Goal: Task Accomplishment & Management: Use online tool/utility

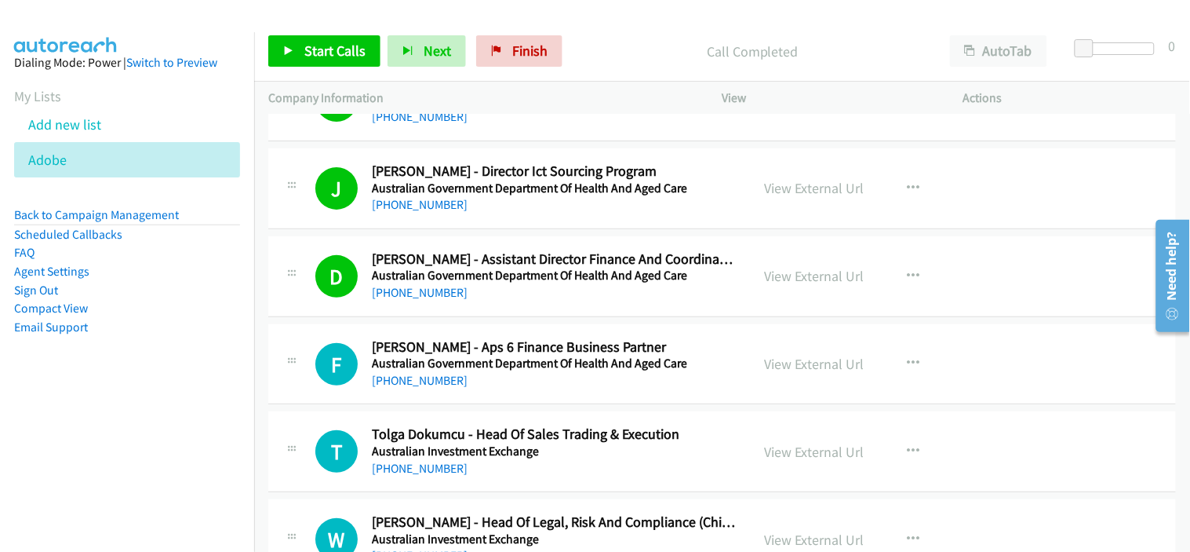
click at [560, 312] on div "D Callback Scheduled Dan Croucher - Assistant Director Finance And Coordination…" at bounding box center [722, 276] width 908 height 81
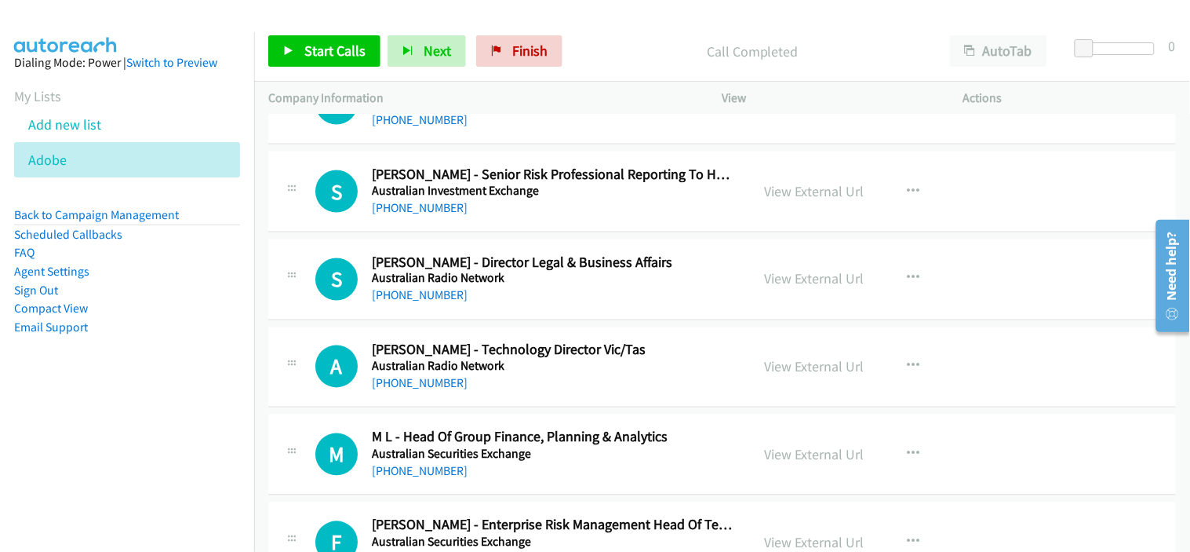
scroll to position [25194, 0]
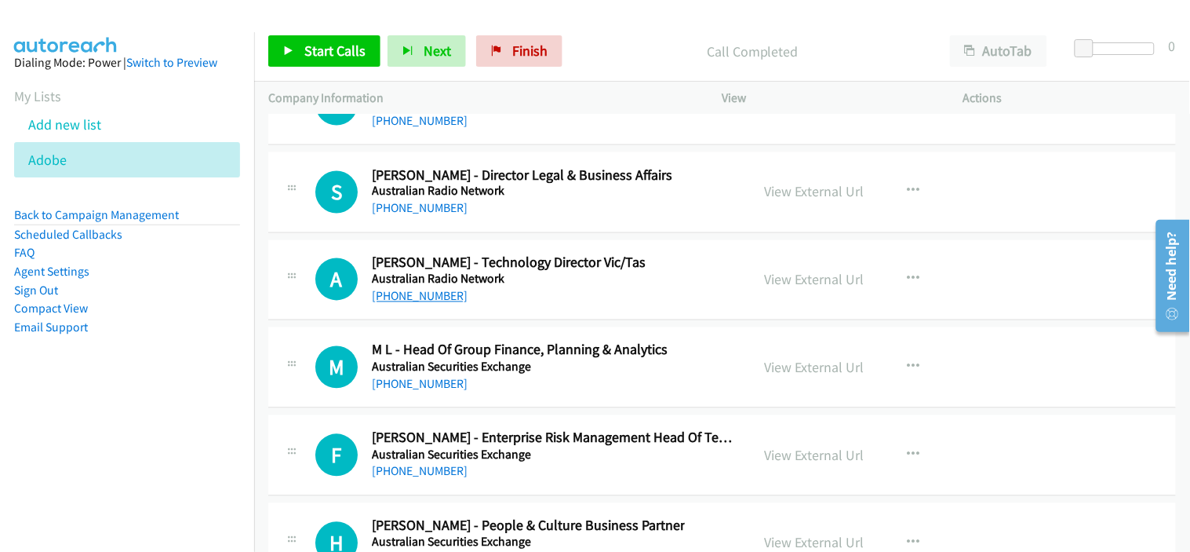
click at [428, 304] on link "+61 2 9975 0348" at bounding box center [420, 296] width 96 height 15
click at [594, 394] on div "+61 2 9227 0000" at bounding box center [520, 384] width 296 height 19
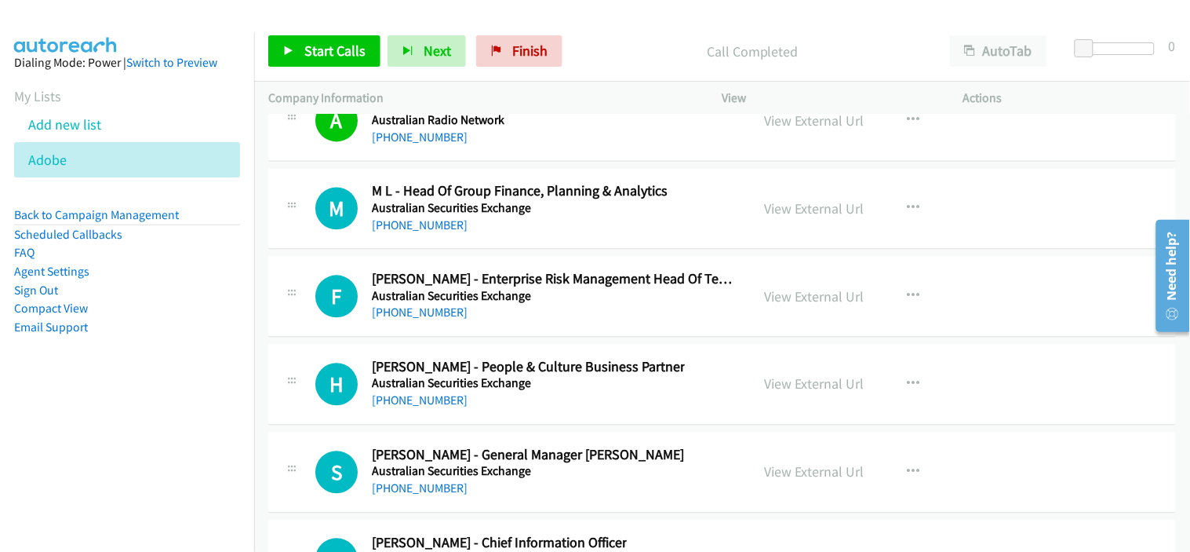
scroll to position [25368, 0]
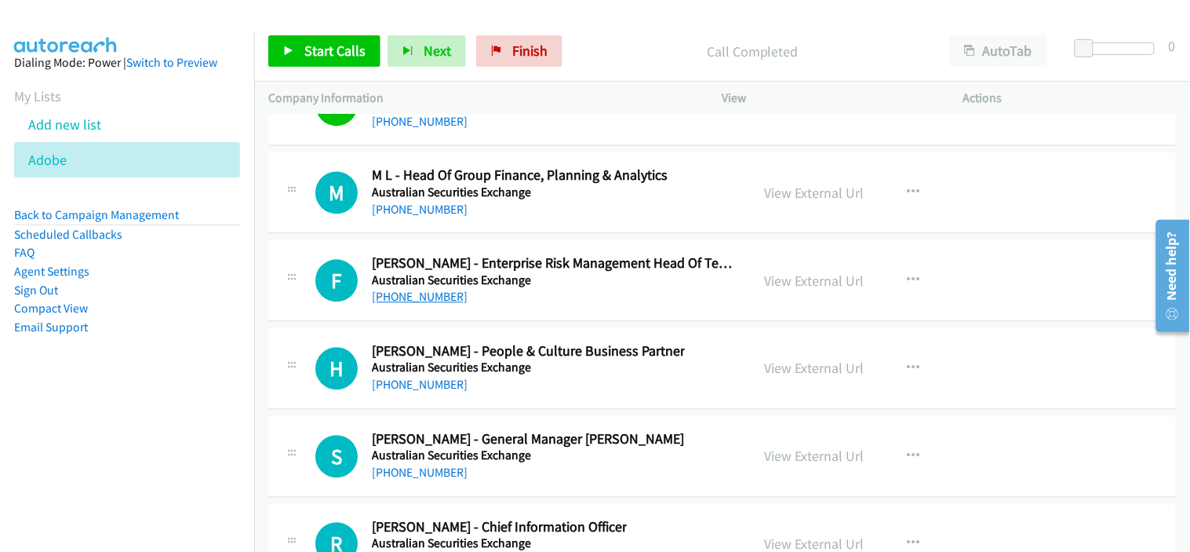
click at [416, 304] on link "+61 2 9227 0787" at bounding box center [420, 297] width 96 height 15
drag, startPoint x: 568, startPoint y: 332, endPoint x: 563, endPoint y: 322, distance: 10.9
click at [568, 326] on td "F Callback Scheduled Francois Bourgain - Enterprise Risk Management Head Of Tec…" at bounding box center [722, 282] width 936 height 88
click at [585, 307] on div "+61 2 9227 0787" at bounding box center [554, 297] width 365 height 19
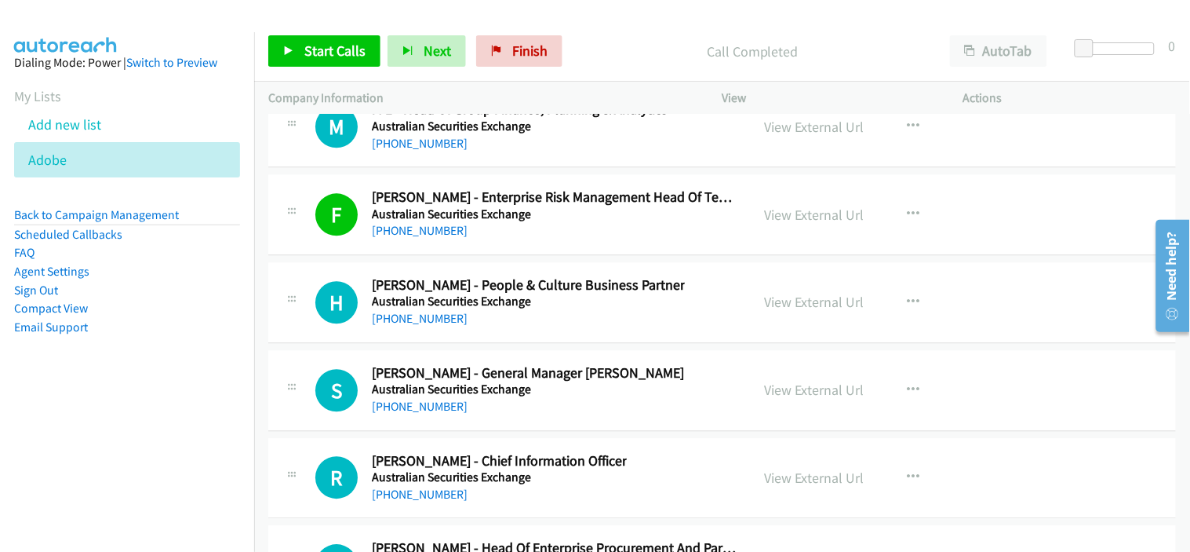
scroll to position [25455, 0]
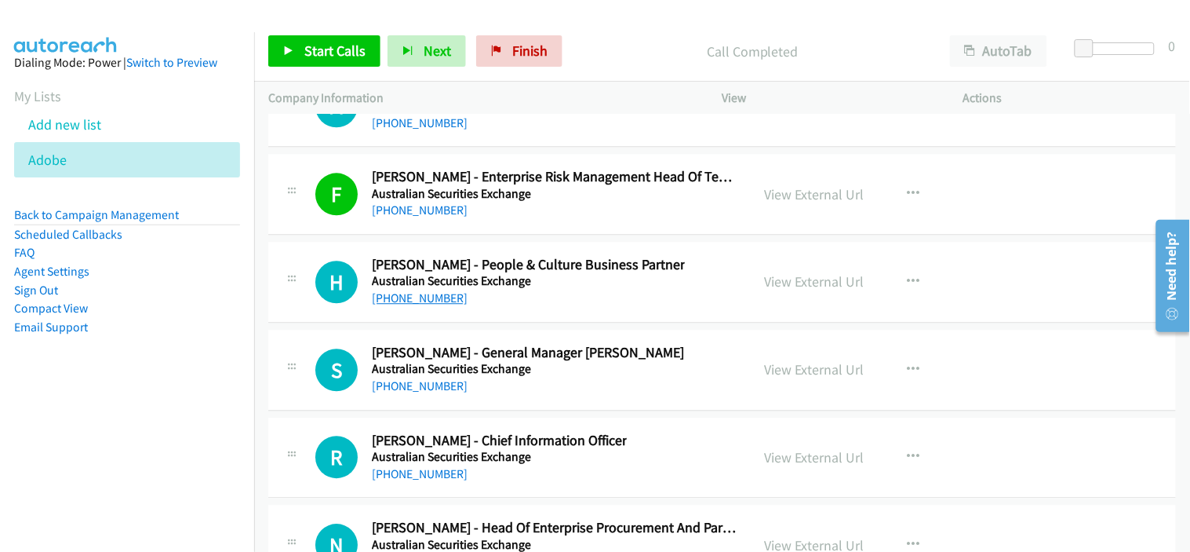
click at [417, 305] on link "+61 407 700 638" at bounding box center [420, 297] width 96 height 15
click at [584, 395] on div "S Callback Scheduled Sheree Savage - General Manager Hr Australian Securities E…" at bounding box center [525, 370] width 421 height 52
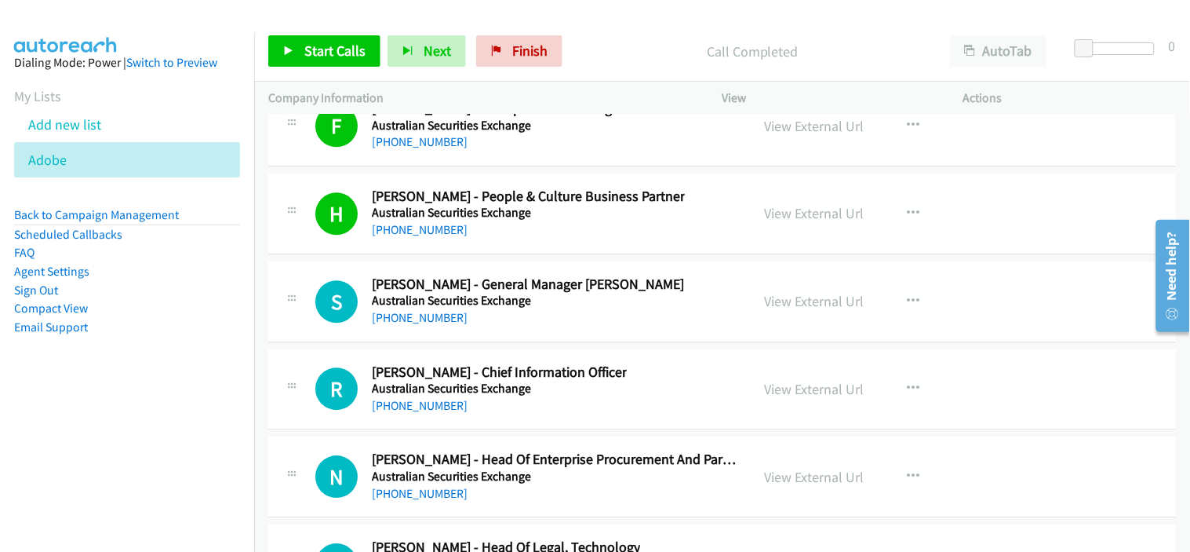
scroll to position [25542, 0]
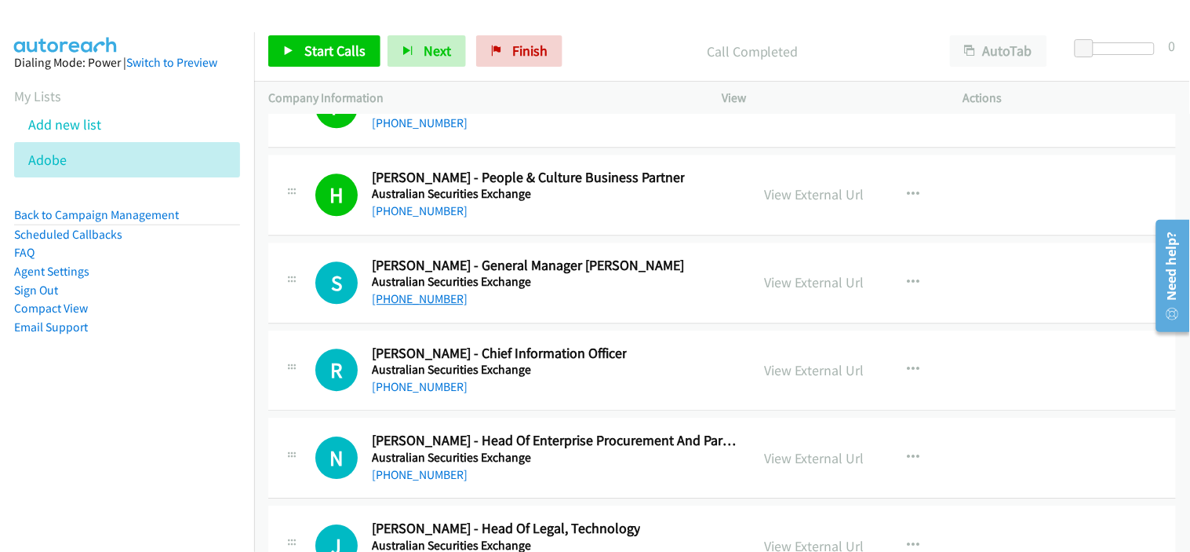
click at [424, 306] on link "+61 421 376 330" at bounding box center [420, 298] width 96 height 15
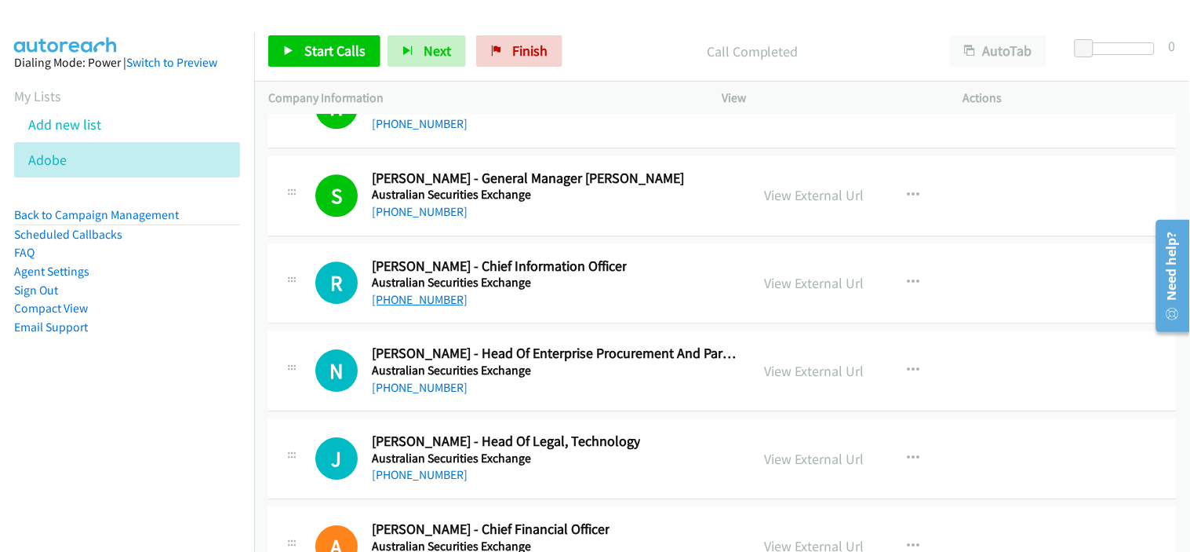
click at [417, 307] on link "+61 418 874 980" at bounding box center [420, 299] width 96 height 15
click at [562, 394] on div "+61 408 159 055" at bounding box center [554, 387] width 365 height 19
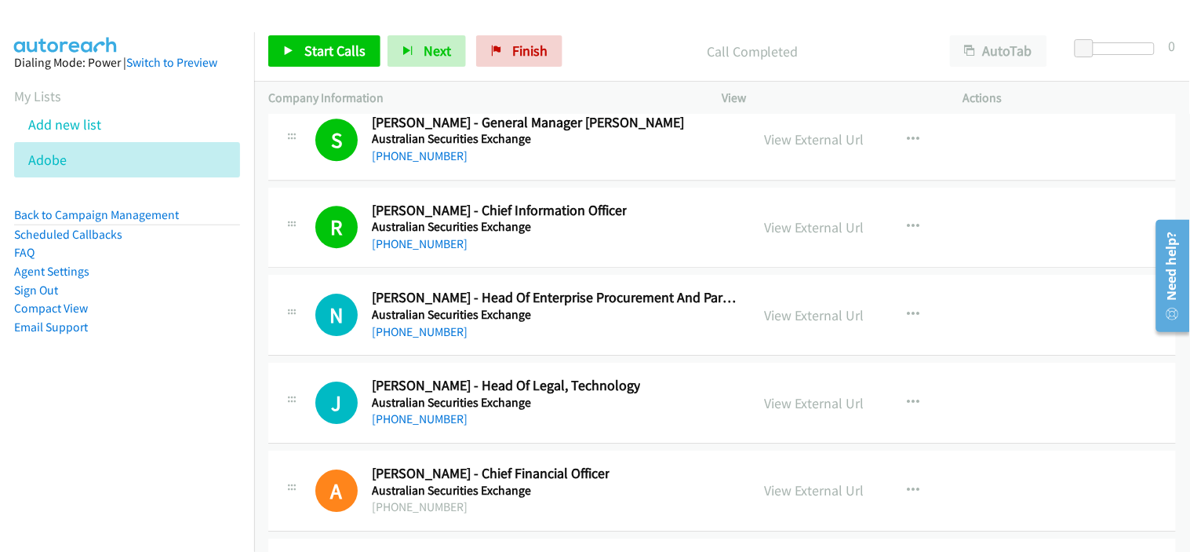
scroll to position [25716, 0]
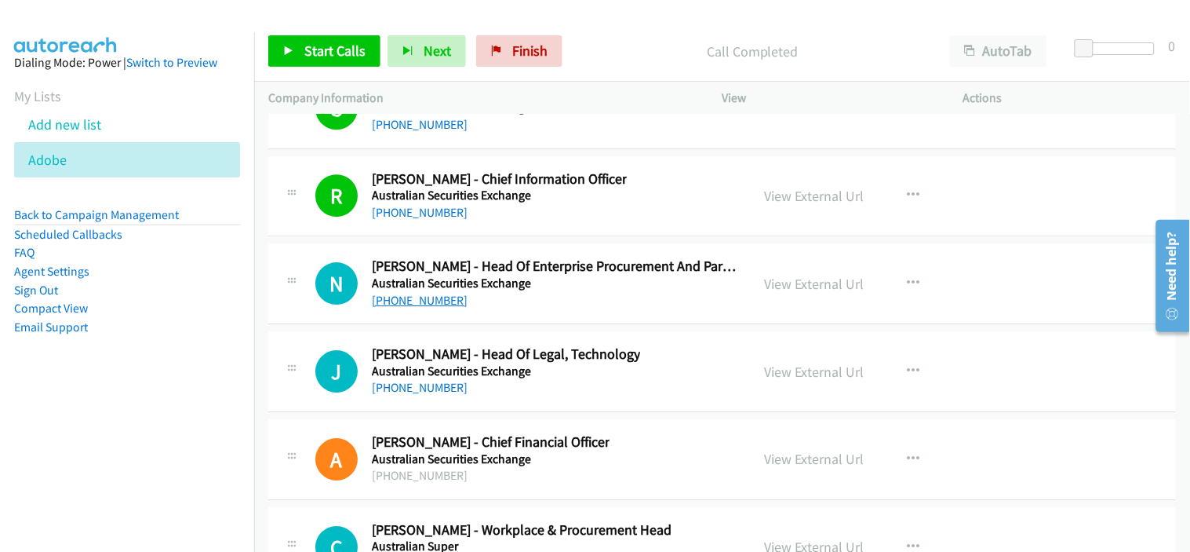
click at [439, 308] on link "+61 408 159 055" at bounding box center [420, 300] width 96 height 15
click at [587, 397] on div "+61 499 109 171" at bounding box center [506, 387] width 268 height 19
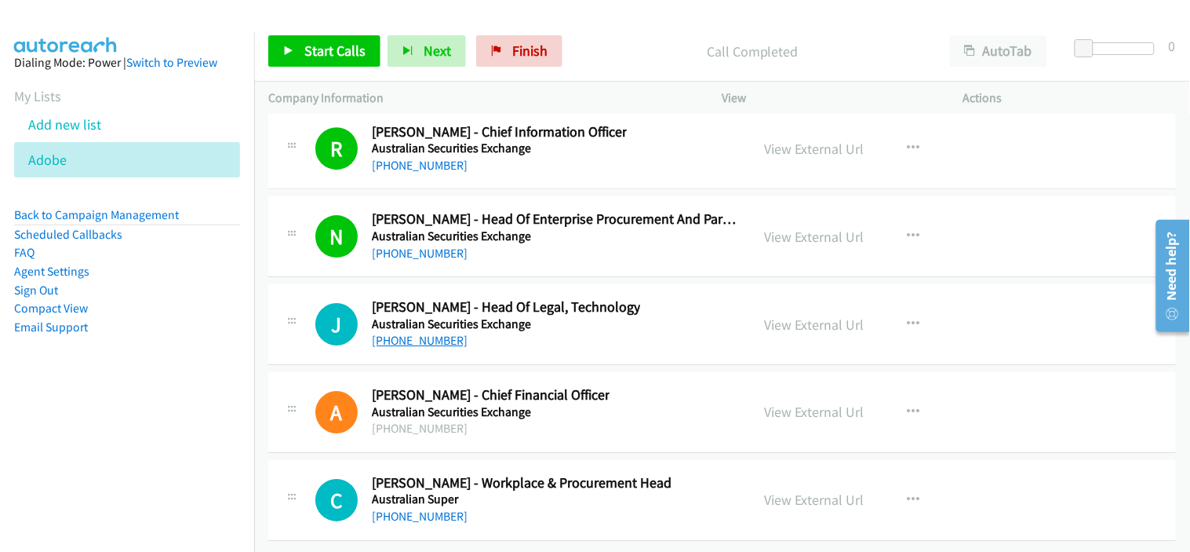
click at [422, 333] on link "+61 499 109 171" at bounding box center [420, 340] width 96 height 15
drag, startPoint x: 411, startPoint y: 505, endPoint x: 531, endPoint y: 508, distance: 120.1
click at [411, 508] on link "+61 3 9117 1109" at bounding box center [420, 515] width 96 height 15
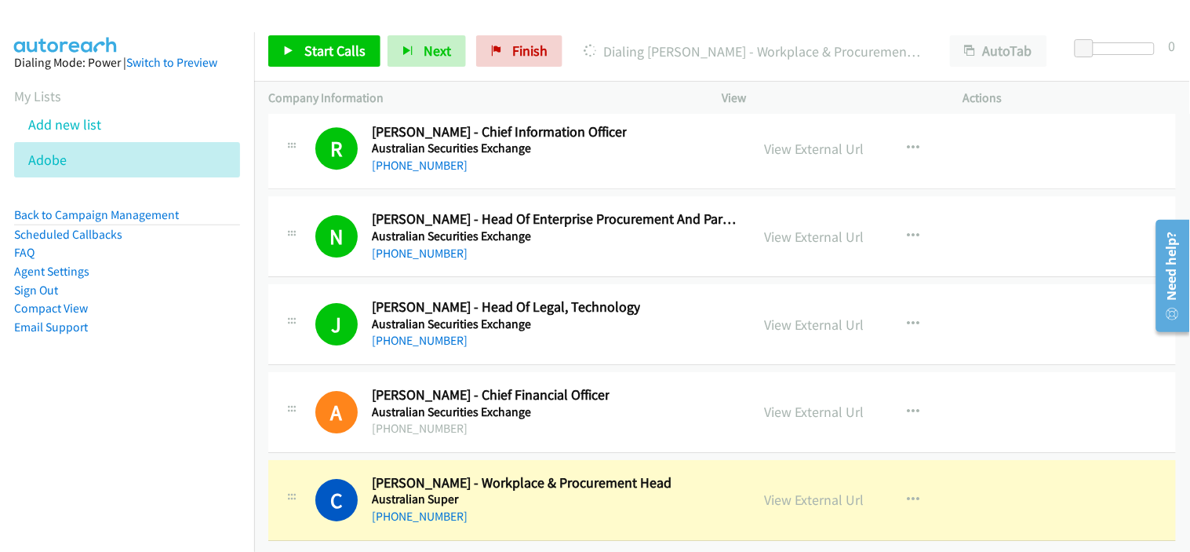
drag, startPoint x: 588, startPoint y: 348, endPoint x: 923, endPoint y: 391, distance: 337.8
click at [588, 348] on div "J Callback Scheduled John Rhodes - Head Of Legal, Technology Australian Securit…" at bounding box center [722, 324] width 908 height 81
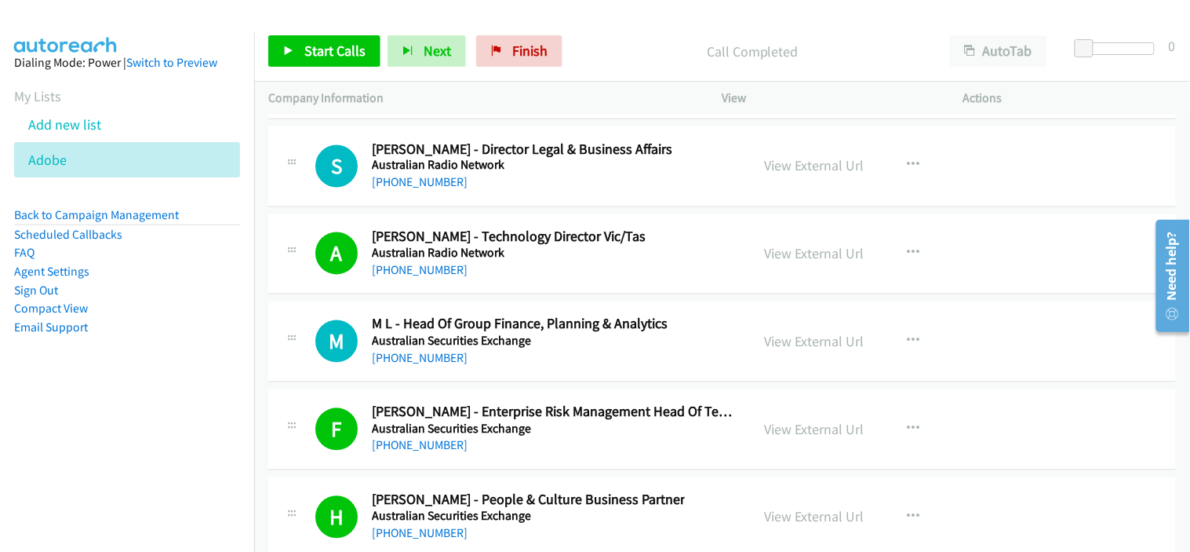
scroll to position [25176, 0]
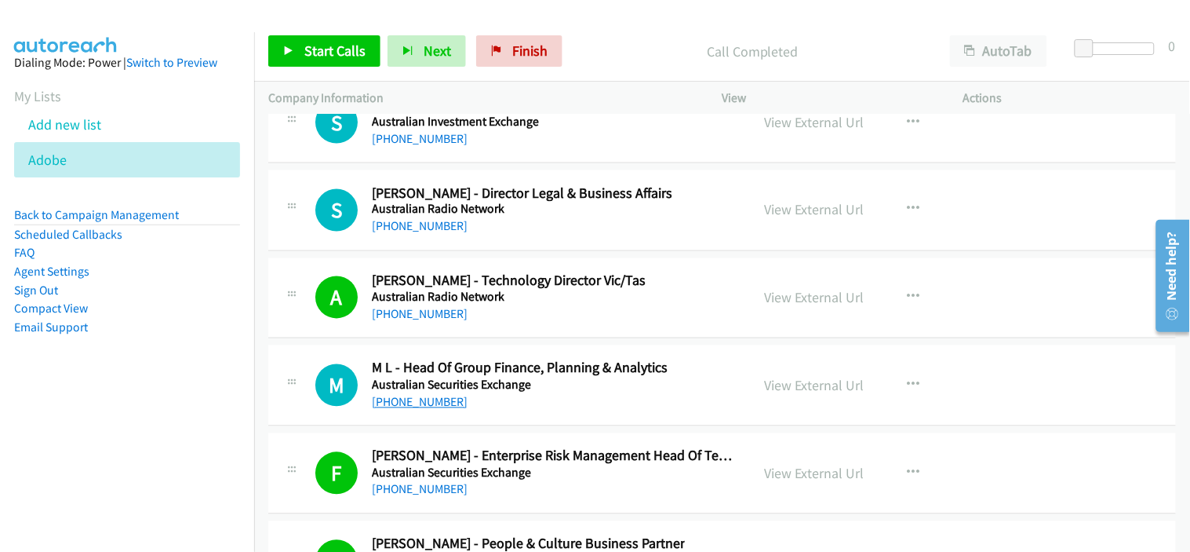
click at [436, 410] on link "+61 2 9227 0000" at bounding box center [420, 402] width 96 height 15
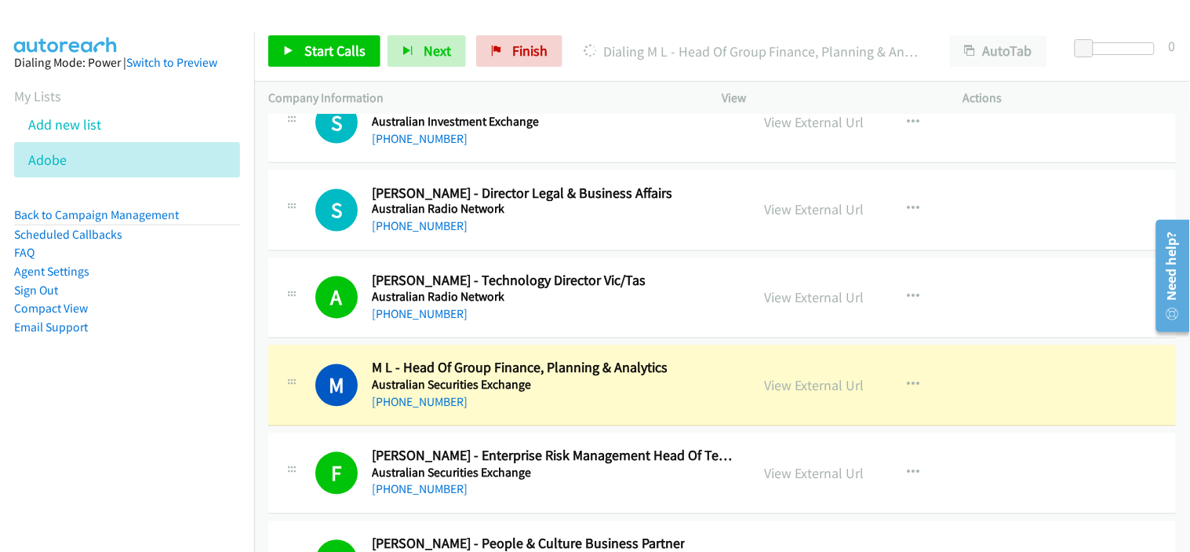
drag, startPoint x: 545, startPoint y: 249, endPoint x: 606, endPoint y: 276, distance: 66.4
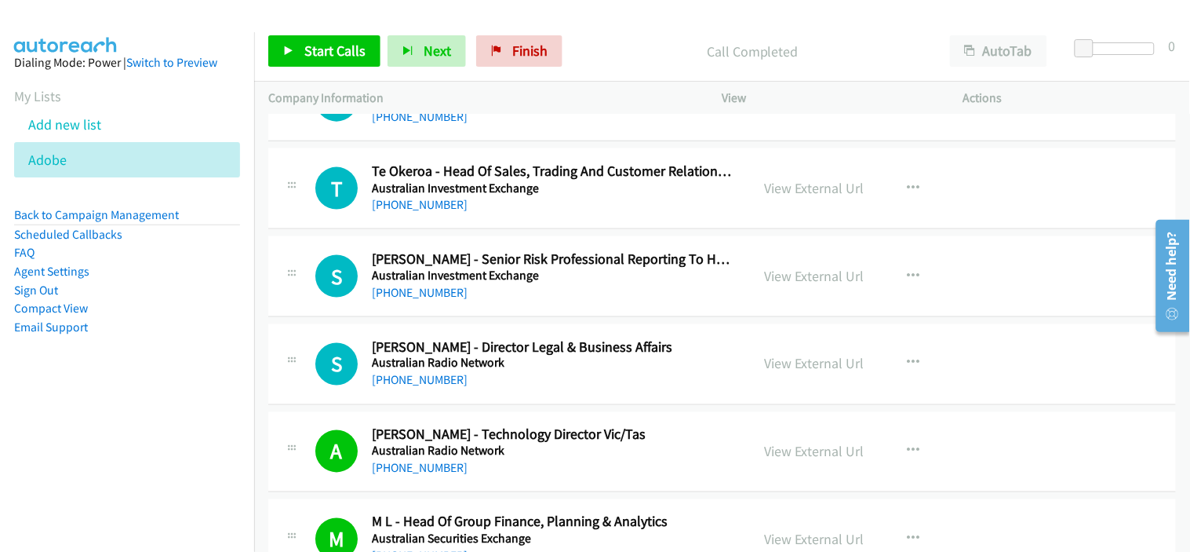
scroll to position [24915, 0]
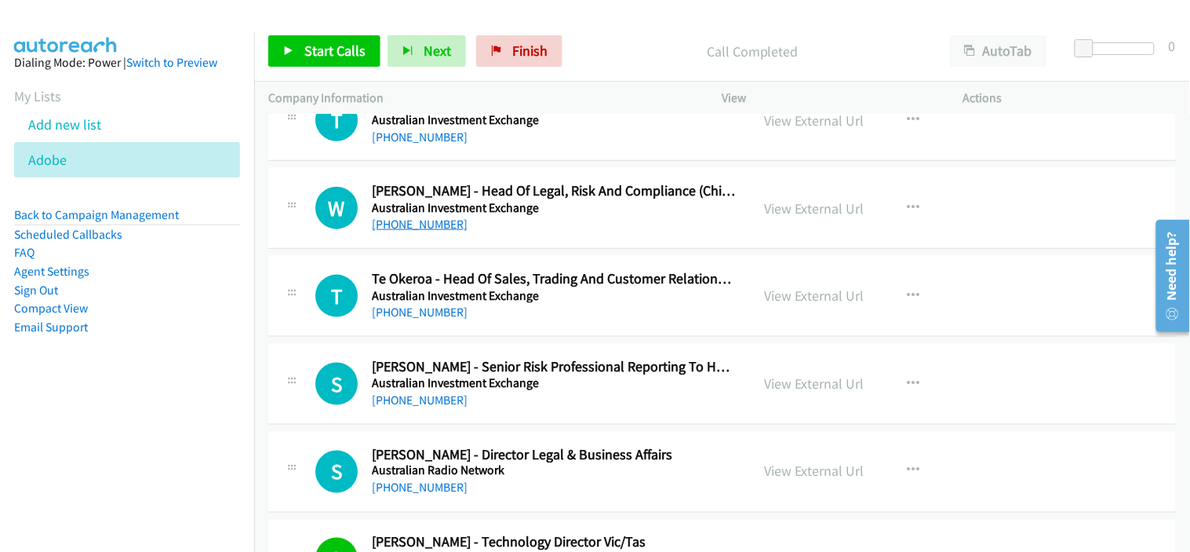
click at [438, 228] on link "+61 435 285 370" at bounding box center [420, 224] width 96 height 15
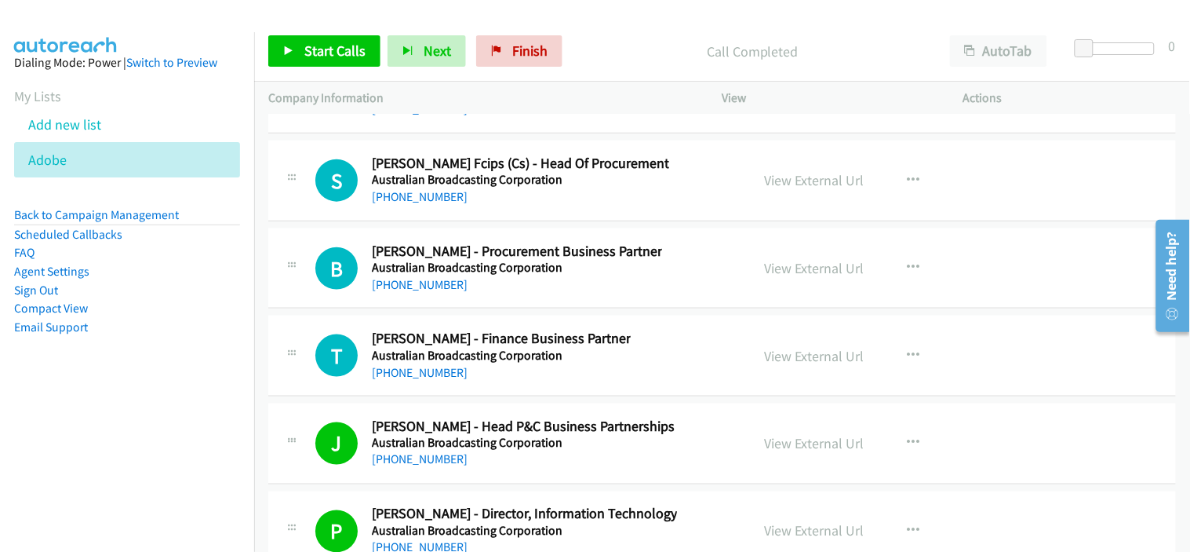
scroll to position [21950, 0]
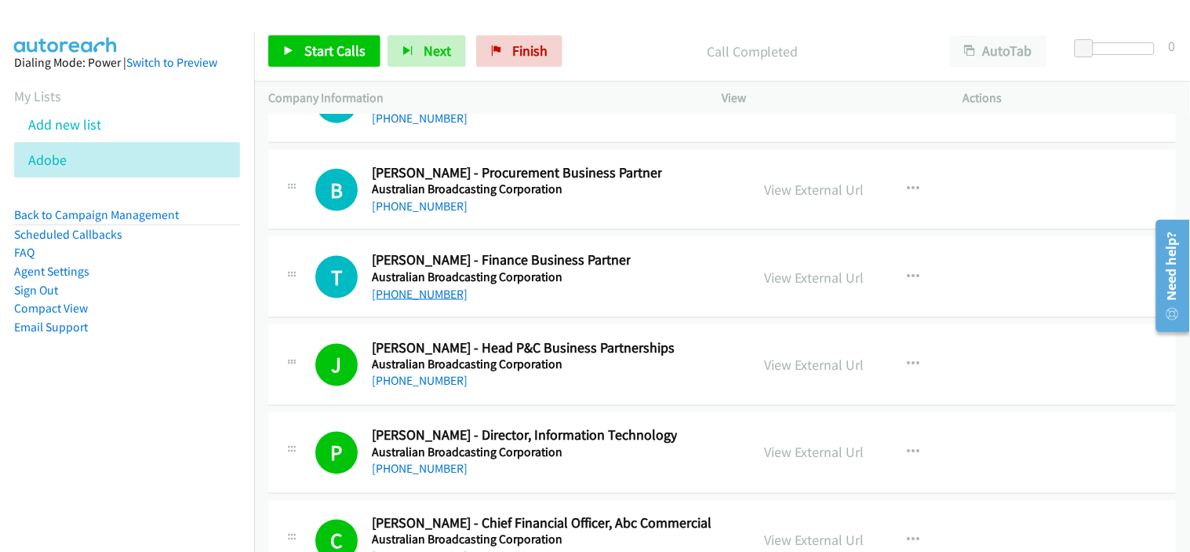
click at [430, 301] on link "+61 408 023 180" at bounding box center [420, 293] width 96 height 15
drag, startPoint x: 585, startPoint y: 304, endPoint x: 680, endPoint y: 289, distance: 96.1
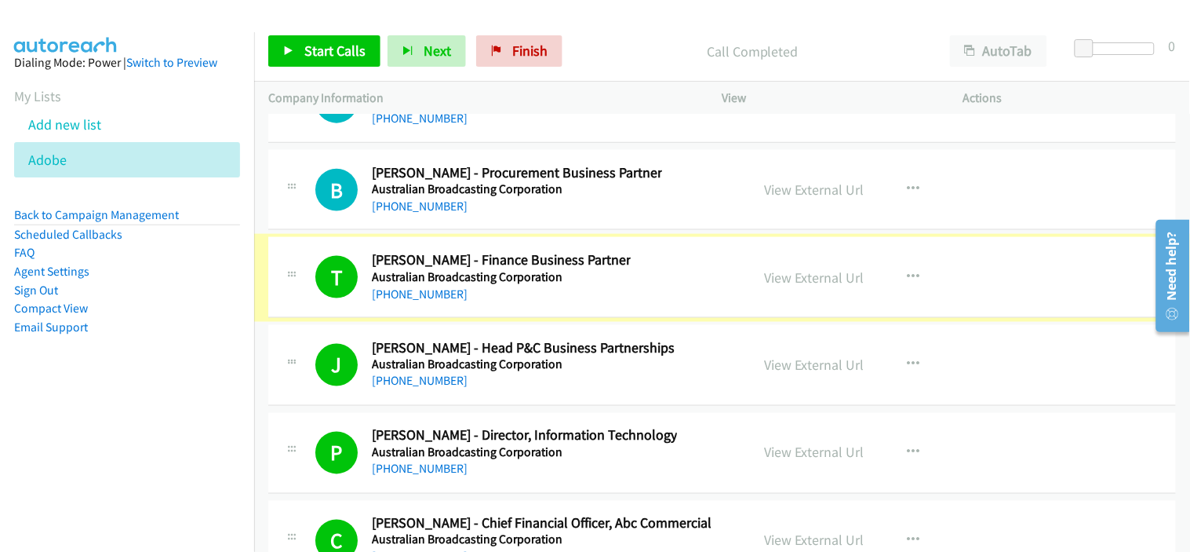
scroll to position [21863, 0]
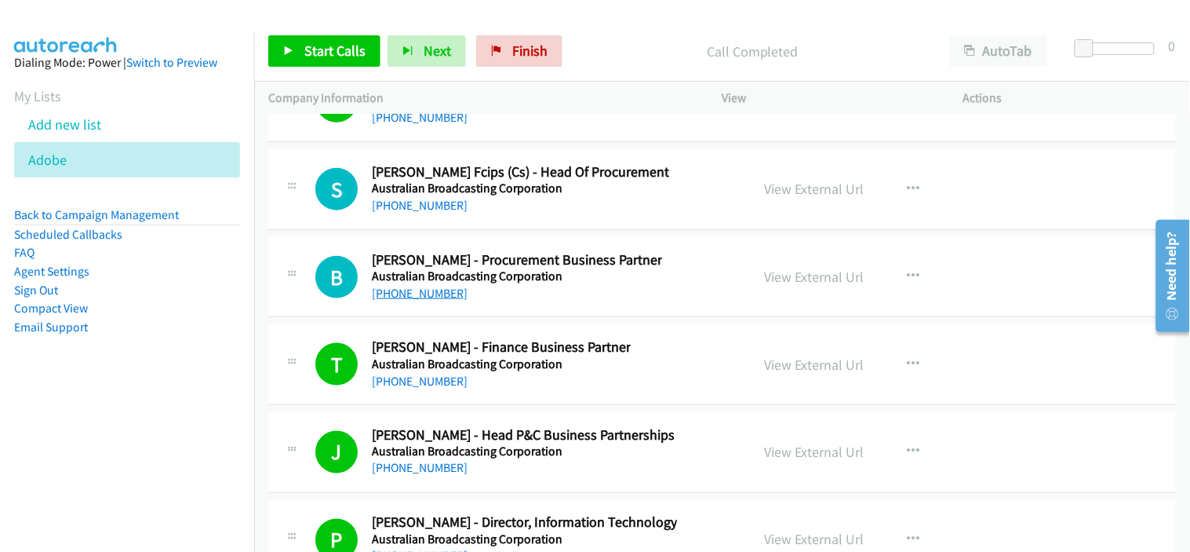
click at [439, 299] on link "+61 409 062 345" at bounding box center [420, 293] width 96 height 15
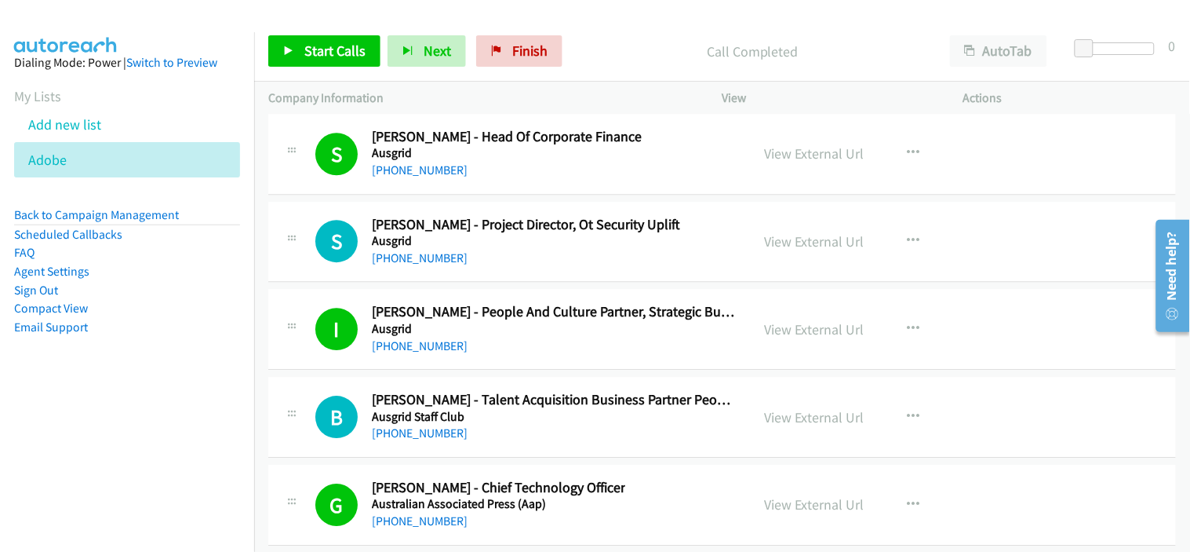
scroll to position [20992, 0]
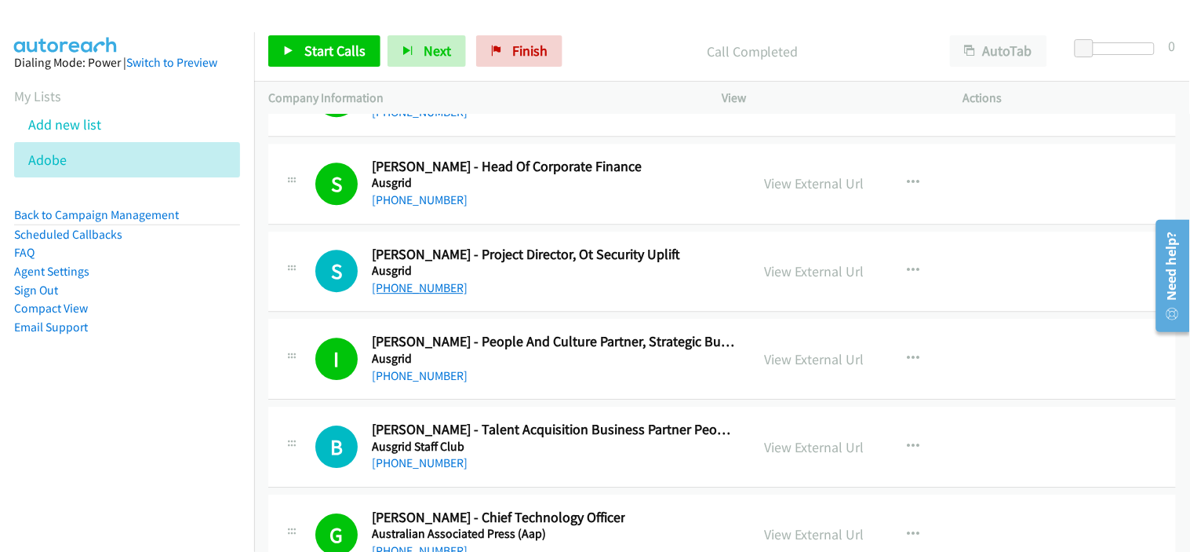
click at [428, 295] on link "+61 404 038 287" at bounding box center [420, 287] width 96 height 15
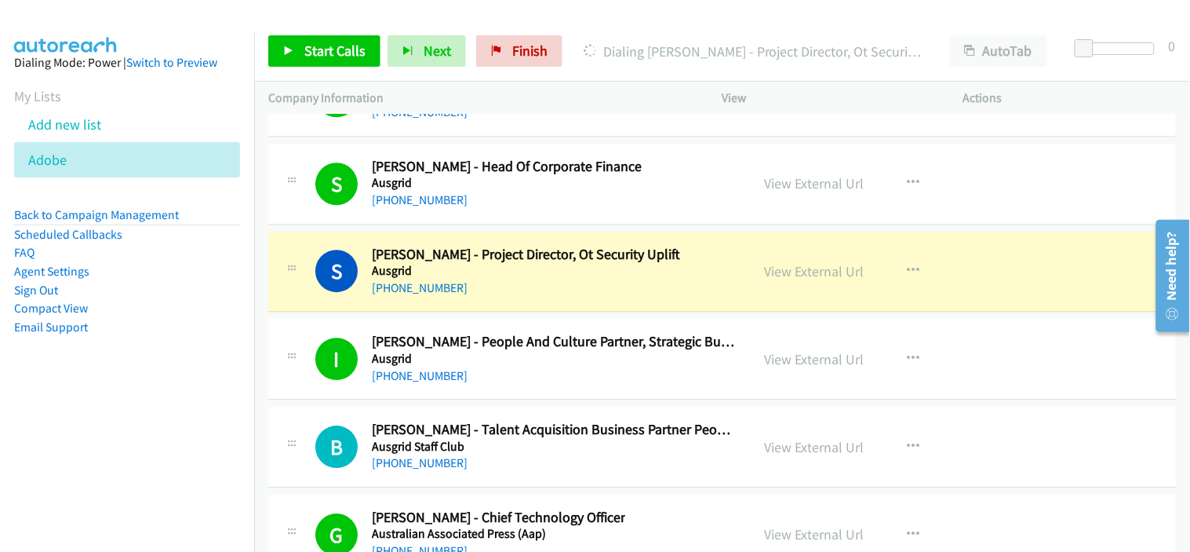
click at [537, 293] on div "+61 404 038 287" at bounding box center [526, 288] width 308 height 19
click at [795, 280] on link "View External Url" at bounding box center [815, 271] width 100 height 18
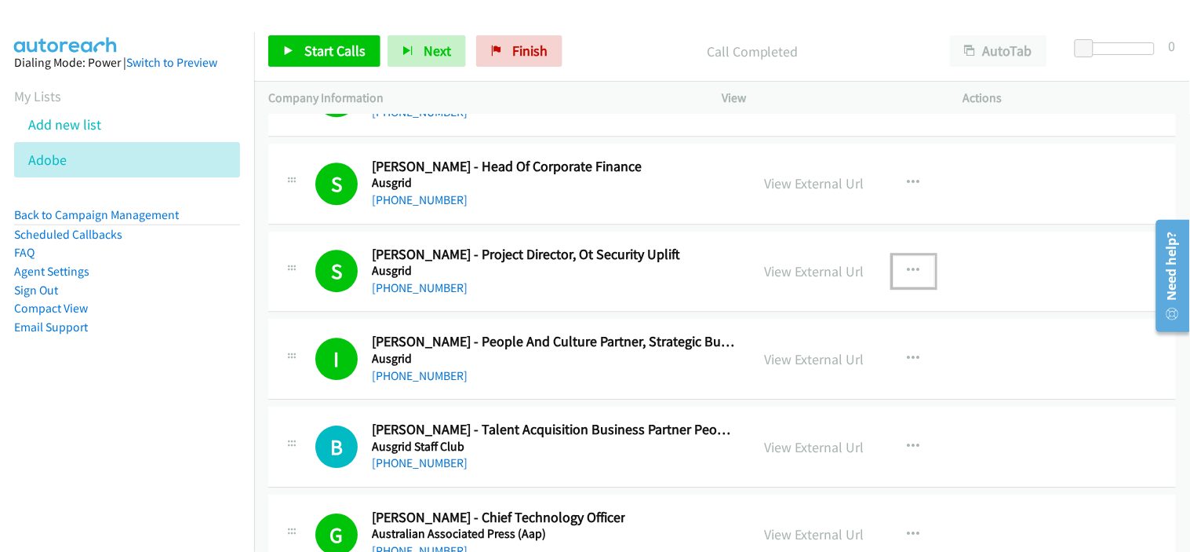
click at [908, 277] on icon "button" at bounding box center [914, 270] width 13 height 13
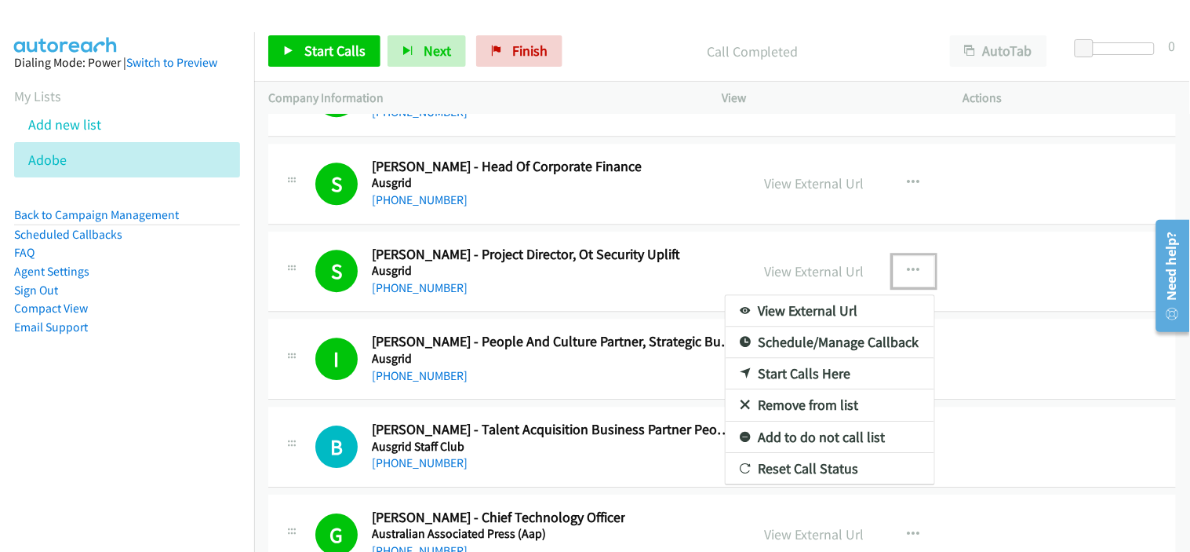
click at [794, 440] on link "Add to do not call list" at bounding box center [830, 436] width 209 height 31
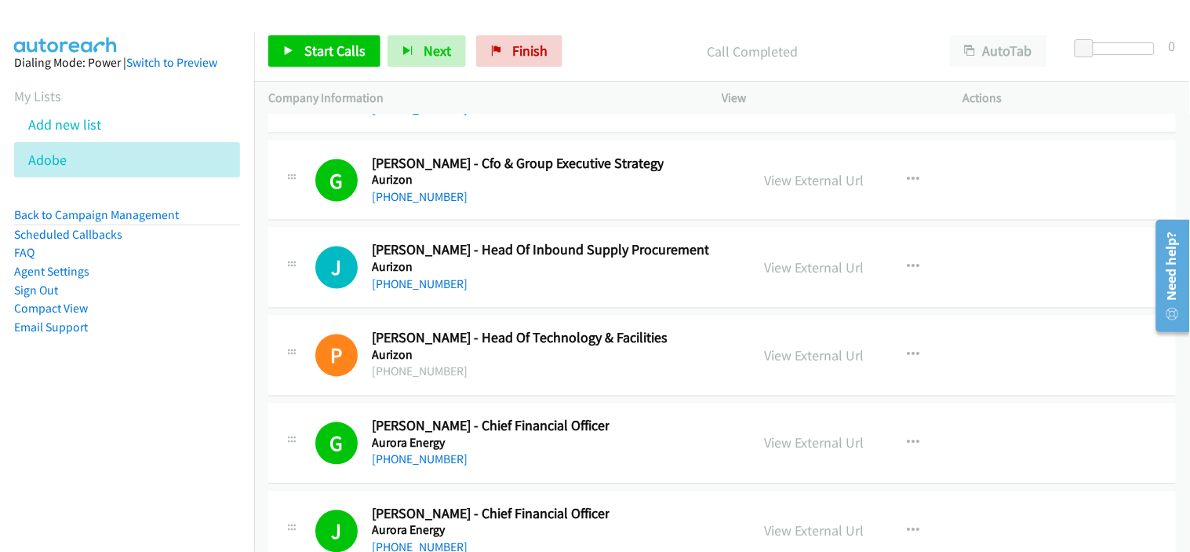
scroll to position [20381, 0]
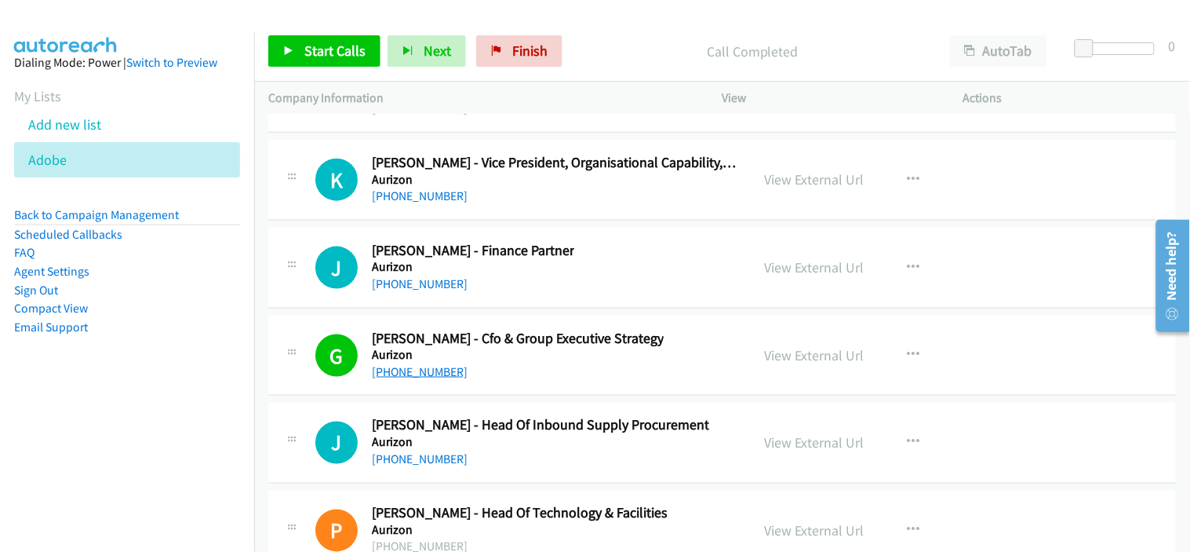
click at [413, 379] on link "+61 417 781 307" at bounding box center [420, 371] width 96 height 15
click at [561, 370] on div "+61 417 781 307" at bounding box center [518, 371] width 292 height 19
drag, startPoint x: 588, startPoint y: 293, endPoint x: 598, endPoint y: 292, distance: 9.5
click at [588, 293] on div "J Callback Scheduled Juanita Peoples - Finance Partner Aurizon Australia/Sydney…" at bounding box center [525, 268] width 421 height 52
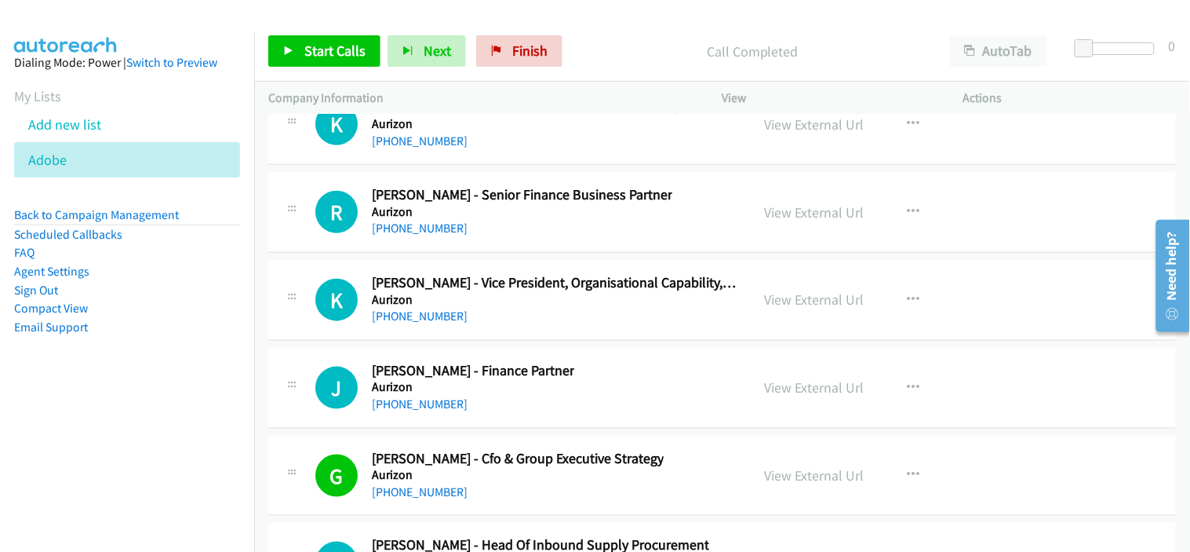
scroll to position [20207, 0]
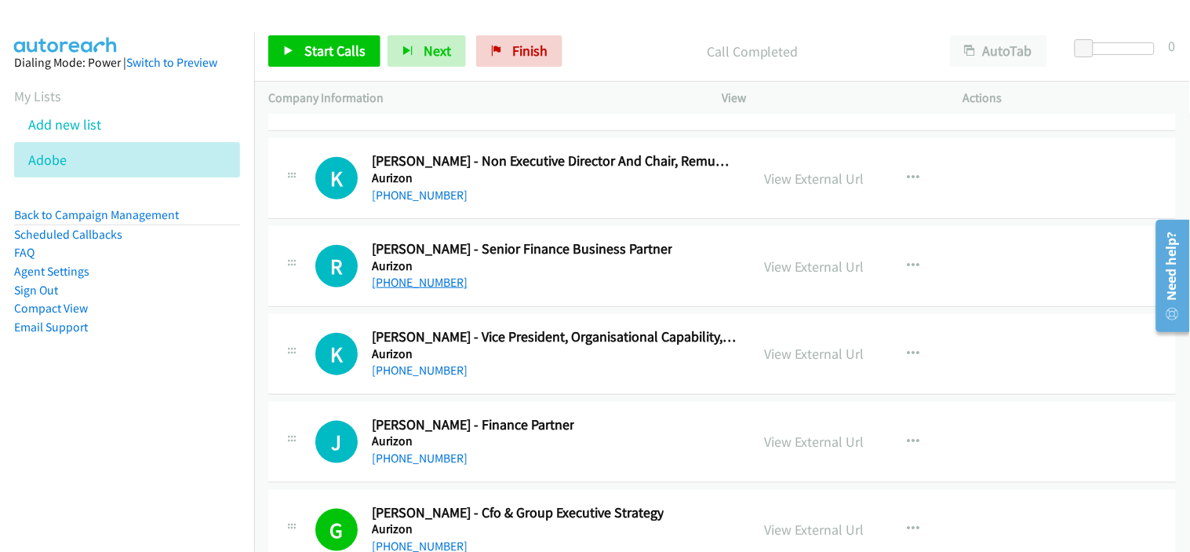
click at [388, 286] on link "+61 403 948 448" at bounding box center [420, 282] width 96 height 15
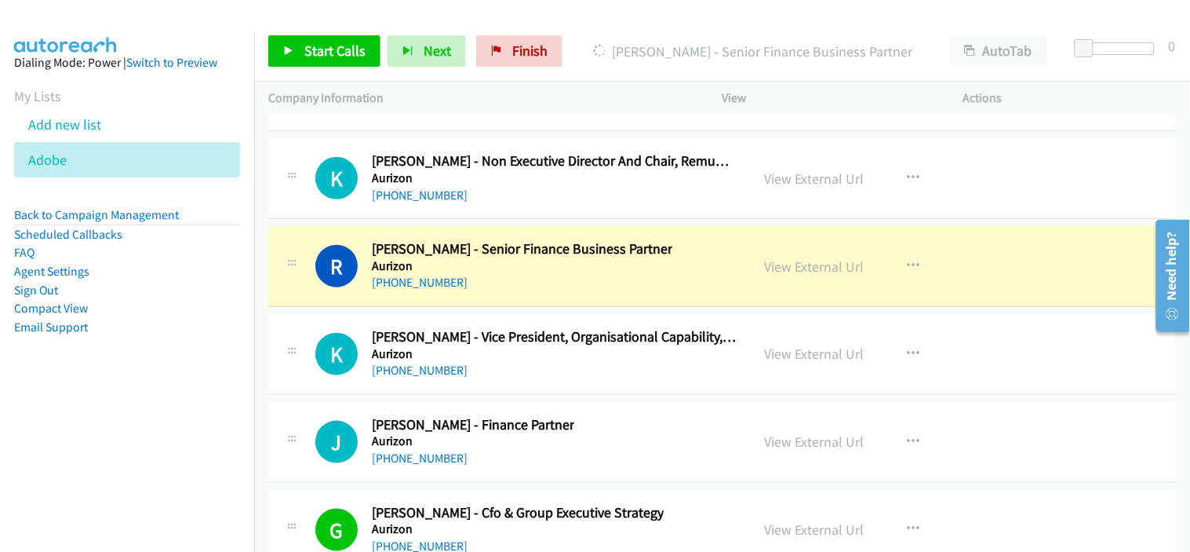
click at [537, 286] on div "+61 403 948 448" at bounding box center [522, 282] width 300 height 19
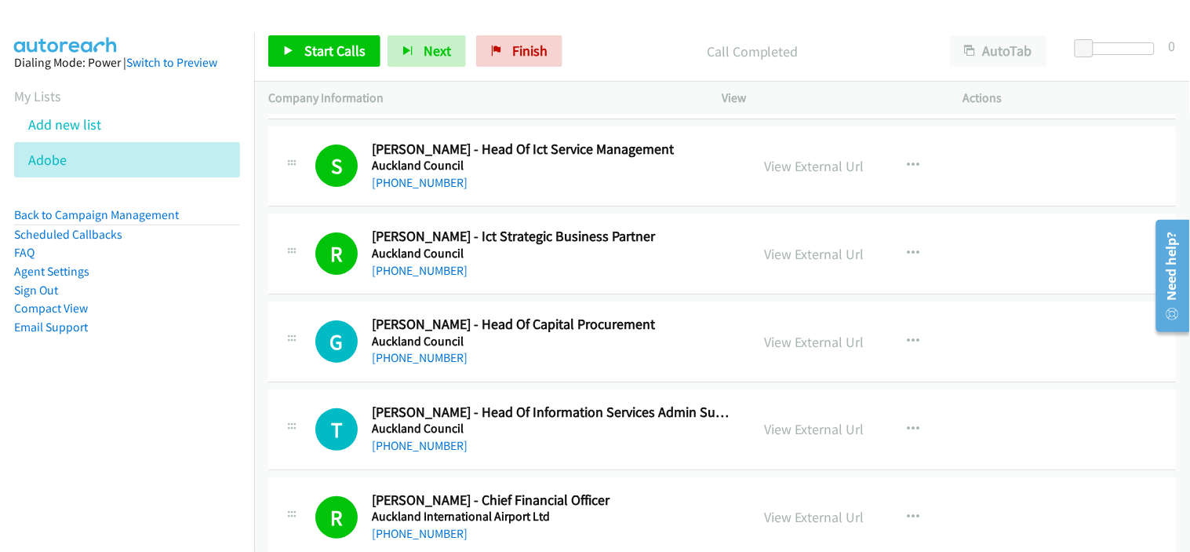
scroll to position [18027, 0]
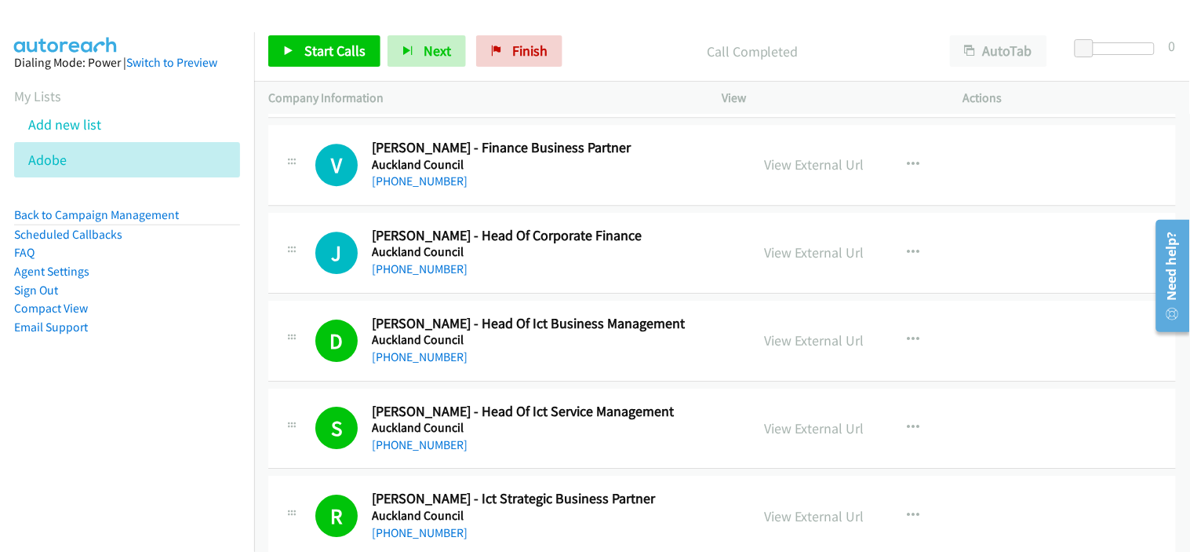
click at [577, 279] on div "+64 9 301 0101" at bounding box center [554, 269] width 365 height 19
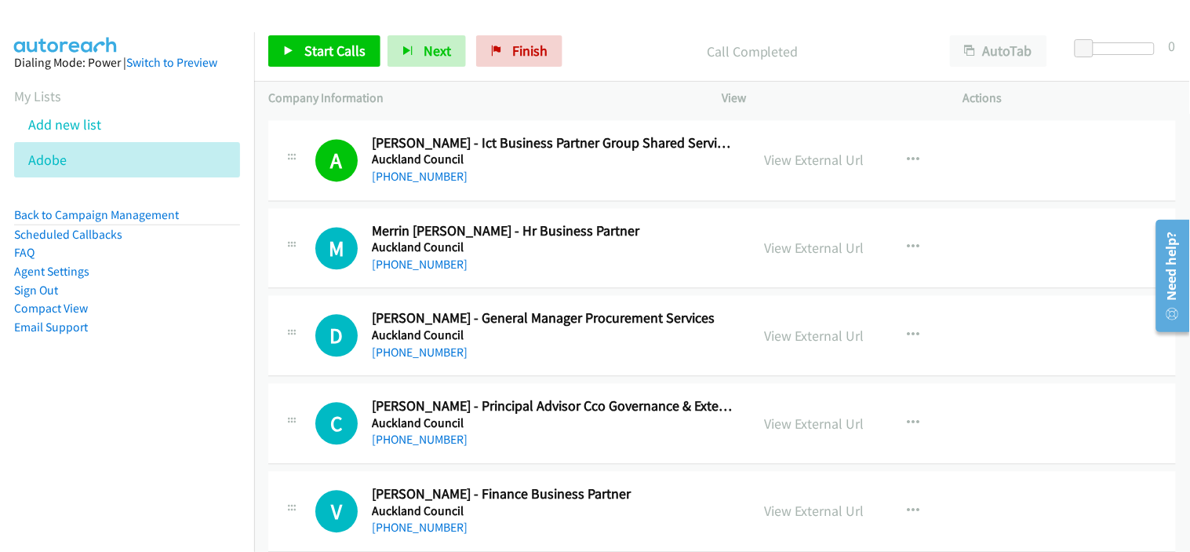
scroll to position [17679, 0]
click at [577, 273] on div "+64 27 301 6082" at bounding box center [554, 266] width 365 height 19
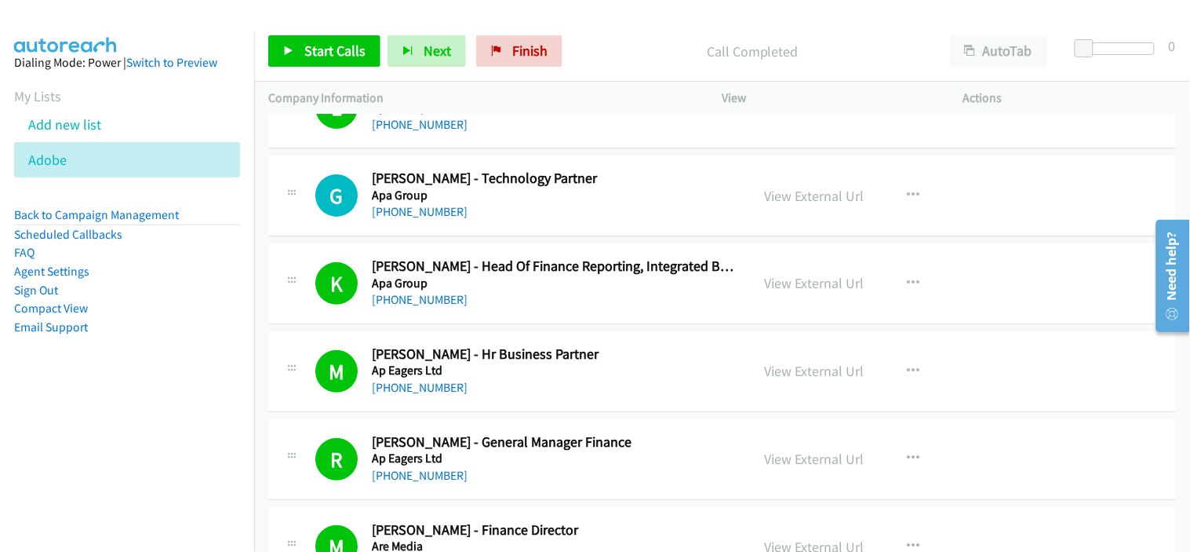
scroll to position [12274, 0]
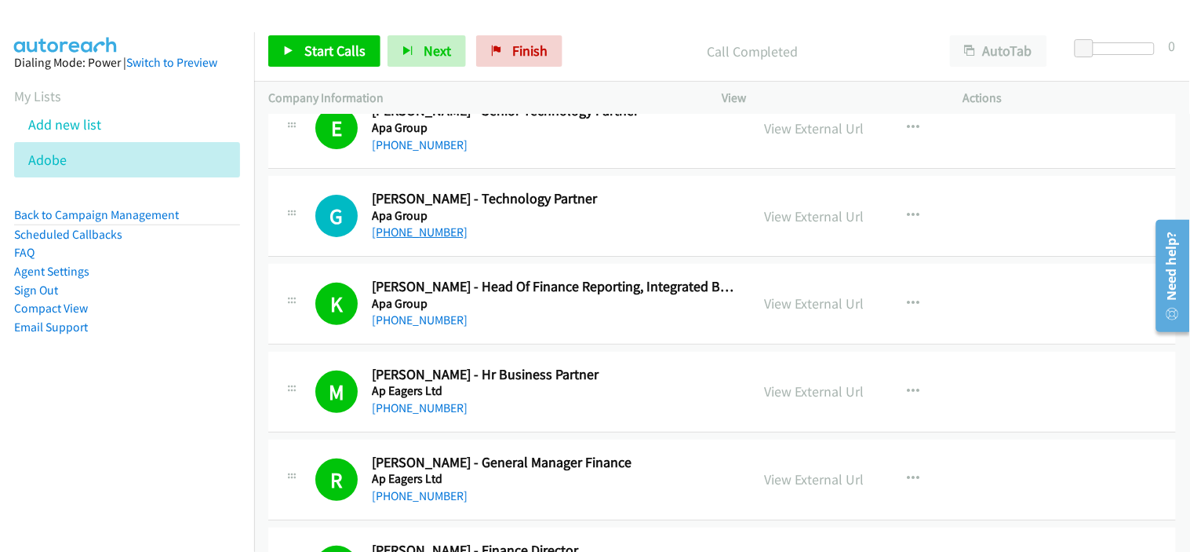
click at [417, 239] on link "+61 437 866 849" at bounding box center [420, 231] width 96 height 15
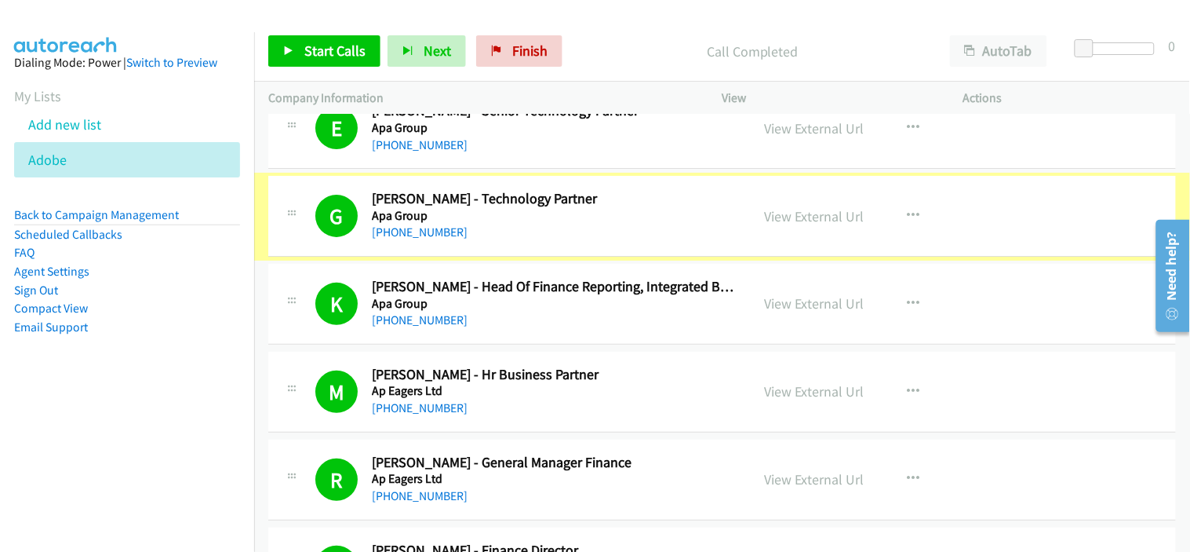
scroll to position [12013, 0]
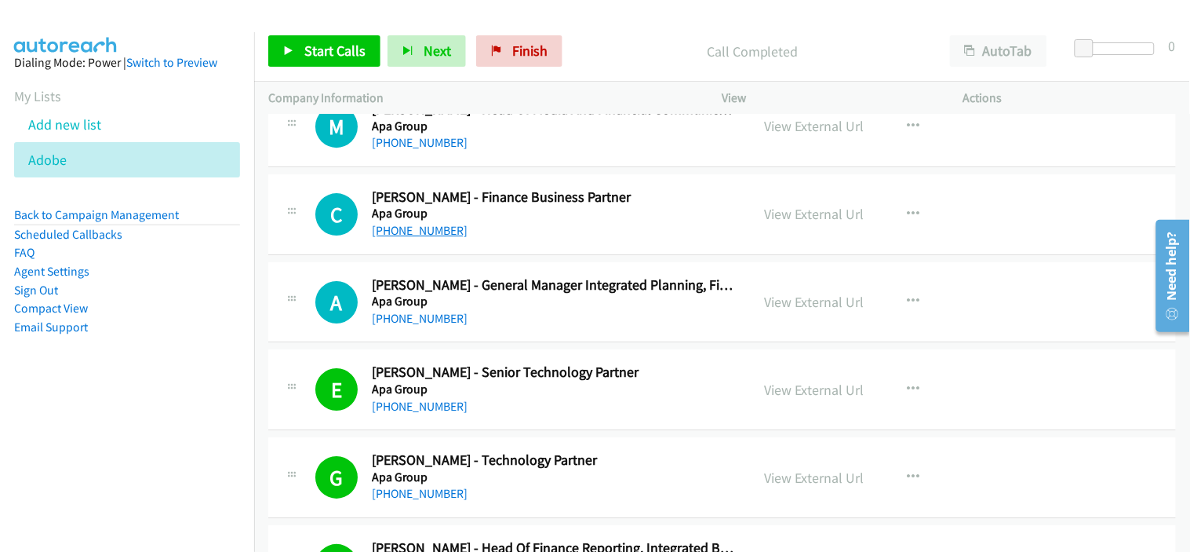
click at [417, 238] on link "+61 402 552 975" at bounding box center [420, 230] width 96 height 15
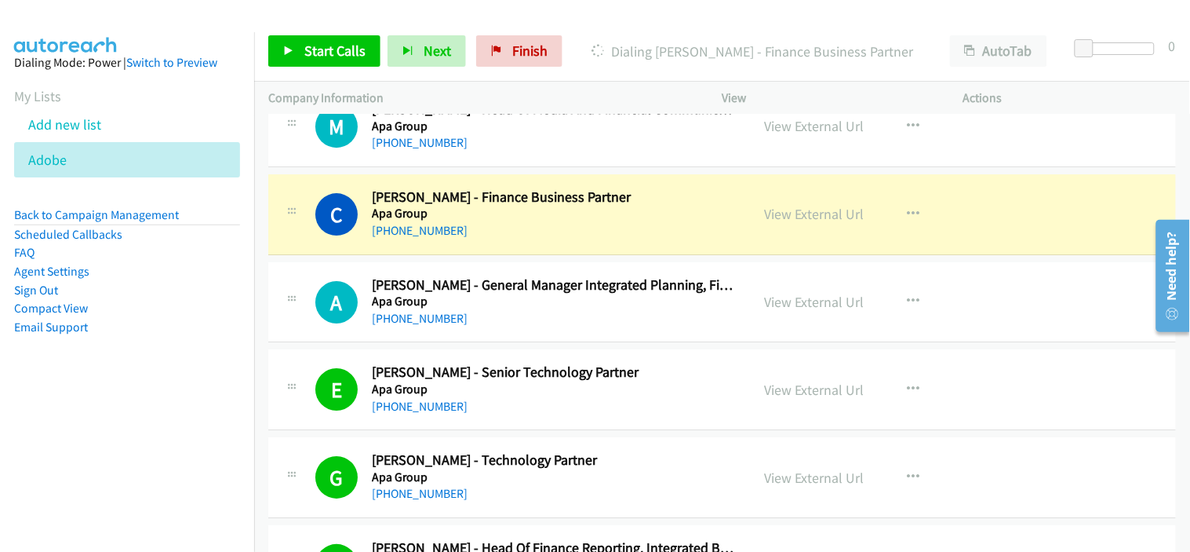
drag, startPoint x: 552, startPoint y: 224, endPoint x: 568, endPoint y: 239, distance: 22.8
click at [552, 221] on h5 "Apa Group" at bounding box center [554, 214] width 365 height 16
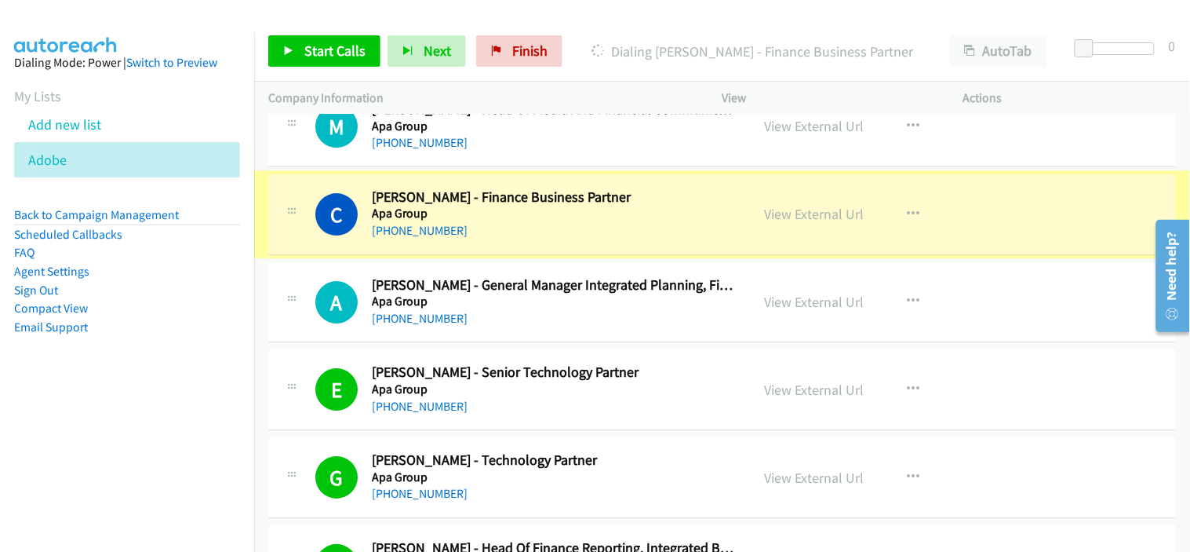
click at [806, 221] on link "View External Url" at bounding box center [815, 214] width 100 height 18
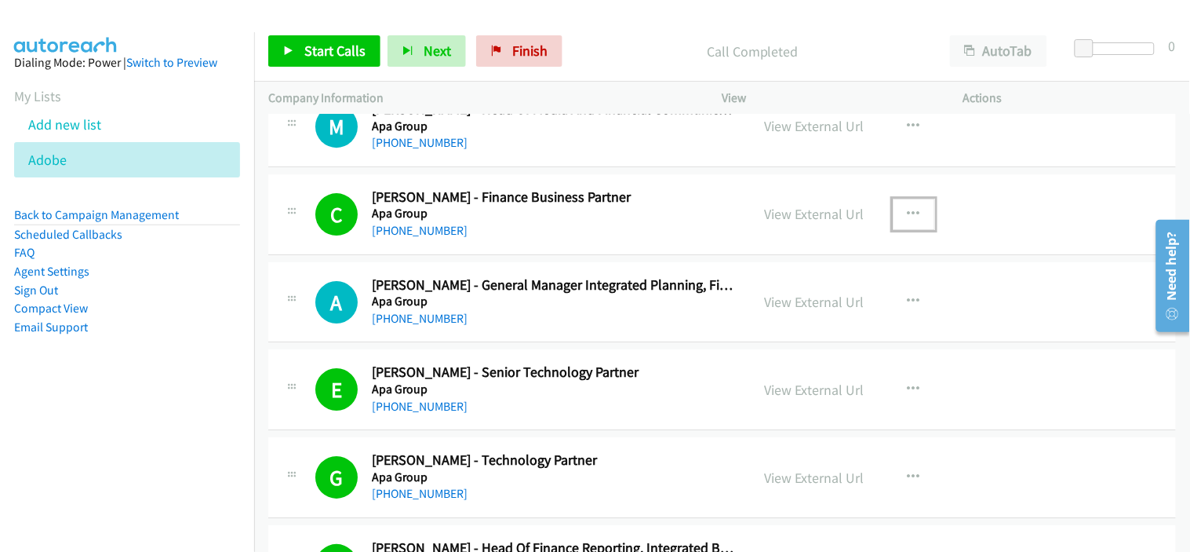
click at [908, 217] on icon "button" at bounding box center [914, 214] width 13 height 13
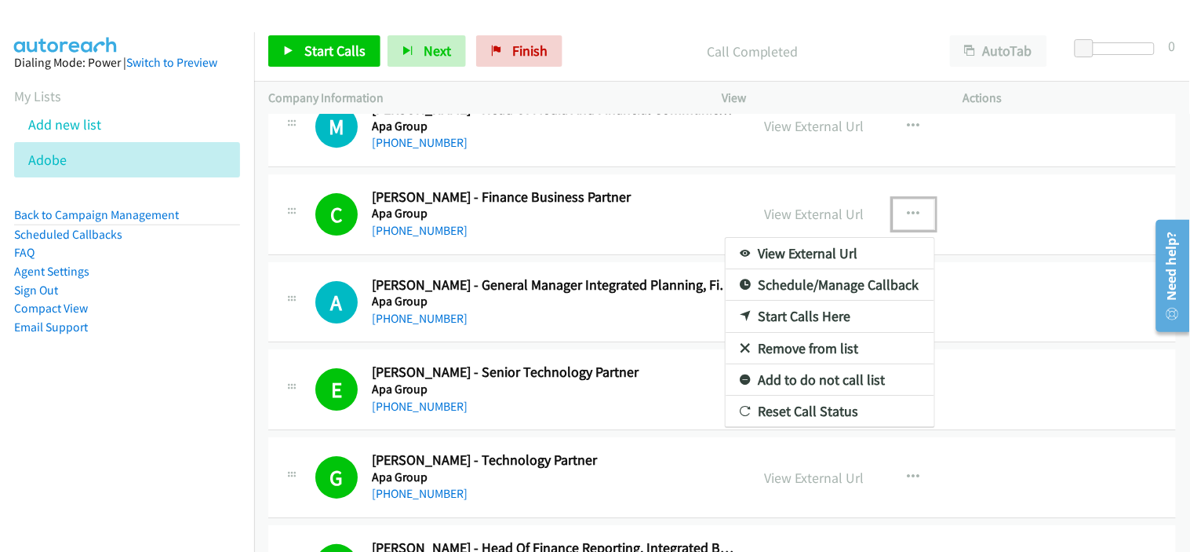
click at [818, 386] on link "Add to do not call list" at bounding box center [830, 379] width 209 height 31
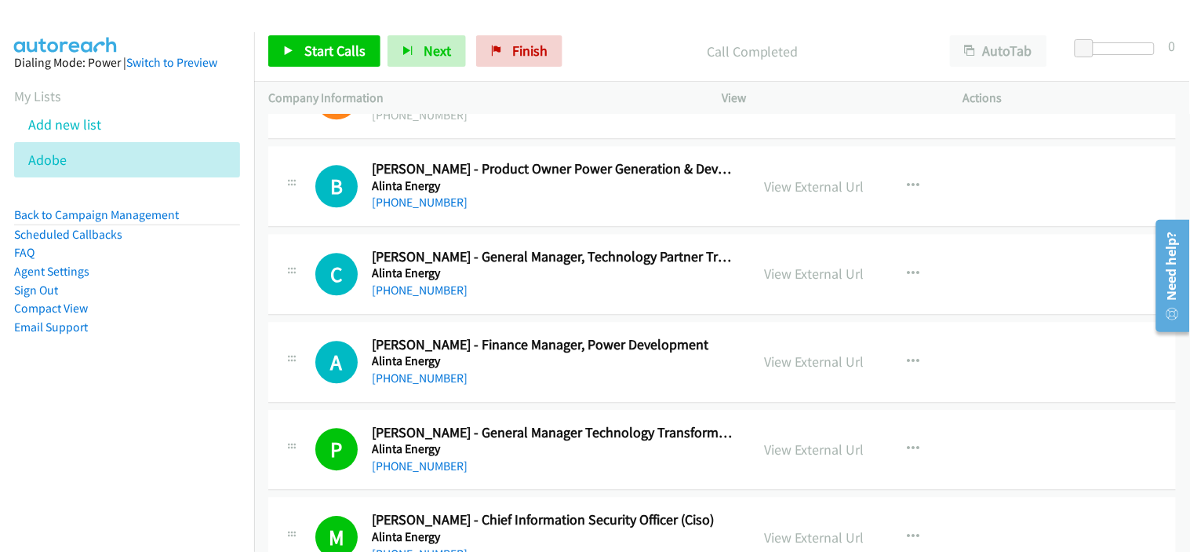
scroll to position [8525, 0]
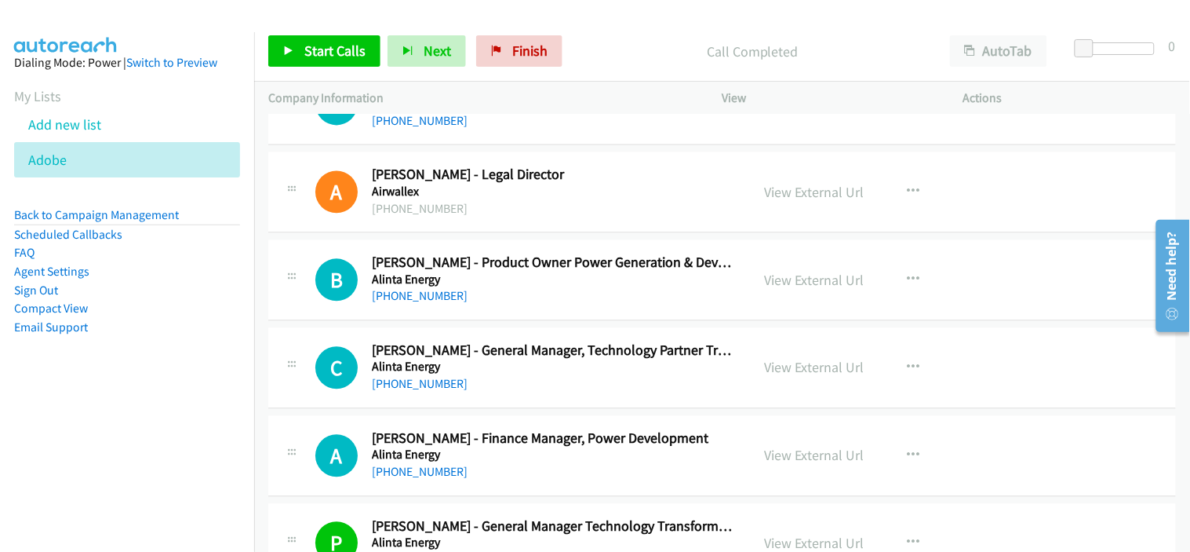
click at [581, 199] on h5 "Airwallex" at bounding box center [554, 192] width 365 height 16
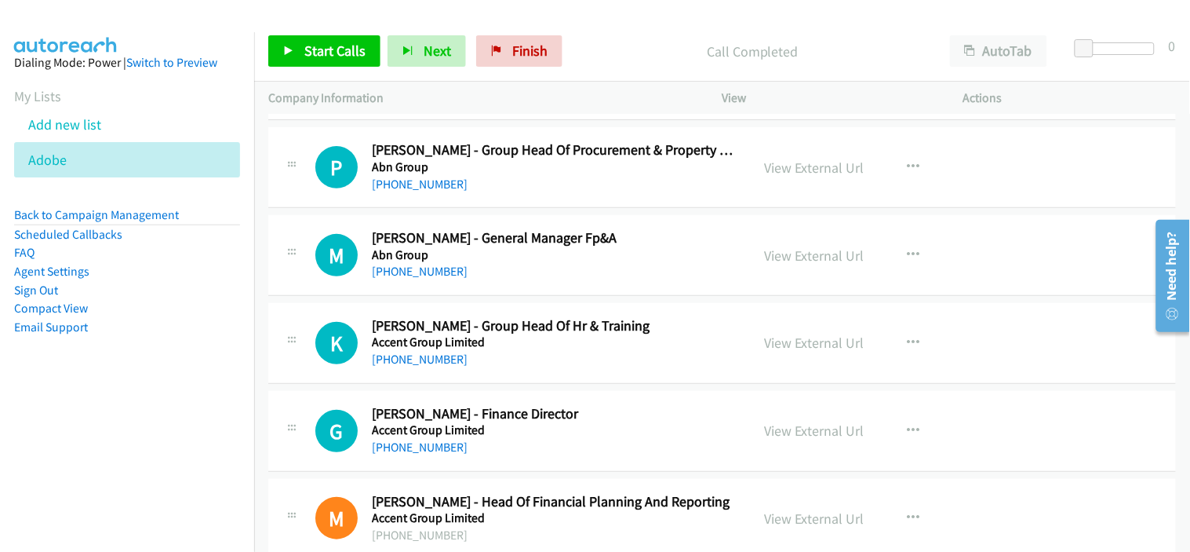
scroll to position [157, 0]
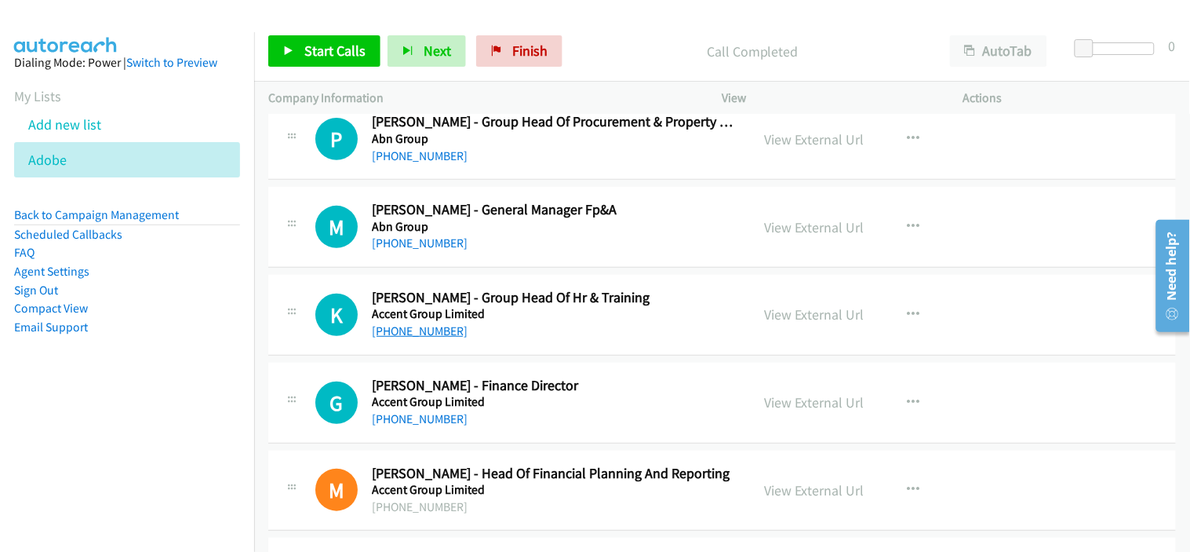
click at [435, 325] on link "+61 422 265 509" at bounding box center [420, 330] width 96 height 15
drag, startPoint x: 514, startPoint y: 417, endPoint x: 554, endPoint y: 409, distance: 40.8
click at [514, 417] on div "+64 9 373 1460" at bounding box center [554, 419] width 365 height 19
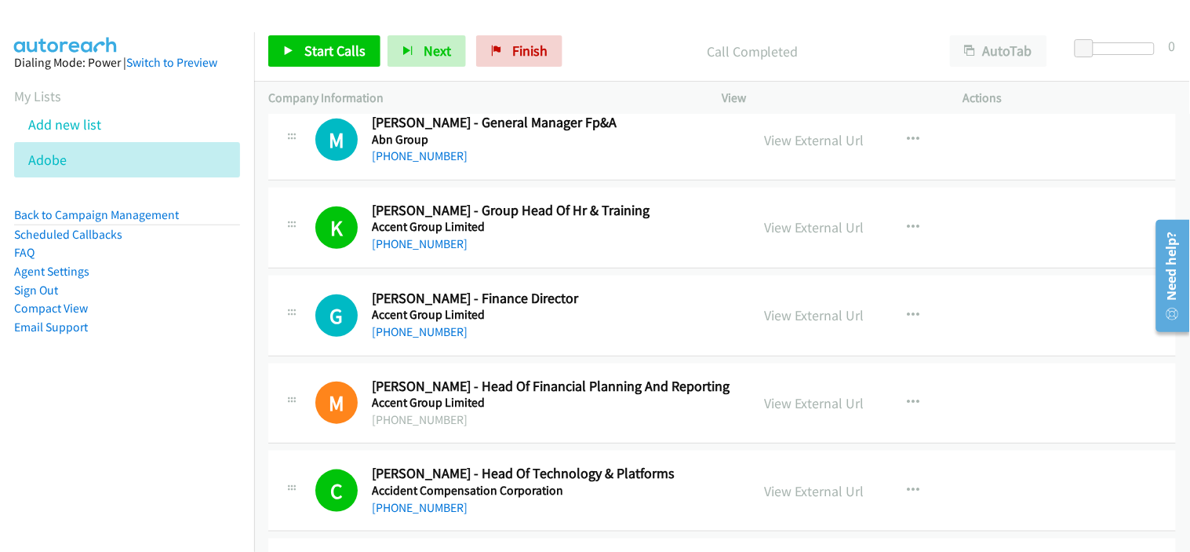
click at [440, 328] on link "+64 9 373 1460" at bounding box center [420, 331] width 96 height 15
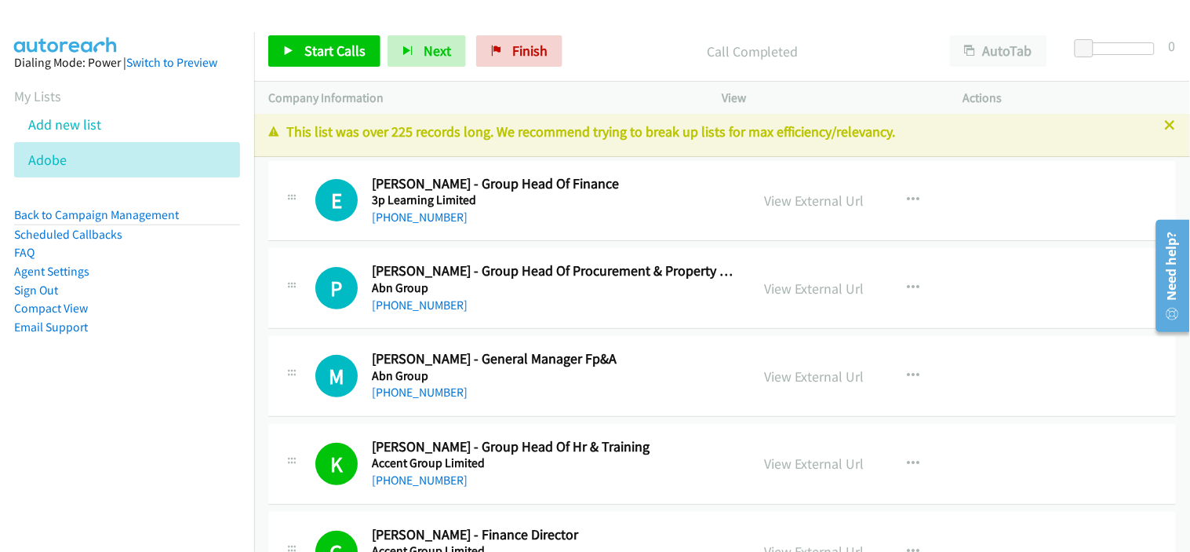
scroll to position [0, 0]
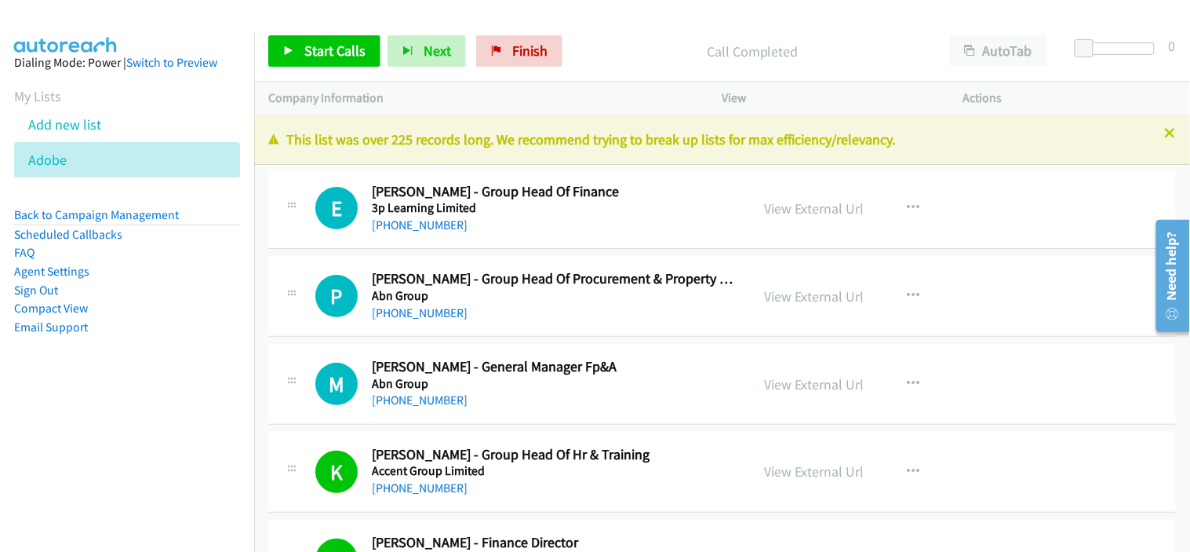
click at [581, 236] on div "E Callback Scheduled Emily Thai - Group Head Of Finance 3p Learning Limited Aus…" at bounding box center [722, 209] width 908 height 81
click at [561, 140] on p "This list was over 225 records long. We recommend trying to break up lists for …" at bounding box center [722, 139] width 908 height 21
click at [599, 217] on div "+61 2 9019 2812" at bounding box center [554, 225] width 365 height 19
click at [584, 315] on div "+61 414 653 907" at bounding box center [554, 313] width 365 height 19
click at [559, 401] on div "+61 478 883 177" at bounding box center [554, 400] width 365 height 19
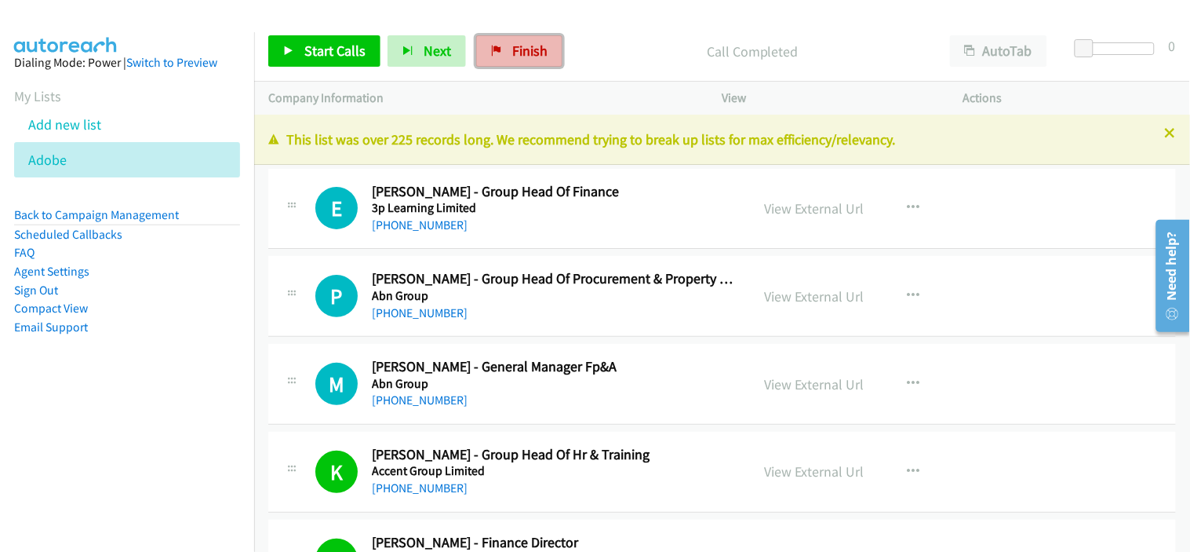
click at [527, 58] on span "Finish" at bounding box center [529, 51] width 35 height 18
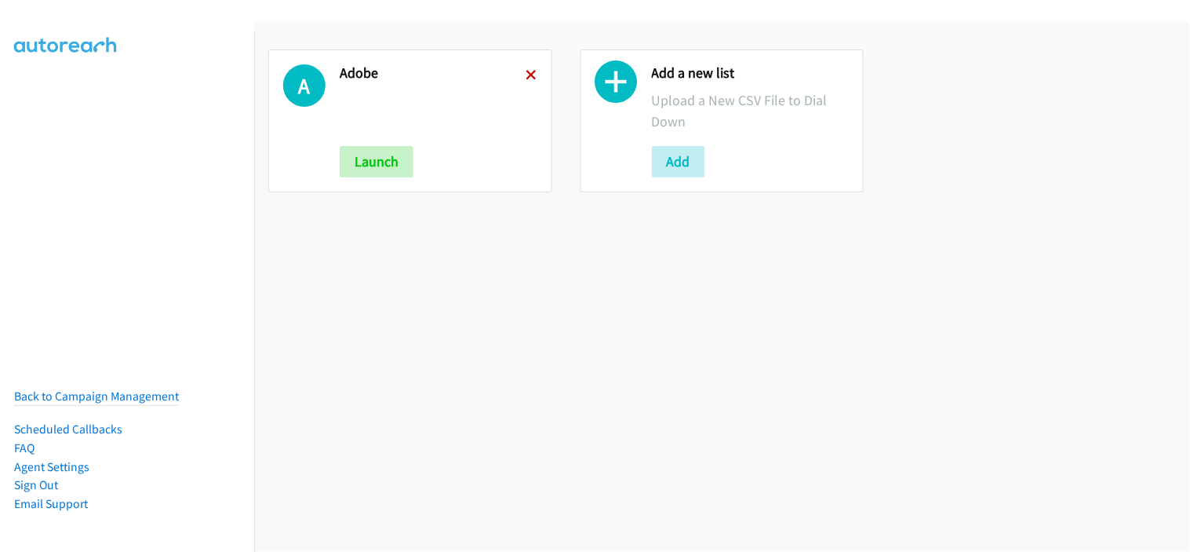
click at [526, 74] on icon at bounding box center [531, 76] width 11 height 11
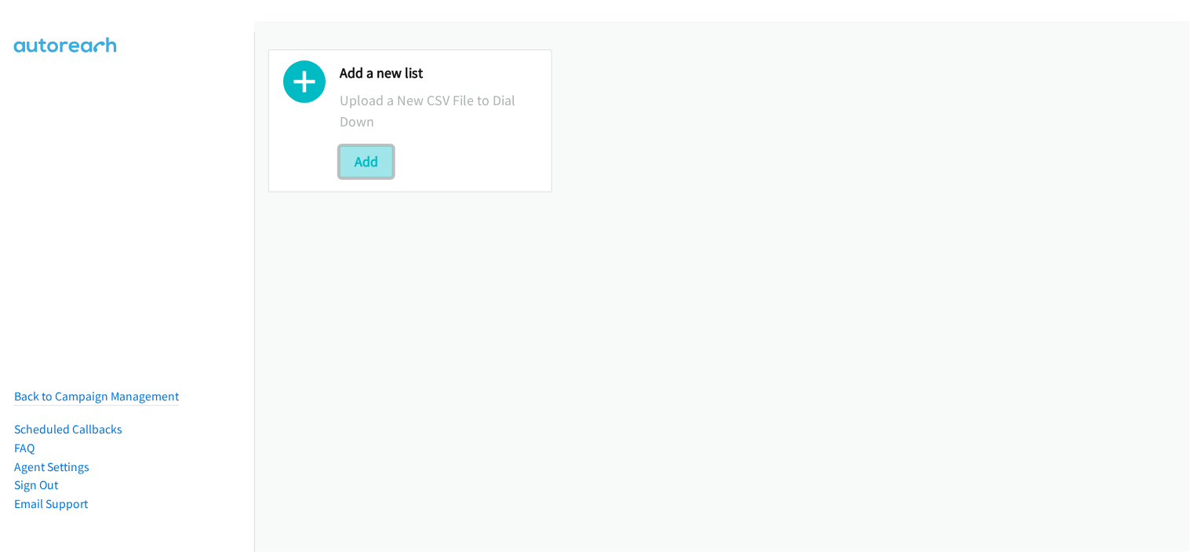
click at [365, 160] on button "Add" at bounding box center [366, 161] width 53 height 31
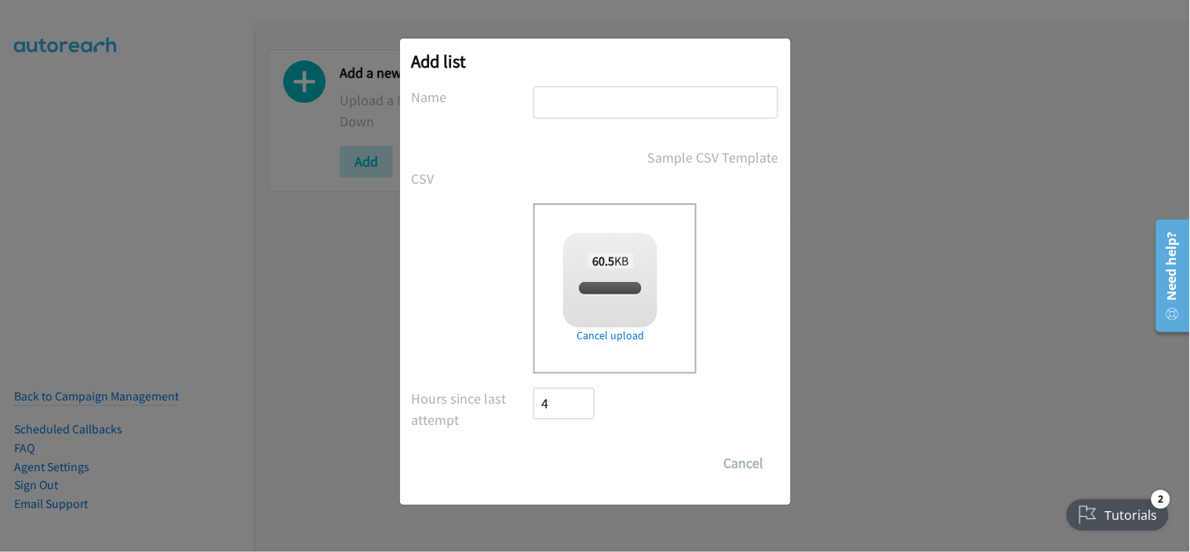
click at [593, 103] on input "text" at bounding box center [656, 102] width 245 height 32
type input "xx"
checkbox input "true"
type input "xxx"
click at [553, 456] on input "Save List" at bounding box center [575, 462] width 82 height 31
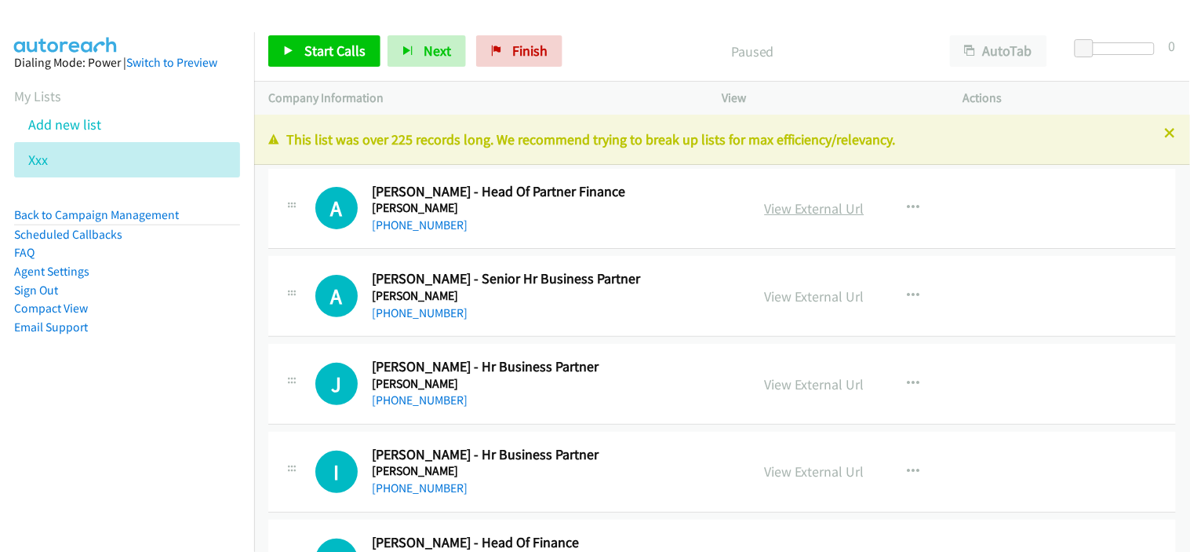
click at [806, 206] on link "View External Url" at bounding box center [815, 208] width 100 height 18
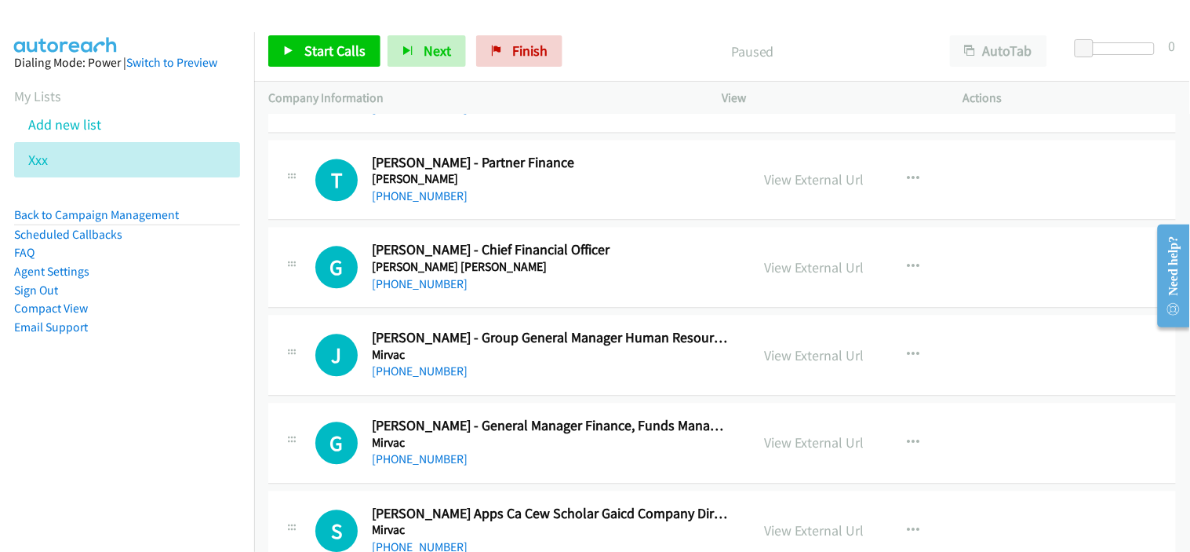
scroll to position [1046, 0]
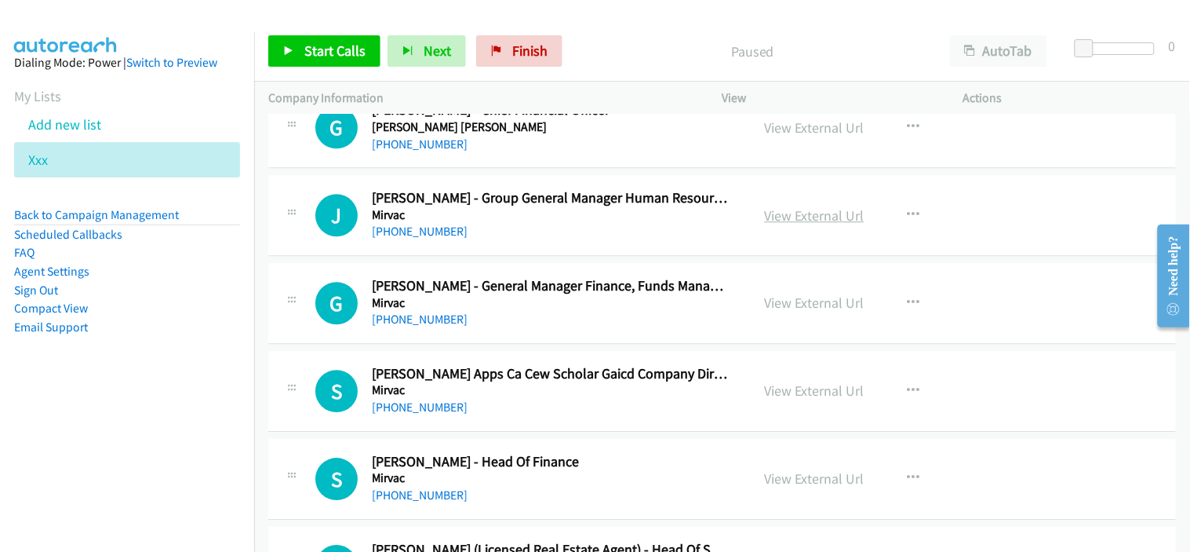
click at [791, 215] on link "View External Url" at bounding box center [815, 215] width 100 height 18
click at [507, 240] on div "+61 2 9080 8512" at bounding box center [551, 231] width 359 height 19
click at [445, 235] on link "+61 2 9080 8512" at bounding box center [420, 231] width 96 height 15
click at [503, 328] on div "+61 403 338 870" at bounding box center [551, 319] width 359 height 19
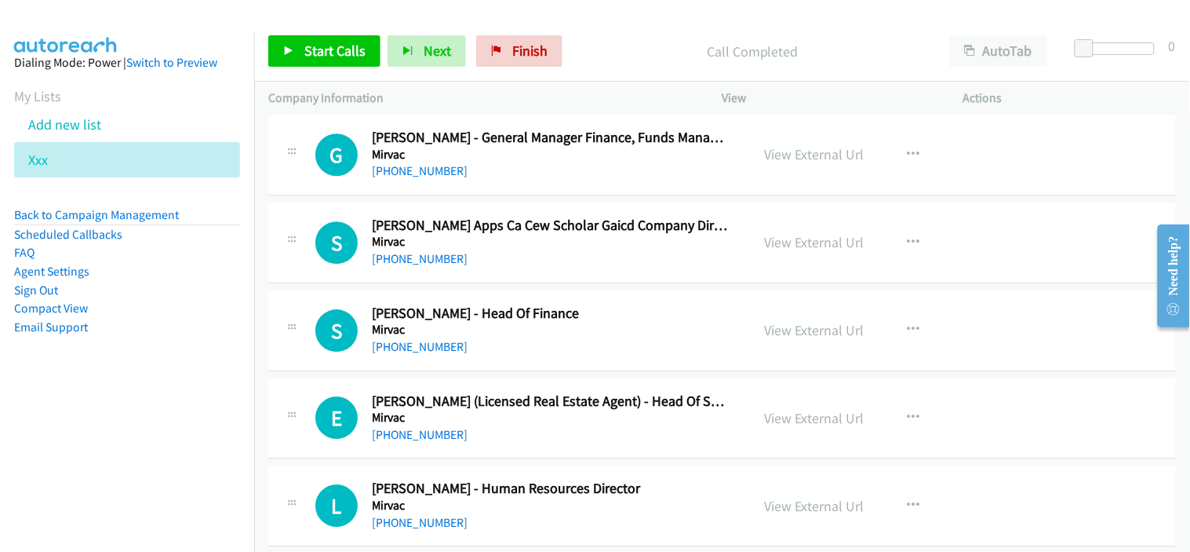
scroll to position [1220, 0]
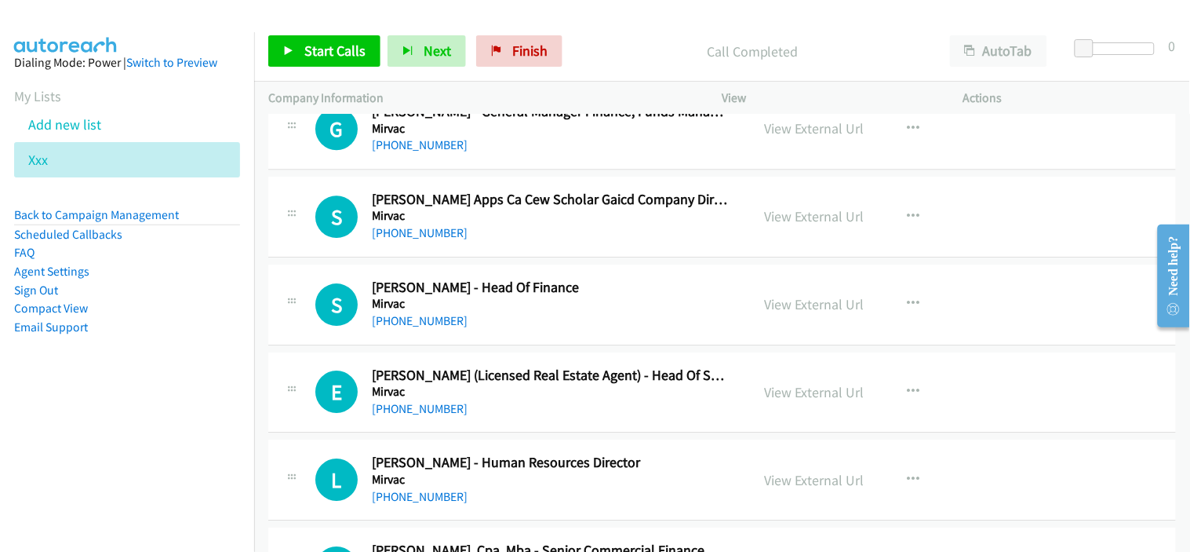
drag, startPoint x: 439, startPoint y: 318, endPoint x: 504, endPoint y: 319, distance: 65.1
click at [443, 322] on link "+61 410 758 789" at bounding box center [420, 320] width 96 height 15
click at [607, 283] on h2 "Steve Thomson - Head Of Finance" at bounding box center [551, 288] width 359 height 18
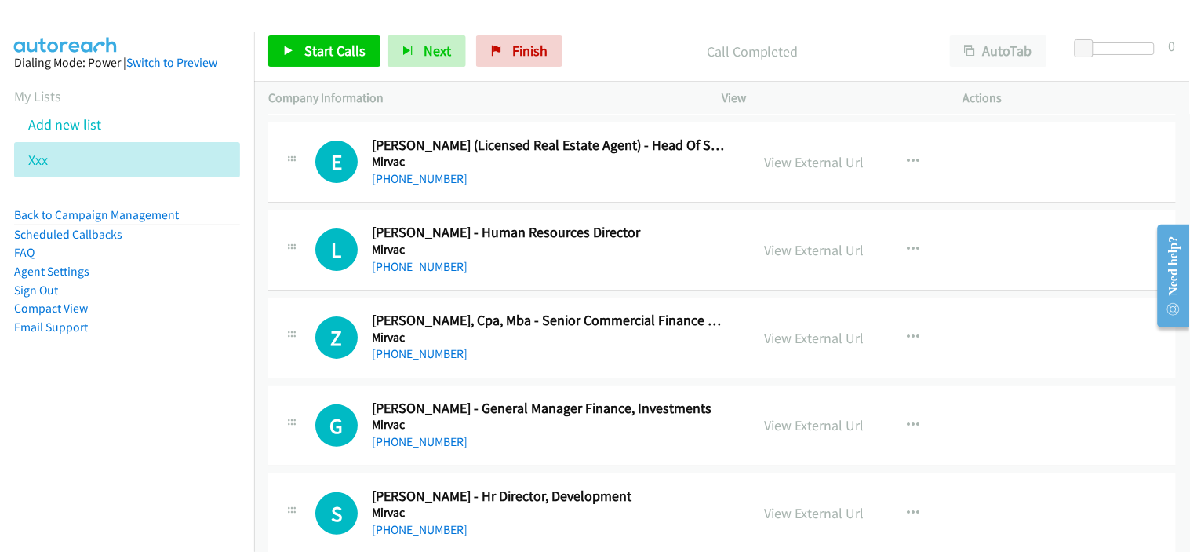
scroll to position [1481, 0]
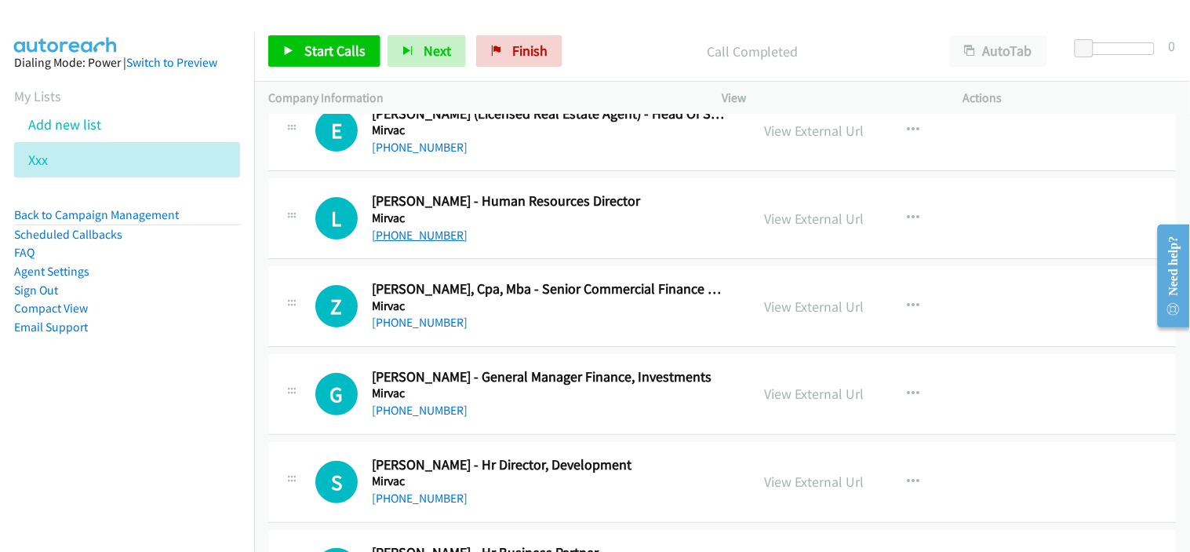
click at [434, 235] on link "+61 402 419 425" at bounding box center [420, 235] width 96 height 15
click at [581, 330] on div "+61 404 048 686" at bounding box center [551, 322] width 359 height 19
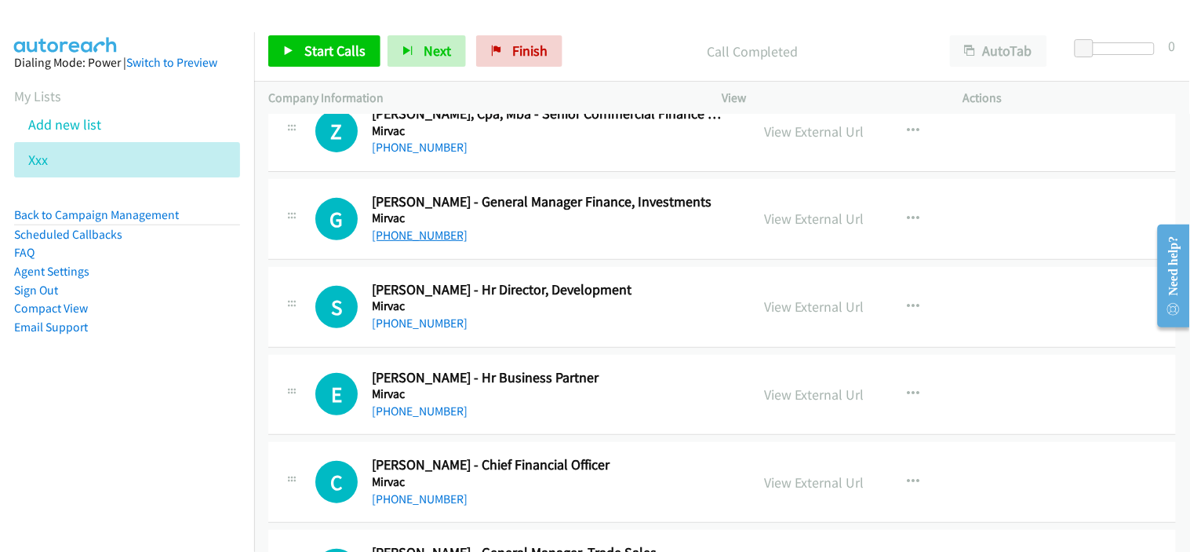
scroll to position [1743, 0]
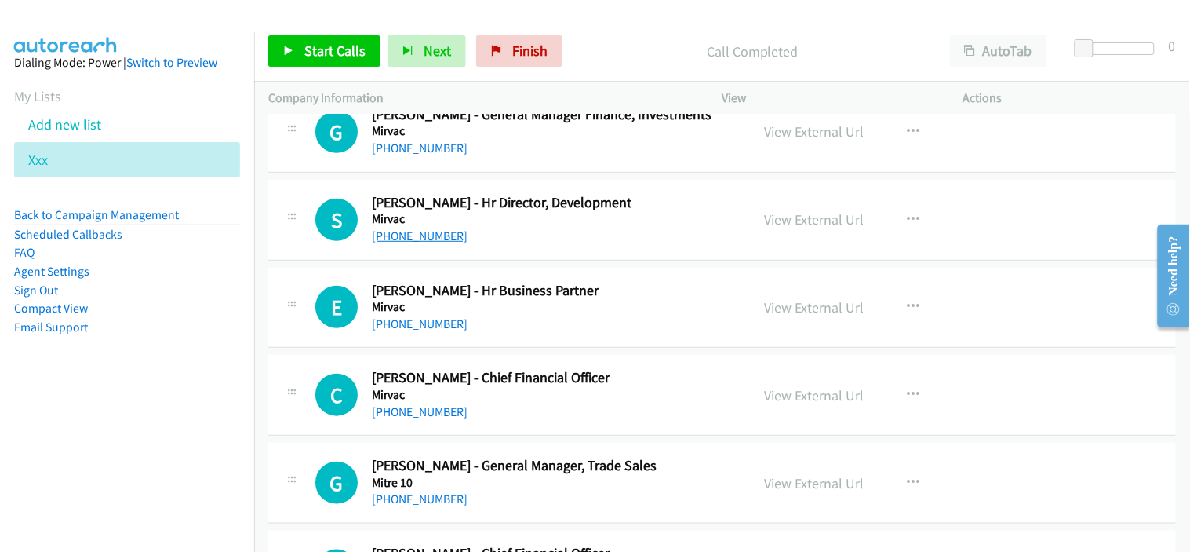
click at [424, 240] on link "+61 431 075 156" at bounding box center [420, 235] width 96 height 15
click at [563, 308] on h5 "Mirvac" at bounding box center [551, 307] width 359 height 16
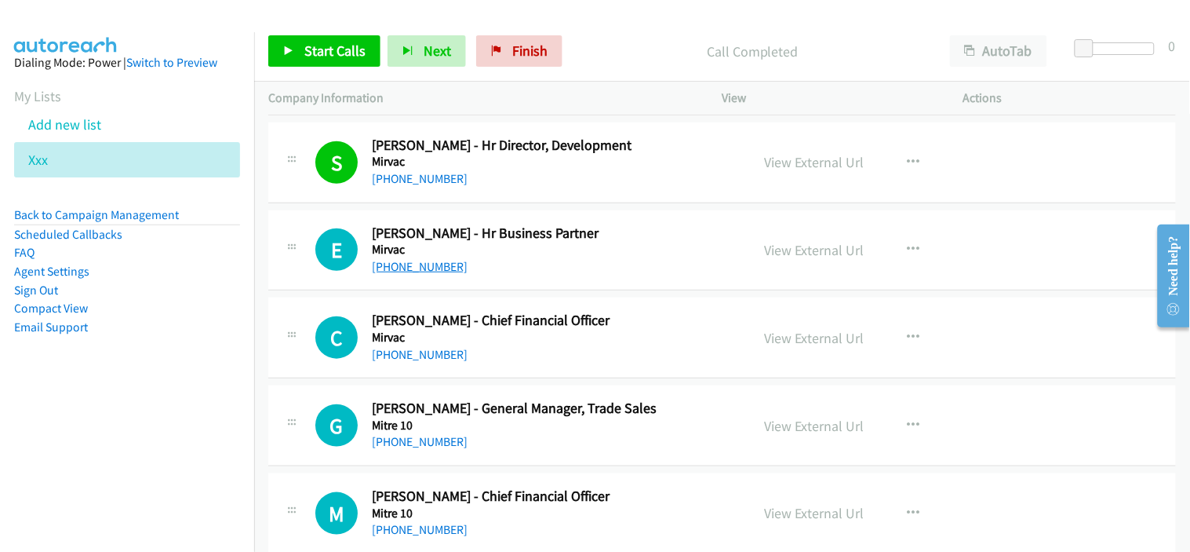
scroll to position [1830, 0]
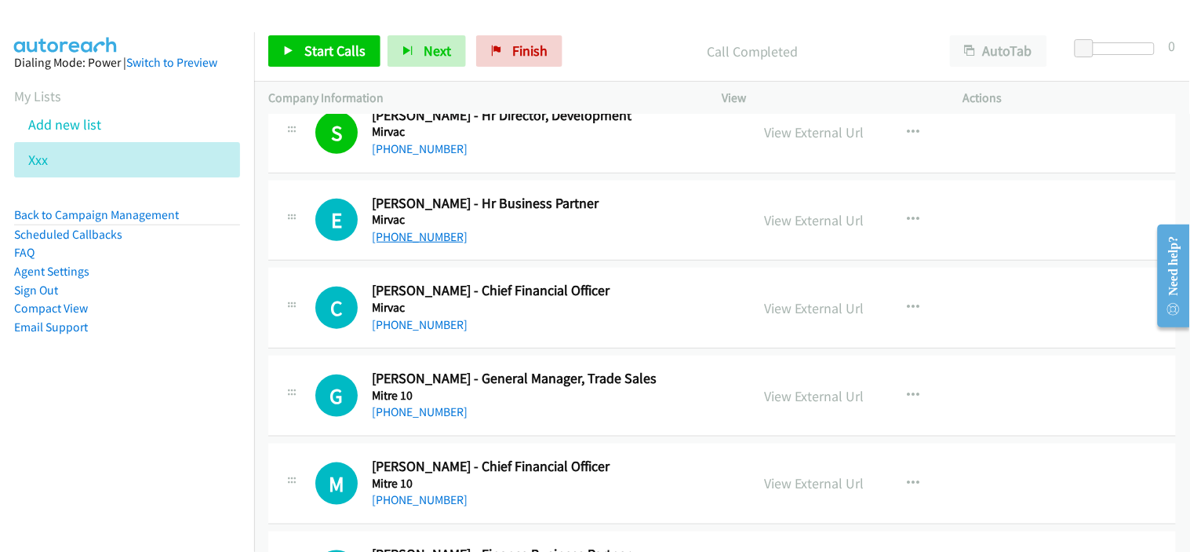
click at [432, 232] on link "+61 448 121 540" at bounding box center [420, 236] width 96 height 15
click at [597, 327] on div "+61 439 480 639" at bounding box center [551, 324] width 359 height 19
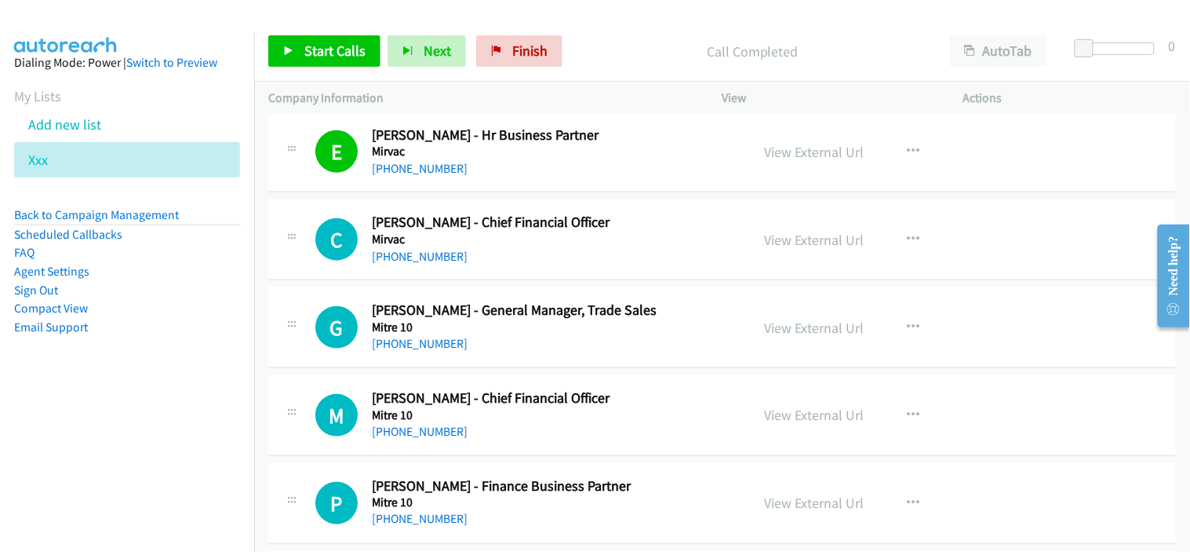
scroll to position [1918, 0]
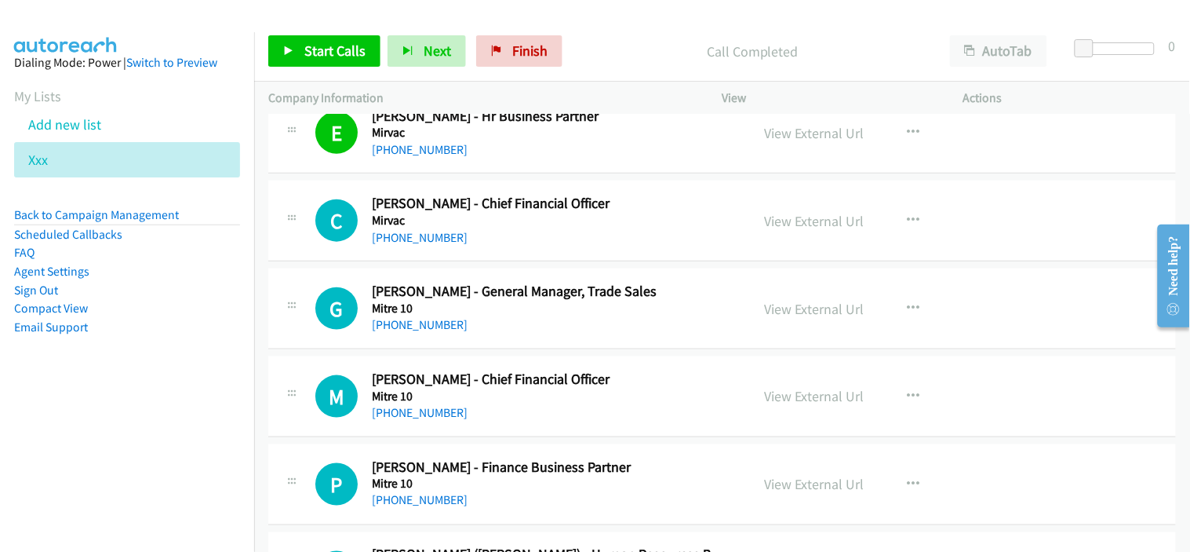
drag, startPoint x: 435, startPoint y: 229, endPoint x: 502, endPoint y: 246, distance: 69.6
click at [420, 236] on link "+61 439 480 639" at bounding box center [420, 237] width 96 height 15
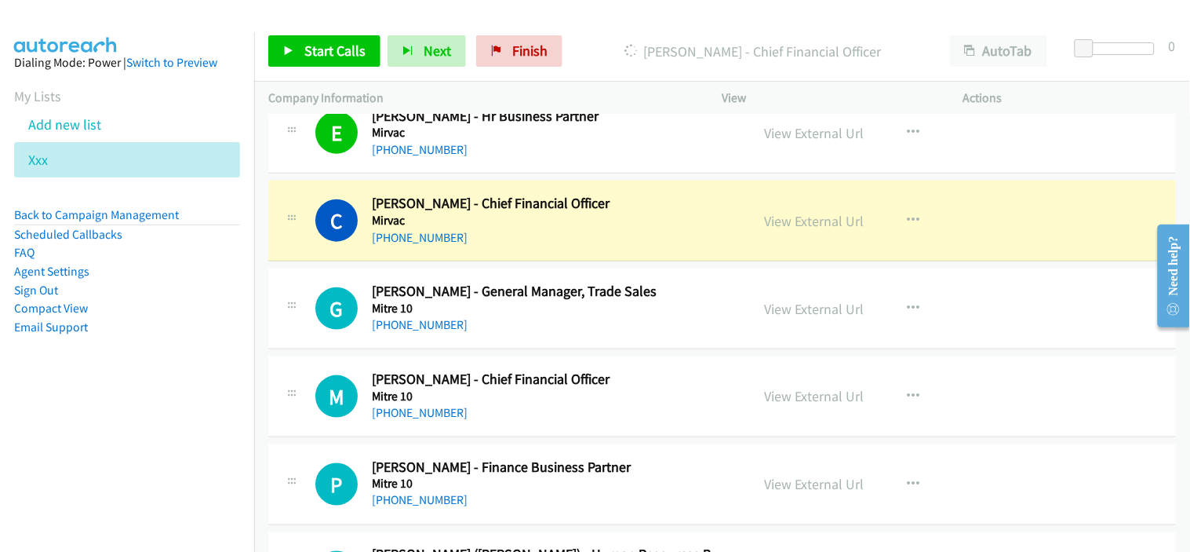
click at [596, 309] on h5 "Mitre 10" at bounding box center [551, 308] width 359 height 16
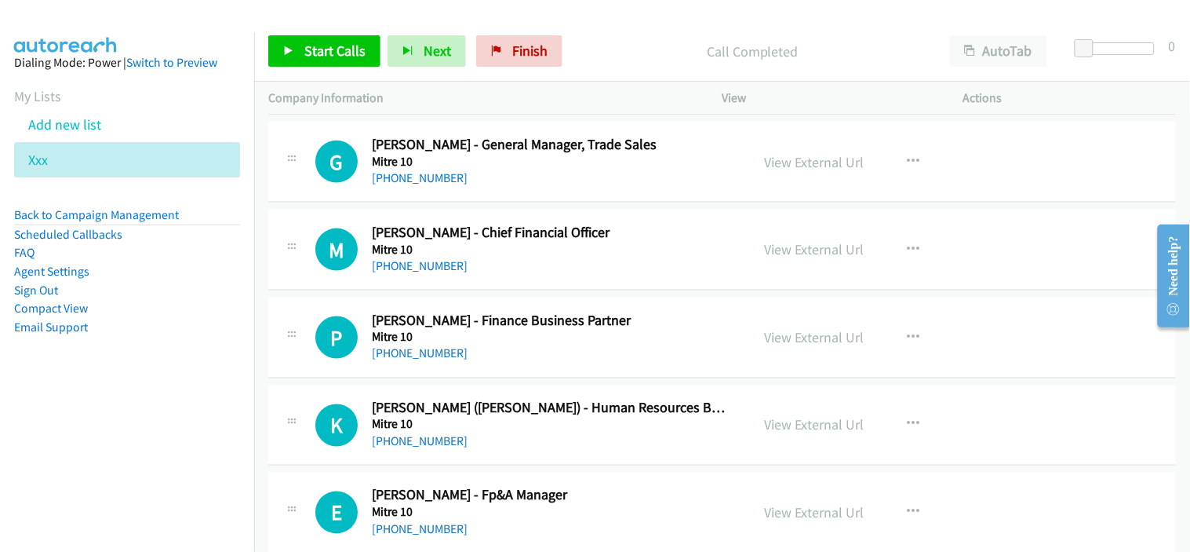
scroll to position [2092, 0]
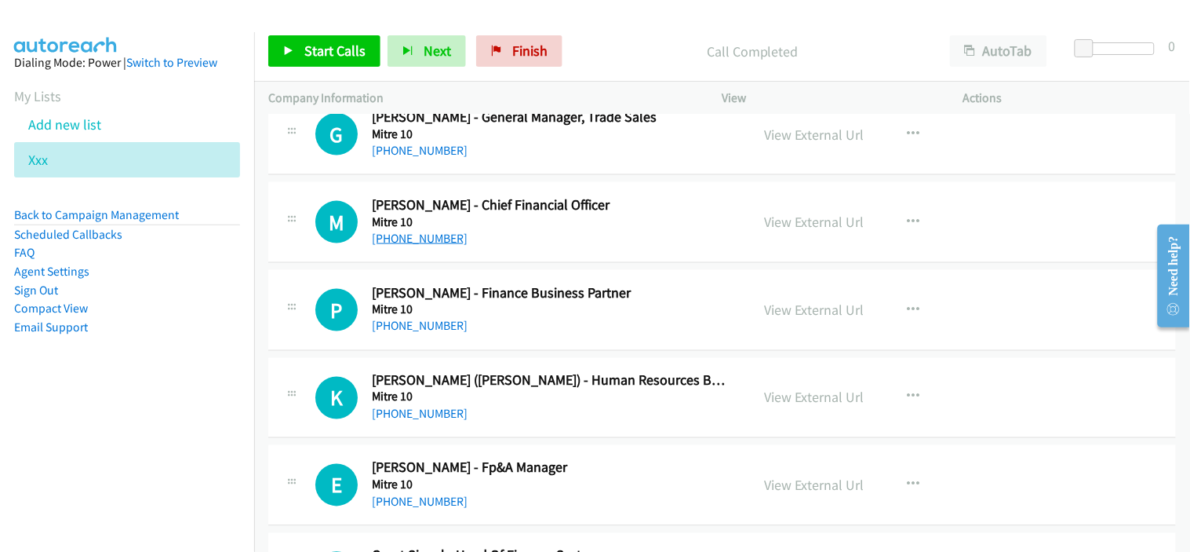
click at [439, 242] on link "+64 27 341 5621" at bounding box center [420, 238] width 96 height 15
drag, startPoint x: 490, startPoint y: 239, endPoint x: 547, endPoint y: 236, distance: 57.3
click at [490, 239] on div "+64 27 341 5621" at bounding box center [551, 238] width 359 height 19
click at [825, 225] on link "View External Url" at bounding box center [815, 222] width 100 height 18
click at [440, 241] on link "+64 27 341 5621" at bounding box center [420, 238] width 96 height 15
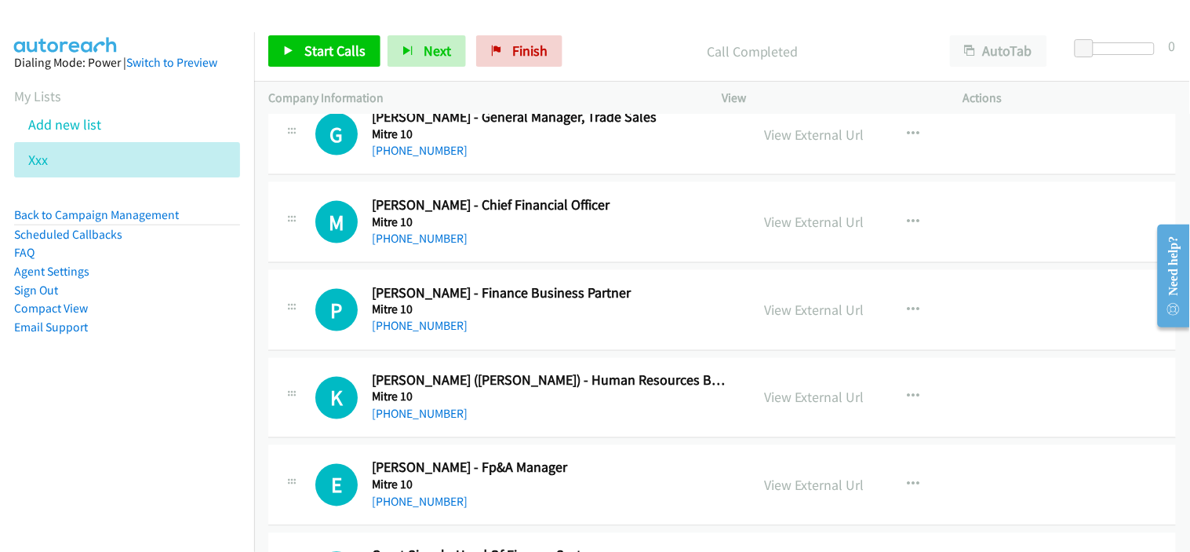
click at [500, 239] on div "+64 27 341 5621" at bounding box center [551, 238] width 359 height 19
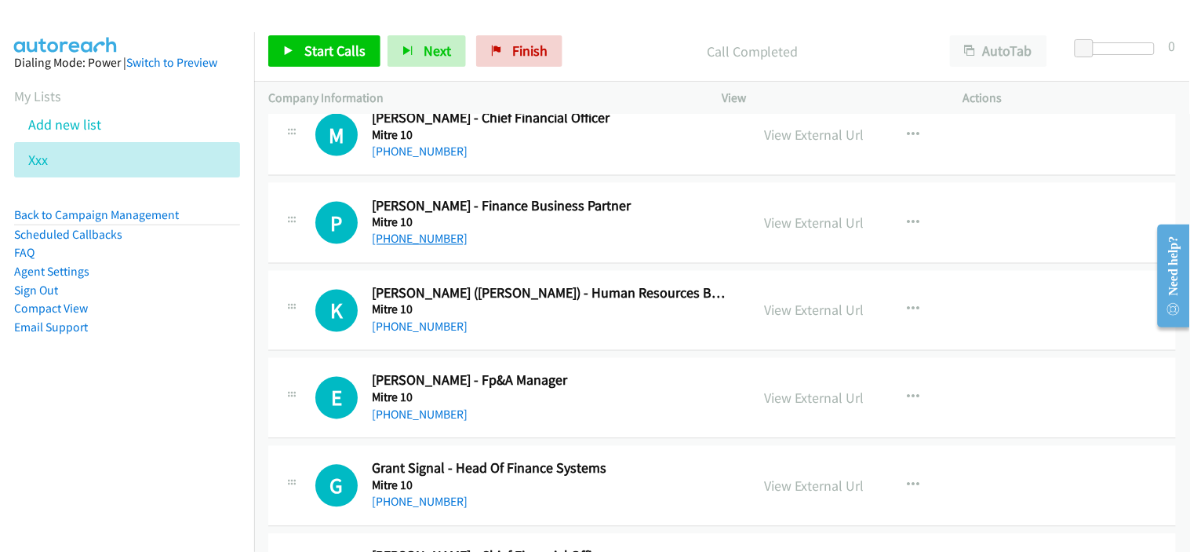
click at [425, 239] on link "+61 449 251 451" at bounding box center [420, 238] width 96 height 15
click at [589, 343] on div "K Callback Scheduled Katie Naepi (Nee Mc Nair) - Human Resources Business Partn…" at bounding box center [722, 311] width 908 height 81
click at [581, 249] on div "P Callback Scheduled Phil Hemmings - Finance Business Partner Mitre 10 Australi…" at bounding box center [722, 223] width 908 height 81
click at [416, 328] on link "+64 210 234 4850" at bounding box center [420, 326] width 96 height 15
click at [425, 496] on link "+64 21 414 341" at bounding box center [420, 501] width 96 height 15
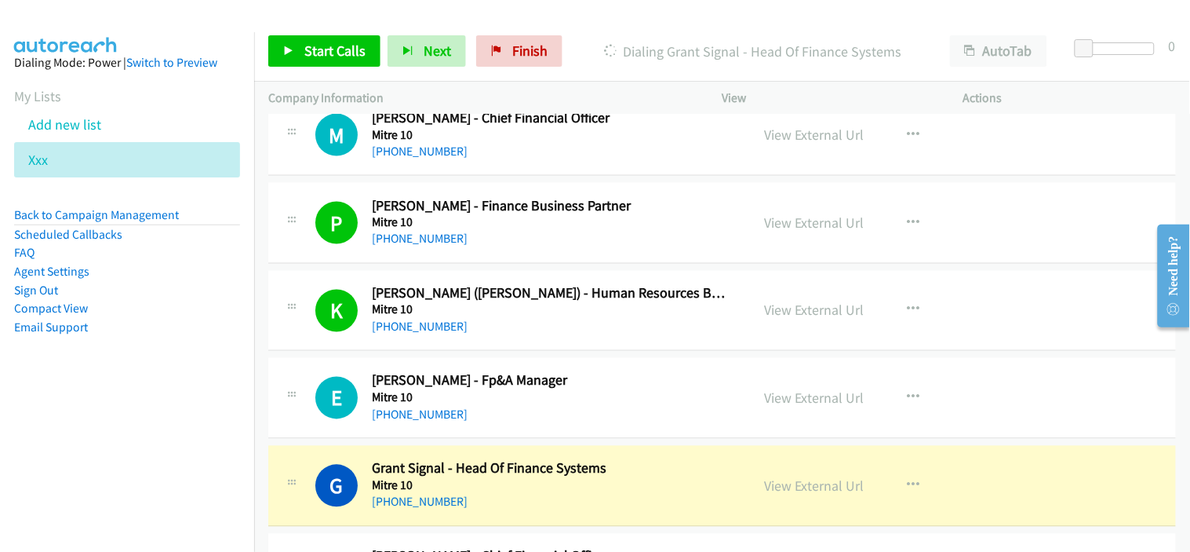
drag, startPoint x: 584, startPoint y: 504, endPoint x: 606, endPoint y: 504, distance: 22.0
click at [584, 504] on div "+64 21 414 341" at bounding box center [551, 502] width 359 height 19
click at [796, 488] on link "View External Url" at bounding box center [815, 486] width 100 height 18
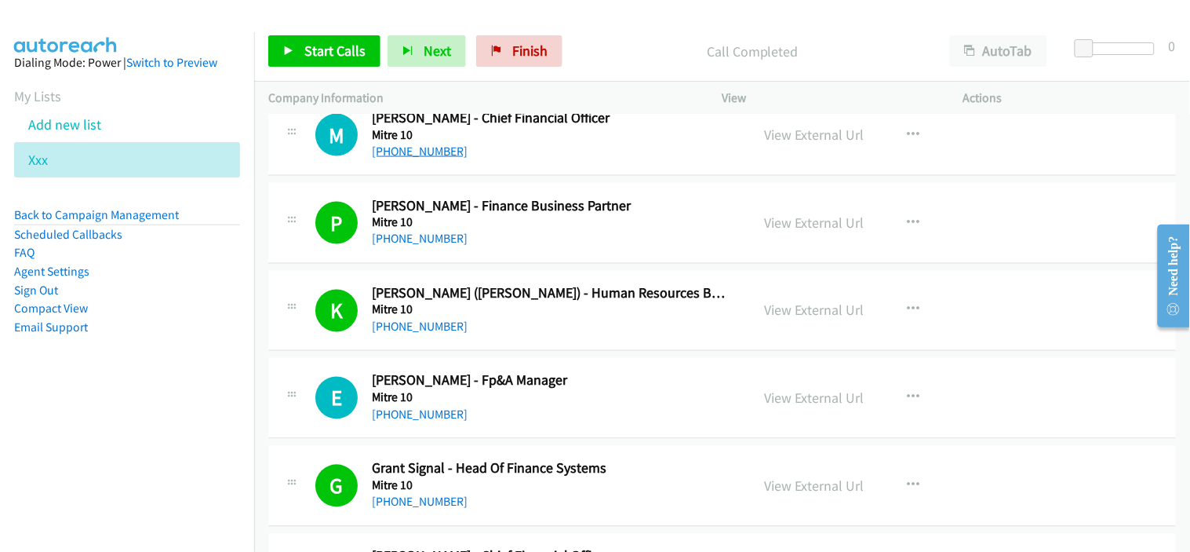
click at [429, 148] on link "+64 27 341 5621" at bounding box center [420, 151] width 96 height 15
drag, startPoint x: 578, startPoint y: 246, endPoint x: 587, endPoint y: 231, distance: 17.2
click at [578, 246] on div "+61 449 251 451" at bounding box center [551, 239] width 359 height 19
drag, startPoint x: 574, startPoint y: 24, endPoint x: 610, endPoint y: 1, distance: 42.0
click at [574, 24] on div "Start Calls Pause Next Finish Call Completed AutoTab AutoTab 0" at bounding box center [722, 51] width 936 height 60
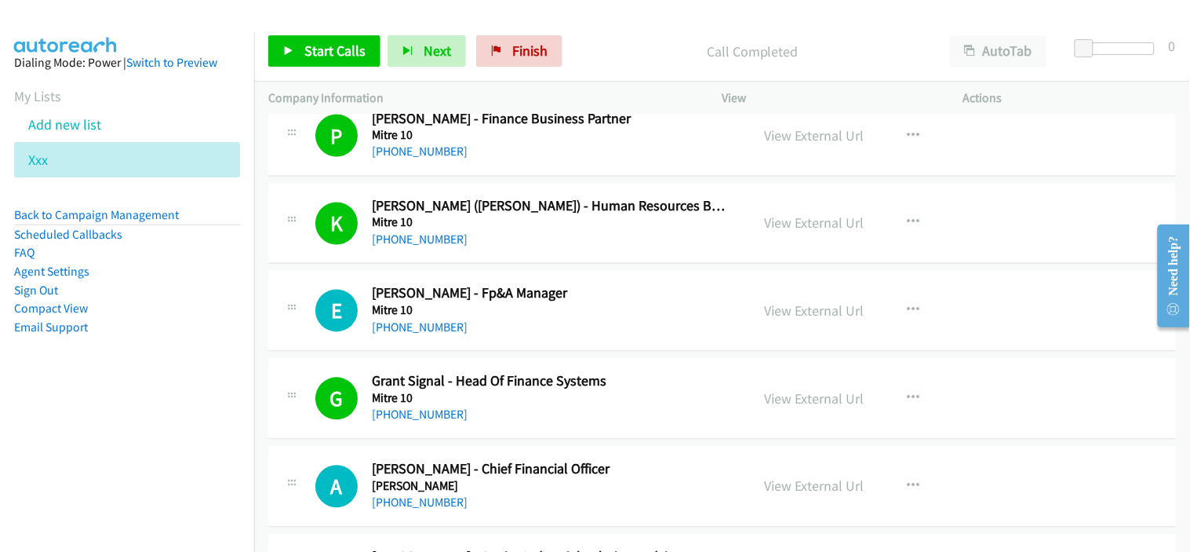
scroll to position [2441, 0]
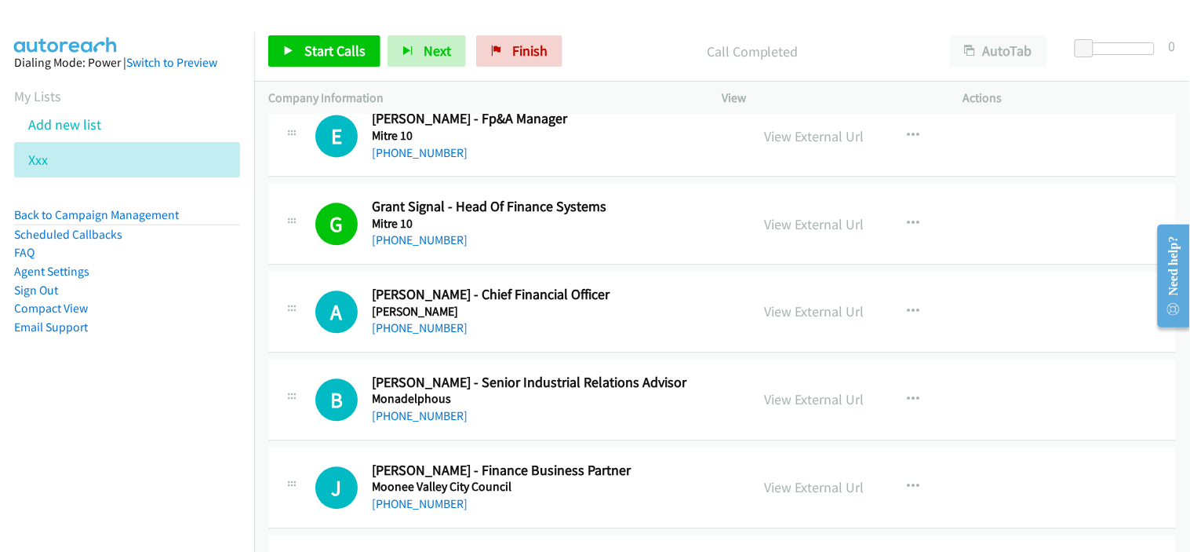
click at [439, 325] on link "+61 436 122 949" at bounding box center [420, 327] width 96 height 15
click at [587, 408] on div "+61 436 298 418" at bounding box center [551, 415] width 359 height 19
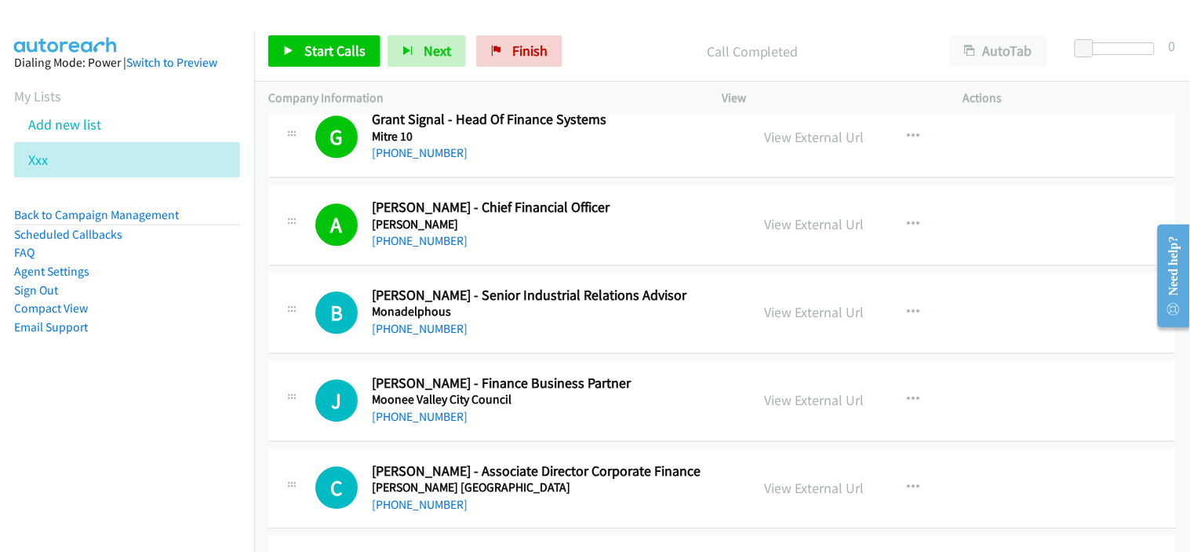
scroll to position [2615, 0]
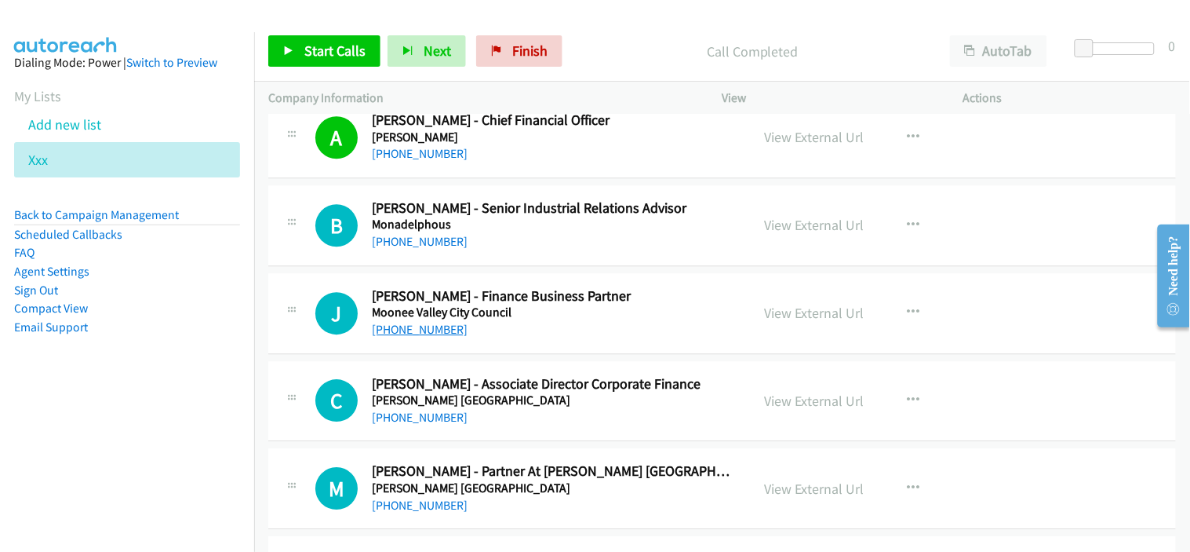
click at [413, 331] on link "+61 439 659 554" at bounding box center [420, 329] width 96 height 15
click at [597, 341] on div "J Callback Scheduled Jessica Mc Geary - Finance Business Partner Moonee Valley …" at bounding box center [722, 313] width 908 height 81
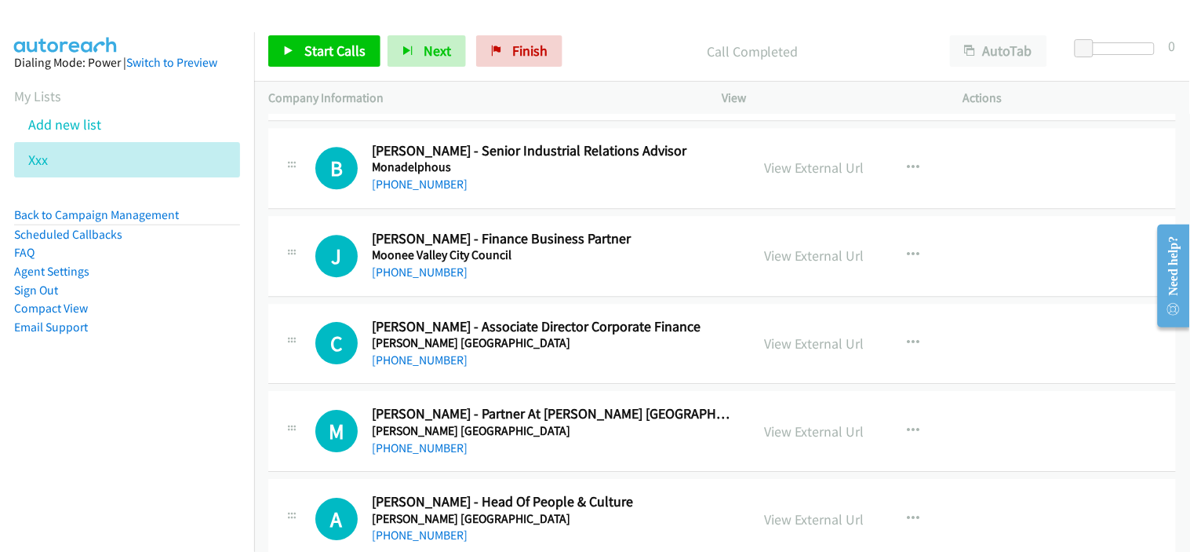
scroll to position [2702, 0]
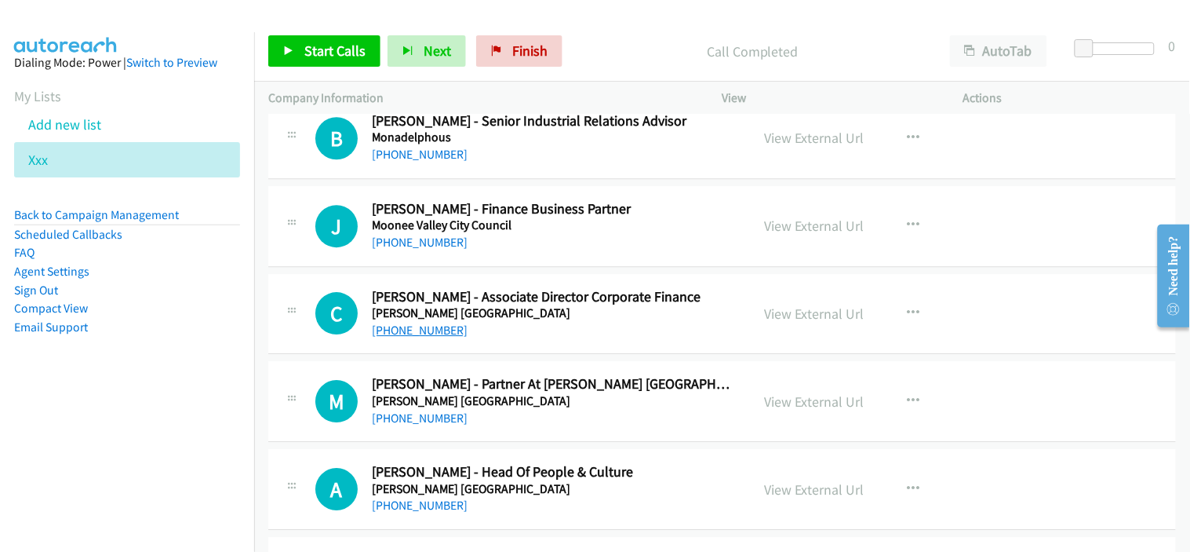
click at [422, 325] on link "+61 449 037 313" at bounding box center [420, 329] width 96 height 15
drag, startPoint x: 548, startPoint y: 403, endPoint x: 521, endPoint y: 373, distance: 40.0
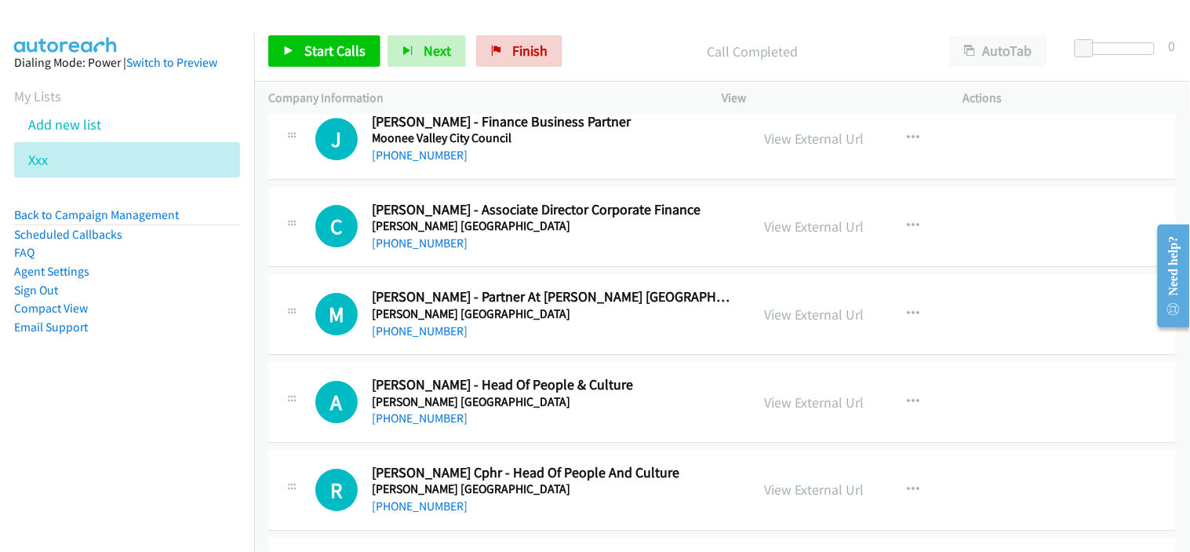
scroll to position [2876, 0]
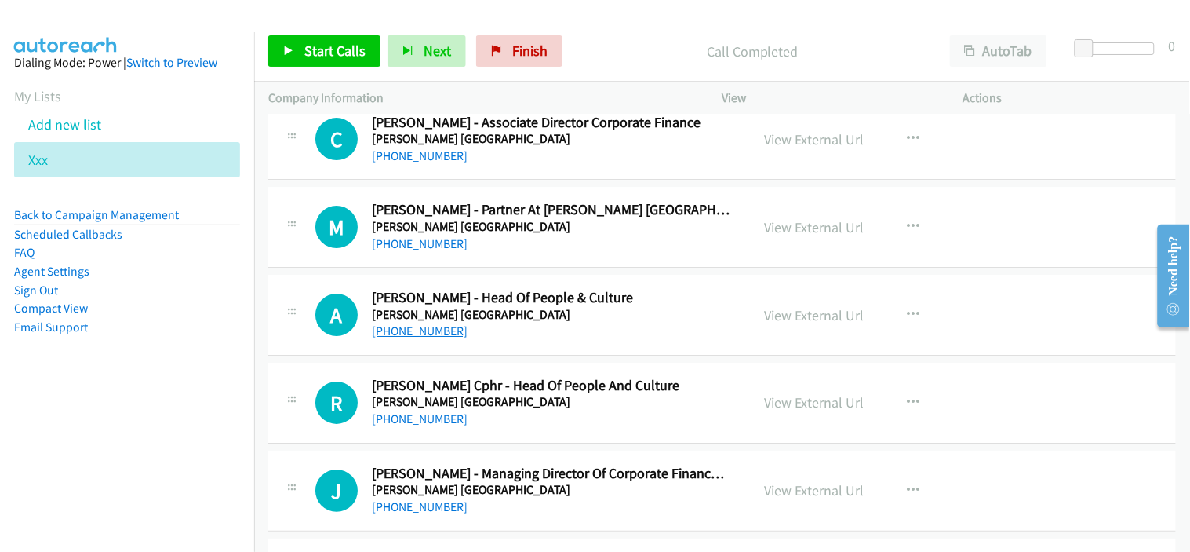
click at [413, 326] on link "+61 420 892 006" at bounding box center [420, 330] width 96 height 15
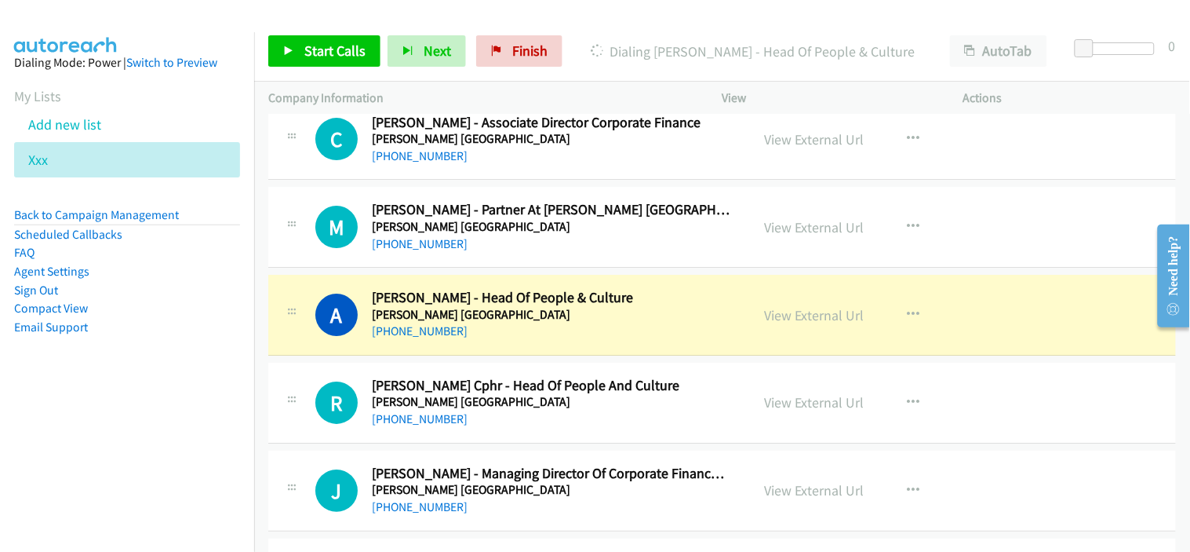
click at [529, 419] on div "+61 421 259 128" at bounding box center [551, 419] width 359 height 19
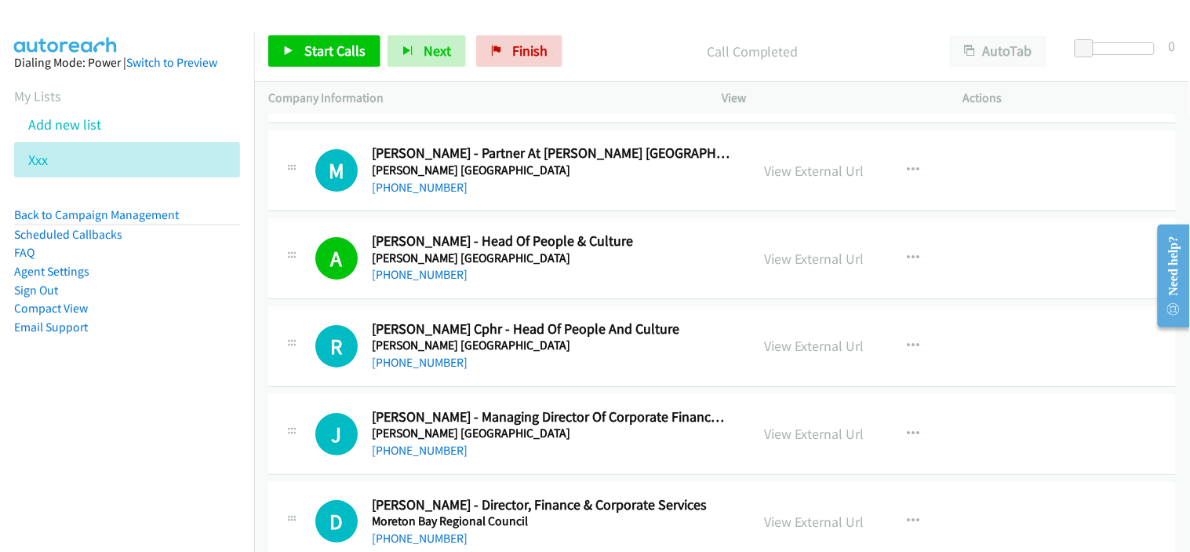
scroll to position [2963, 0]
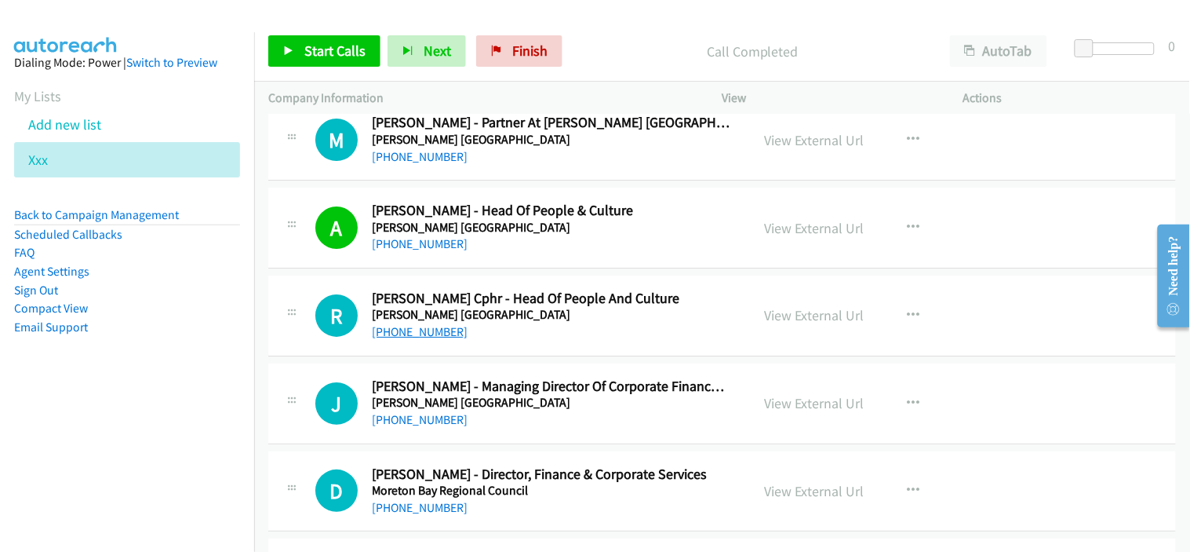
click at [435, 333] on link "+61 421 259 128" at bounding box center [420, 331] width 96 height 15
click at [594, 337] on div "+61 421 259 128" at bounding box center [551, 331] width 359 height 19
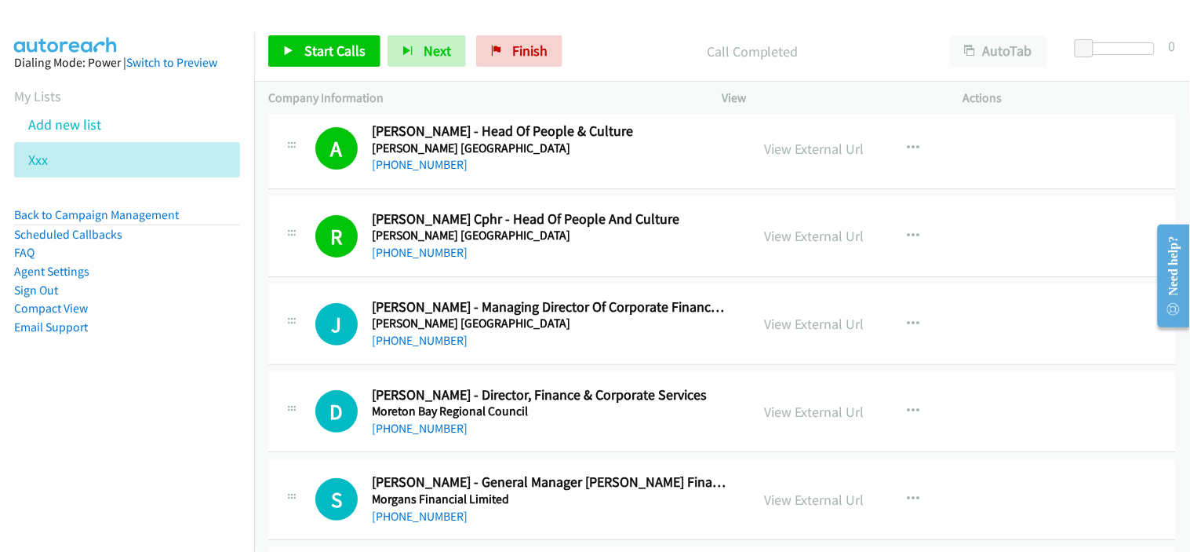
scroll to position [3050, 0]
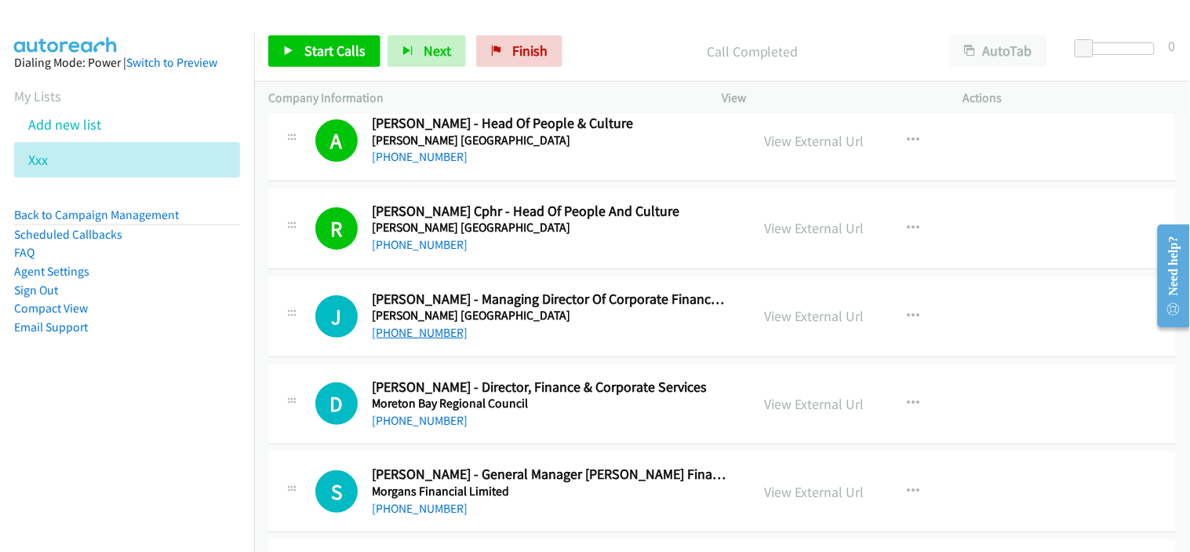
click at [427, 330] on link "+61 3 8623 3472" at bounding box center [420, 332] width 96 height 15
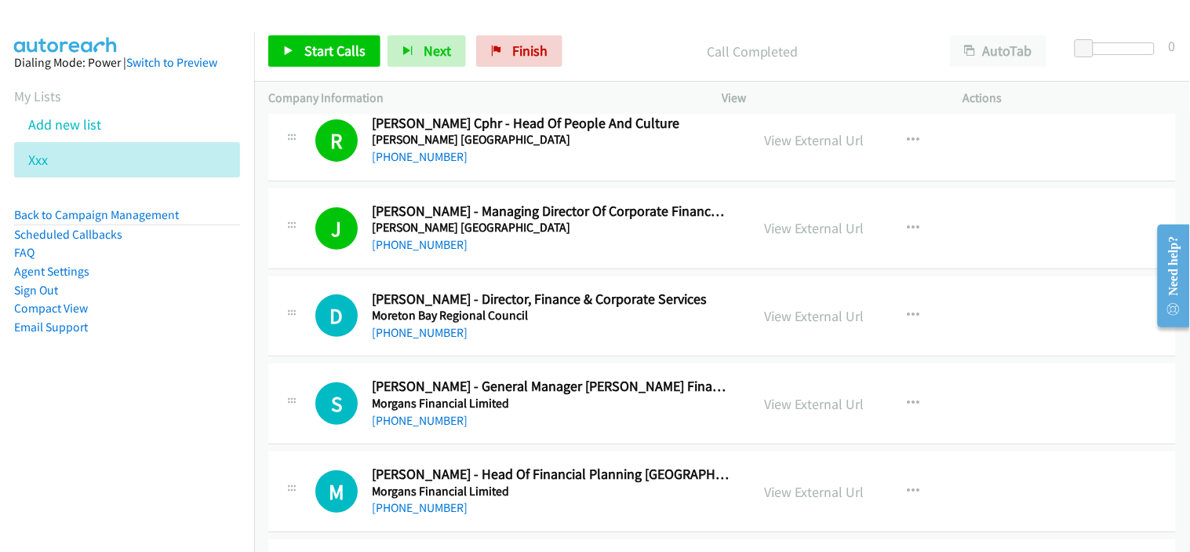
click at [581, 323] on h5 "Moreton Bay Regional Council" at bounding box center [551, 316] width 359 height 16
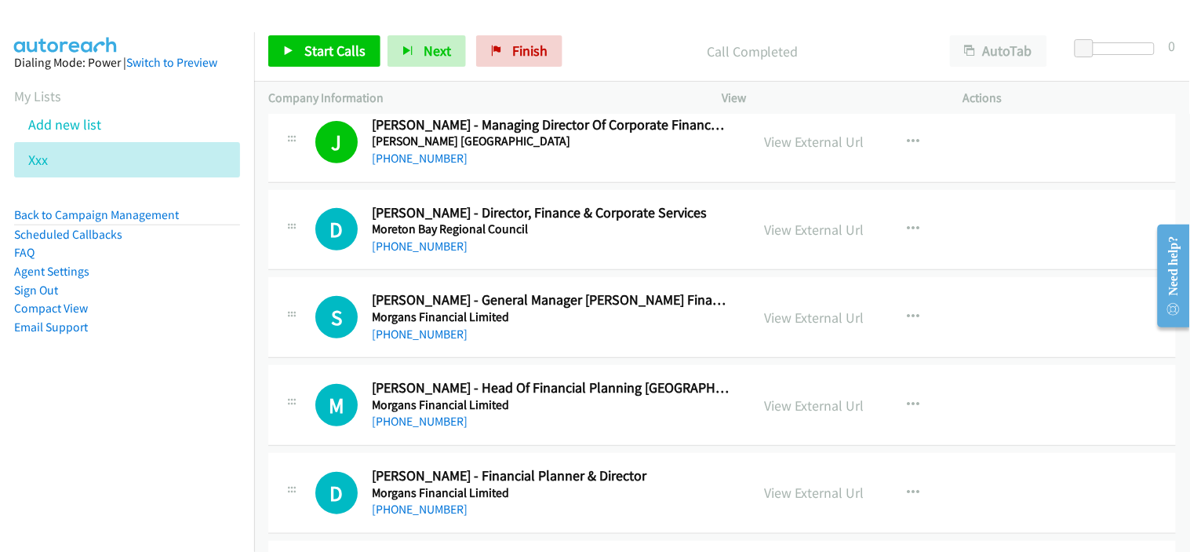
scroll to position [3225, 0]
click at [435, 252] on link "+61 437 388 166" at bounding box center [420, 245] width 96 height 15
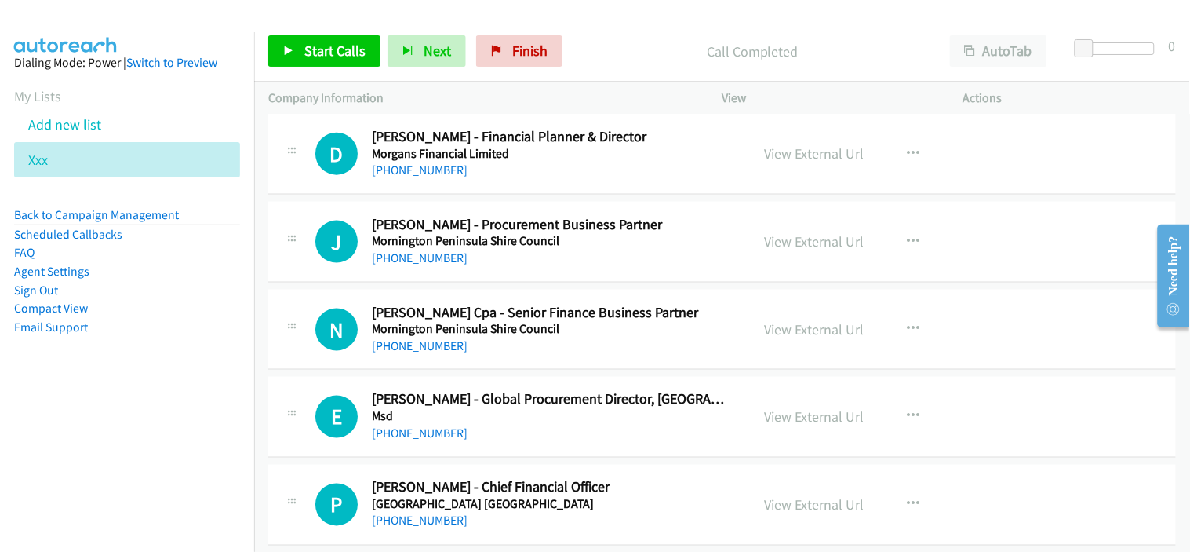
scroll to position [3574, 0]
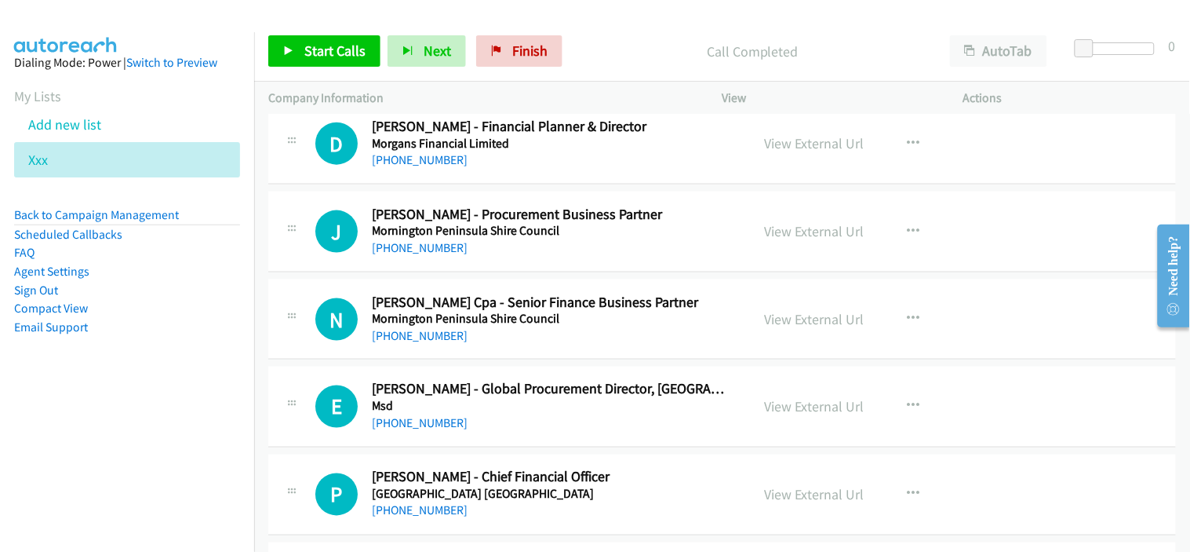
click at [593, 350] on div "N Callback Scheduled Nathan Mackey Cpa - Senior Finance Business Partner Mornin…" at bounding box center [722, 319] width 908 height 81
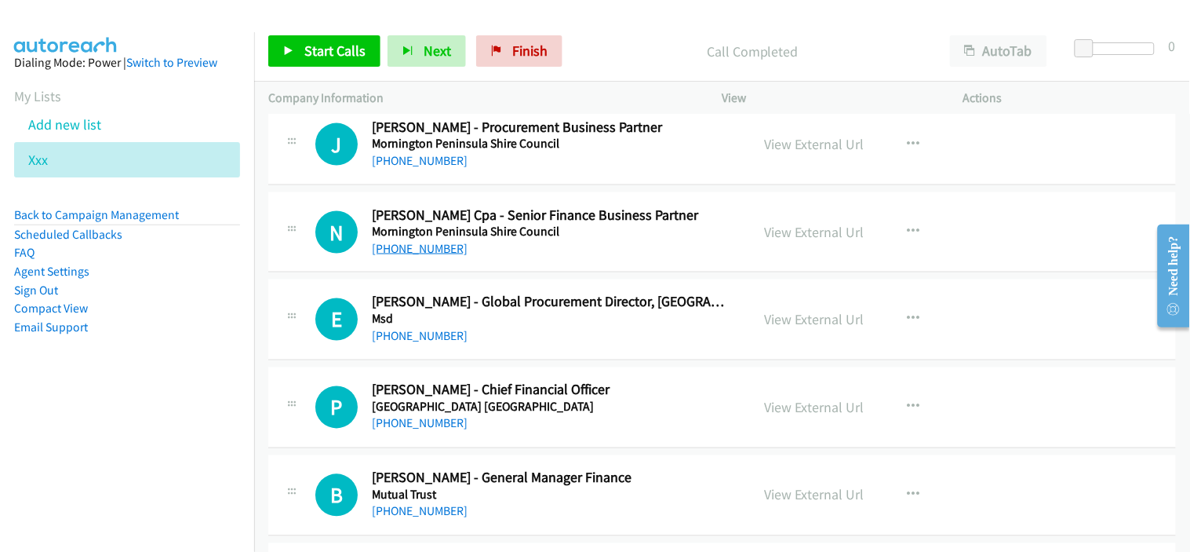
click at [435, 253] on link "+61 418 354 968" at bounding box center [420, 248] width 96 height 15
click at [559, 337] on div "+61 2 8988 8000" at bounding box center [551, 336] width 359 height 19
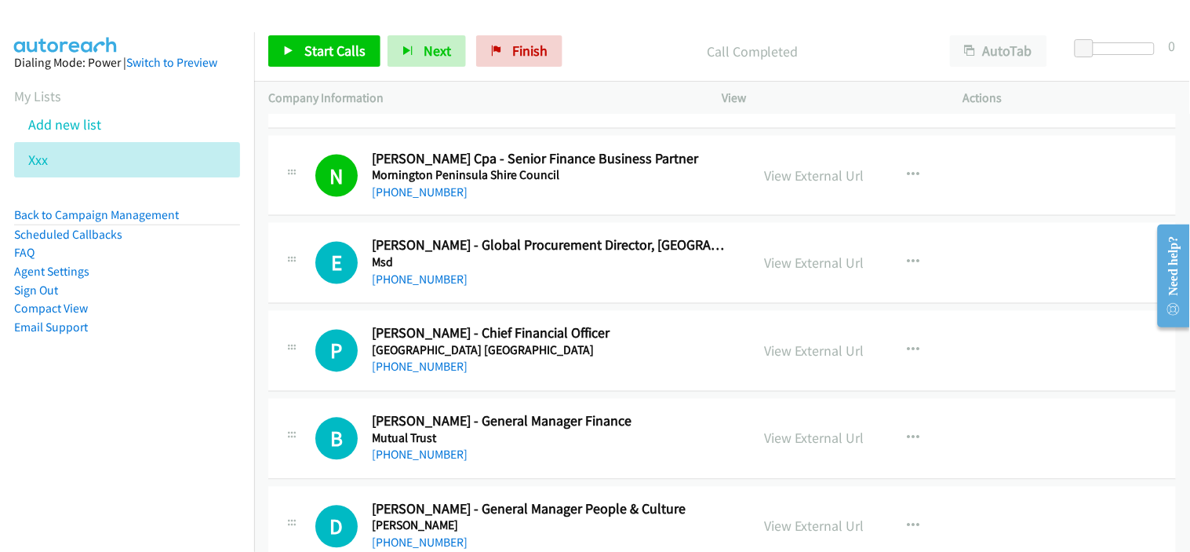
scroll to position [3748, 0]
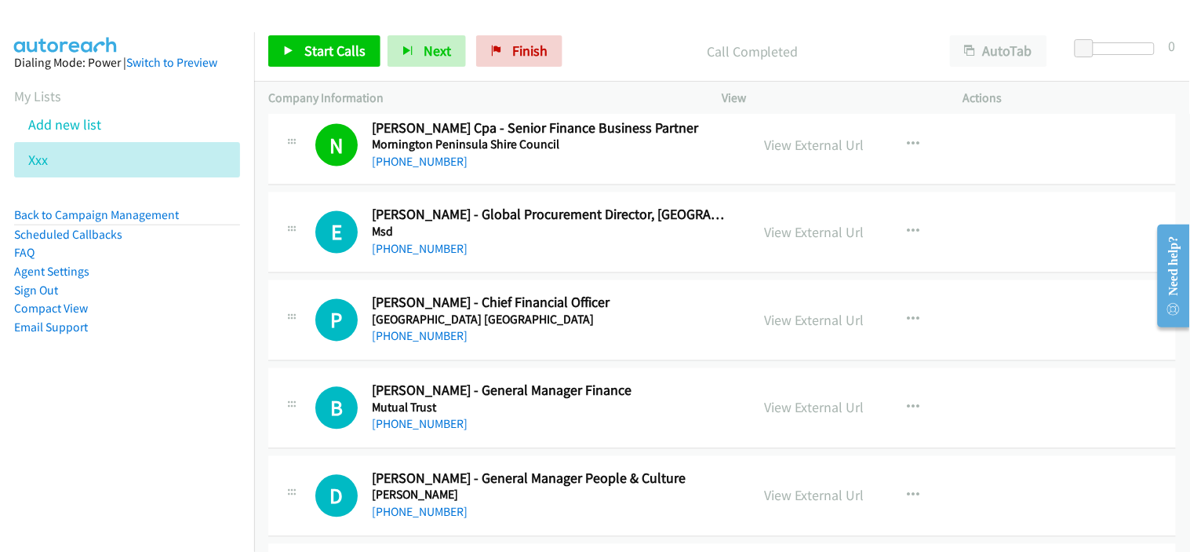
click at [555, 355] on div "P Callback Scheduled Peter Corley - Chief Financial Officer Museum Of New Zeala…" at bounding box center [722, 320] width 908 height 81
click at [413, 344] on link "+64 29 601 0110" at bounding box center [420, 336] width 96 height 15
click at [495, 354] on div "P Callback Scheduled Peter Corley - Chief Financial Officer Museum Of New Zeala…" at bounding box center [722, 320] width 908 height 81
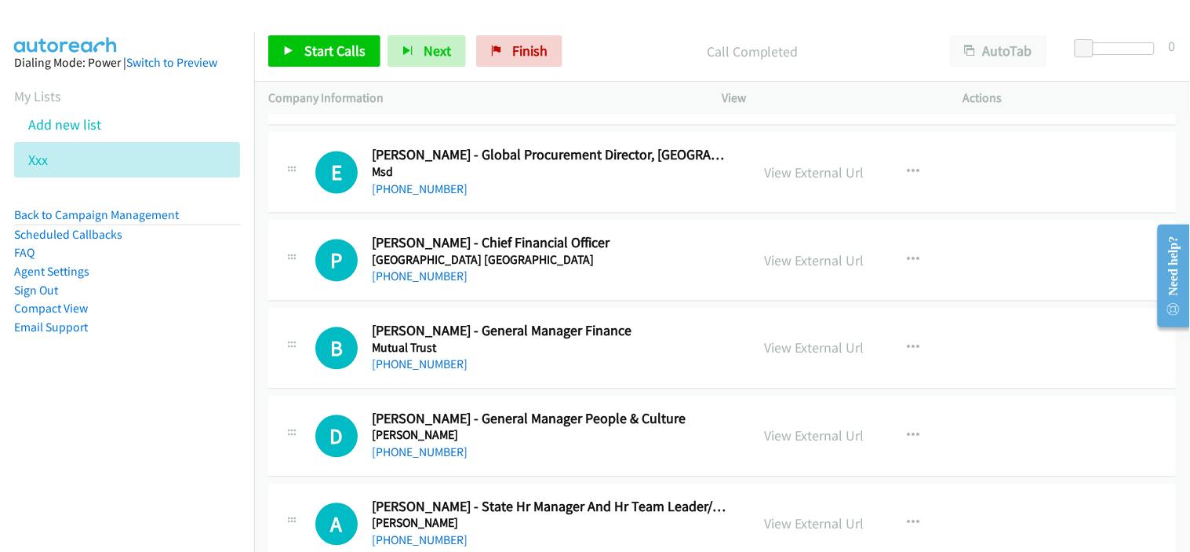
scroll to position [3835, 0]
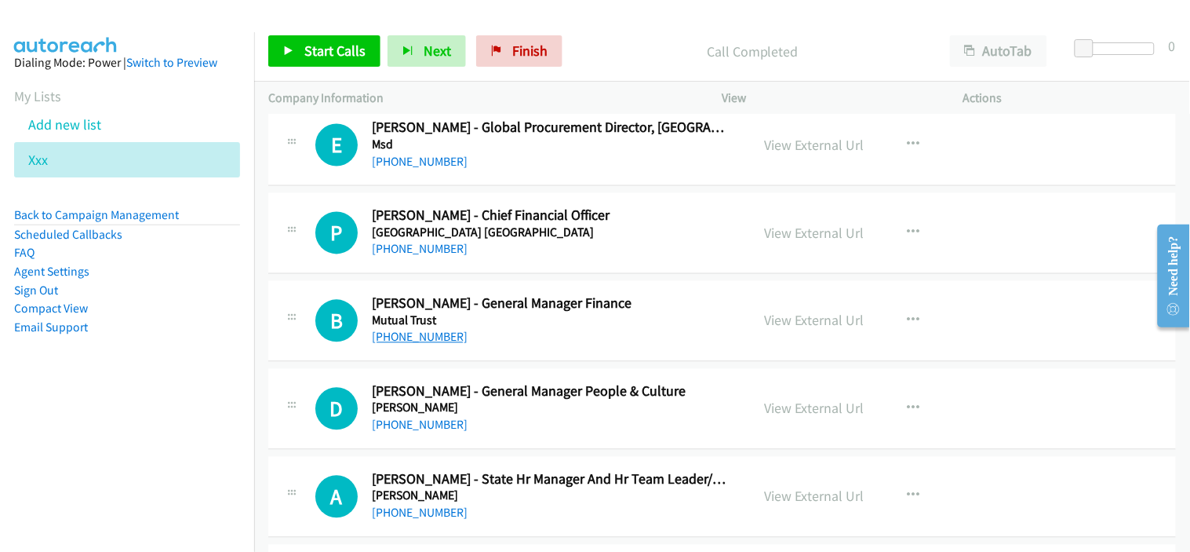
click at [426, 341] on link "+61 477 108 657" at bounding box center [420, 337] width 96 height 15
click at [548, 345] on div "+61 477 108 657" at bounding box center [551, 337] width 359 height 19
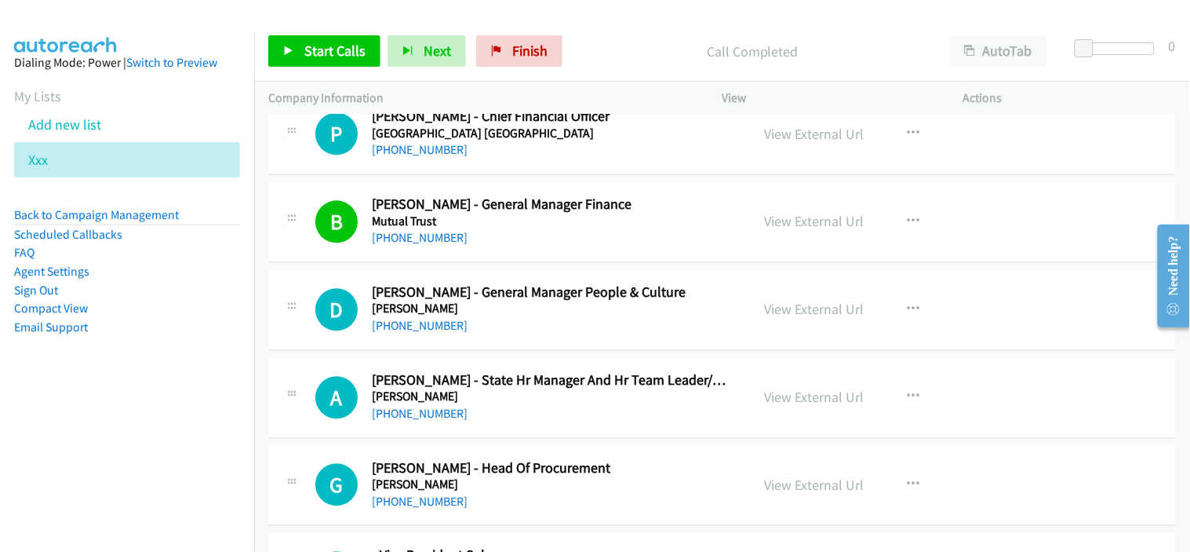
scroll to position [4010, 0]
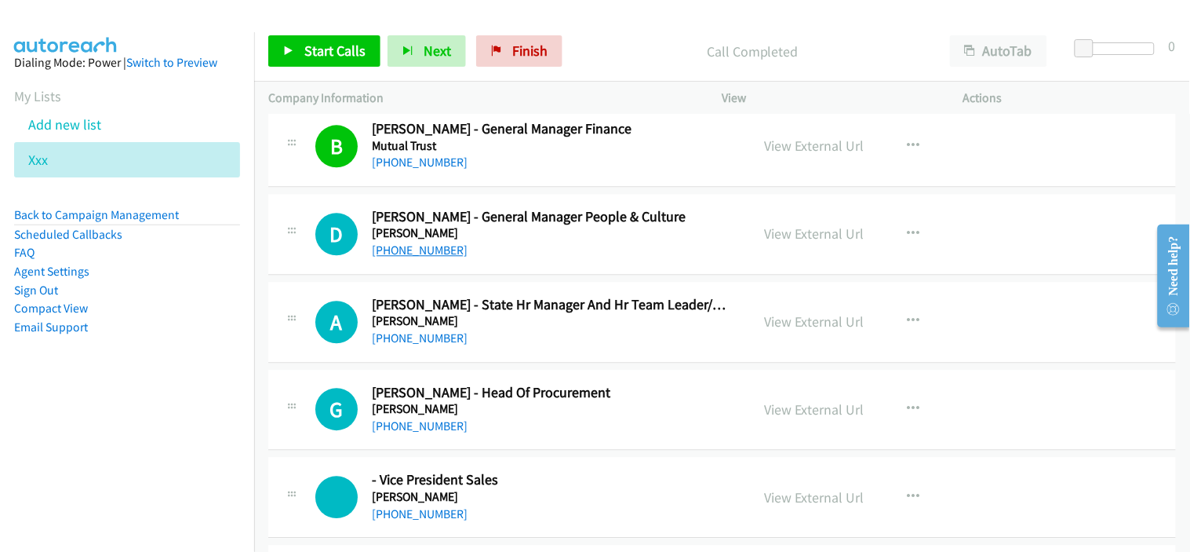
click at [434, 253] on link "+61 438 101 002" at bounding box center [420, 249] width 96 height 15
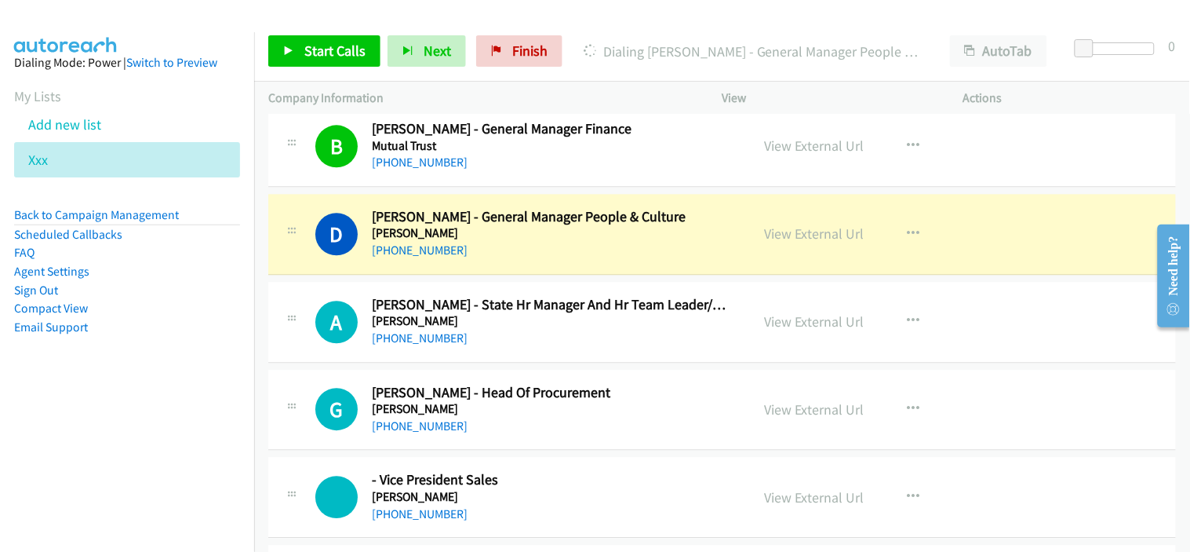
click at [589, 257] on div "+61 438 101 002" at bounding box center [551, 250] width 359 height 19
drag, startPoint x: 503, startPoint y: 349, endPoint x: 523, endPoint y: 343, distance: 21.3
click at [503, 349] on div "A Callback Scheduled Amber Butler - State Hr Manager And Hr Team Leader/Busines…" at bounding box center [722, 322] width 908 height 81
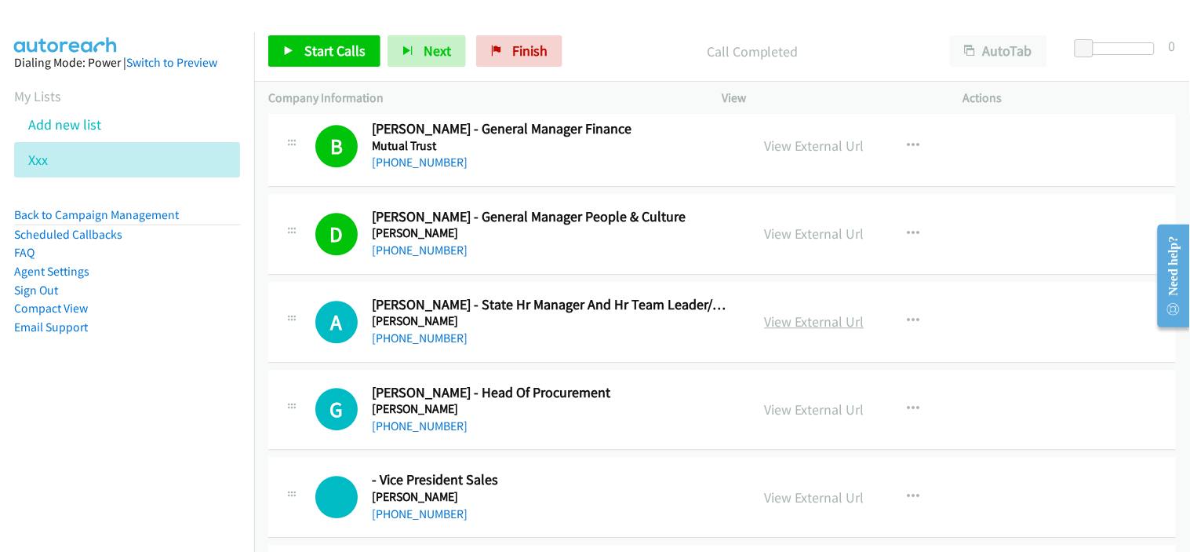
click at [785, 328] on link "View External Url" at bounding box center [815, 321] width 100 height 18
click at [420, 330] on div "+61 3 8667 5939" at bounding box center [551, 338] width 359 height 19
click at [419, 338] on link "+61 3 8667 5939" at bounding box center [420, 337] width 96 height 15
click at [567, 414] on h5 "Myer" at bounding box center [551, 409] width 359 height 16
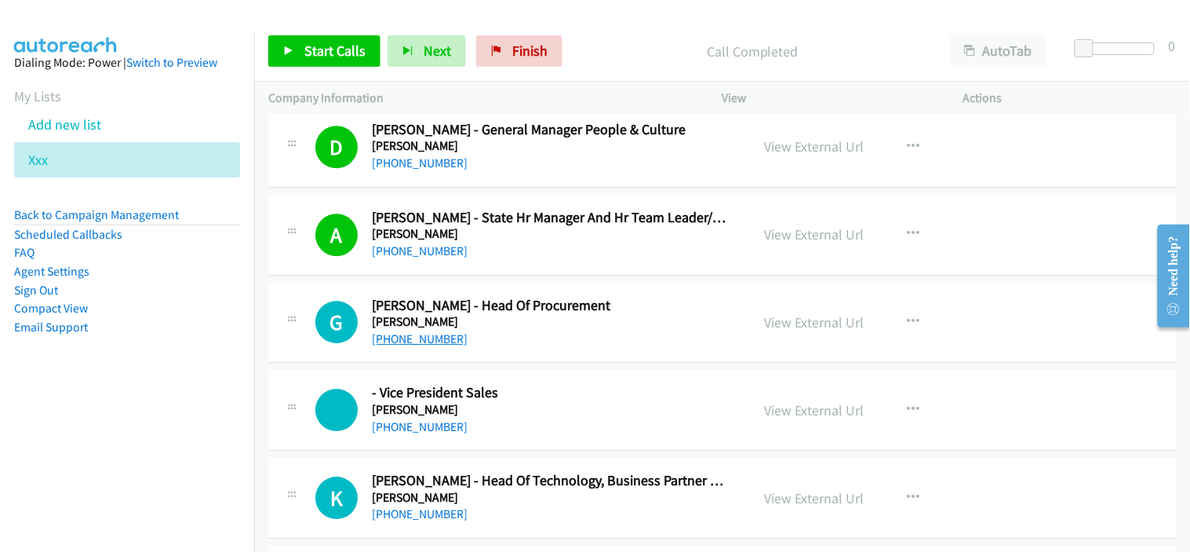
click at [446, 341] on link "+61 3 8667 6456" at bounding box center [420, 338] width 96 height 15
drag, startPoint x: 542, startPoint y: 343, endPoint x: 520, endPoint y: 323, distance: 29.5
click at [542, 343] on div "+61 3 8667 6456" at bounding box center [551, 339] width 359 height 19
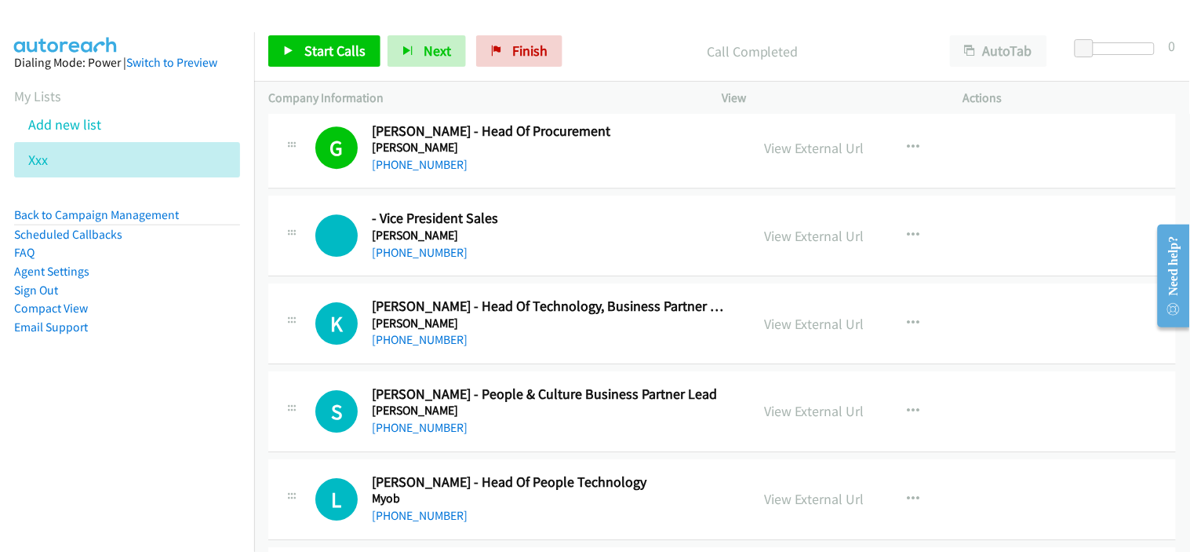
scroll to position [4358, 0]
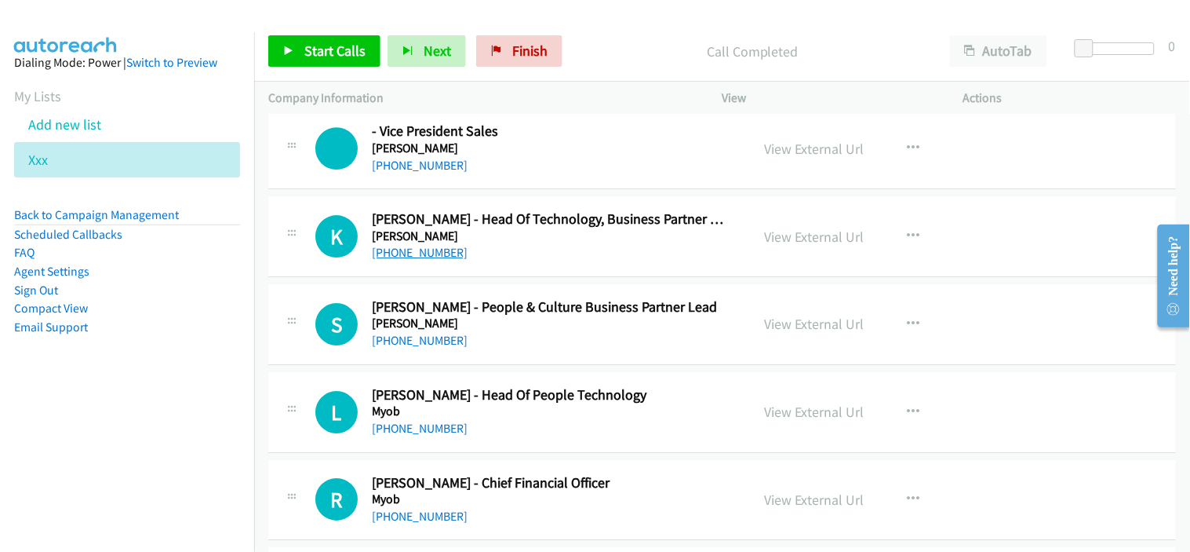
click at [425, 249] on link "+61 3 9808 9967" at bounding box center [420, 252] width 96 height 15
click at [541, 345] on div "+61 3 8667 8268" at bounding box center [551, 340] width 359 height 19
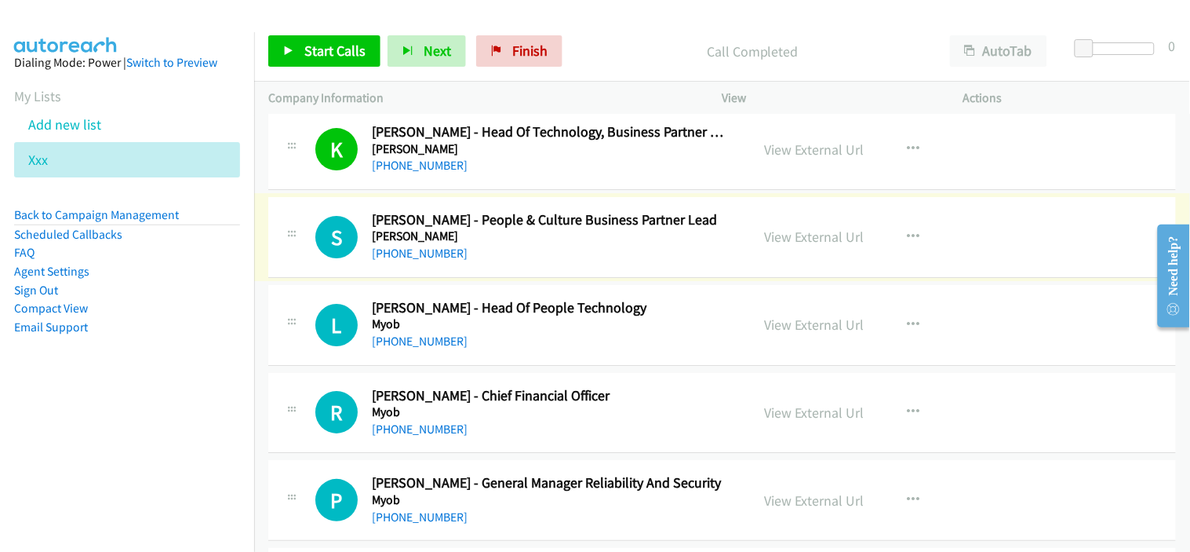
click at [422, 252] on link "+61 3 8667 8268" at bounding box center [420, 253] width 96 height 15
click at [599, 268] on div "S Callback Scheduled Sarah Witek - People & Culture Business Partner Lead Myer …" at bounding box center [722, 237] width 908 height 81
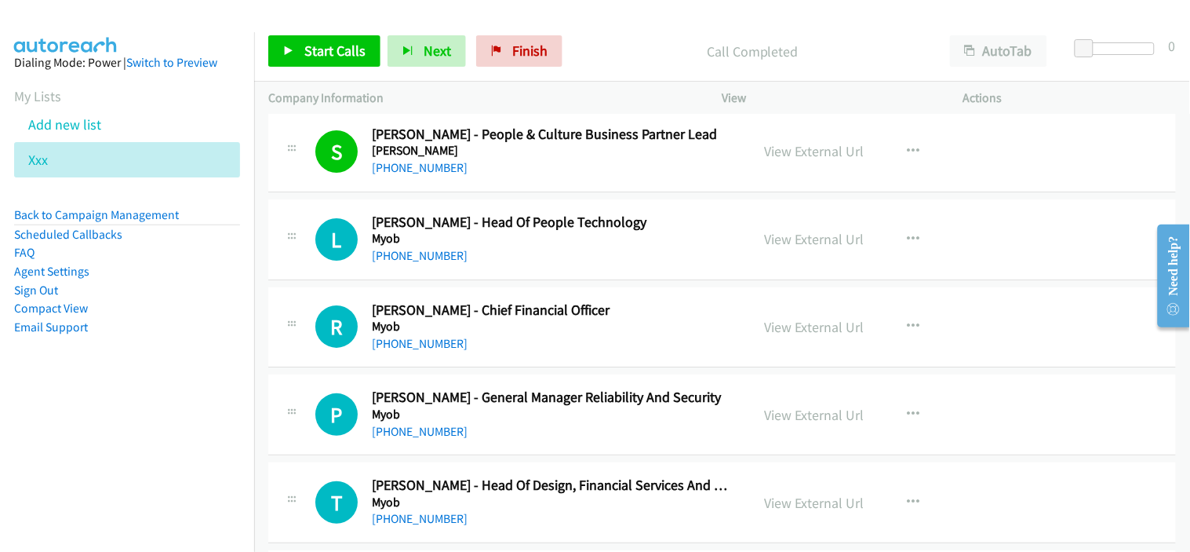
scroll to position [4533, 0]
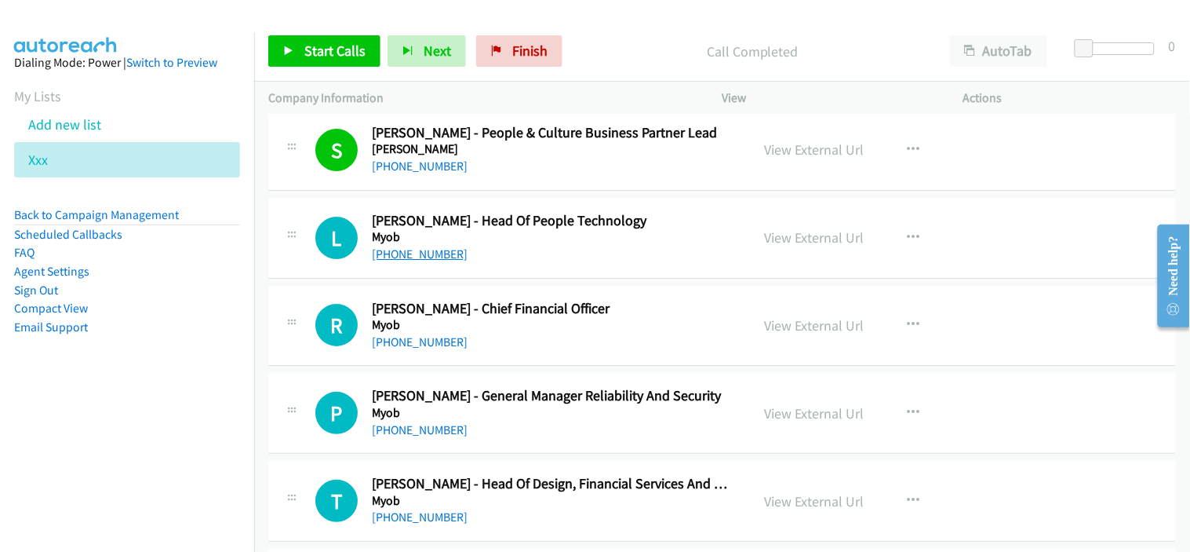
click at [422, 259] on link "+61 456 983 675" at bounding box center [420, 253] width 96 height 15
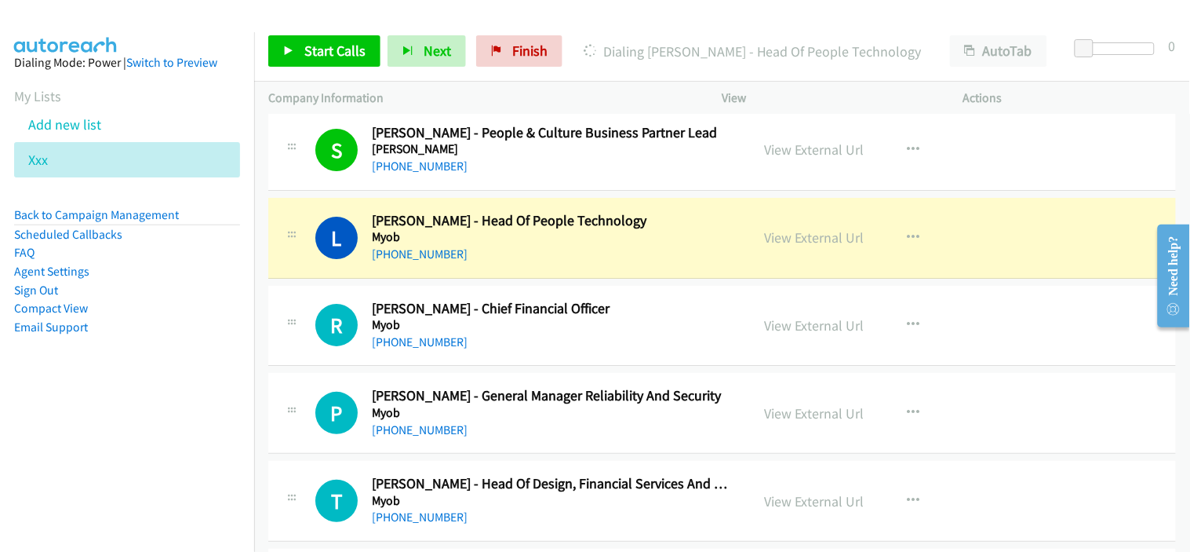
click at [577, 268] on div "L Callback Scheduled Lisa Sheales - Head Of People Technology Myob Australia/Sy…" at bounding box center [722, 238] width 908 height 81
click at [820, 245] on link "View External Url" at bounding box center [815, 237] width 100 height 18
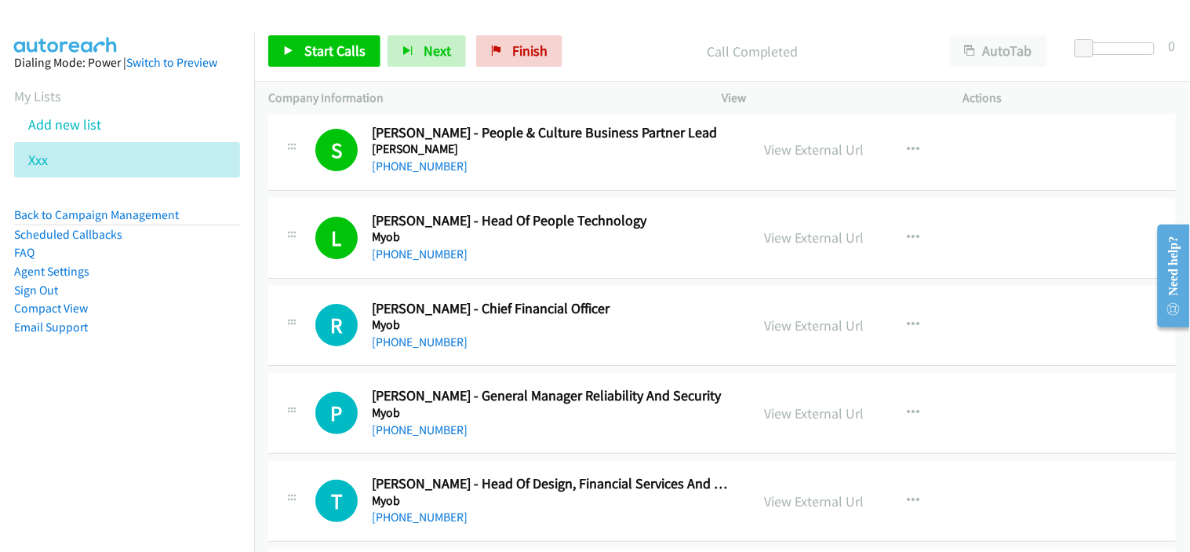
scroll to position [4620, 0]
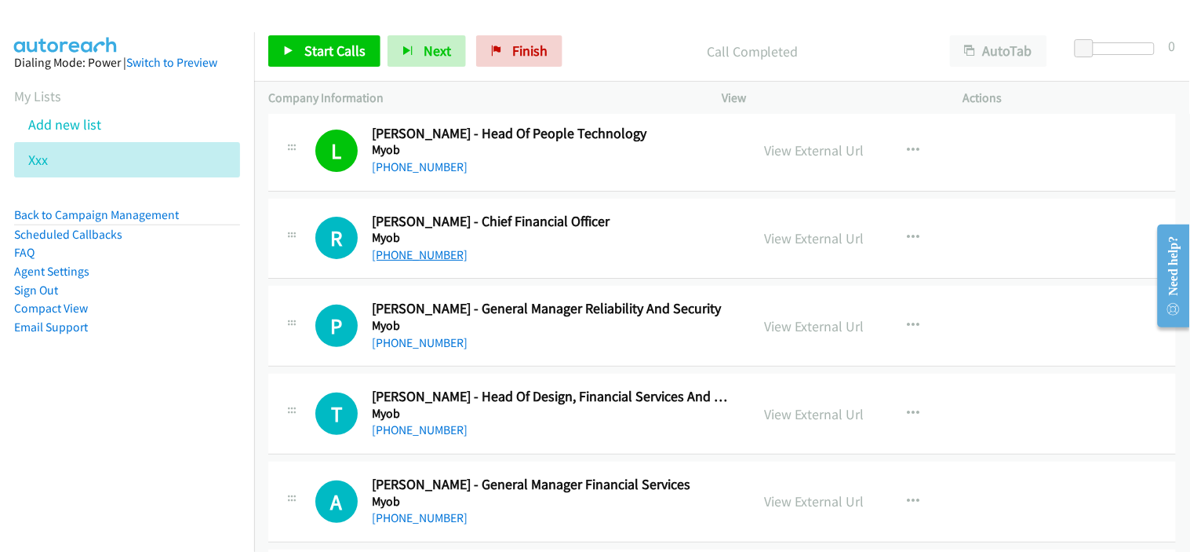
click at [444, 257] on link "+61 423 247 708" at bounding box center [420, 254] width 96 height 15
click at [544, 336] on div "+61 408 610 916" at bounding box center [551, 342] width 359 height 19
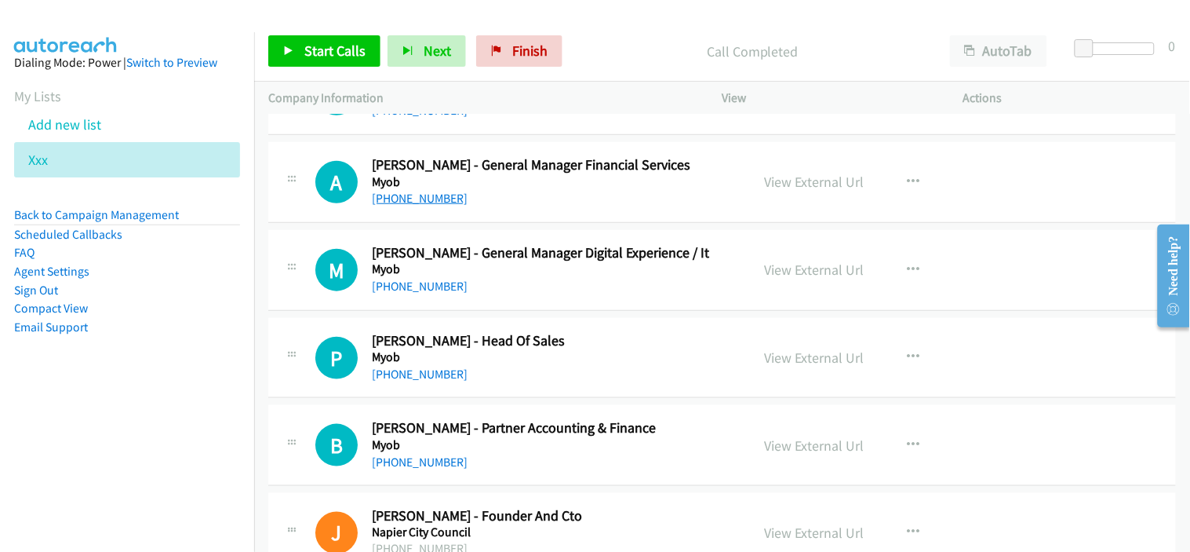
scroll to position [4969, 0]
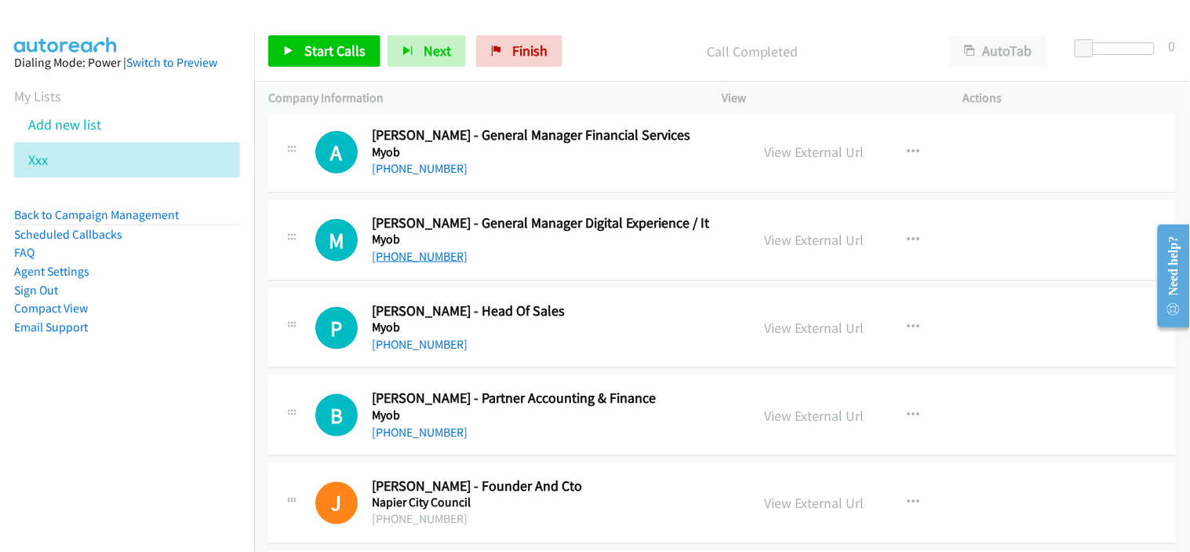
click at [417, 254] on link "+61 3 9222 9992" at bounding box center [420, 256] width 96 height 15
click at [563, 314] on h2 "Paul Wittich - Head Of Sales" at bounding box center [551, 311] width 359 height 18
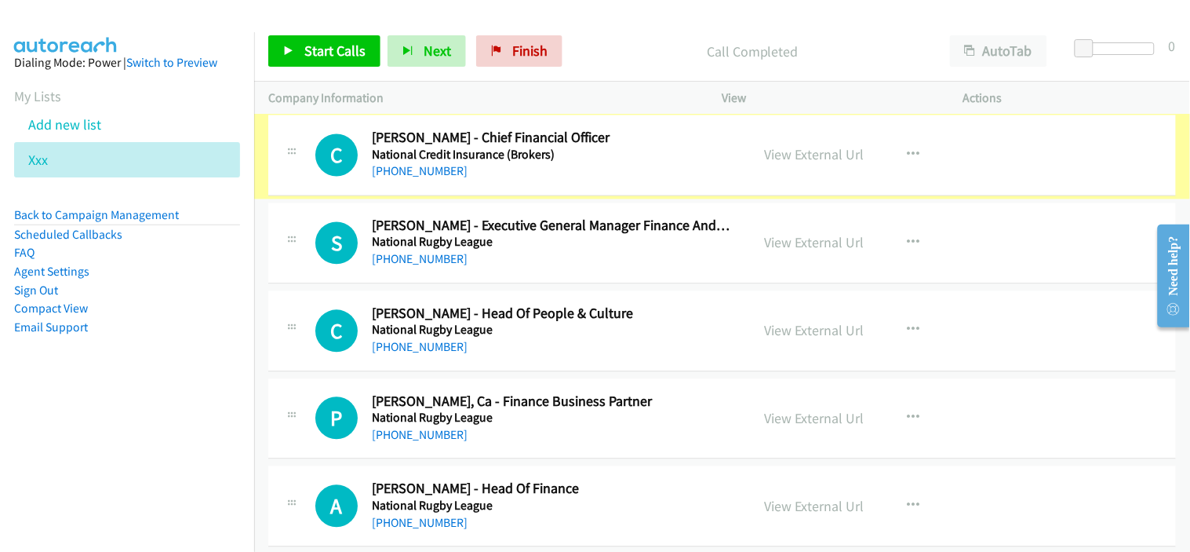
scroll to position [5404, 0]
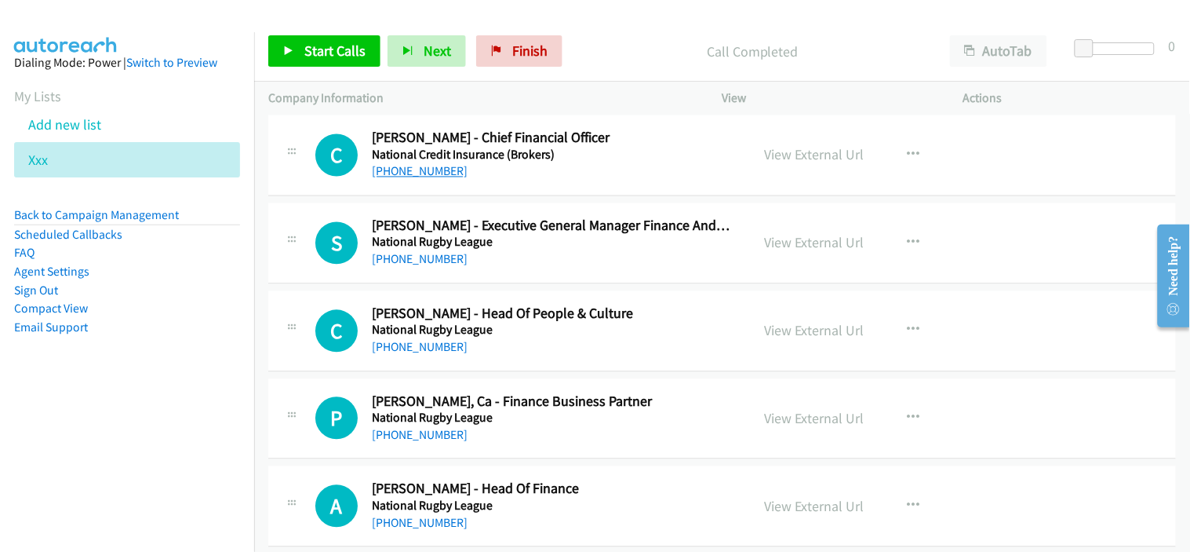
click at [450, 173] on link "+61 402 892 692" at bounding box center [420, 171] width 96 height 15
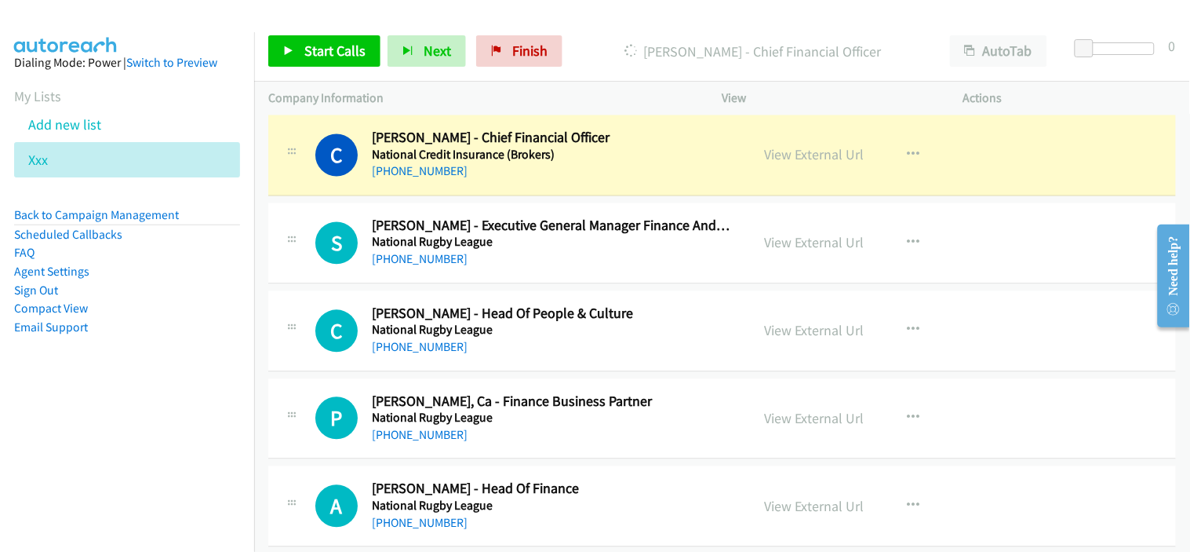
drag, startPoint x: 574, startPoint y: 184, endPoint x: 670, endPoint y: 199, distance: 97.6
click at [574, 184] on div "C Callback Scheduled Craig Rowe - Chief Financial Officer National Credit Insur…" at bounding box center [722, 155] width 908 height 81
click at [822, 159] on link "View External Url" at bounding box center [815, 155] width 100 height 18
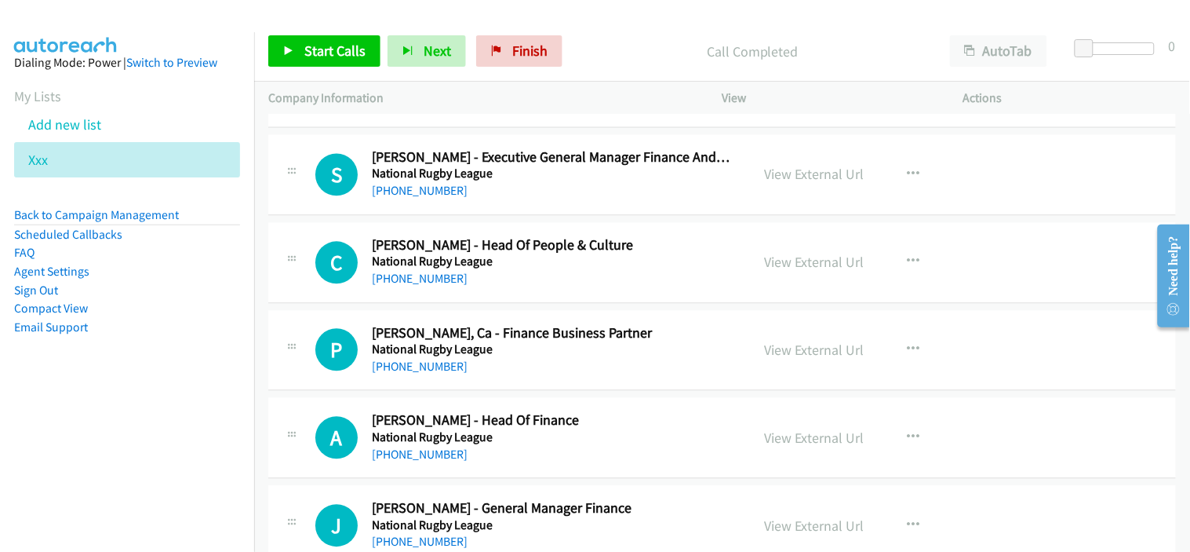
scroll to position [5492, 0]
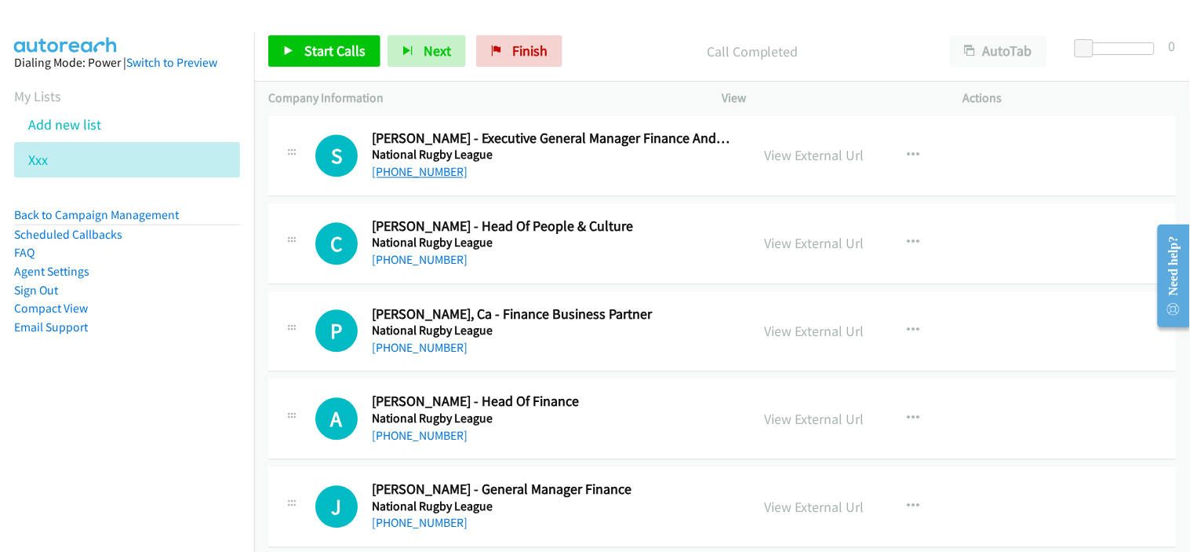
click at [440, 177] on link "+61 428 265 799" at bounding box center [420, 171] width 96 height 15
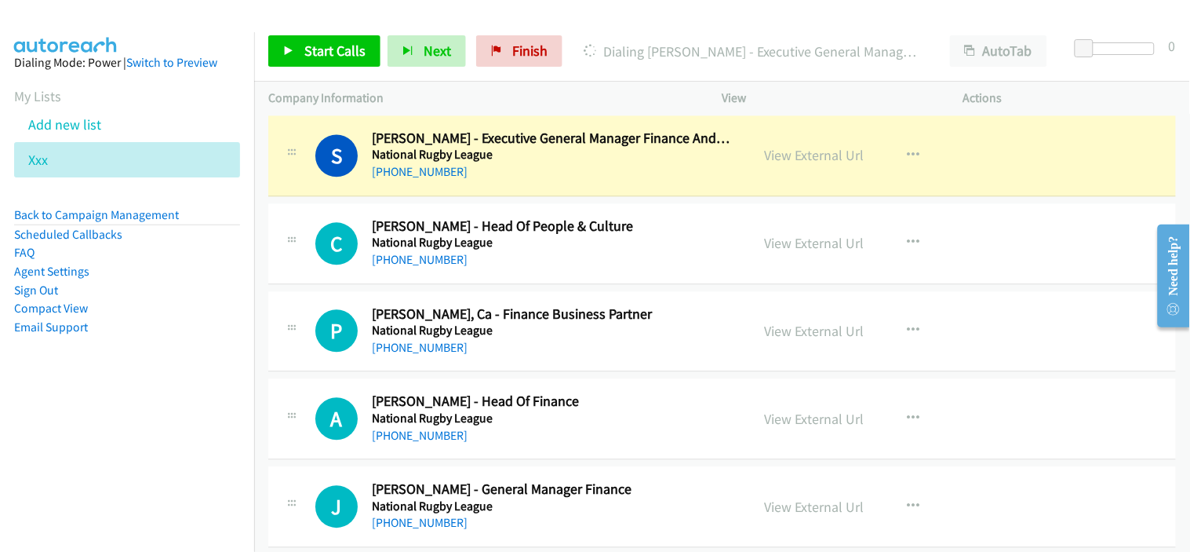
click at [534, 271] on div "C Callback Scheduled Cara Stagg - Head Of People & Culture National Rugby Leagu…" at bounding box center [722, 243] width 908 height 81
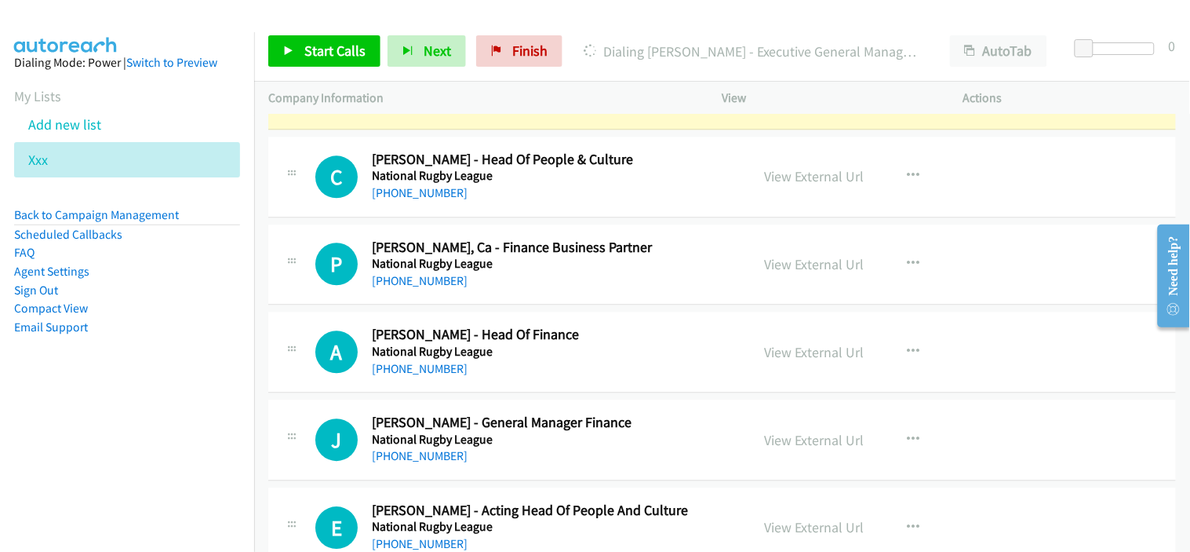
scroll to position [5579, 0]
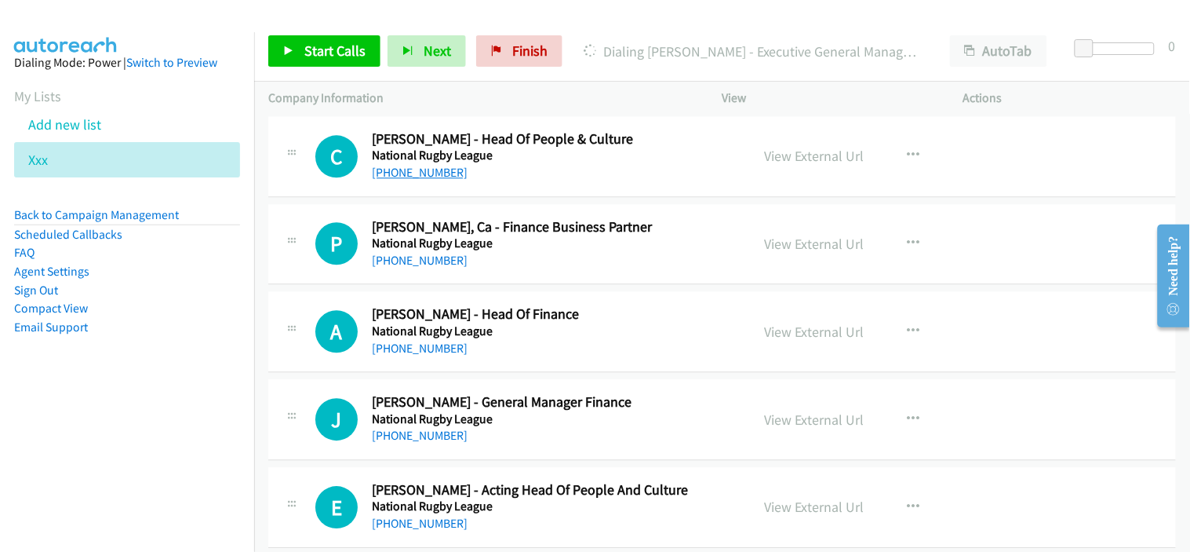
click at [426, 175] on link "+61 422 255 346" at bounding box center [420, 172] width 96 height 15
click at [565, 272] on div "P Callback Scheduled Phillip Fong, Ca - Finance Business Partner National Rugby…" at bounding box center [722, 244] width 908 height 81
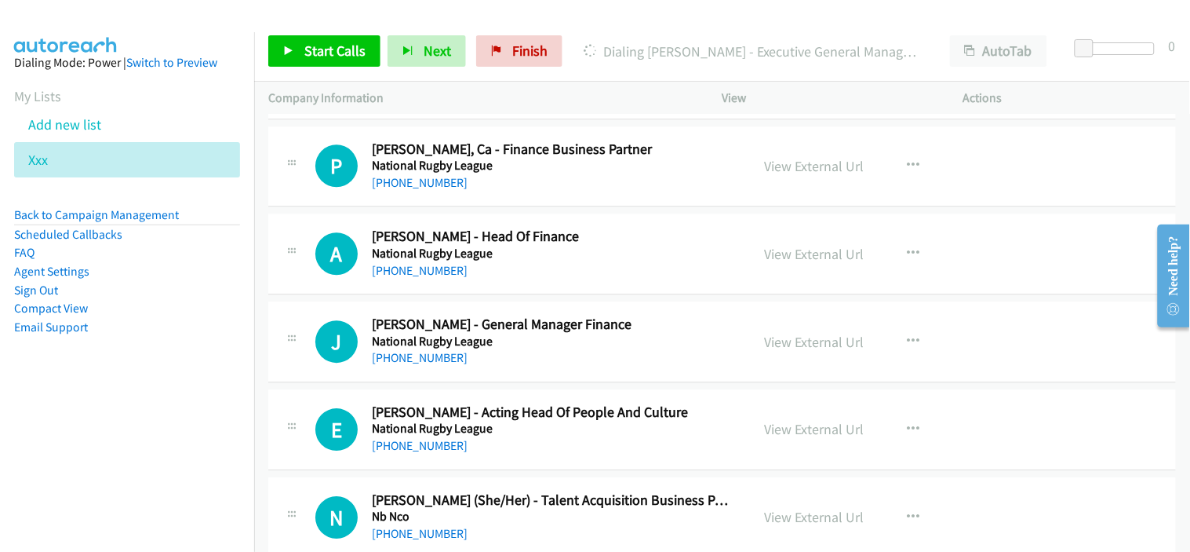
scroll to position [5666, 0]
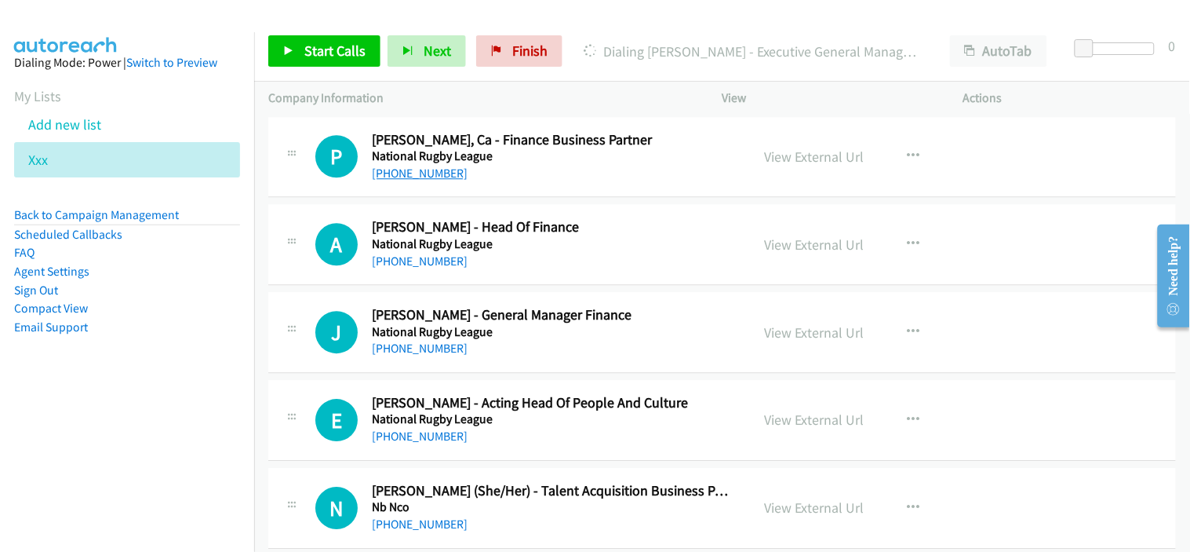
click at [421, 175] on link "+61 2 9359 8500" at bounding box center [420, 173] width 96 height 15
click at [520, 174] on div "+61 2 9359 8500" at bounding box center [551, 173] width 359 height 19
click at [908, 159] on icon "button" at bounding box center [914, 156] width 13 height 13
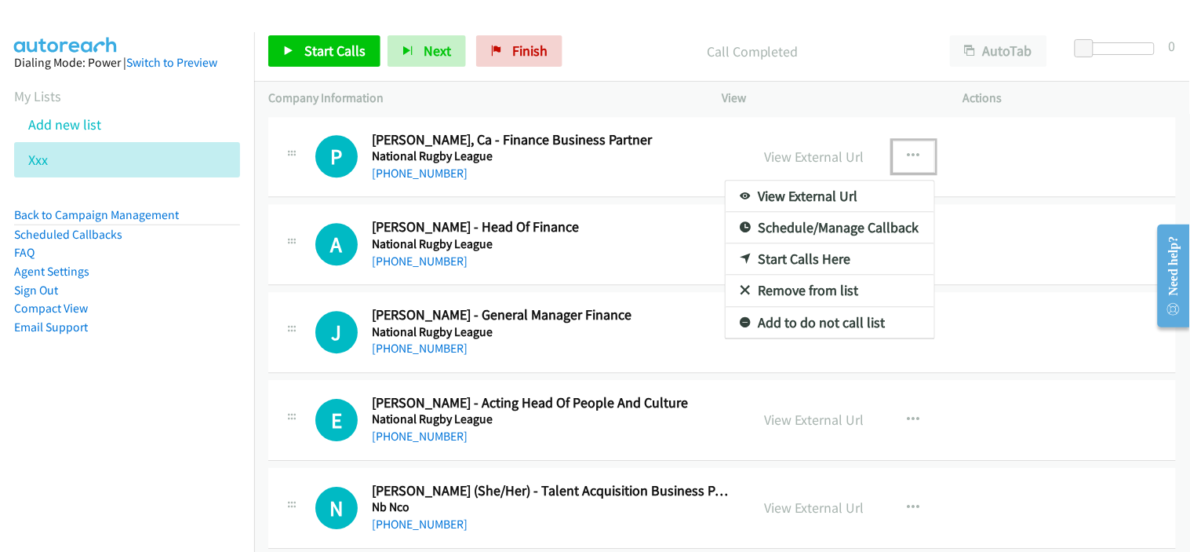
click at [792, 253] on link "Start Calls Here" at bounding box center [830, 258] width 209 height 31
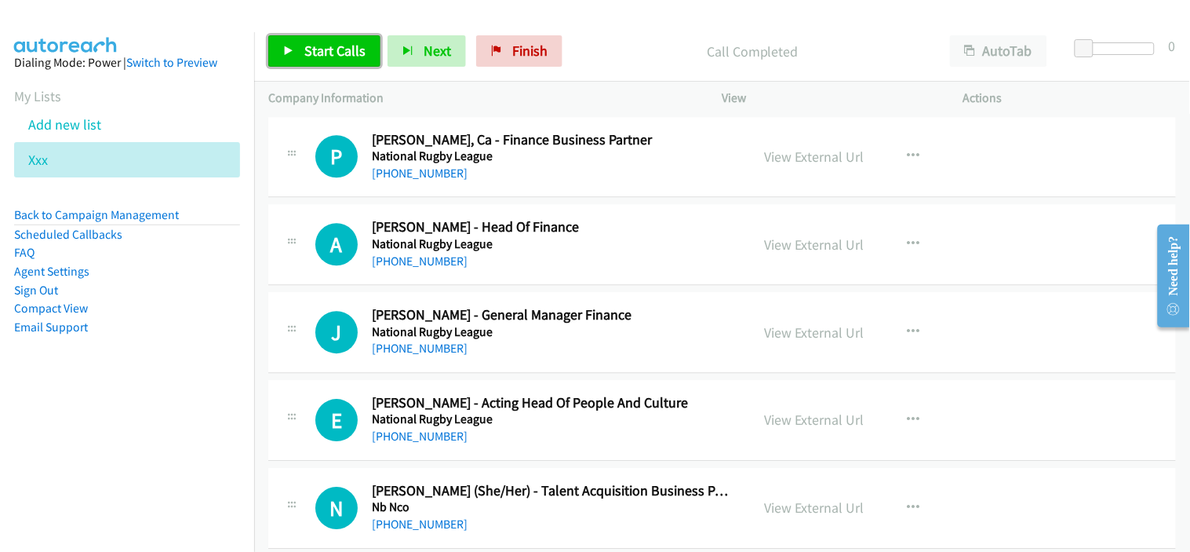
click at [343, 58] on span "Start Calls" at bounding box center [334, 51] width 61 height 18
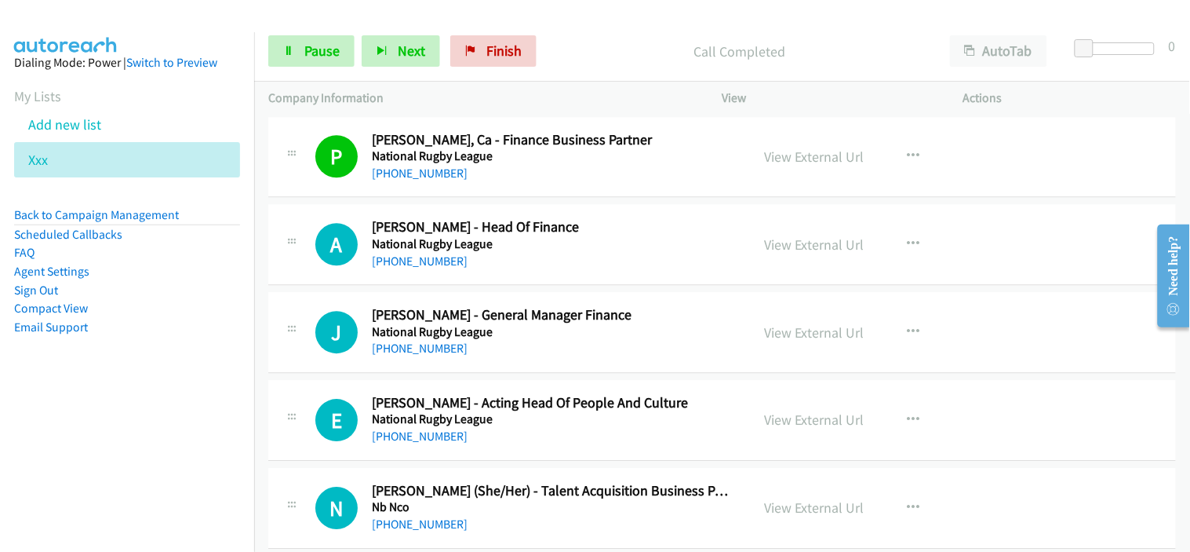
drag, startPoint x: 579, startPoint y: 261, endPoint x: 477, endPoint y: 257, distance: 102.1
click at [437, 264] on link "+61 7 3870 2895" at bounding box center [420, 260] width 96 height 15
click at [571, 364] on div "J Callback Scheduled Jason Langenberg - General Manager Finance National Rugby …" at bounding box center [722, 332] width 908 height 81
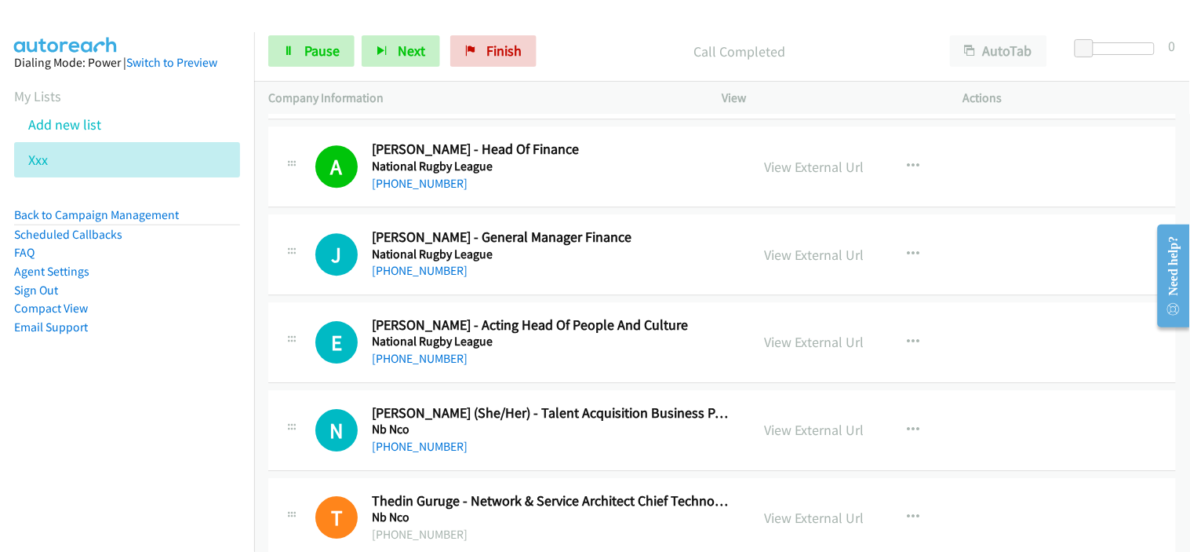
scroll to position [5753, 0]
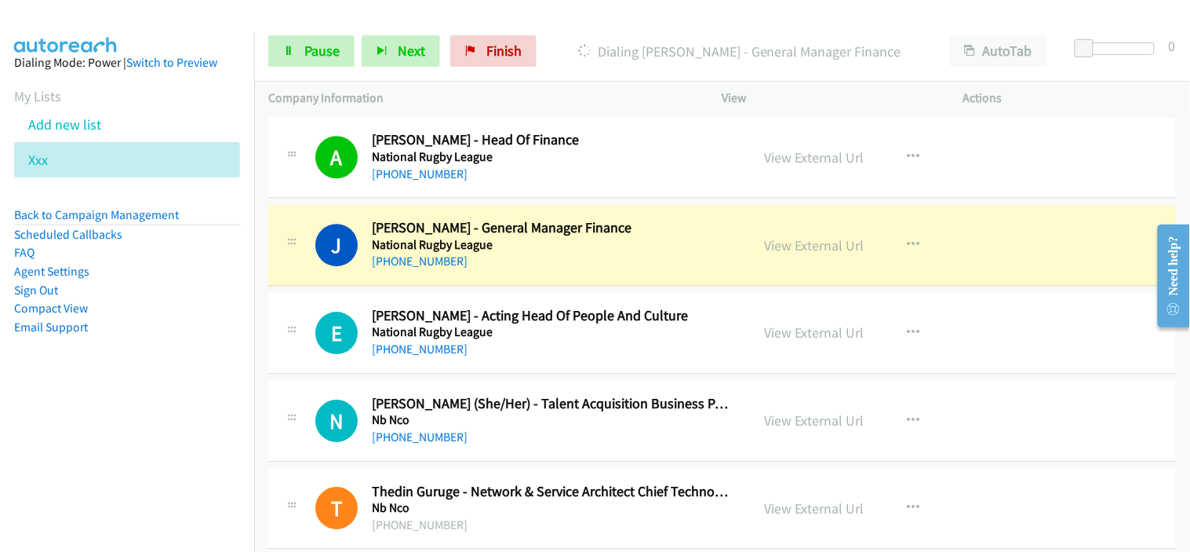
click at [566, 353] on div "+61 432 264 543" at bounding box center [551, 349] width 359 height 19
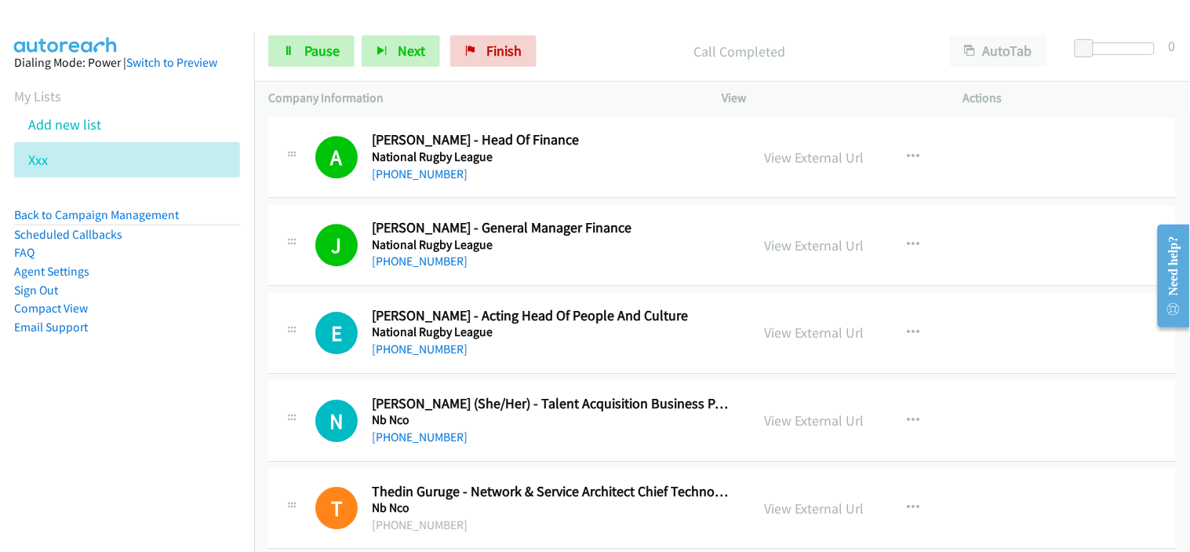
scroll to position [5840, 0]
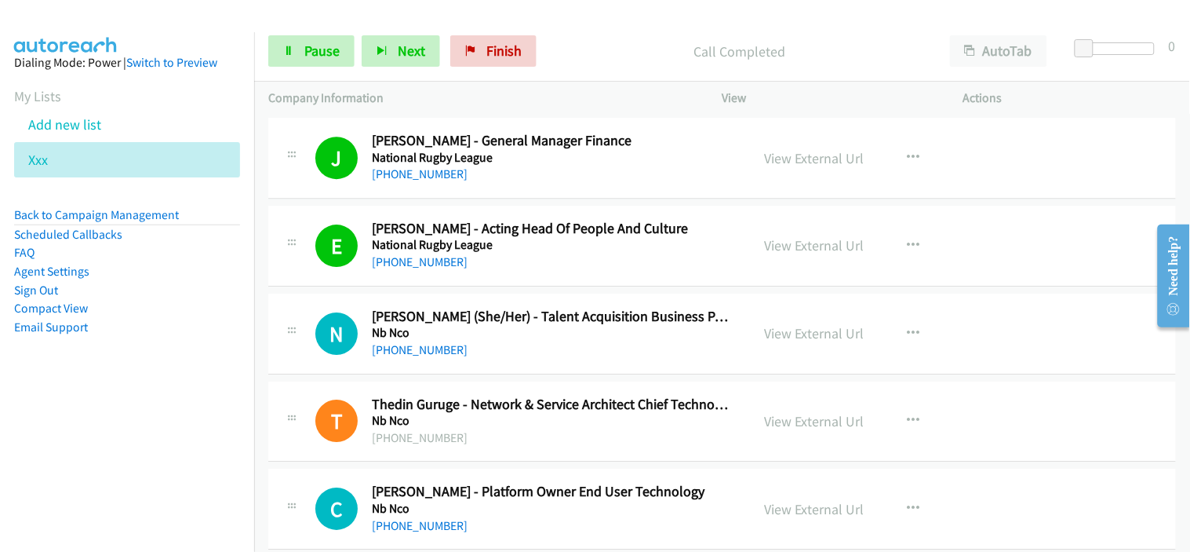
click at [565, 343] on div "+61 415 310 503" at bounding box center [551, 350] width 359 height 19
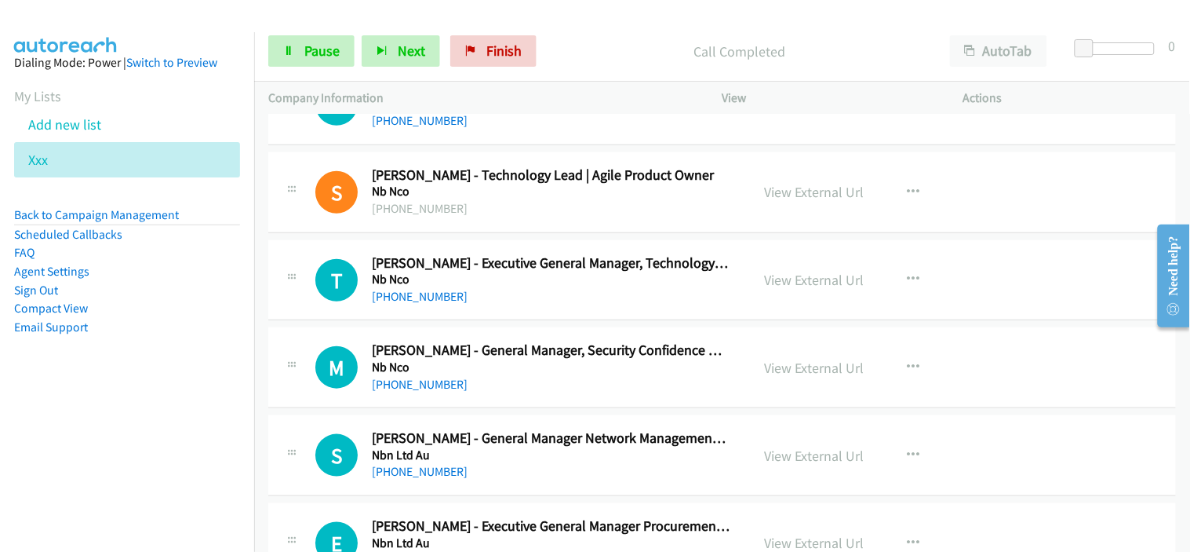
scroll to position [6451, 0]
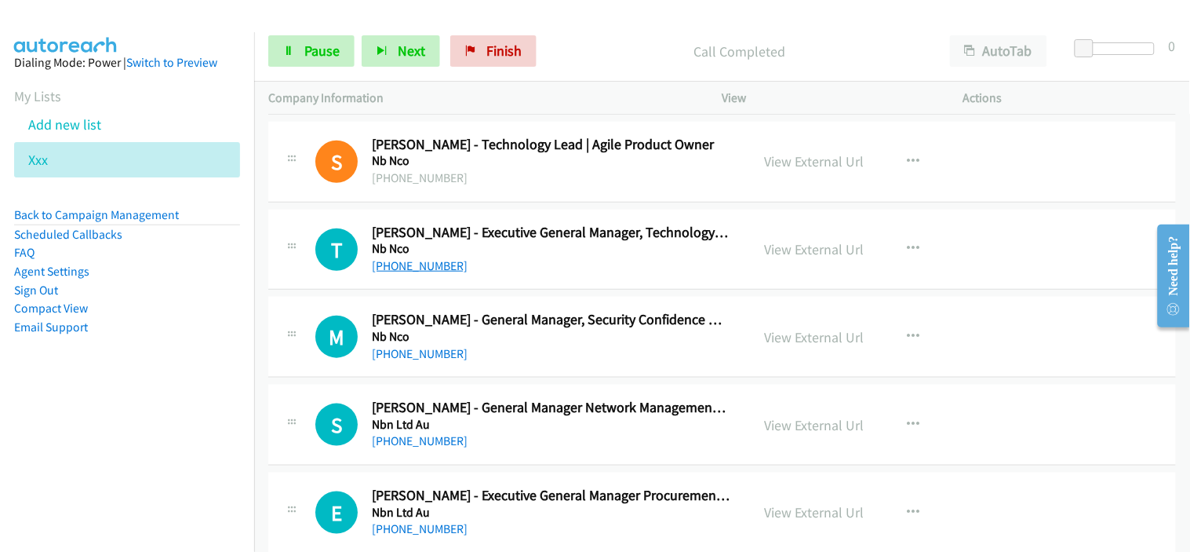
click at [429, 263] on link "+61 428 219 917" at bounding box center [420, 265] width 96 height 15
drag, startPoint x: 290, startPoint y: 42, endPoint x: 621, endPoint y: 271, distance: 401.5
click at [290, 42] on link "Pause" at bounding box center [311, 50] width 86 height 31
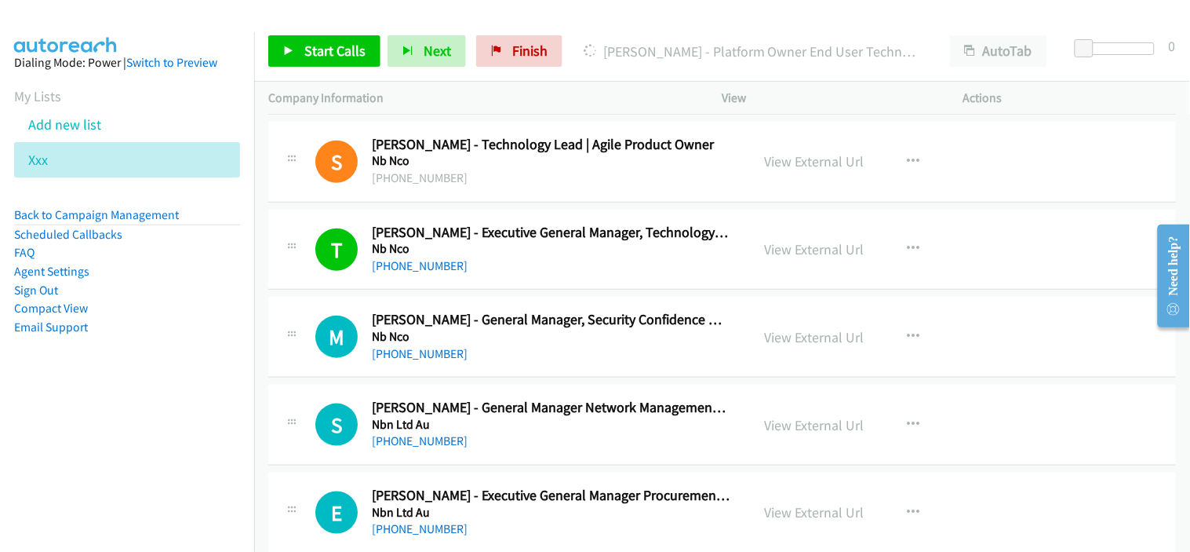
click at [537, 359] on div "+61 402 666 338" at bounding box center [551, 353] width 359 height 19
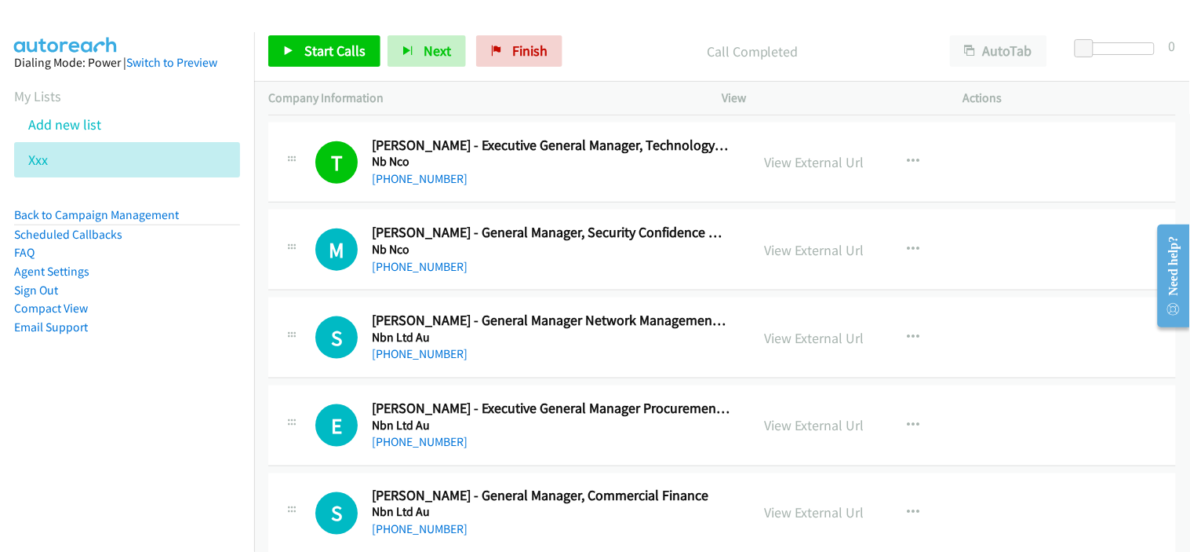
scroll to position [6625, 0]
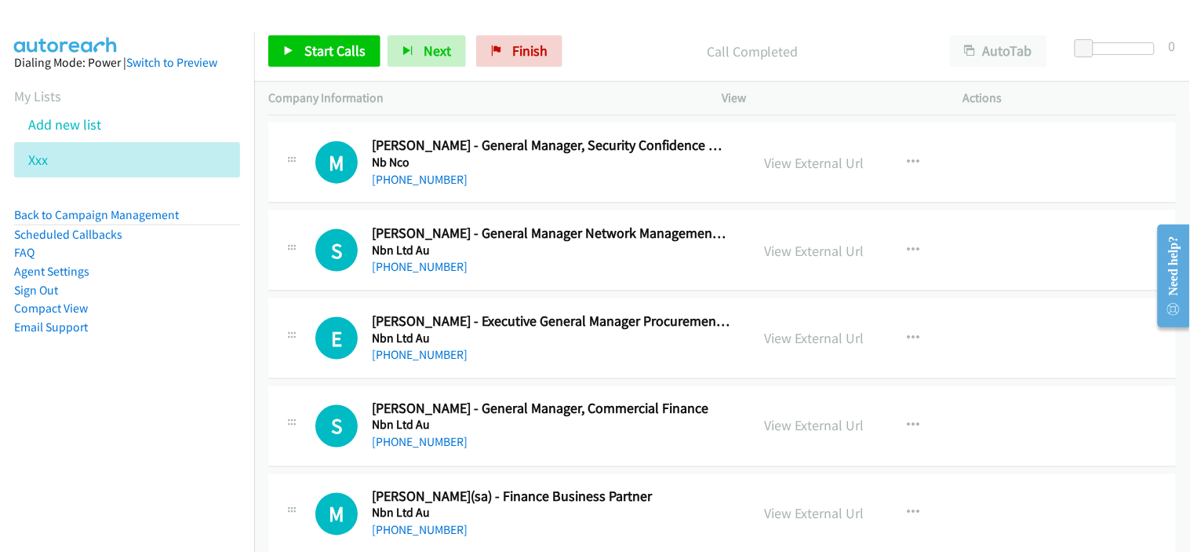
click at [434, 271] on link "+61 417 084 908" at bounding box center [420, 266] width 96 height 15
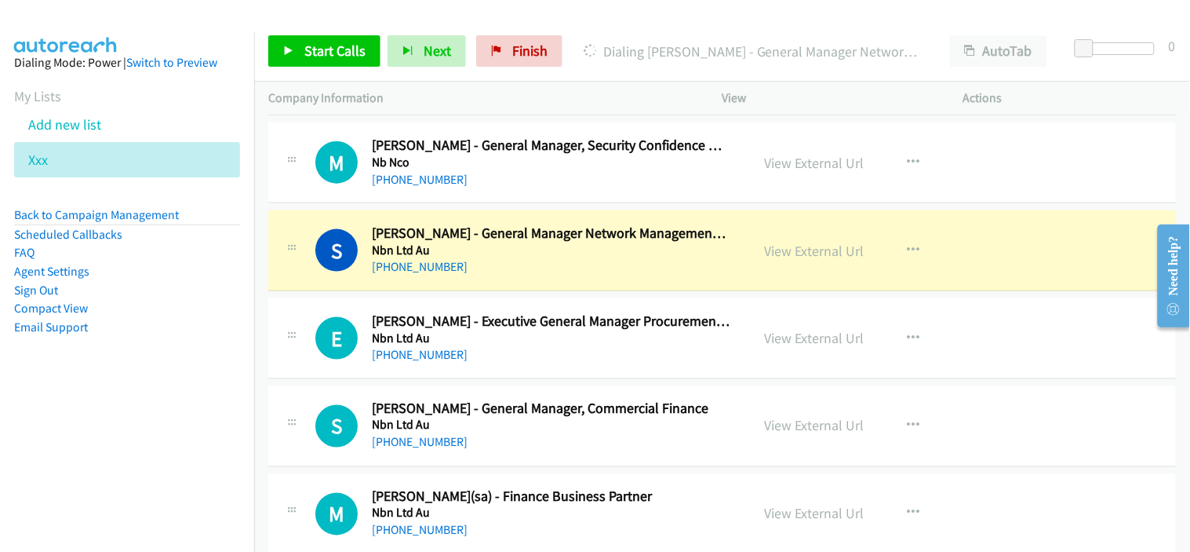
click at [563, 263] on div "+61 417 084 908" at bounding box center [551, 266] width 359 height 19
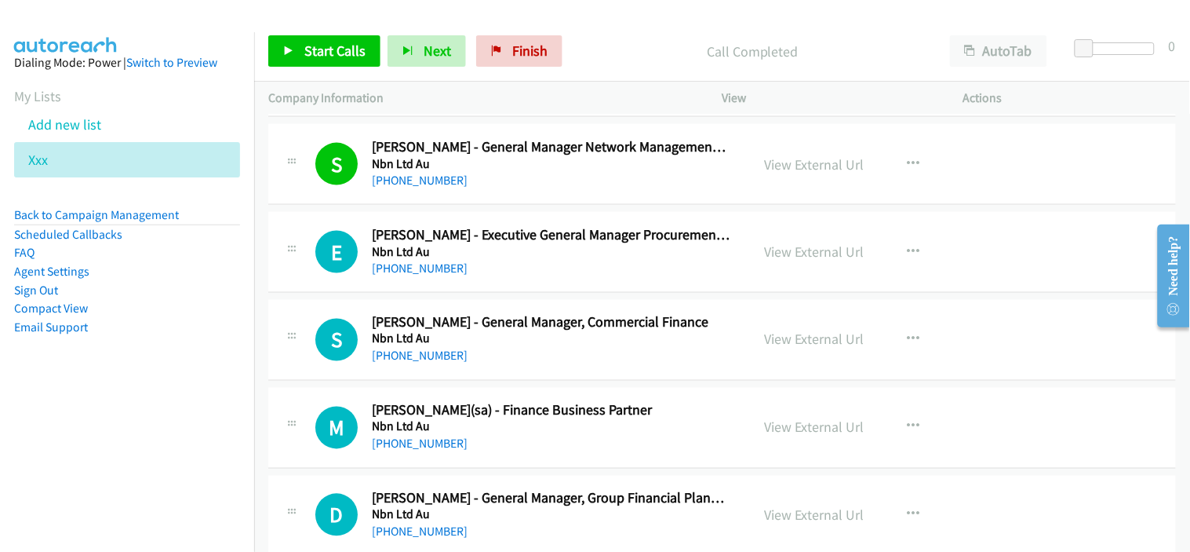
scroll to position [6712, 0]
drag, startPoint x: 524, startPoint y: 279, endPoint x: 547, endPoint y: 279, distance: 22.8
click at [524, 279] on div "E Callback Scheduled Emily Hall - Executive General Manager Procurement & Prope…" at bounding box center [722, 251] width 908 height 81
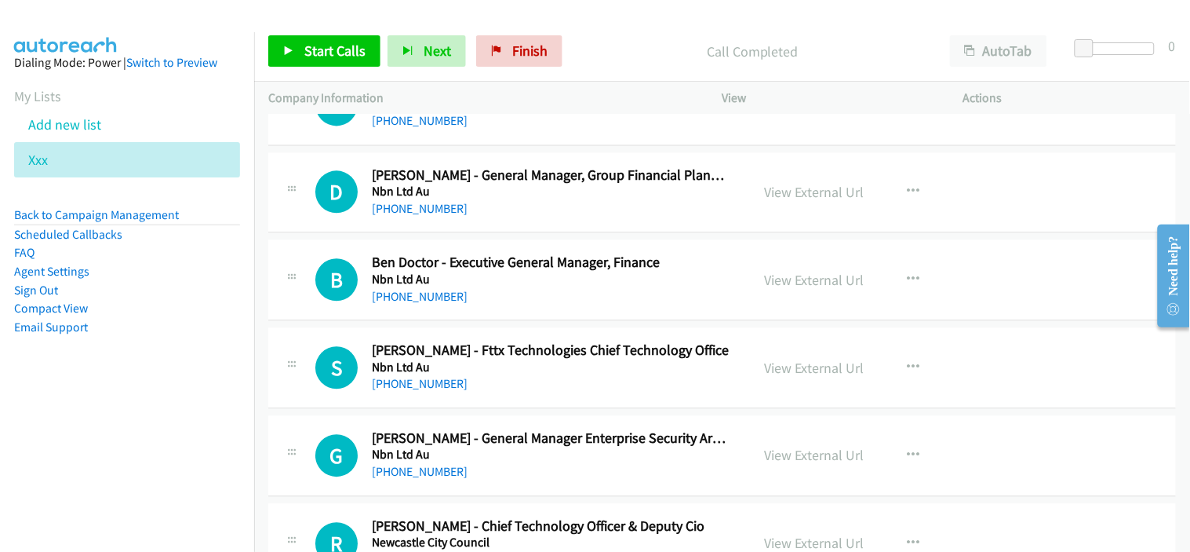
scroll to position [7061, 0]
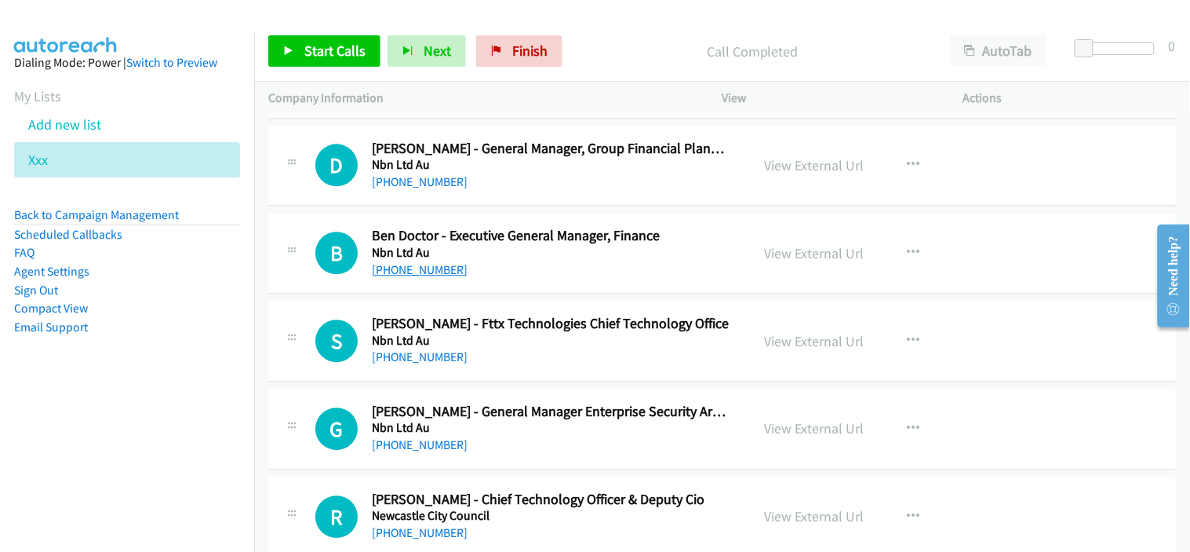
click at [430, 269] on link "+61 409 647 178" at bounding box center [420, 269] width 96 height 15
drag, startPoint x: 573, startPoint y: 364, endPoint x: 585, endPoint y: 364, distance: 12.6
click at [573, 364] on div "+61 419 984 782" at bounding box center [551, 357] width 359 height 19
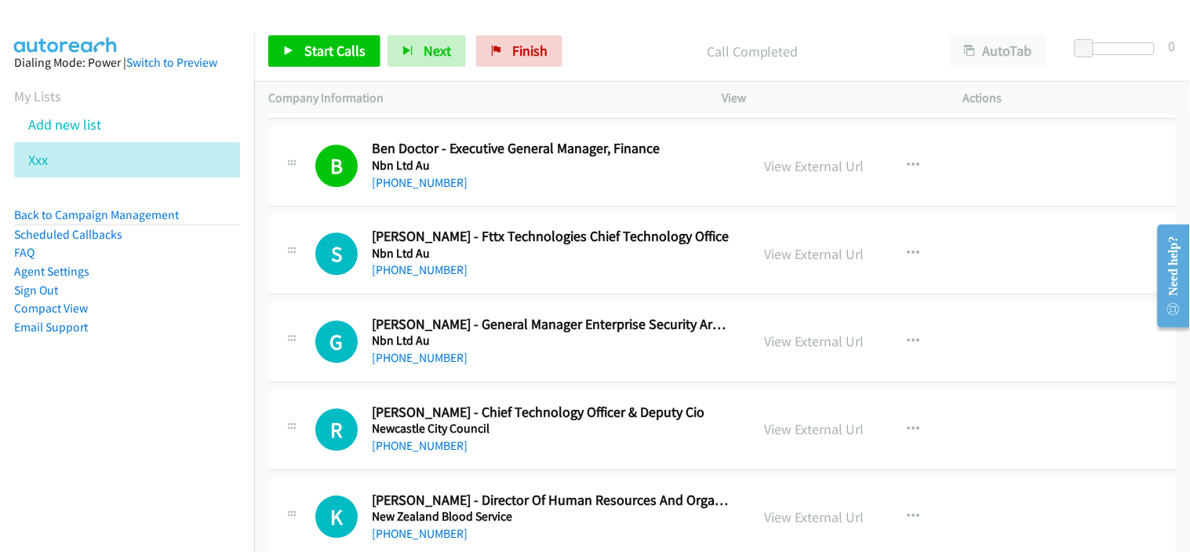
scroll to position [7235, 0]
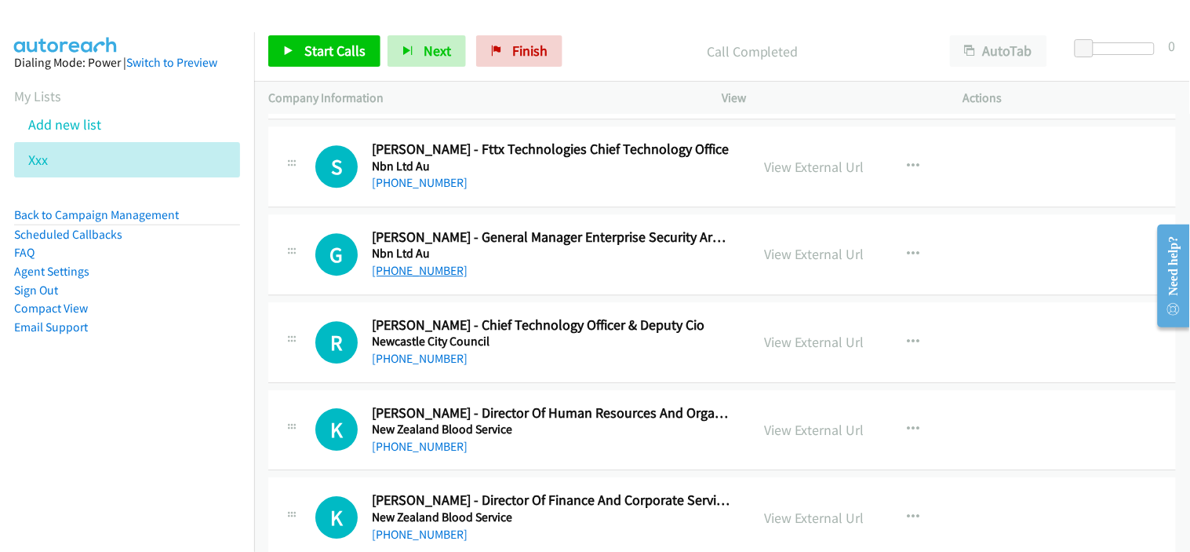
click at [427, 268] on link "+61 432 031 301" at bounding box center [420, 270] width 96 height 15
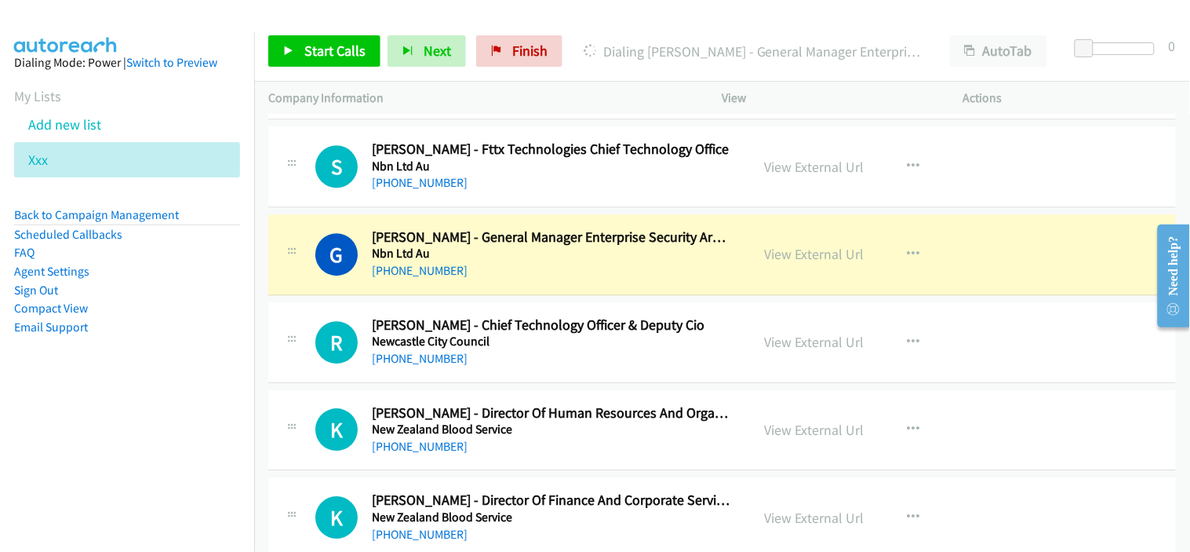
click at [590, 351] on div "+61 2 4974 2000" at bounding box center [551, 358] width 359 height 19
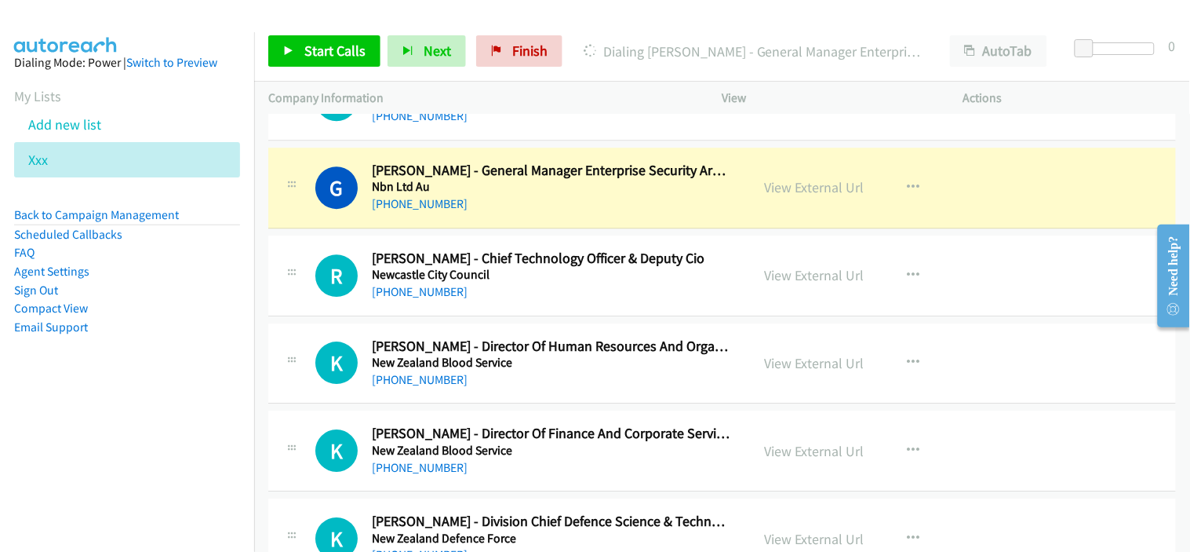
scroll to position [7323, 0]
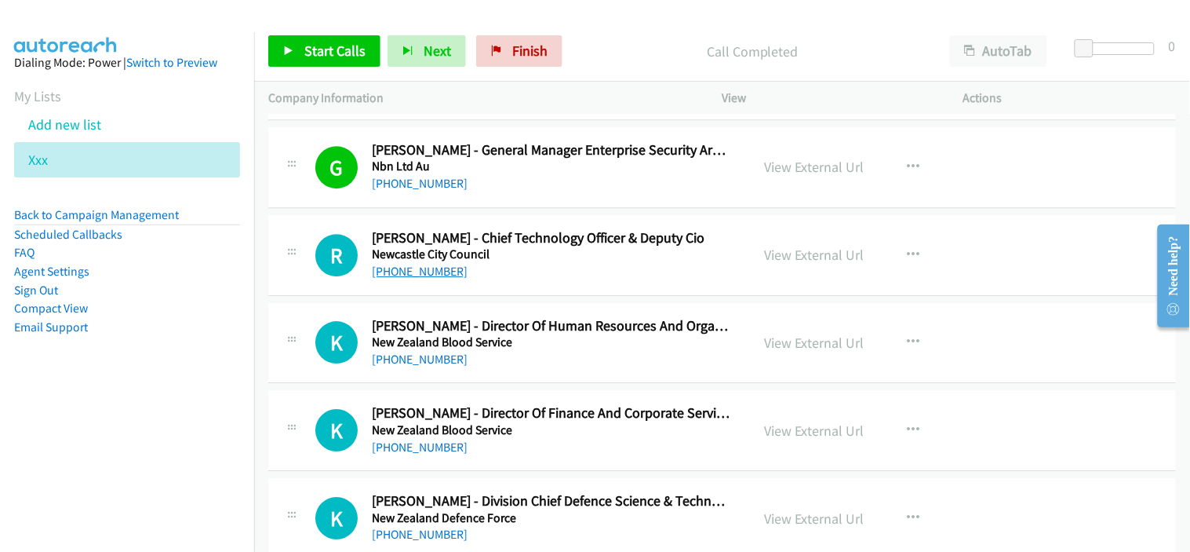
click at [441, 271] on link "+61 2 4974 2000" at bounding box center [420, 271] width 96 height 15
click at [574, 351] on div "+64 9 790 8687" at bounding box center [551, 359] width 359 height 19
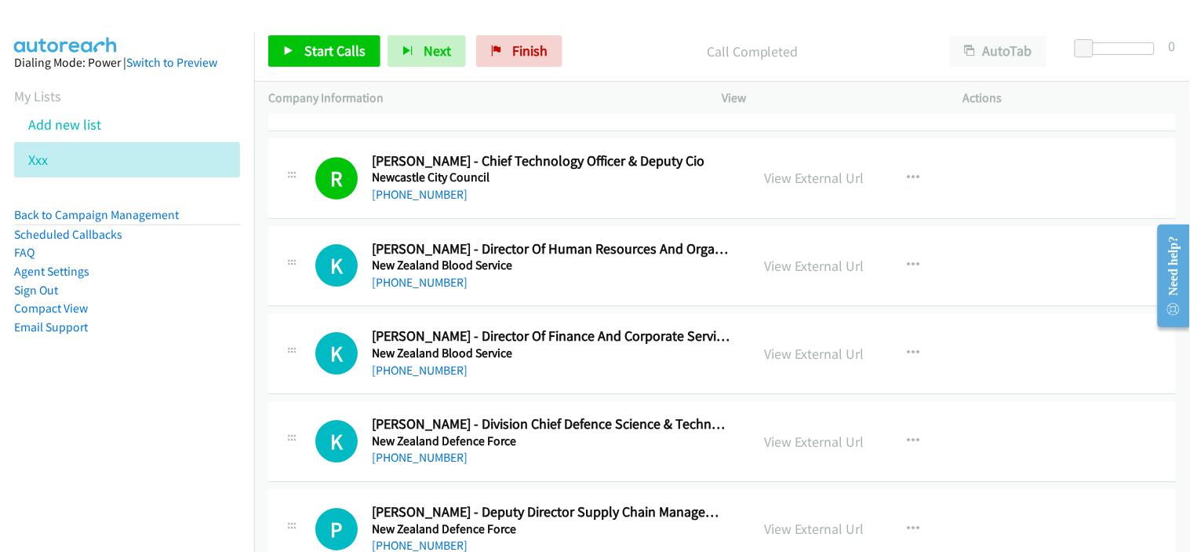
scroll to position [7410, 0]
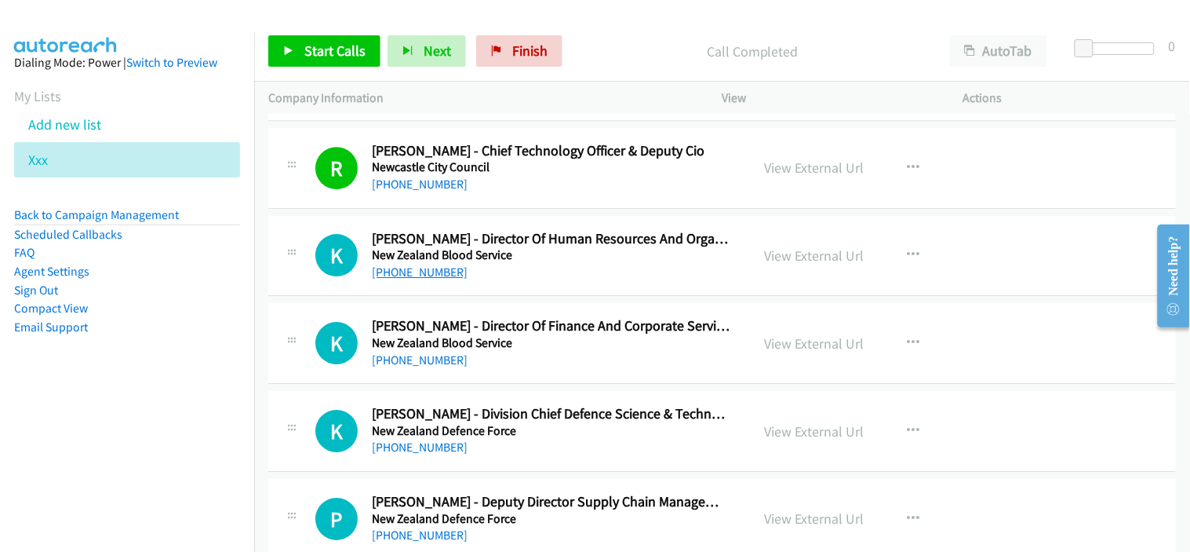
click at [414, 268] on link "+64 9 790 8687" at bounding box center [420, 271] width 96 height 15
click at [526, 276] on div "+64 9 790 8687" at bounding box center [551, 272] width 359 height 19
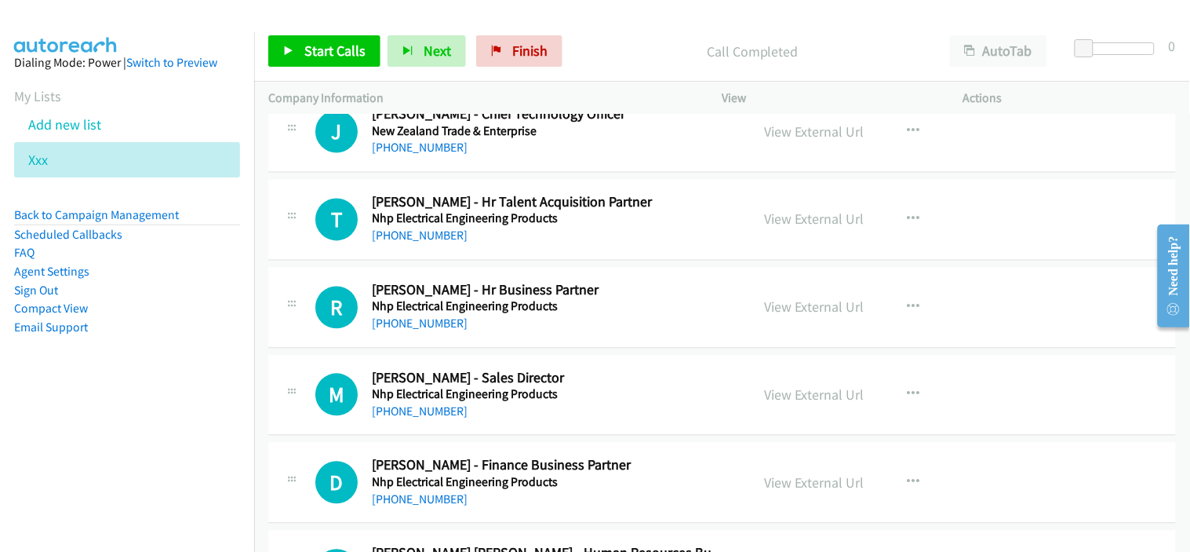
scroll to position [11507, 0]
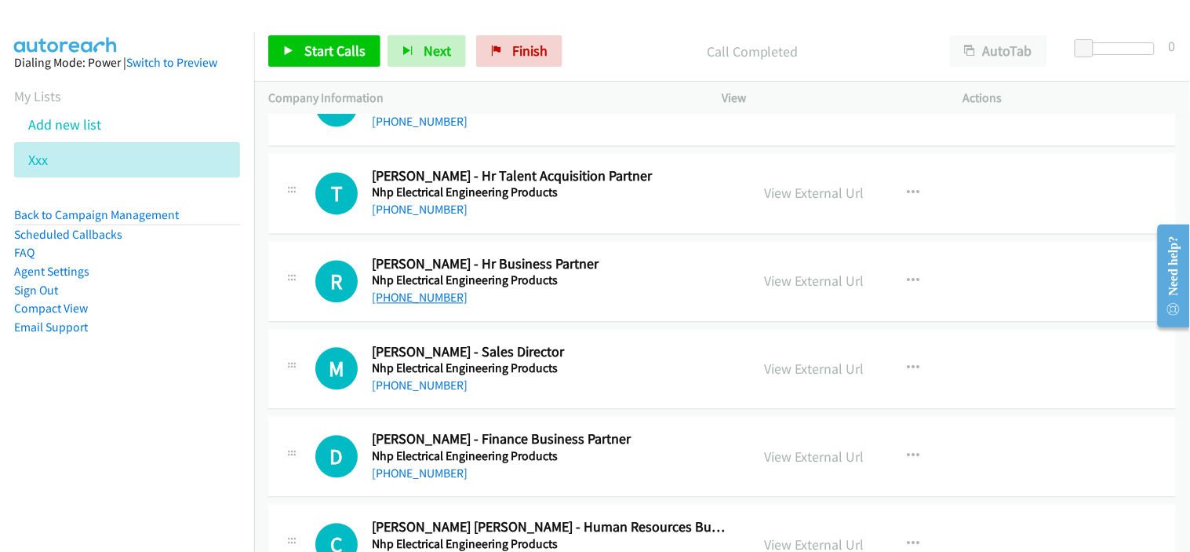
click at [438, 305] on link "+61 408 273 125" at bounding box center [420, 297] width 96 height 15
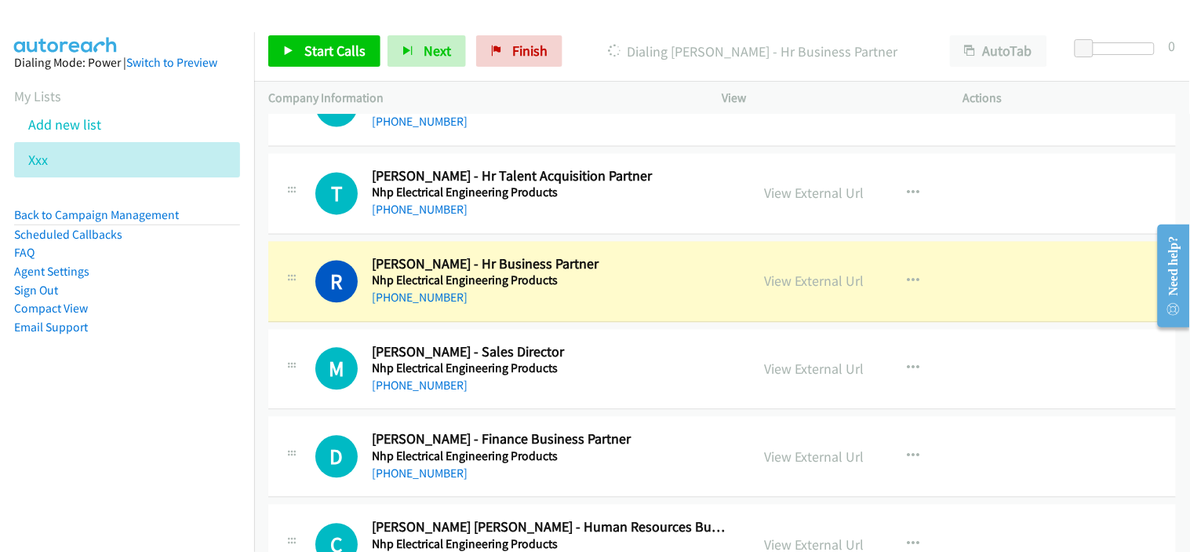
scroll to position [11594, 0]
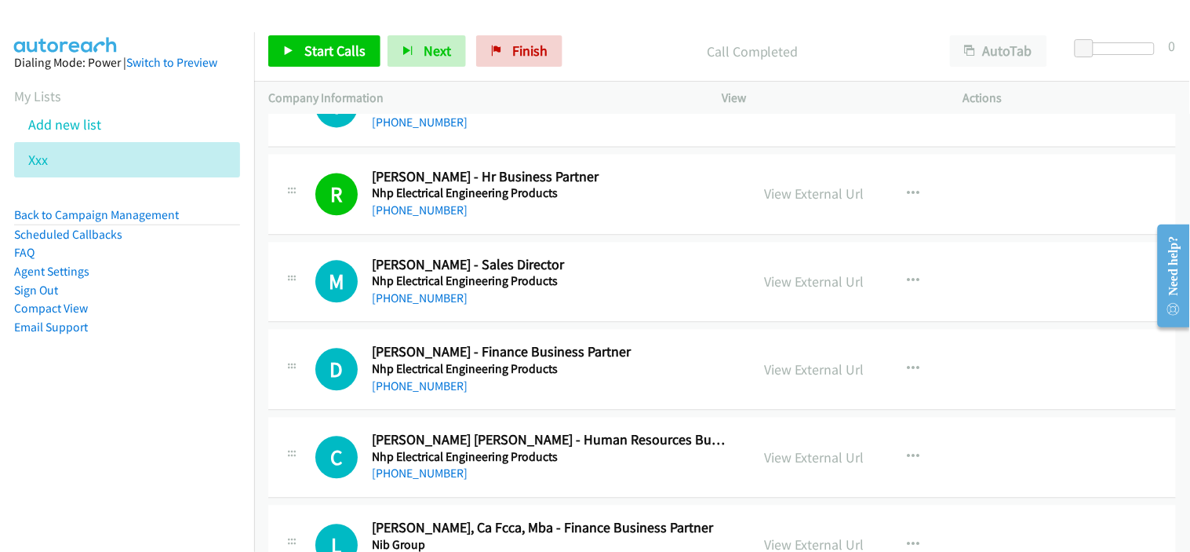
click at [571, 277] on h5 "Nhp Electrical Engineering Products" at bounding box center [551, 282] width 359 height 16
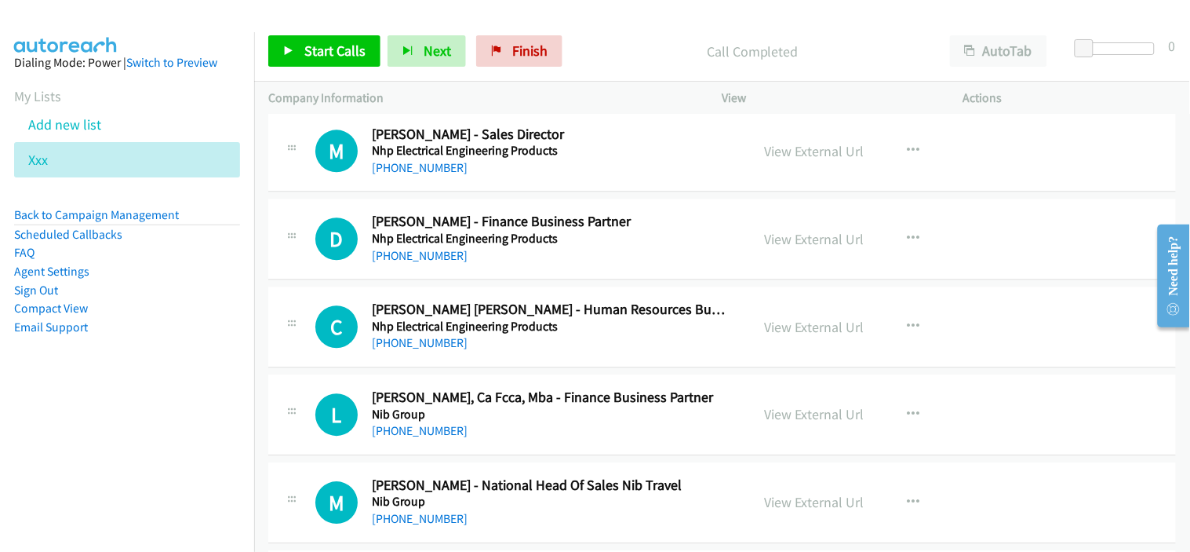
scroll to position [11769, 0]
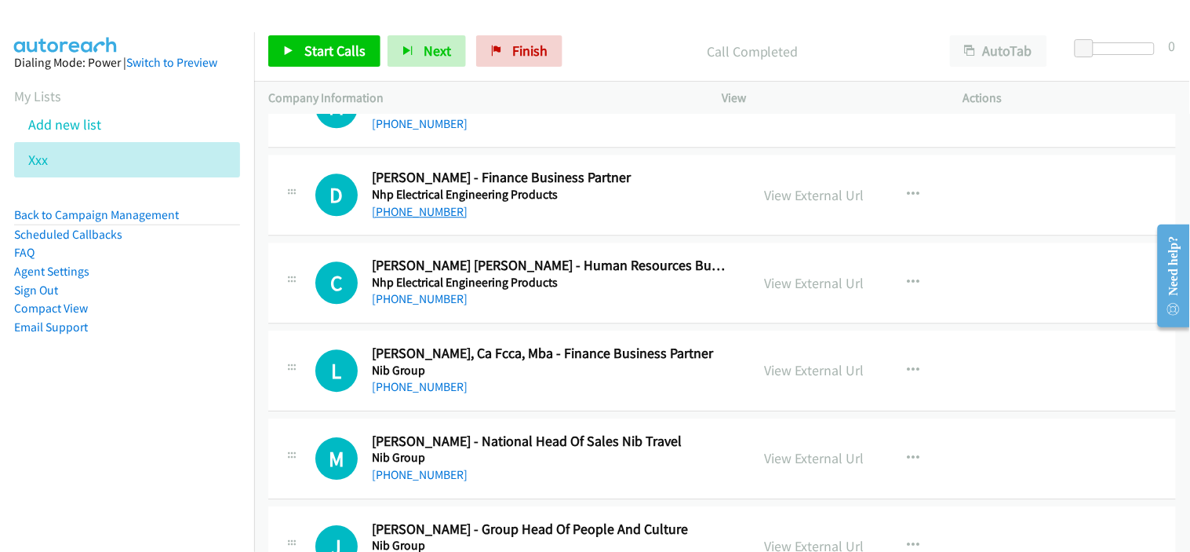
click at [450, 214] on link "+61 437 192 616" at bounding box center [420, 211] width 96 height 15
click at [570, 297] on div "+61 491 261 772" at bounding box center [551, 299] width 359 height 19
click at [412, 301] on link "+61 491 261 772" at bounding box center [420, 298] width 96 height 15
click at [562, 315] on div "C Callback Scheduled Cailyn Incoll Mc Kay - Human Resources Business Partner Nh…" at bounding box center [722, 282] width 908 height 81
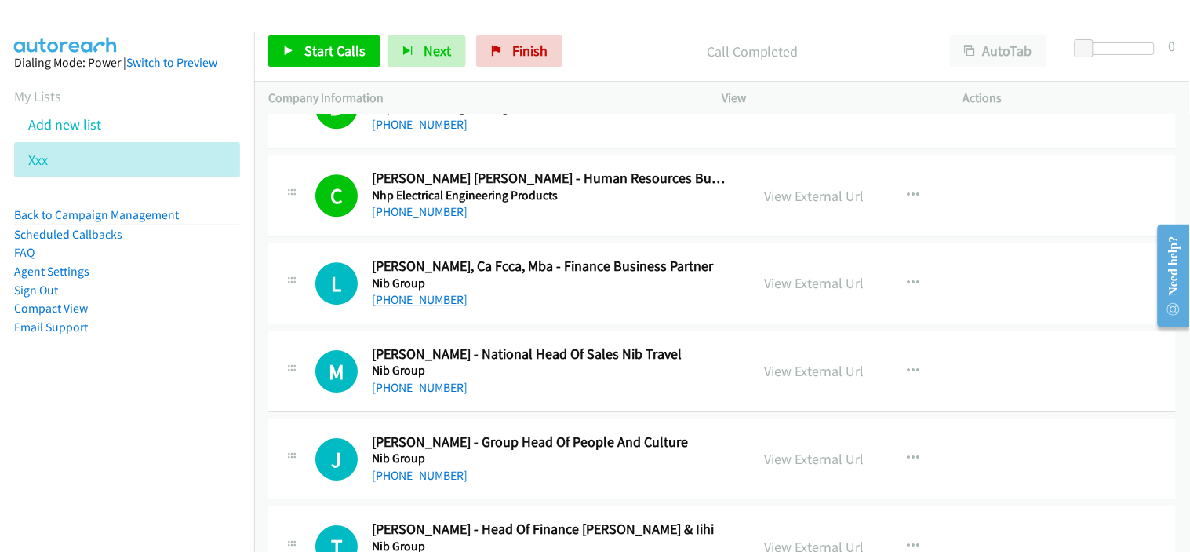
click at [422, 301] on link "+61 403 136 368" at bounding box center [420, 299] width 96 height 15
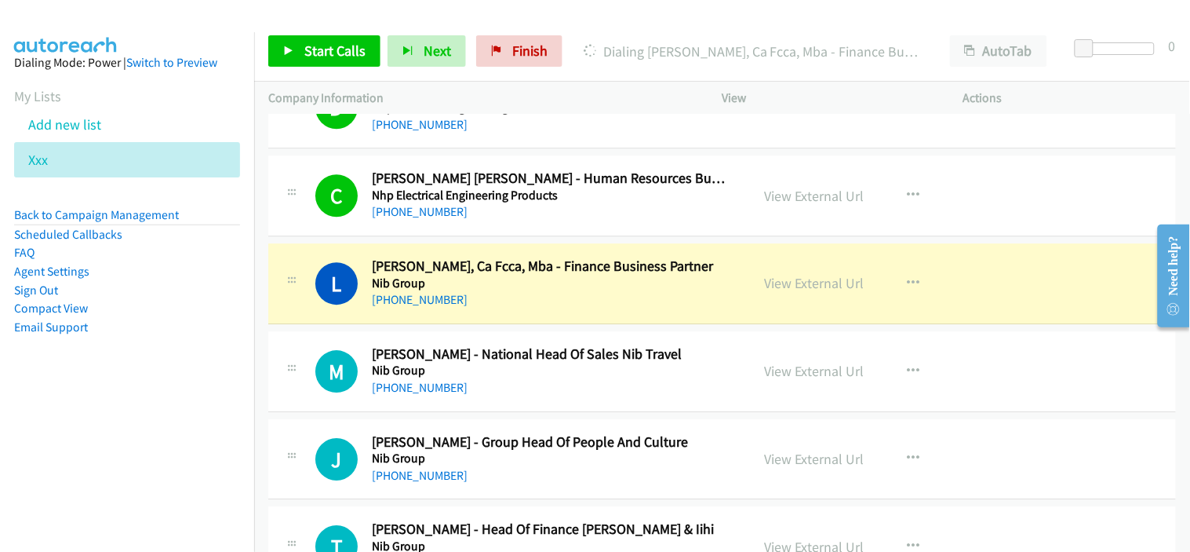
click at [516, 394] on div "+61 478 333 248" at bounding box center [551, 387] width 359 height 19
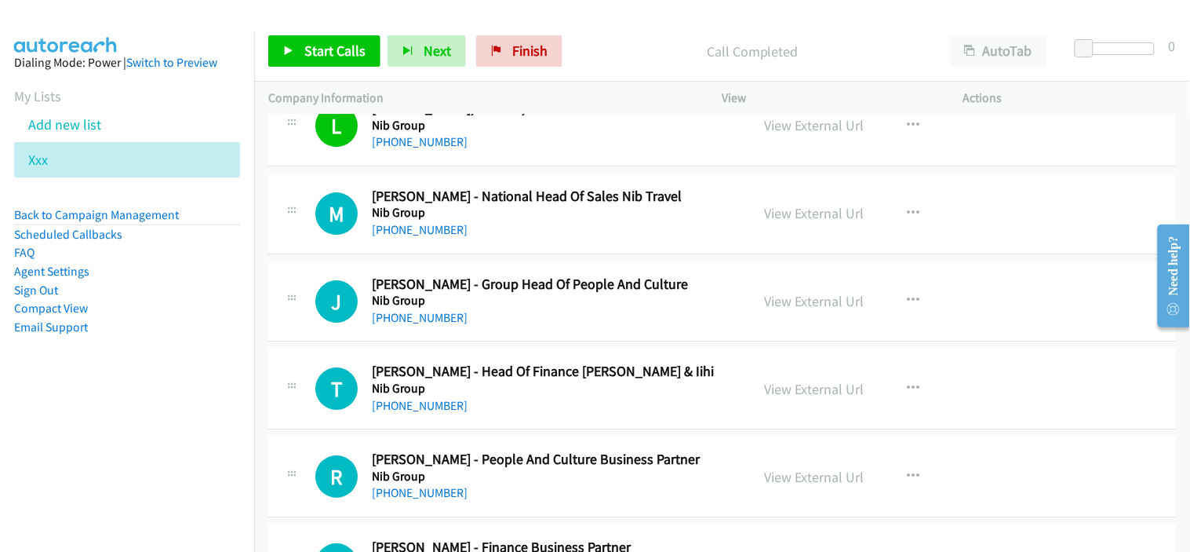
scroll to position [12030, 0]
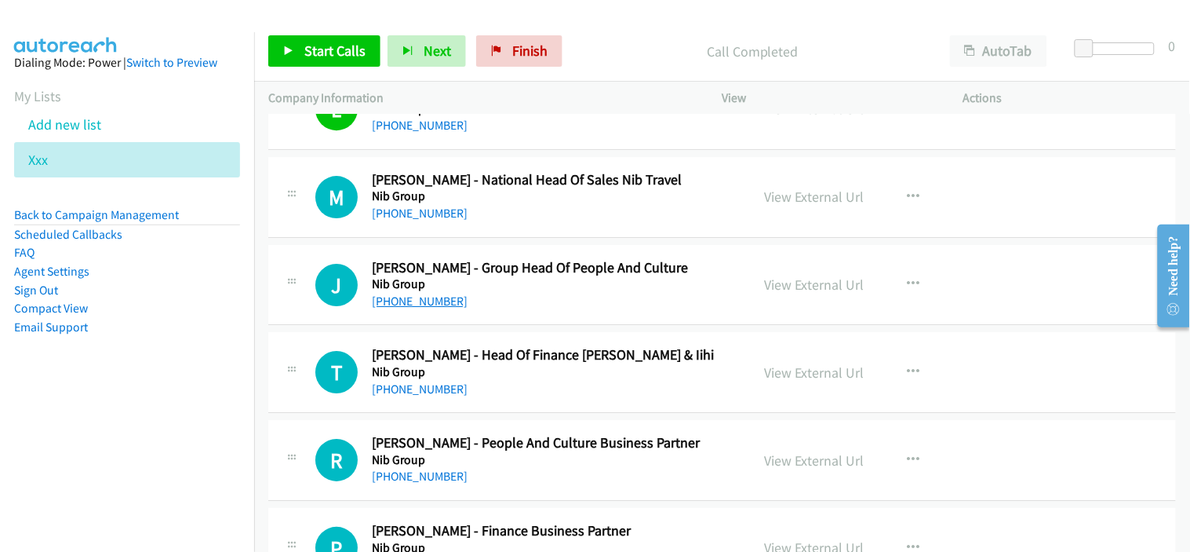
click at [425, 302] on link "+61 401 551 675" at bounding box center [420, 300] width 96 height 15
click at [570, 395] on div "+61 422 137 783" at bounding box center [551, 389] width 359 height 19
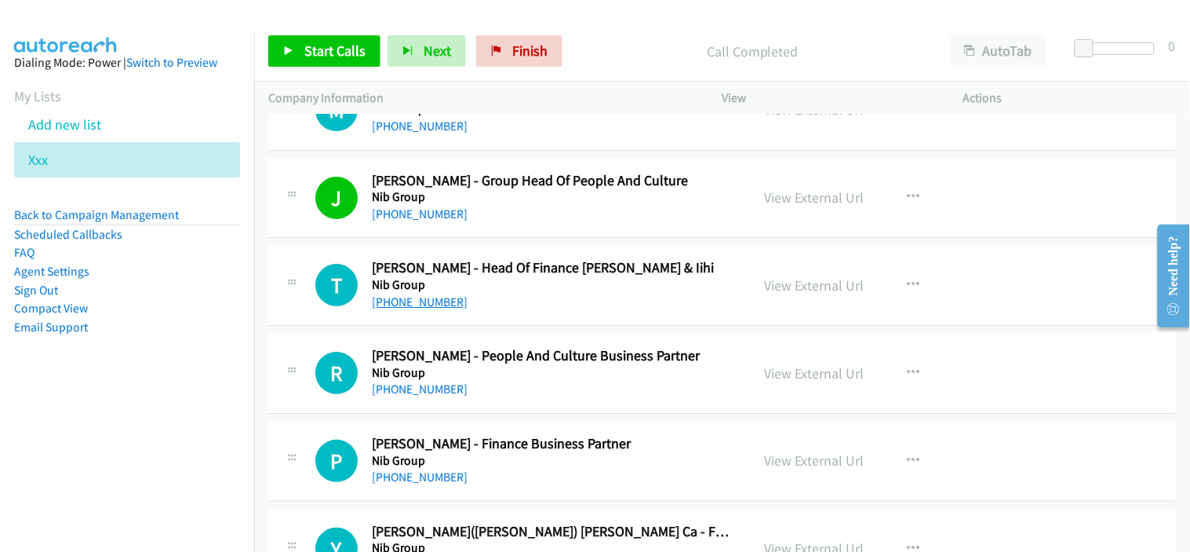
click at [428, 304] on link "+61 422 137 783" at bounding box center [420, 301] width 96 height 15
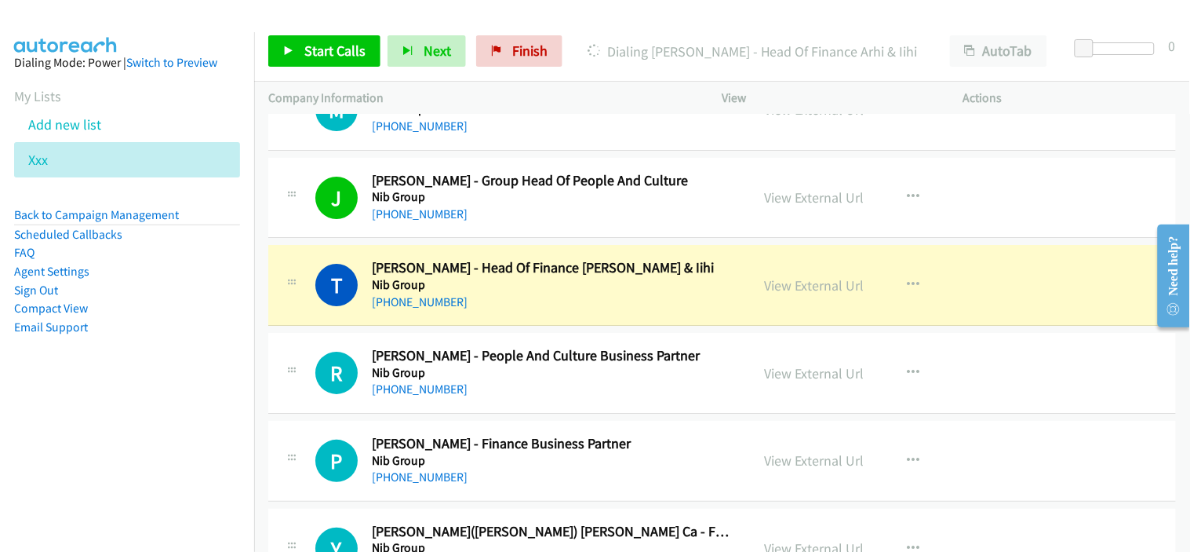
click at [574, 319] on div "T Callback Scheduled Troy Frearson - Head Of Finance Arhi & Iihi Nib Group Aust…" at bounding box center [722, 285] width 908 height 81
click at [785, 292] on link "View External Url" at bounding box center [815, 285] width 100 height 18
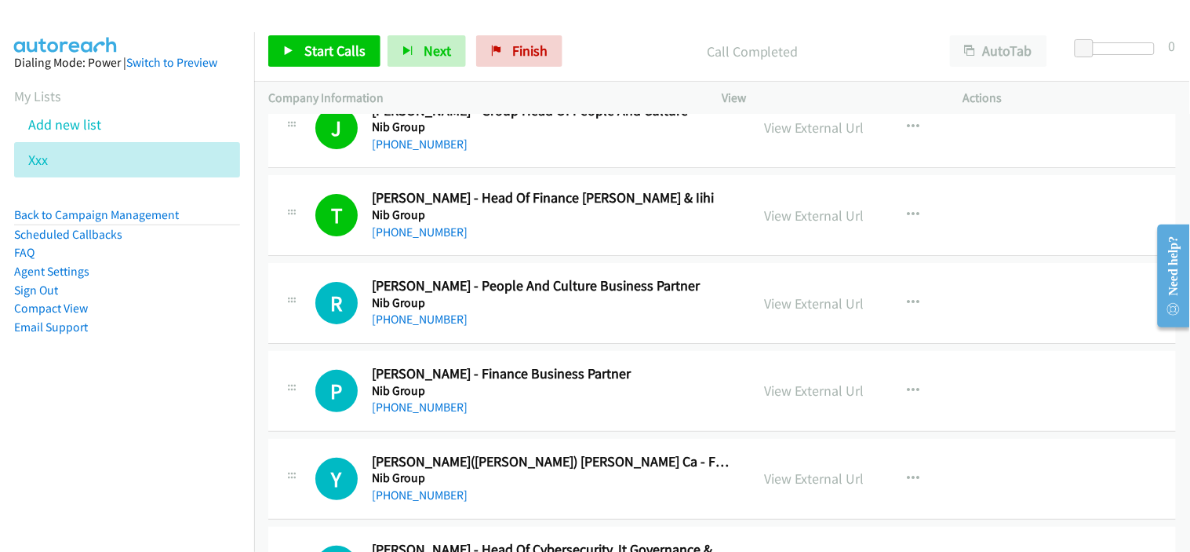
scroll to position [12204, 0]
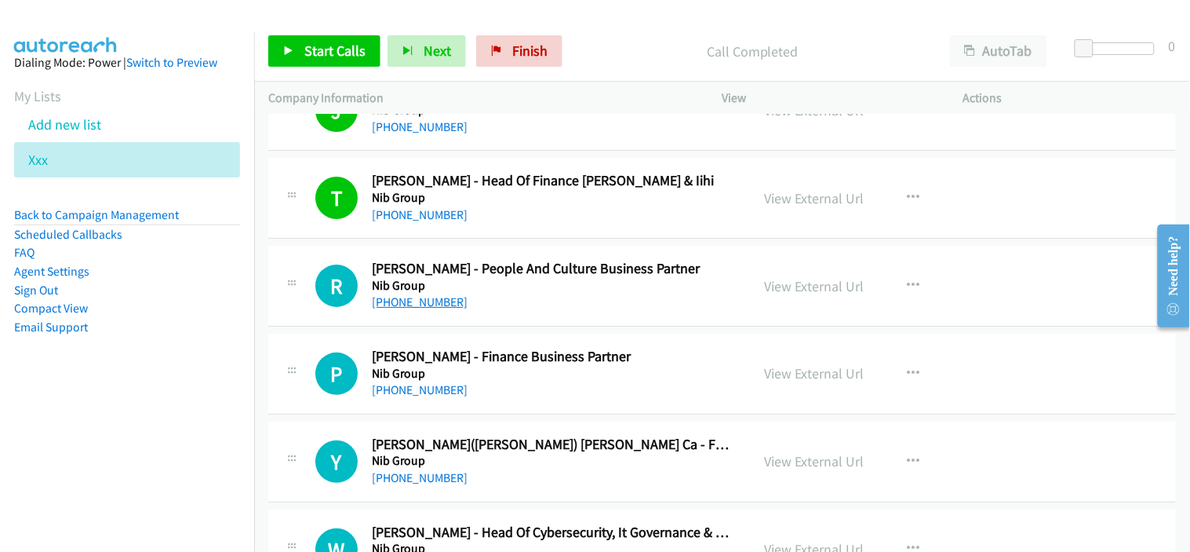
click at [421, 308] on link "+61 2 9413 3345" at bounding box center [420, 301] width 96 height 15
click at [577, 381] on h5 "Nib Group" at bounding box center [551, 374] width 359 height 16
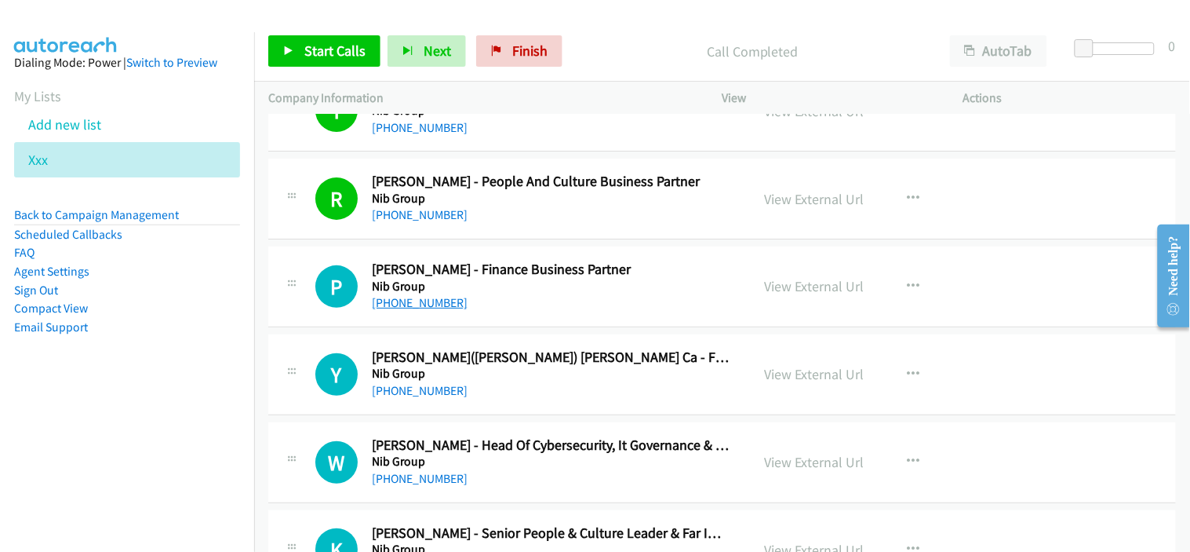
click at [416, 310] on link "+61 426 834 570" at bounding box center [420, 302] width 96 height 15
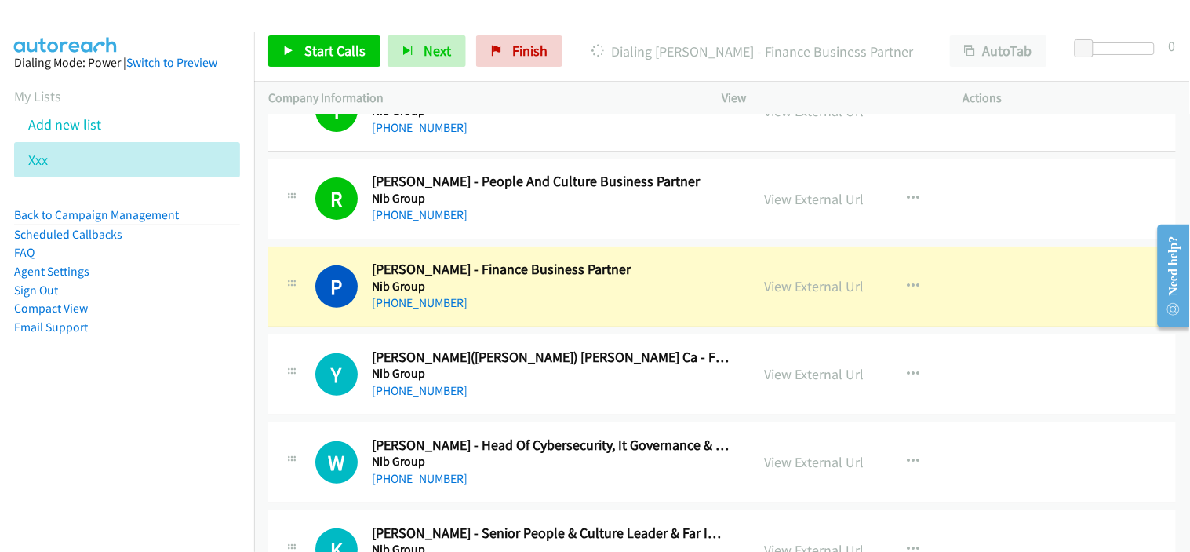
click at [490, 397] on div "+61 430 590 848" at bounding box center [551, 390] width 359 height 19
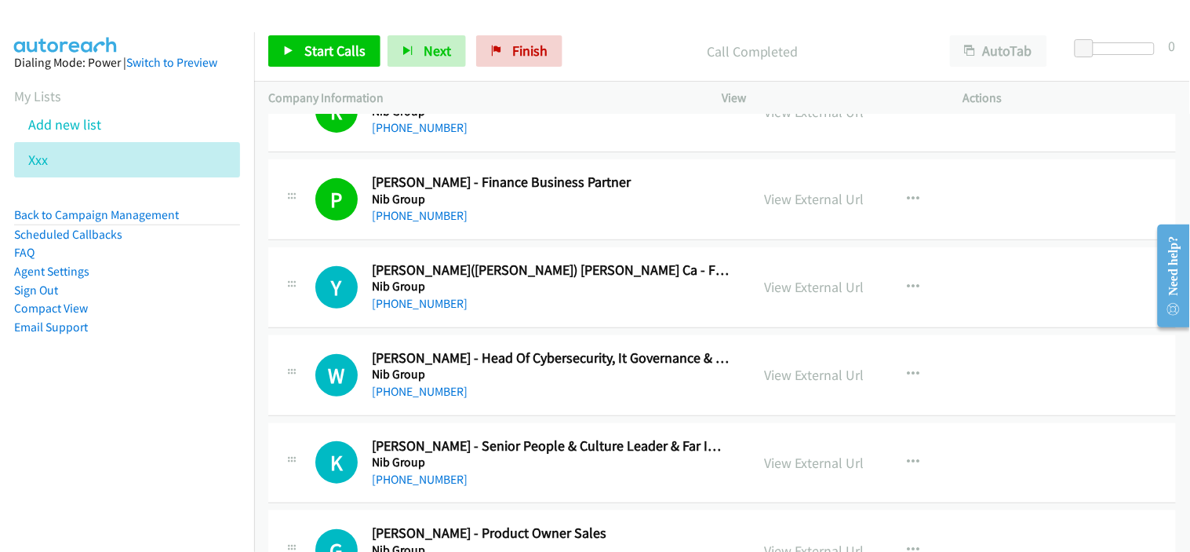
scroll to position [12466, 0]
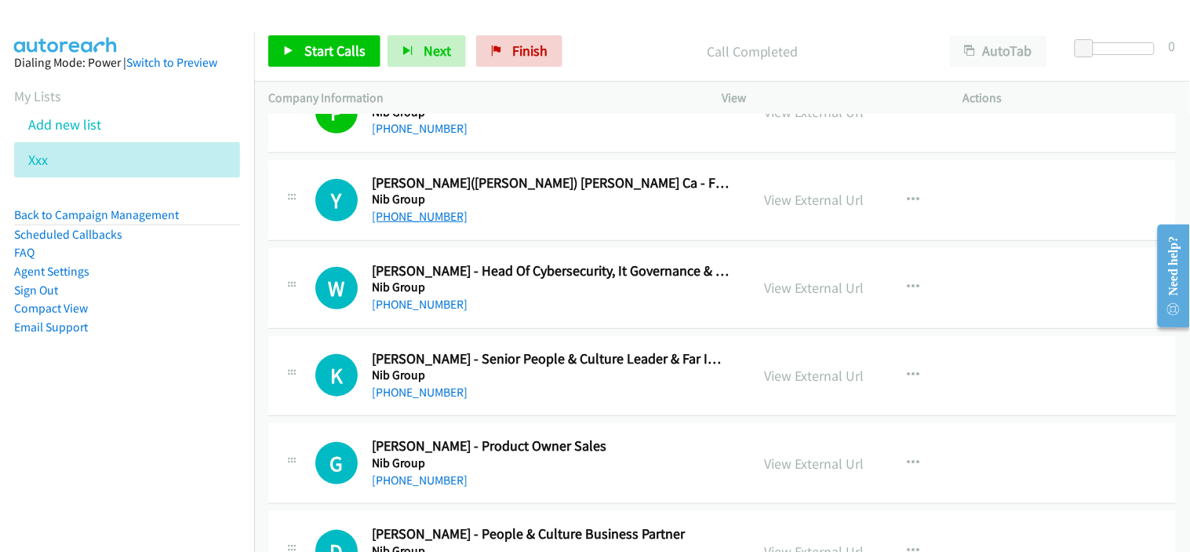
click at [413, 217] on link "+61 430 590 848" at bounding box center [420, 216] width 96 height 15
click at [588, 233] on div "Y Callback Scheduled Yuanyuan(lydia) Luo Ca - Finance Business Partner Nib Grou…" at bounding box center [722, 200] width 908 height 81
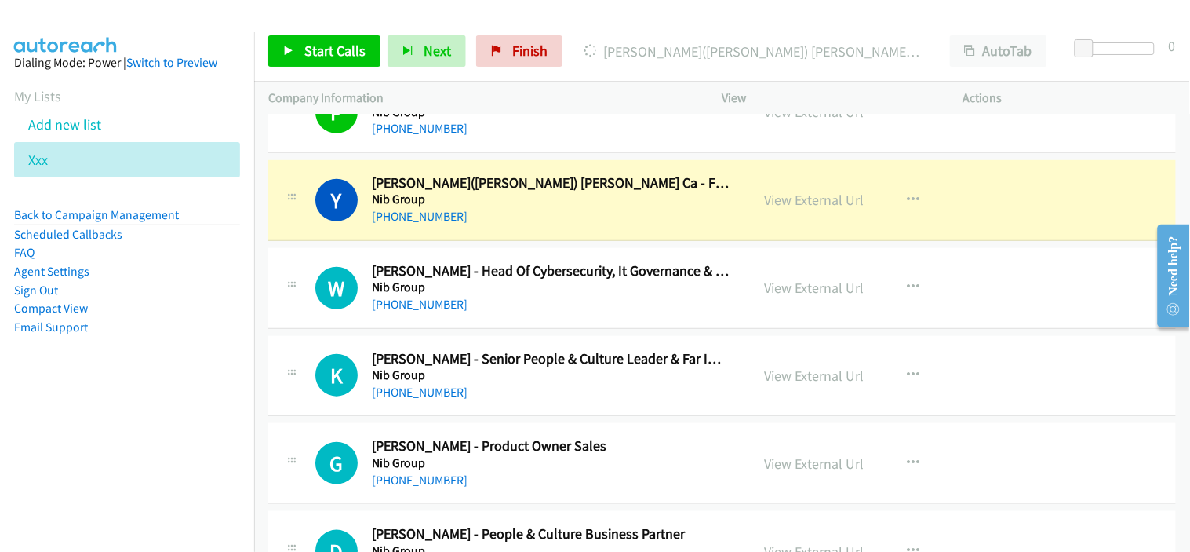
click at [550, 216] on div "+61 430 590 848" at bounding box center [551, 216] width 359 height 19
click at [807, 207] on link "View External Url" at bounding box center [815, 200] width 100 height 18
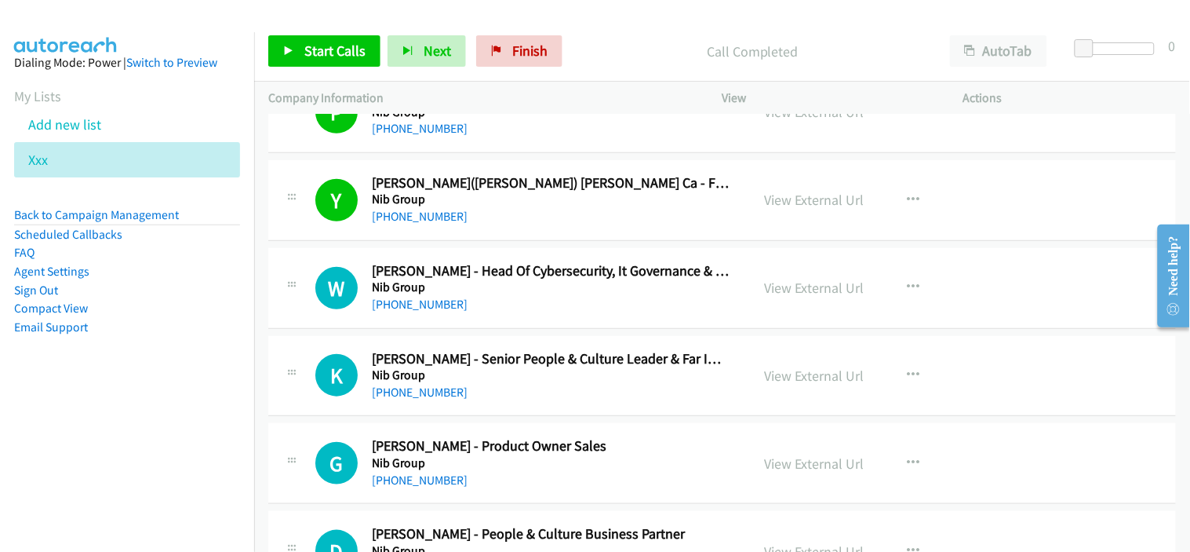
scroll to position [12553, 0]
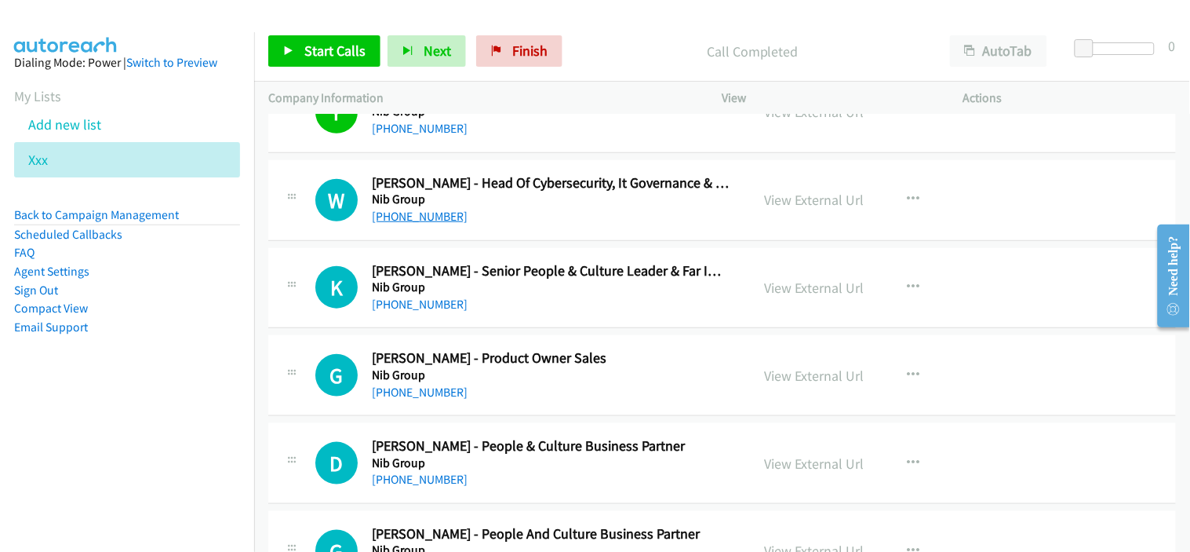
click at [417, 222] on link "+61 2 9692 4300" at bounding box center [420, 216] width 96 height 15
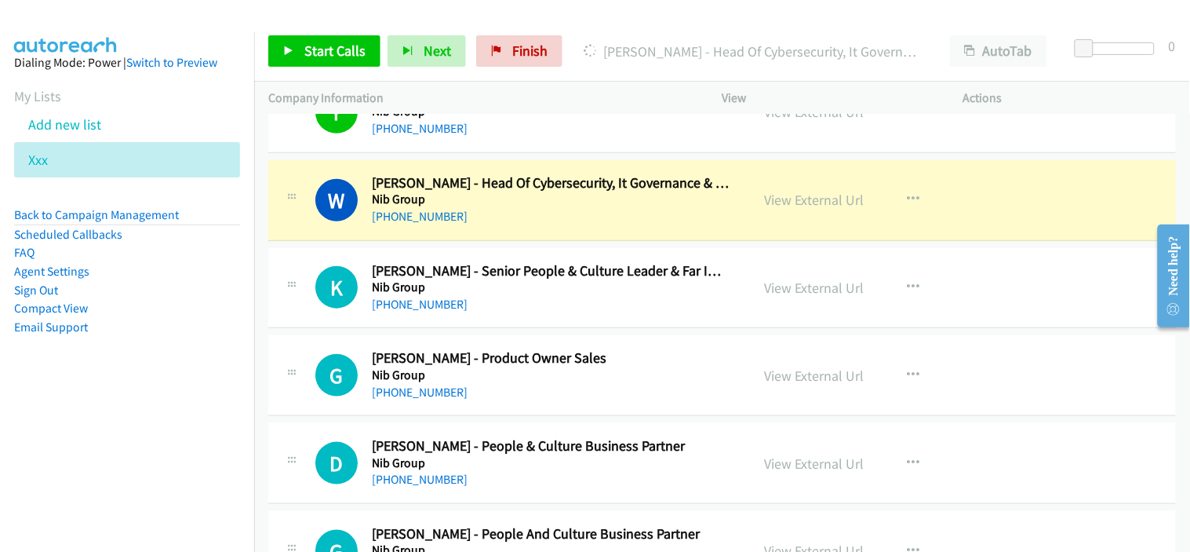
click at [551, 320] on div "K Callback Scheduled Kelvin Binns - Senior People & Culture Leader & Far Implem…" at bounding box center [722, 288] width 908 height 81
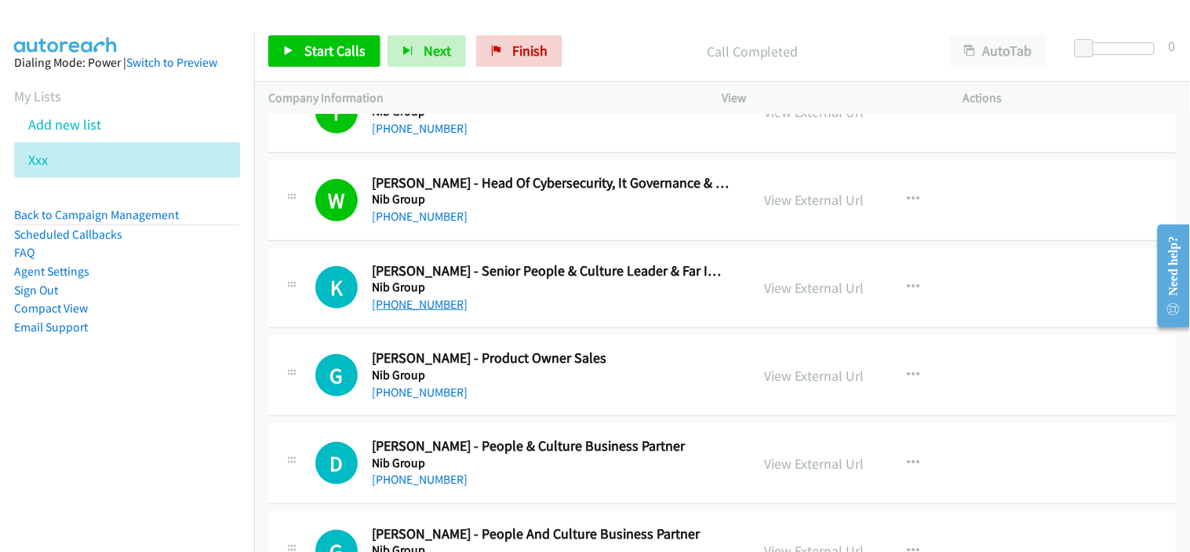
click at [436, 309] on link "+61 400 321 781" at bounding box center [420, 304] width 96 height 15
click at [549, 314] on div "+61 400 321 781" at bounding box center [551, 304] width 359 height 19
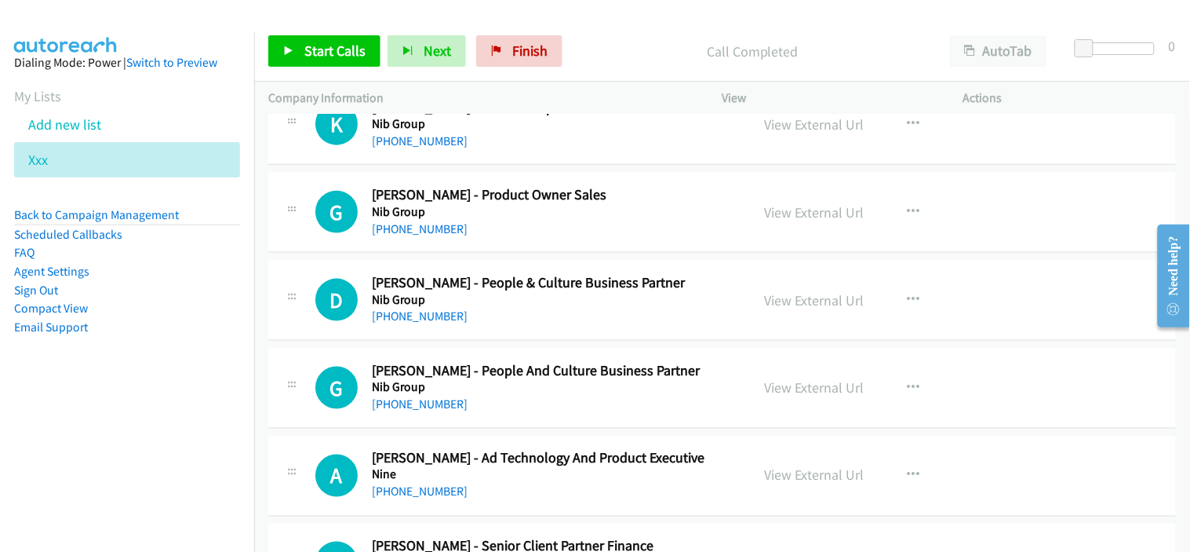
scroll to position [12728, 0]
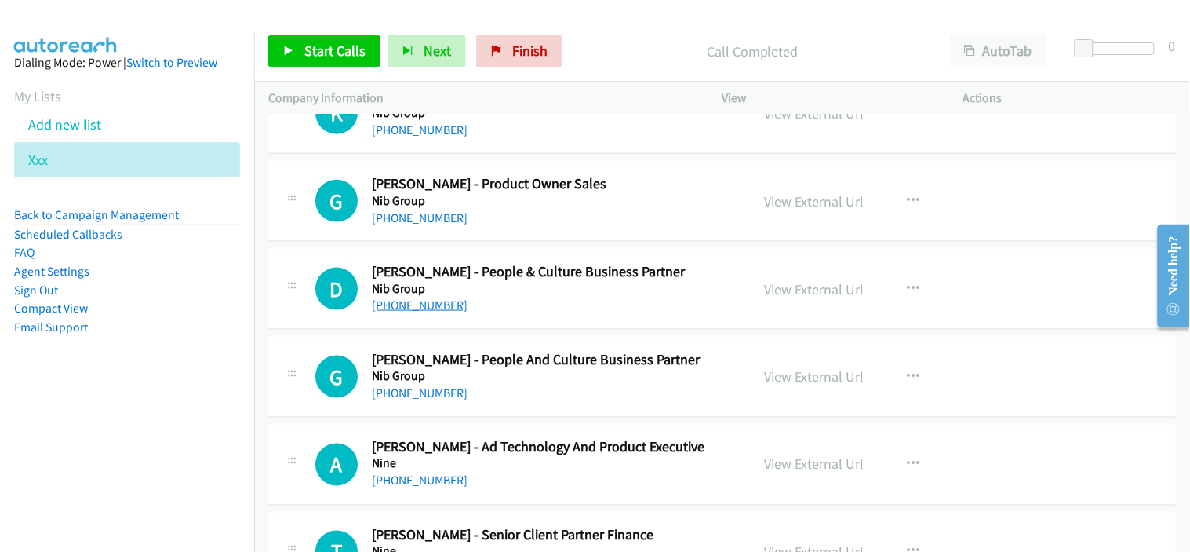
click at [397, 309] on link "+61 439 688 918" at bounding box center [420, 304] width 96 height 15
click at [534, 384] on h5 "Nib Group" at bounding box center [551, 376] width 359 height 16
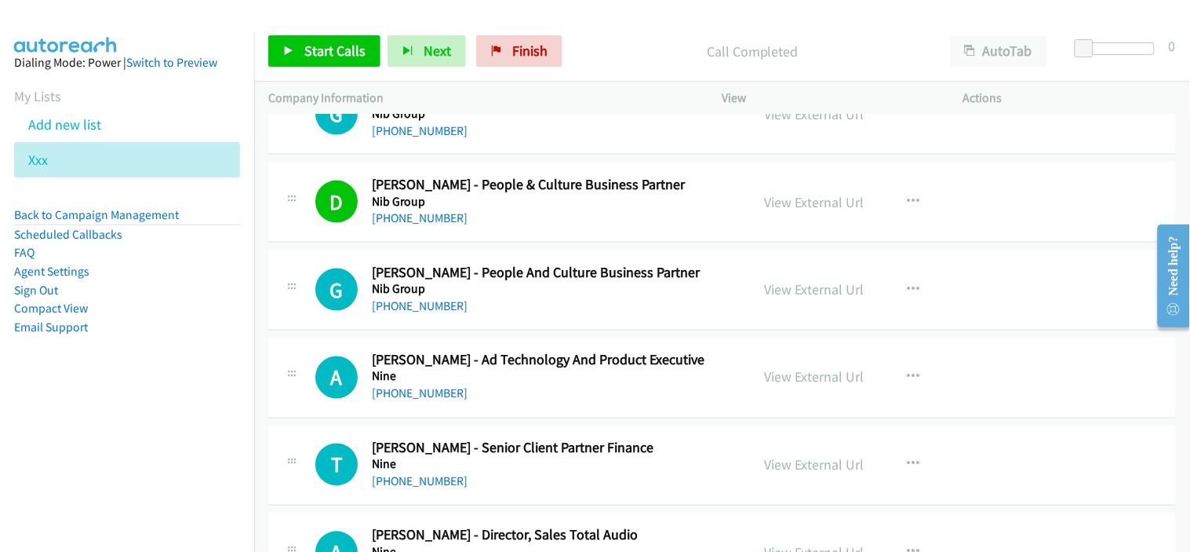
click at [545, 233] on div "D Callback Scheduled Danielle Mason - People & Culture Business Partner Nib Gro…" at bounding box center [722, 202] width 908 height 81
click at [418, 312] on link "+61 428 649 892" at bounding box center [420, 305] width 96 height 15
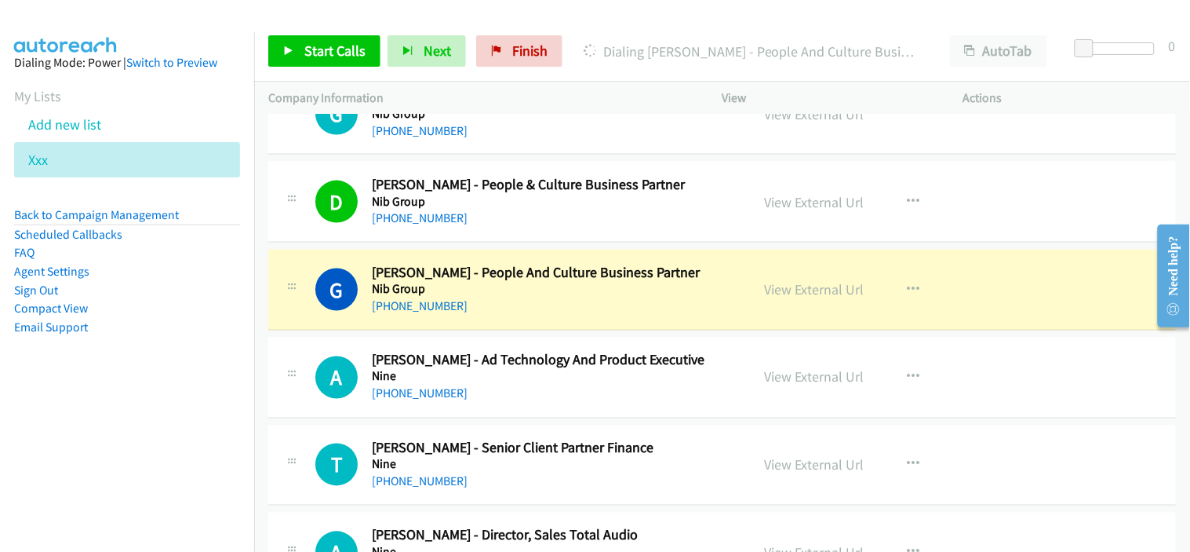
click at [552, 393] on div "+61 2 9383 6000" at bounding box center [551, 393] width 359 height 19
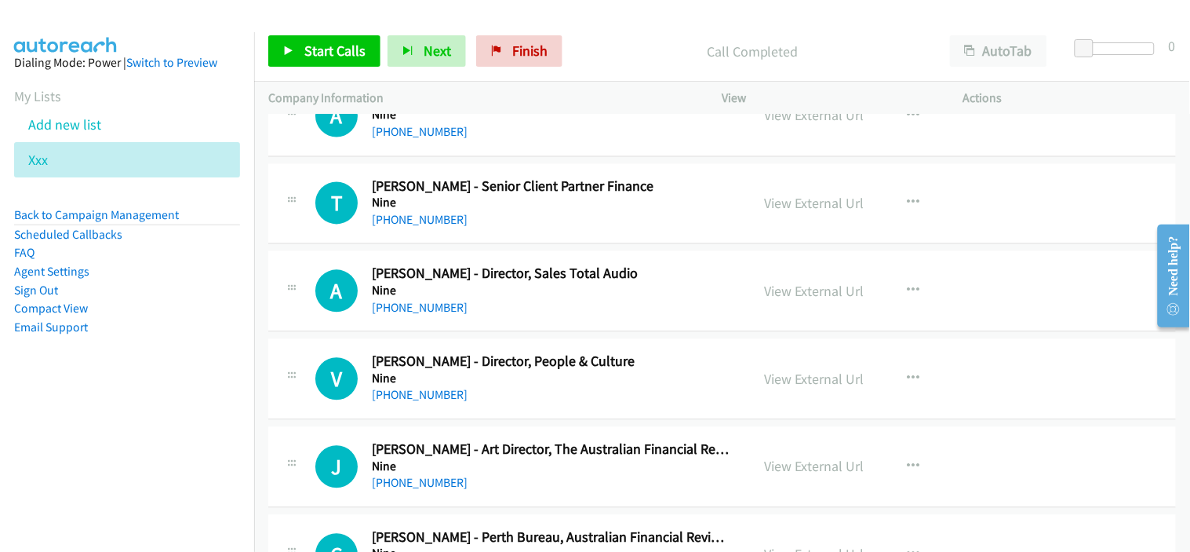
scroll to position [13163, 0]
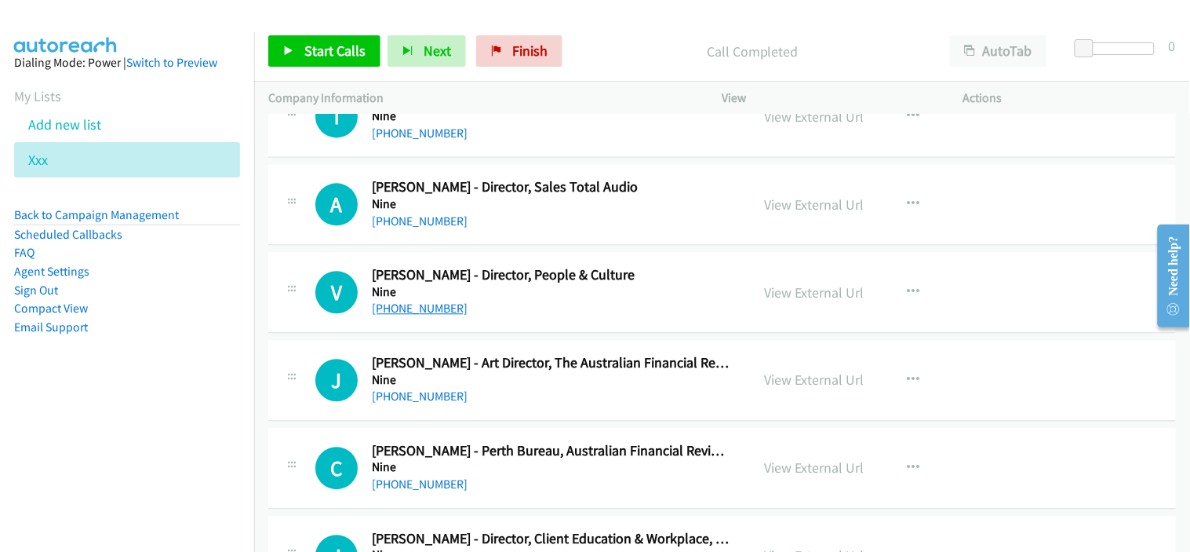
click at [428, 314] on link "+61 447 234 341" at bounding box center [420, 307] width 96 height 15
click at [512, 224] on div "+61 422 002 371" at bounding box center [551, 221] width 359 height 19
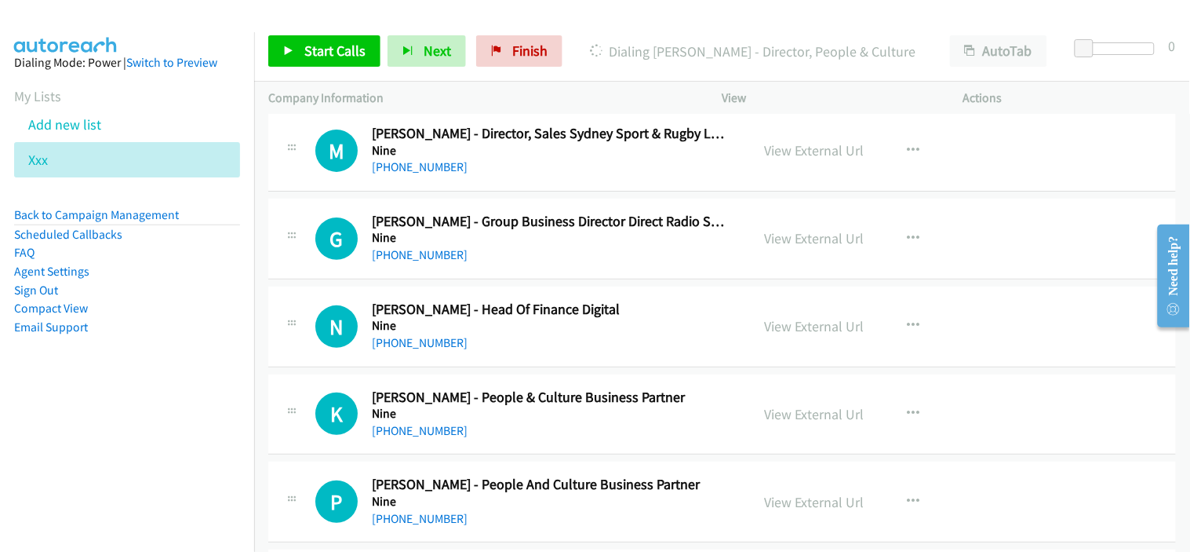
scroll to position [13861, 0]
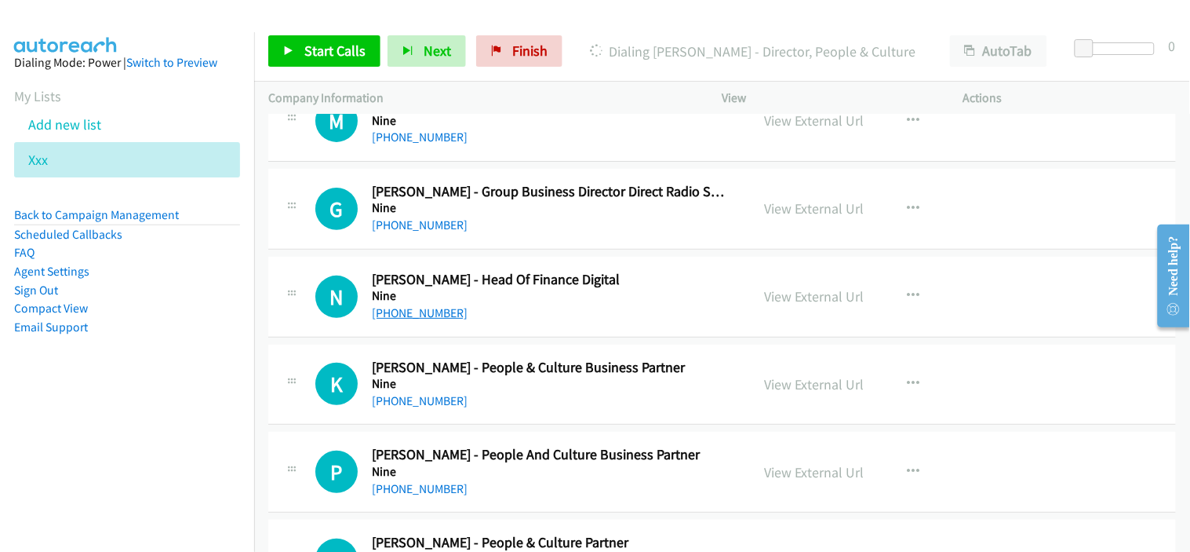
click at [421, 319] on link "+61 449 791 049" at bounding box center [420, 312] width 96 height 15
click at [593, 395] on div "+61 412 697 715" at bounding box center [551, 401] width 359 height 19
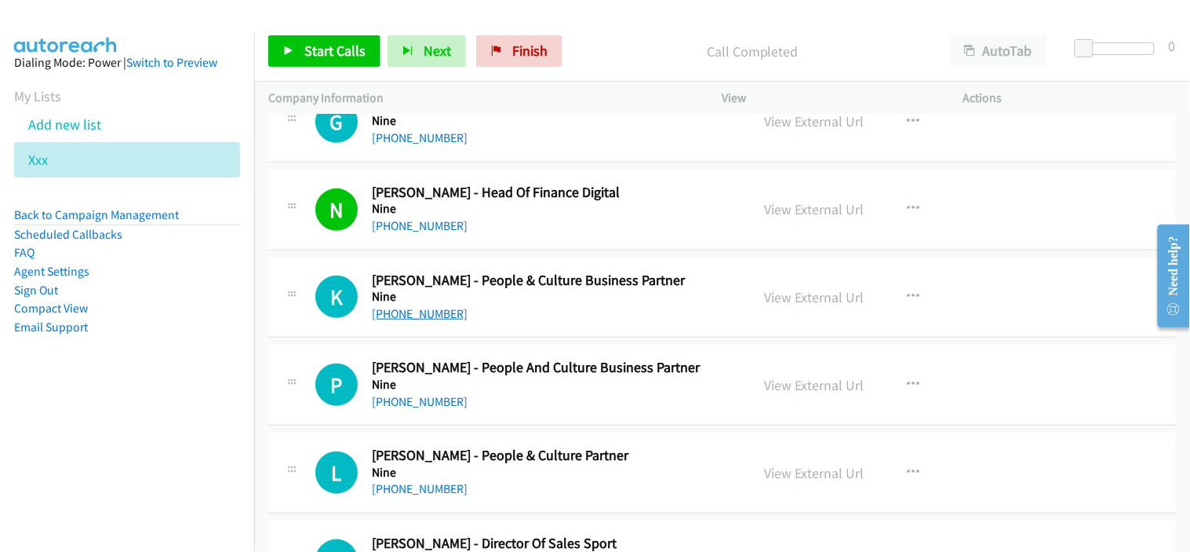
click at [428, 315] on link "+61 412 697 715" at bounding box center [420, 313] width 96 height 15
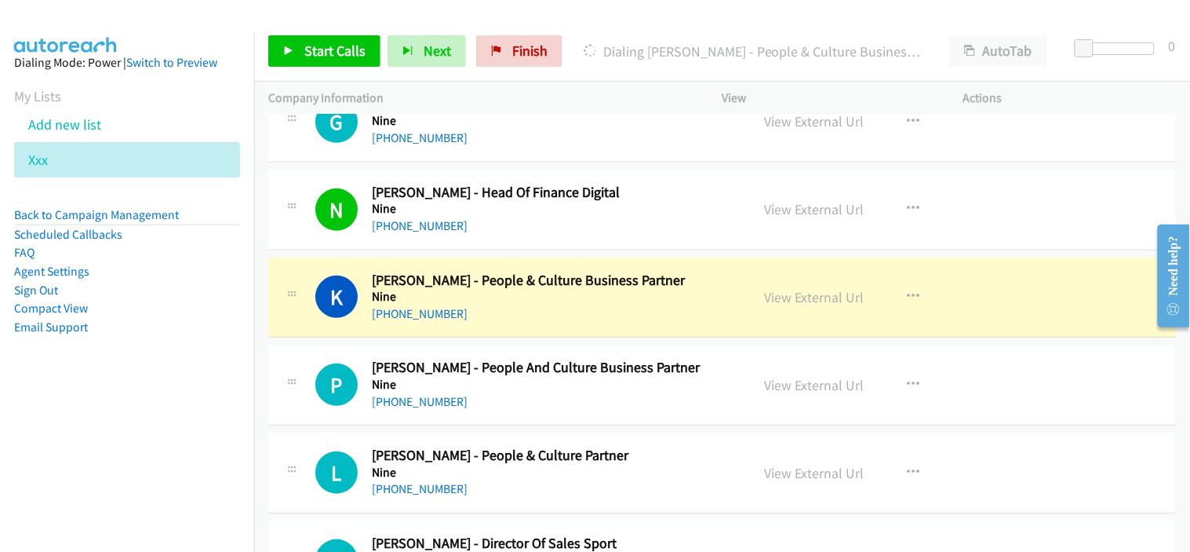
click at [574, 402] on div "+61 417 711 197" at bounding box center [551, 401] width 359 height 19
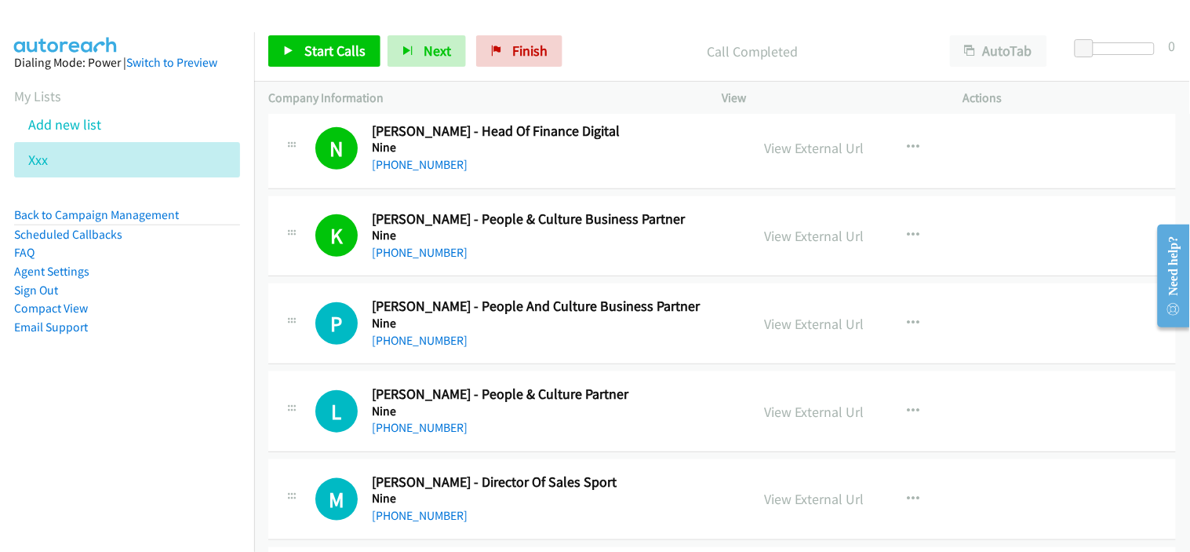
scroll to position [14035, 0]
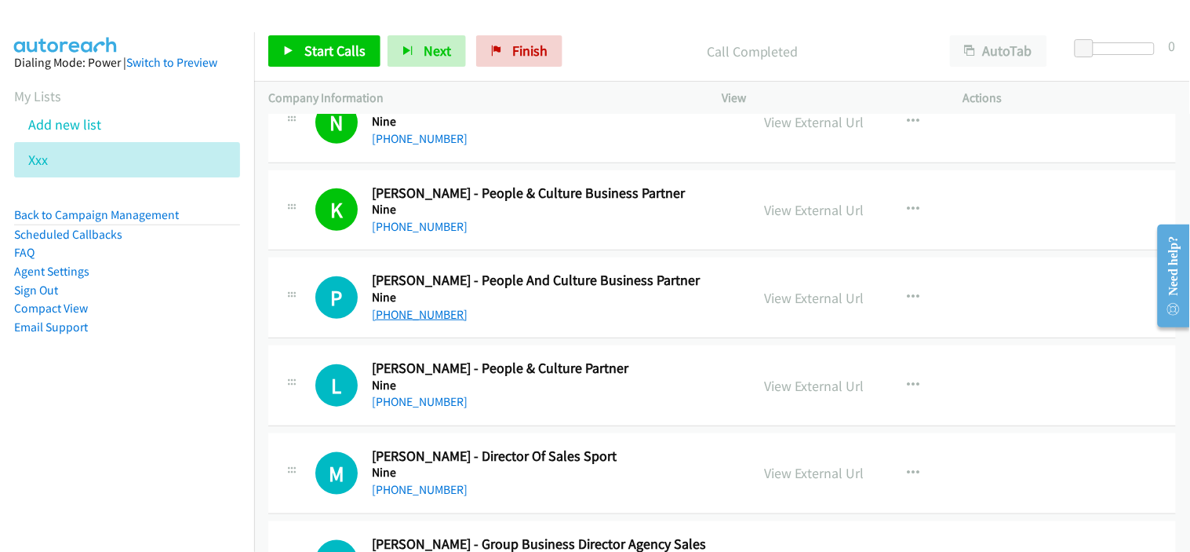
click at [427, 319] on link "+61 417 711 197" at bounding box center [420, 314] width 96 height 15
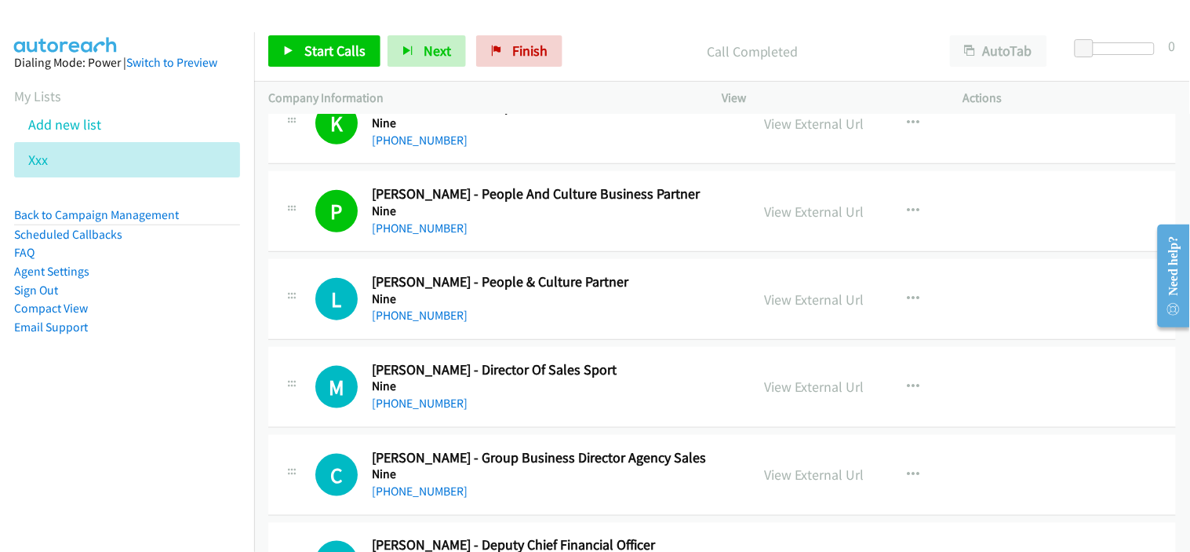
scroll to position [14123, 0]
click at [433, 317] on link "+61 451 122 483" at bounding box center [420, 313] width 96 height 15
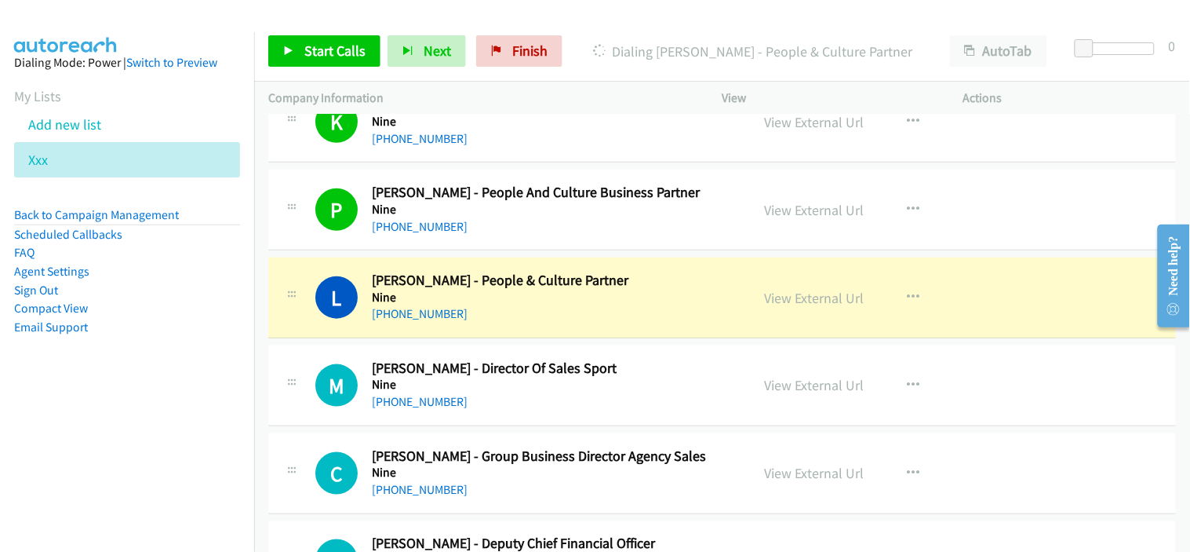
click at [566, 317] on div "+61 451 122 483" at bounding box center [551, 313] width 359 height 19
click at [813, 304] on link "View External Url" at bounding box center [815, 298] width 100 height 18
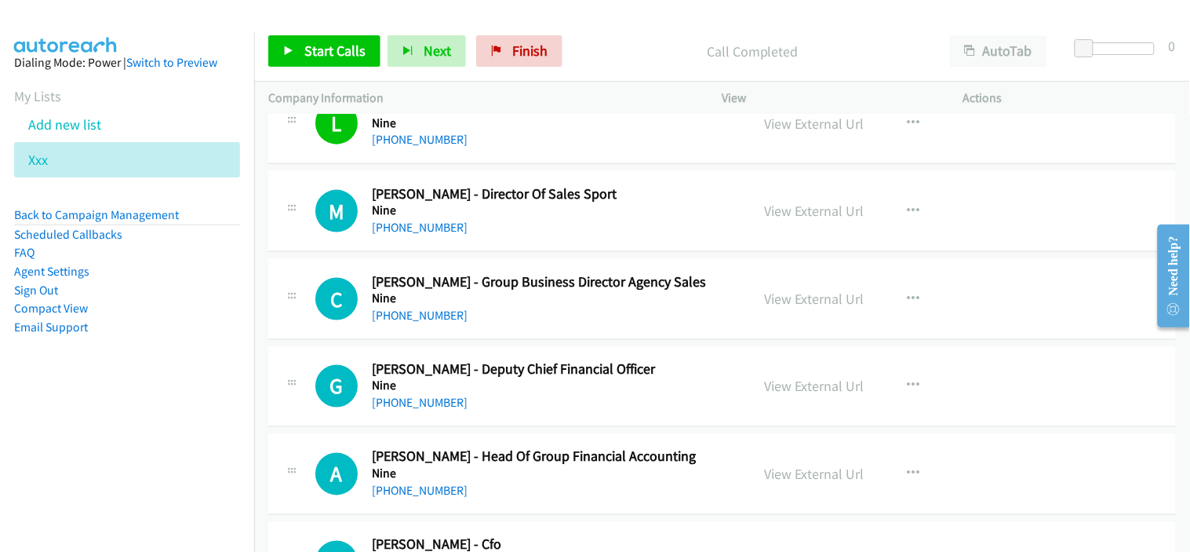
scroll to position [14384, 0]
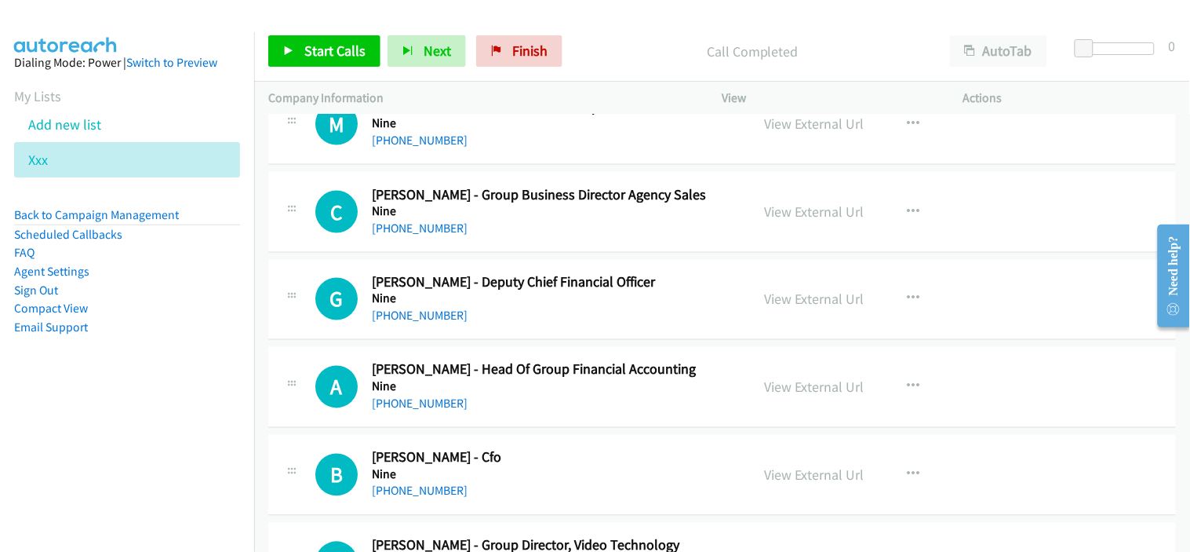
click at [438, 322] on link "+61 421 897 031" at bounding box center [420, 315] width 96 height 15
click at [545, 319] on div "+61 421 897 031" at bounding box center [551, 316] width 359 height 19
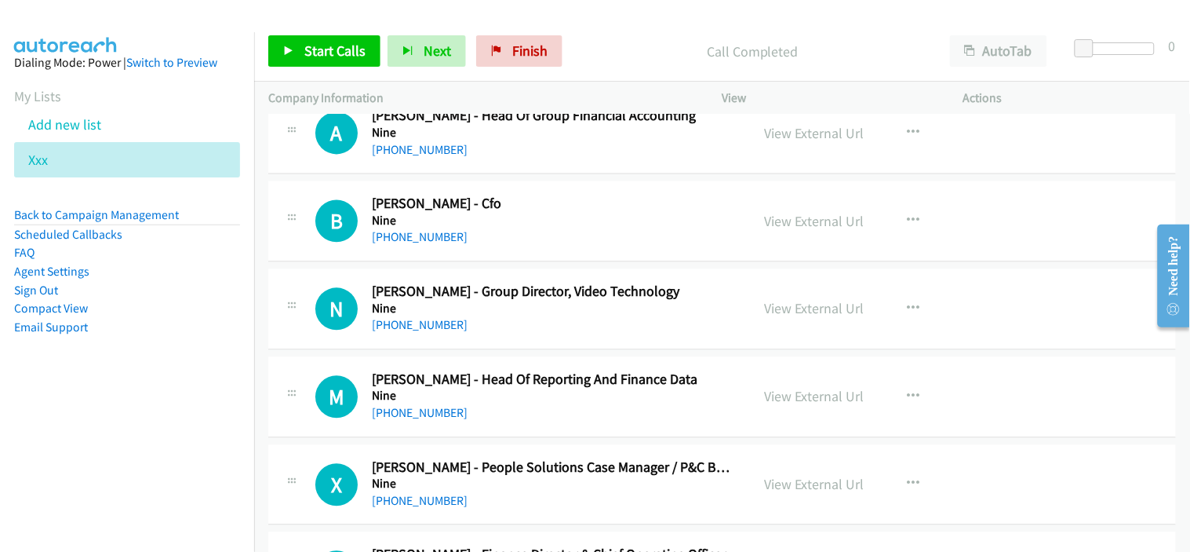
scroll to position [14645, 0]
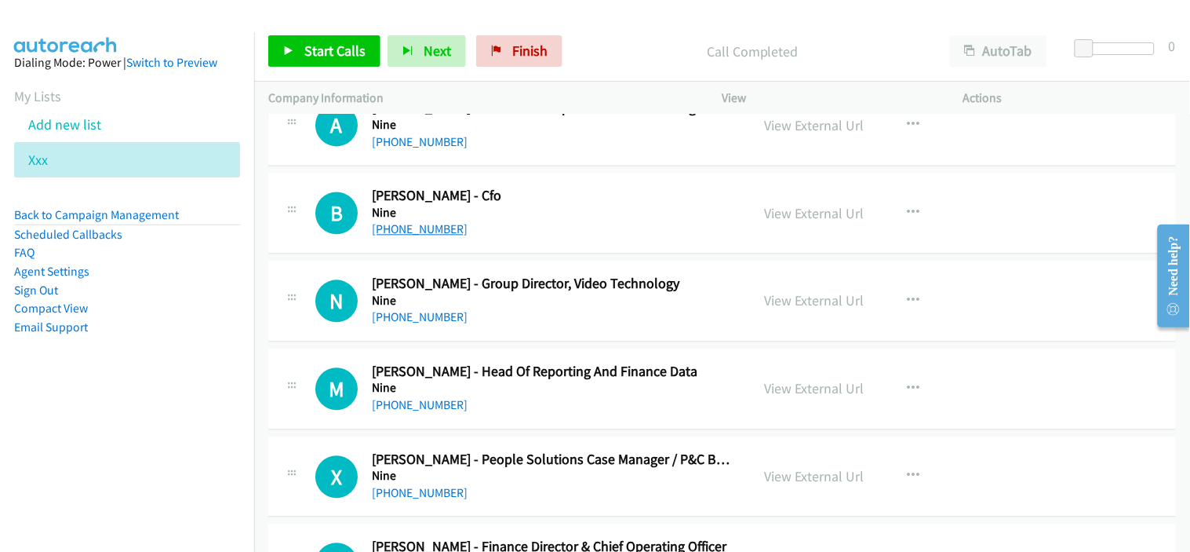
click at [432, 236] on link "+61 421 069 424" at bounding box center [420, 229] width 96 height 15
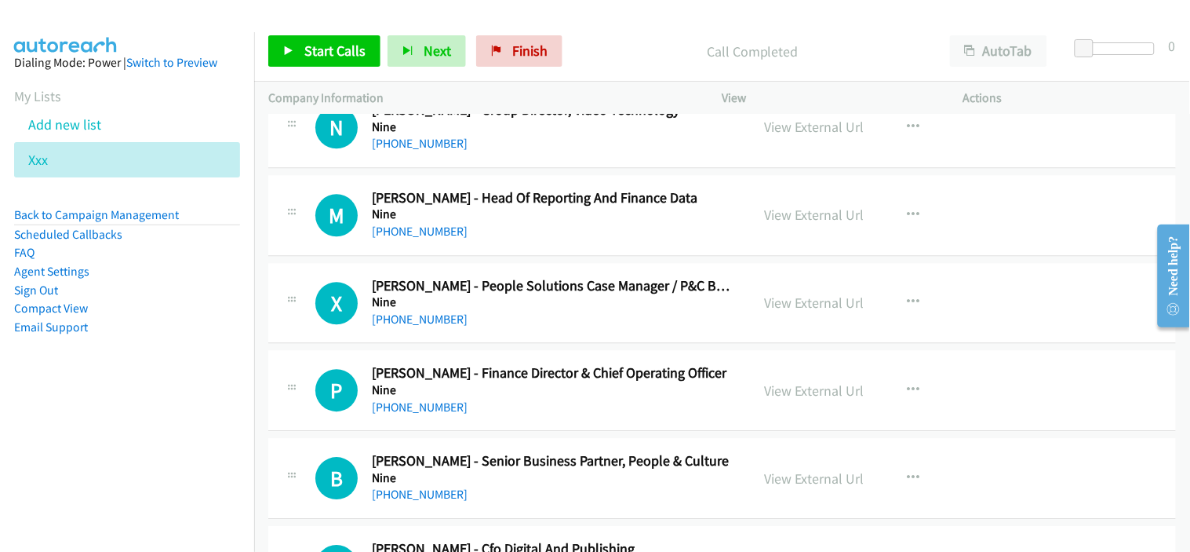
scroll to position [14907, 0]
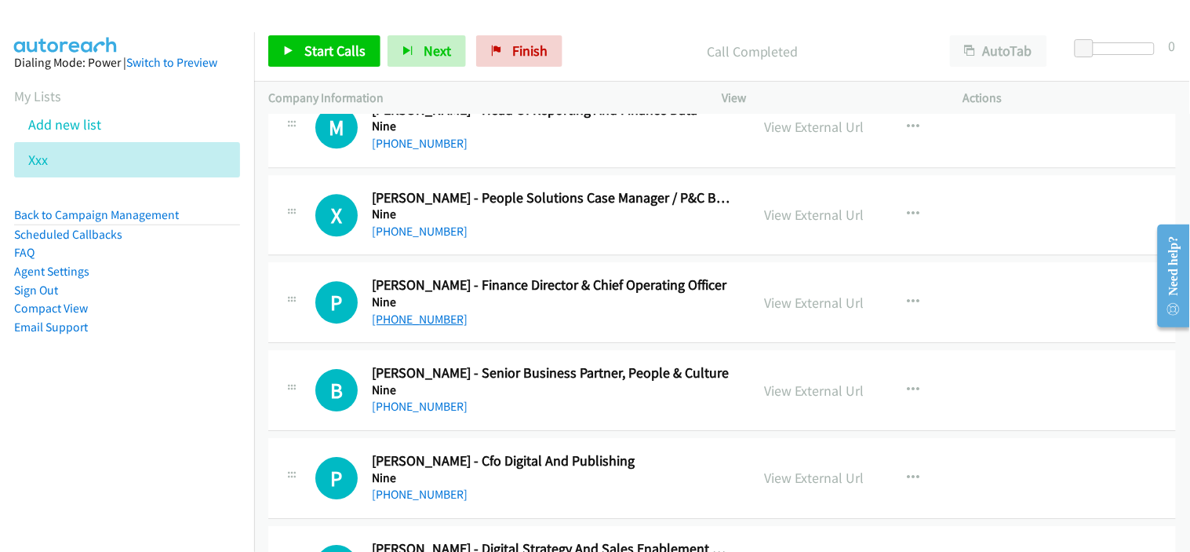
click at [425, 322] on link "+61 2 9282 8766" at bounding box center [420, 318] width 96 height 15
click at [528, 334] on div "P Callback Scheduled Pat O'sullivan - Finance Director & Chief Operating Office…" at bounding box center [722, 302] width 908 height 81
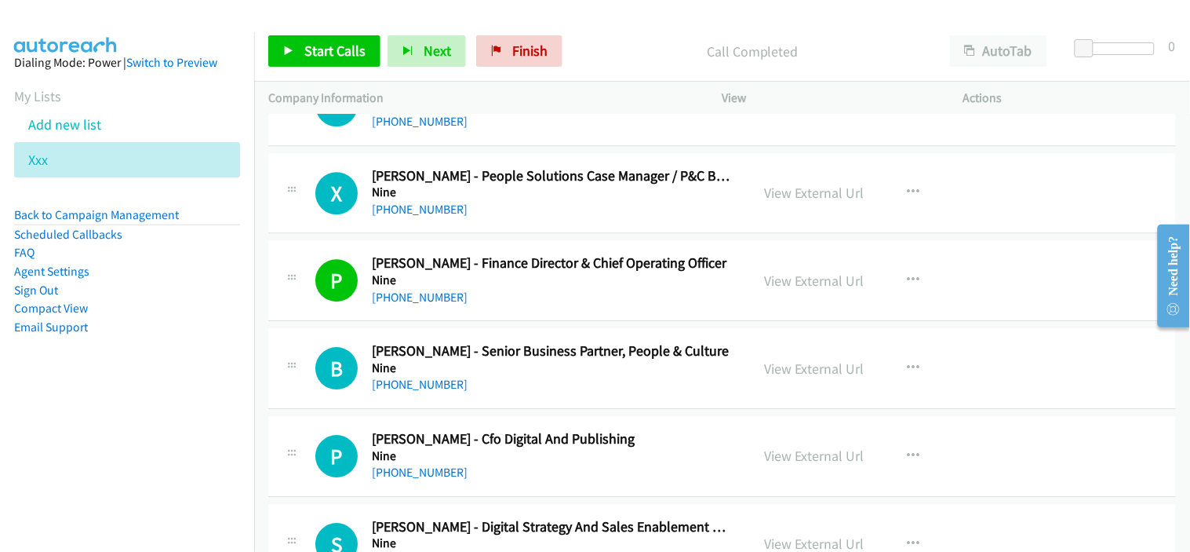
scroll to position [14994, 0]
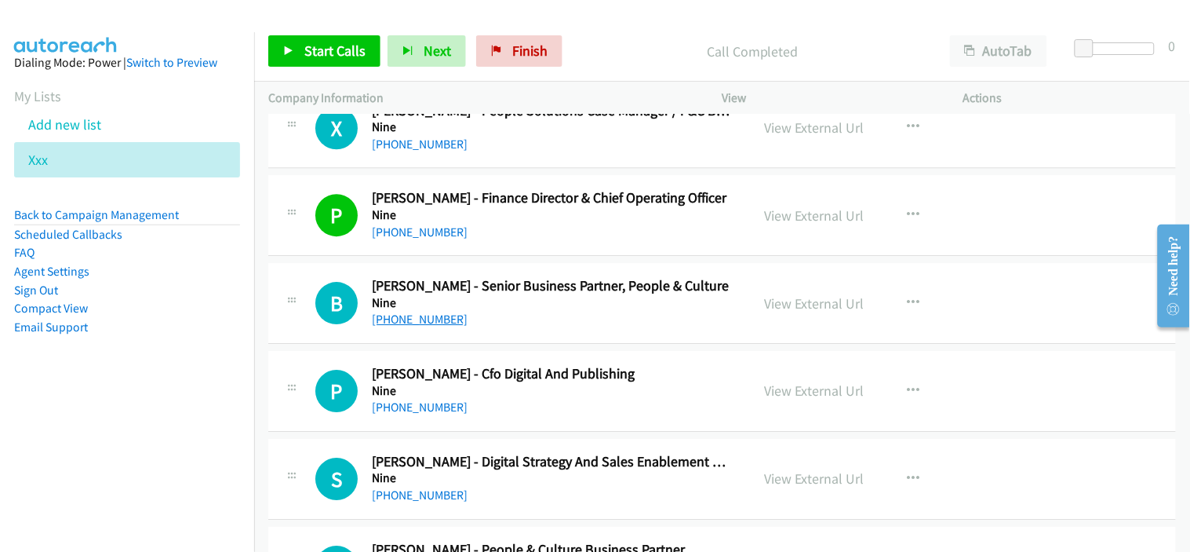
click at [395, 326] on link "+61 421 006 442" at bounding box center [420, 318] width 96 height 15
click at [573, 327] on div "+61 421 006 442" at bounding box center [551, 319] width 359 height 19
click at [435, 326] on link "+61 421 006 442" at bounding box center [420, 318] width 96 height 15
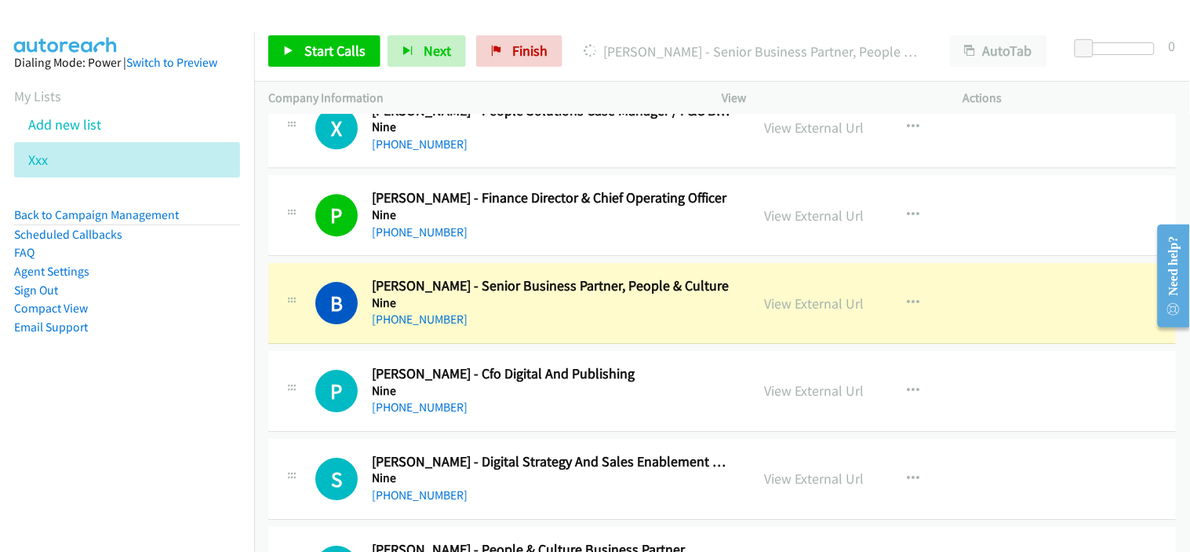
click at [570, 404] on div "+61 2 8598 6525" at bounding box center [551, 407] width 359 height 19
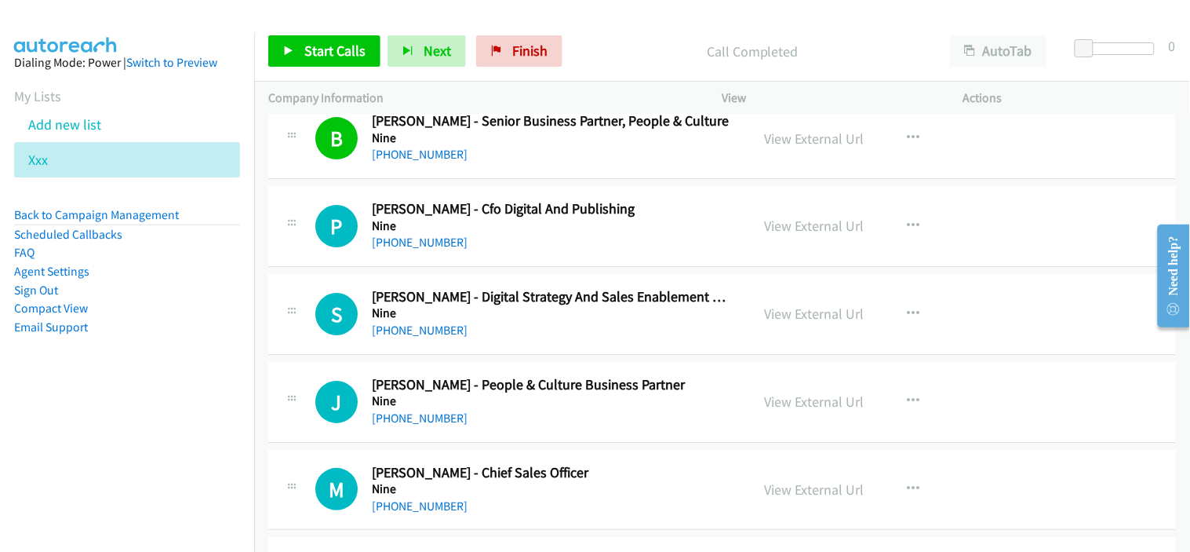
scroll to position [15168, 0]
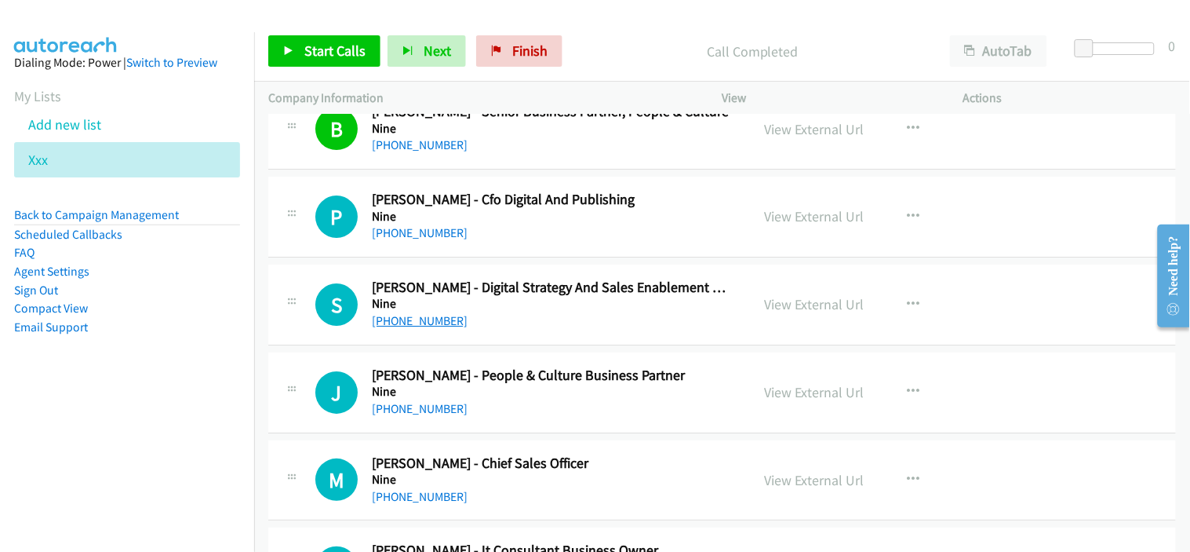
click at [448, 325] on link "+61 404 197 422" at bounding box center [420, 320] width 96 height 15
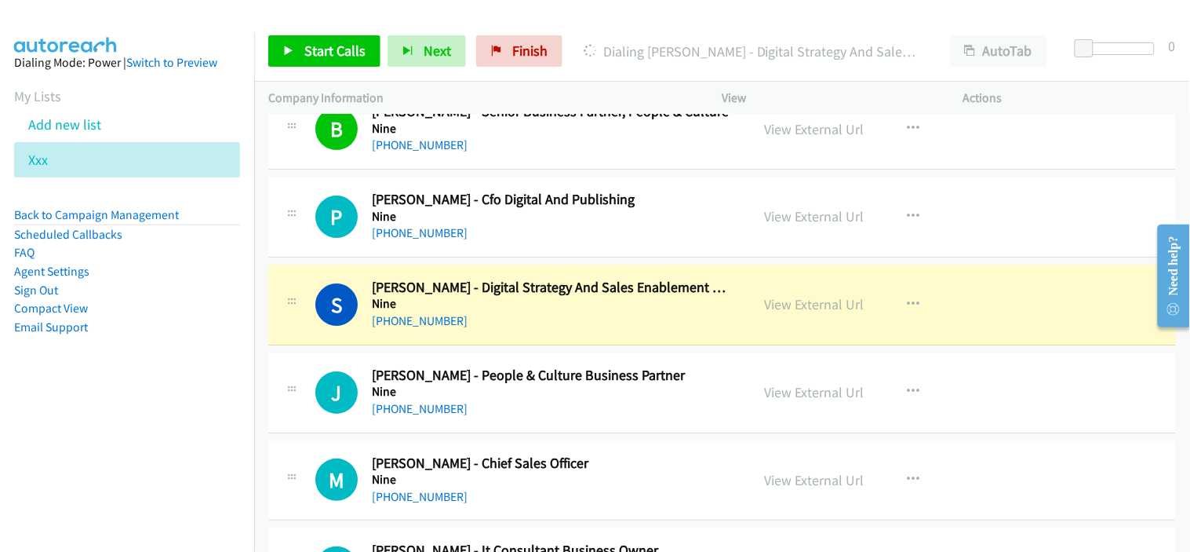
click at [519, 317] on div "+61 404 197 422" at bounding box center [551, 320] width 359 height 19
click at [828, 310] on link "View External Url" at bounding box center [815, 304] width 100 height 18
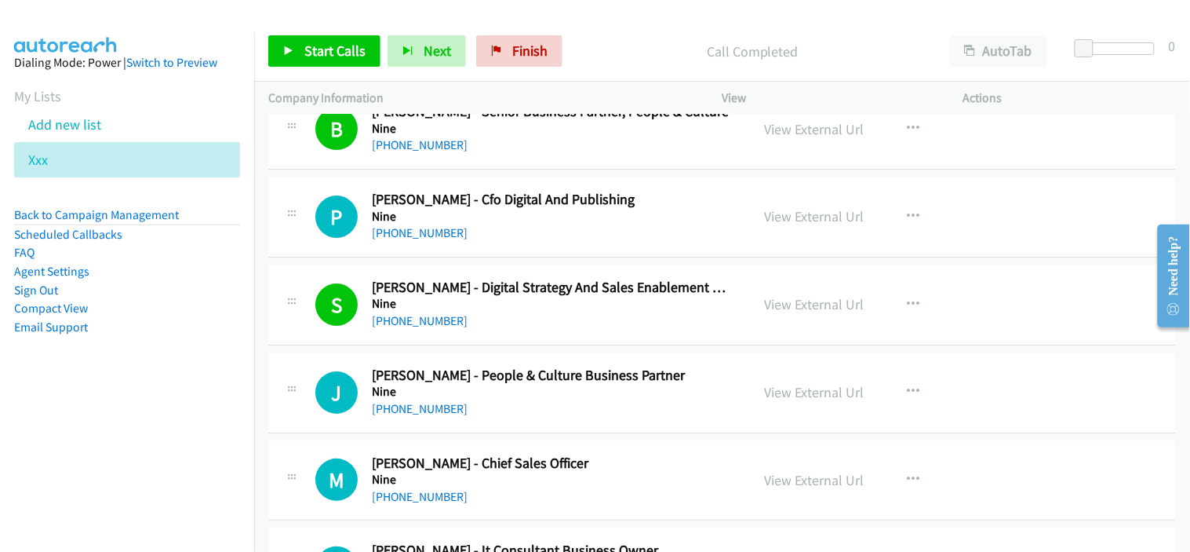
scroll to position [15343, 0]
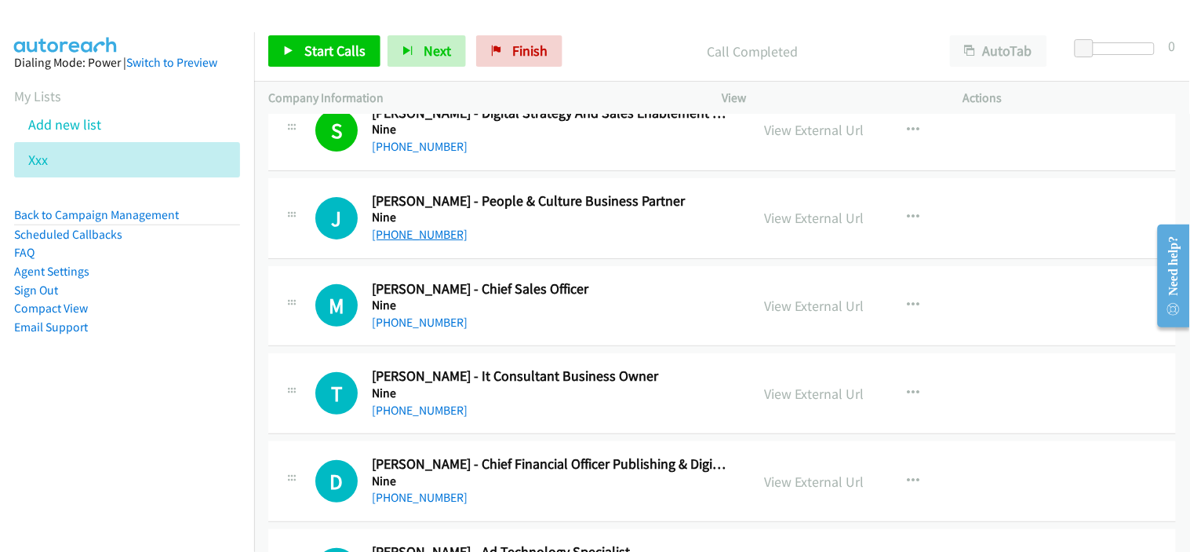
click at [421, 238] on link "+61 2 9906 9999" at bounding box center [420, 234] width 96 height 15
click at [487, 231] on div "+61 2 9906 9999" at bounding box center [551, 234] width 359 height 19
click at [898, 221] on button "button" at bounding box center [914, 217] width 42 height 31
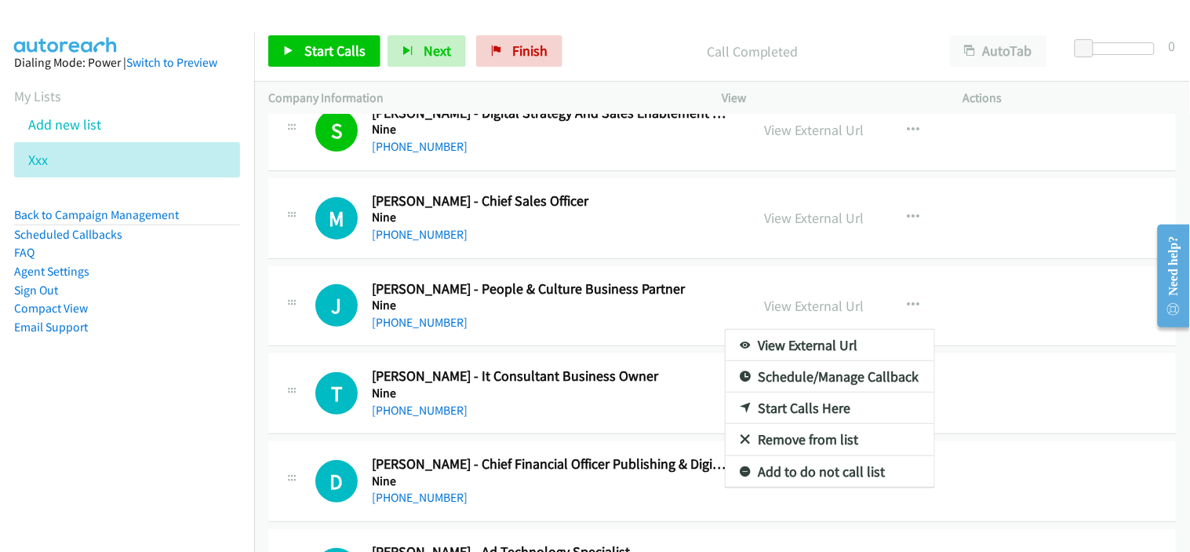
drag, startPoint x: 332, startPoint y: 45, endPoint x: 697, endPoint y: 279, distance: 433.3
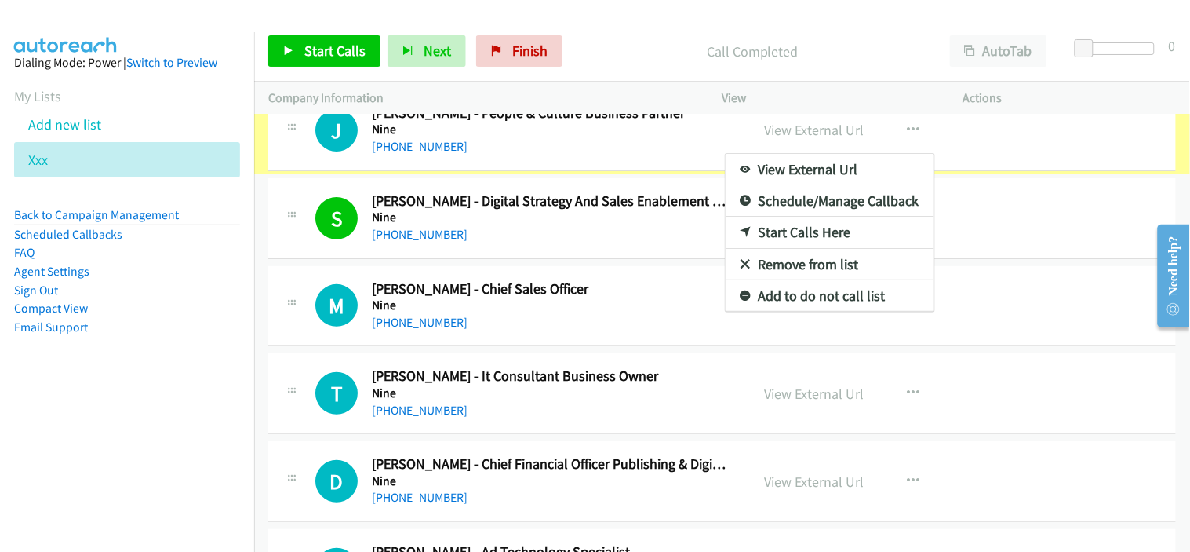
scroll to position [15398, 0]
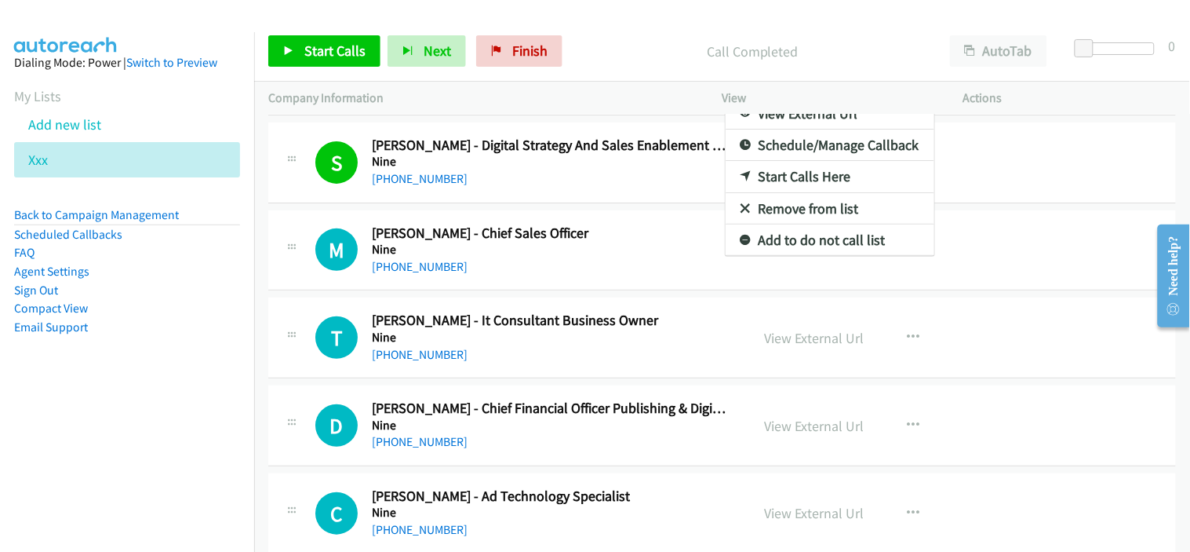
click at [356, 58] on div at bounding box center [595, 276] width 1190 height 552
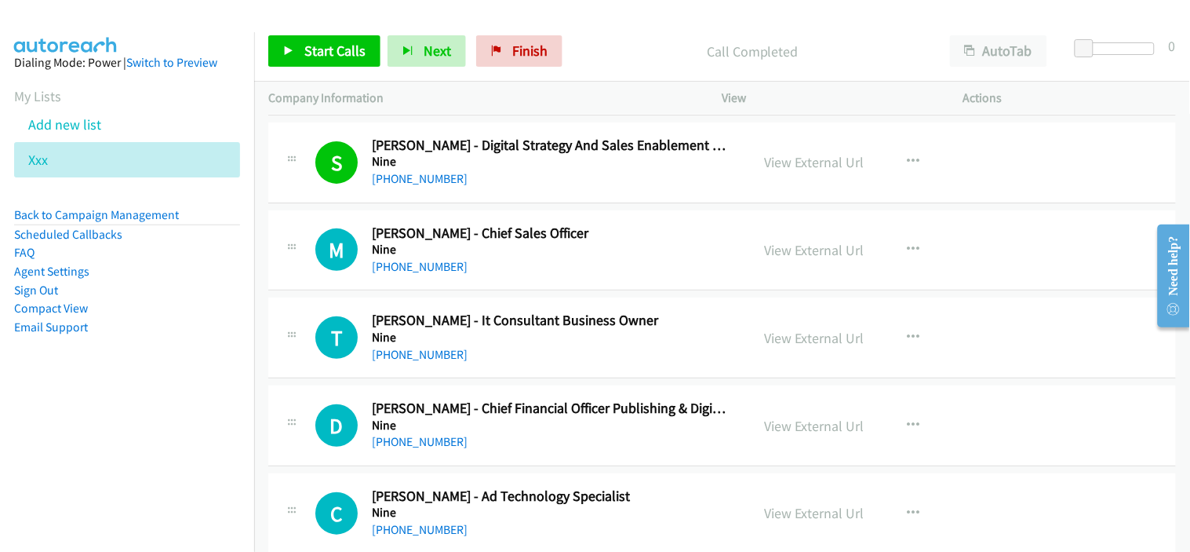
click at [497, 276] on div "+61 421 666 775" at bounding box center [551, 266] width 359 height 19
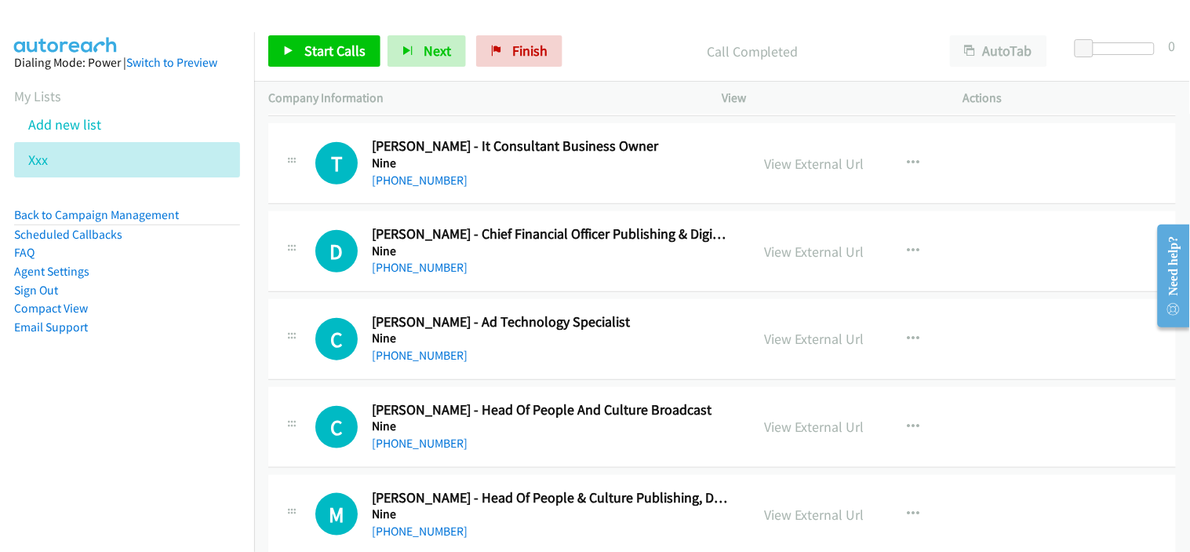
scroll to position [15660, 0]
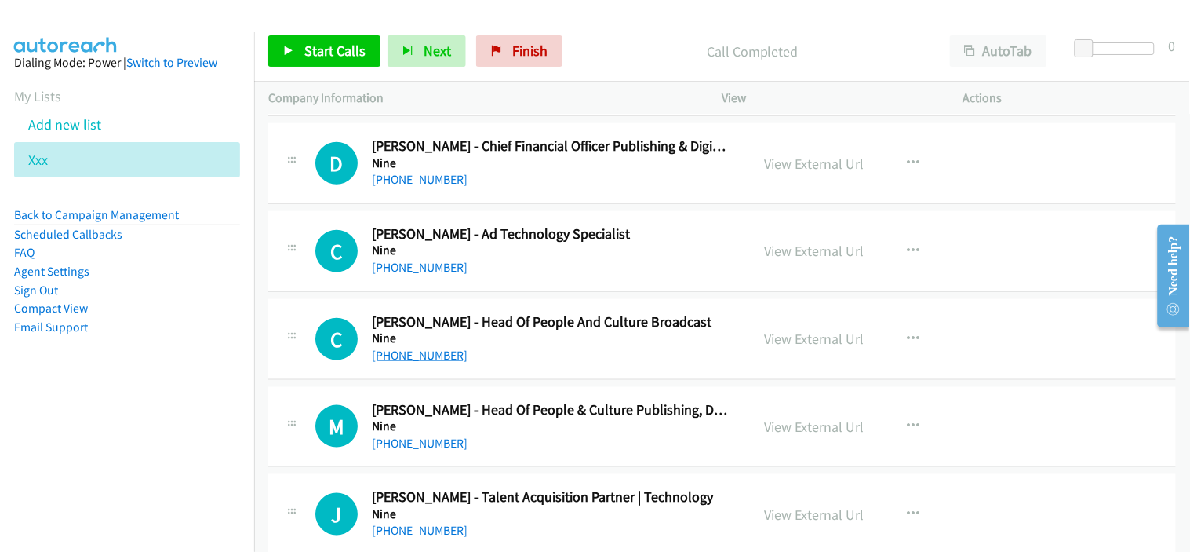
click at [432, 362] on link "+61 435 688 288" at bounding box center [420, 355] width 96 height 15
click at [516, 354] on div "+61 435 688 288" at bounding box center [551, 355] width 359 height 19
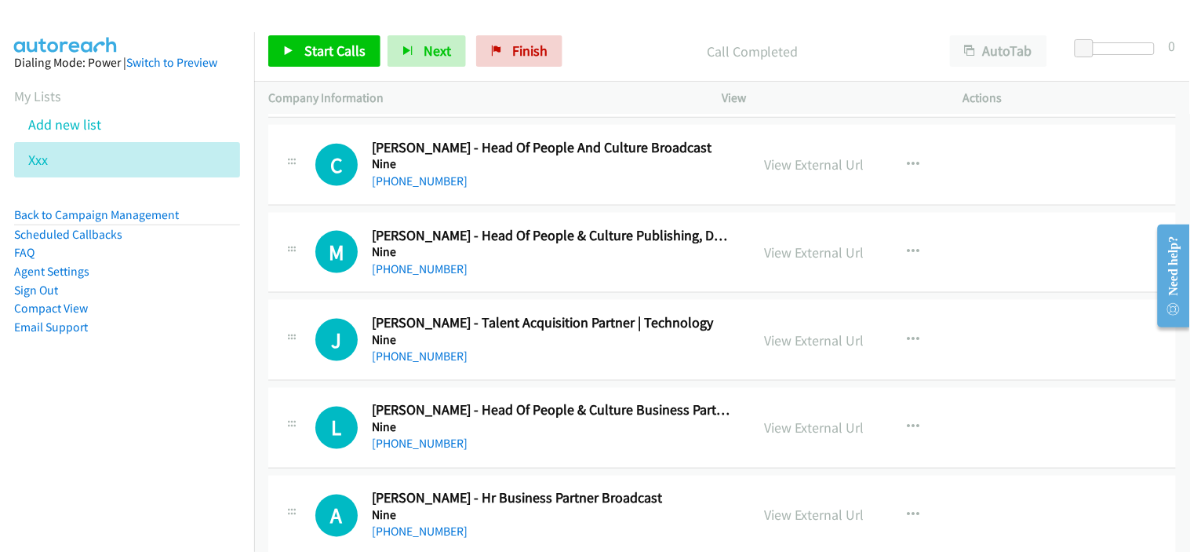
scroll to position [15922, 0]
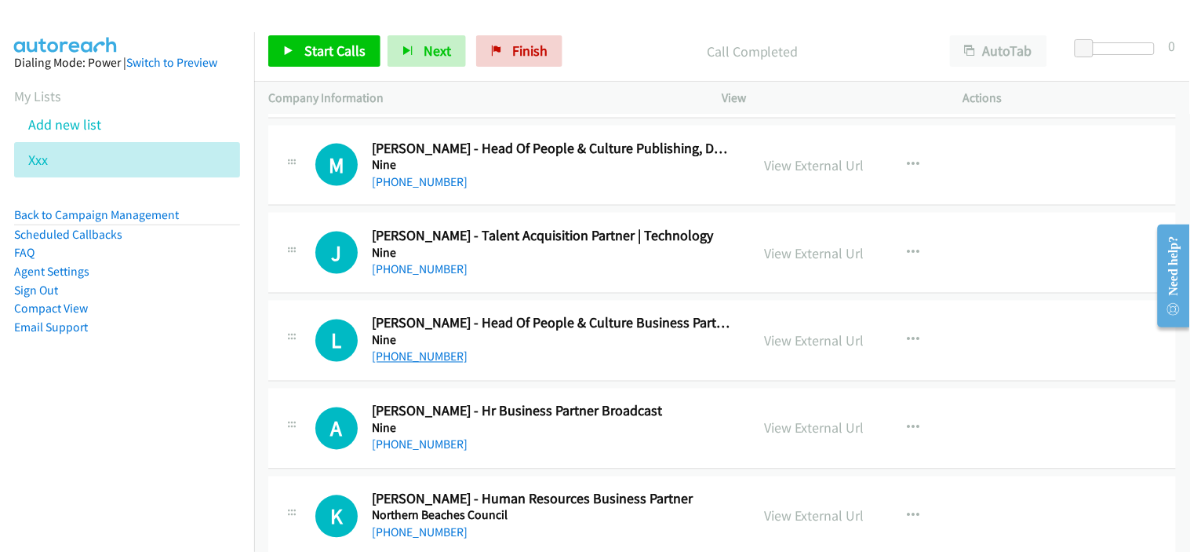
click at [443, 362] on link "+61 415 199 340" at bounding box center [420, 356] width 96 height 15
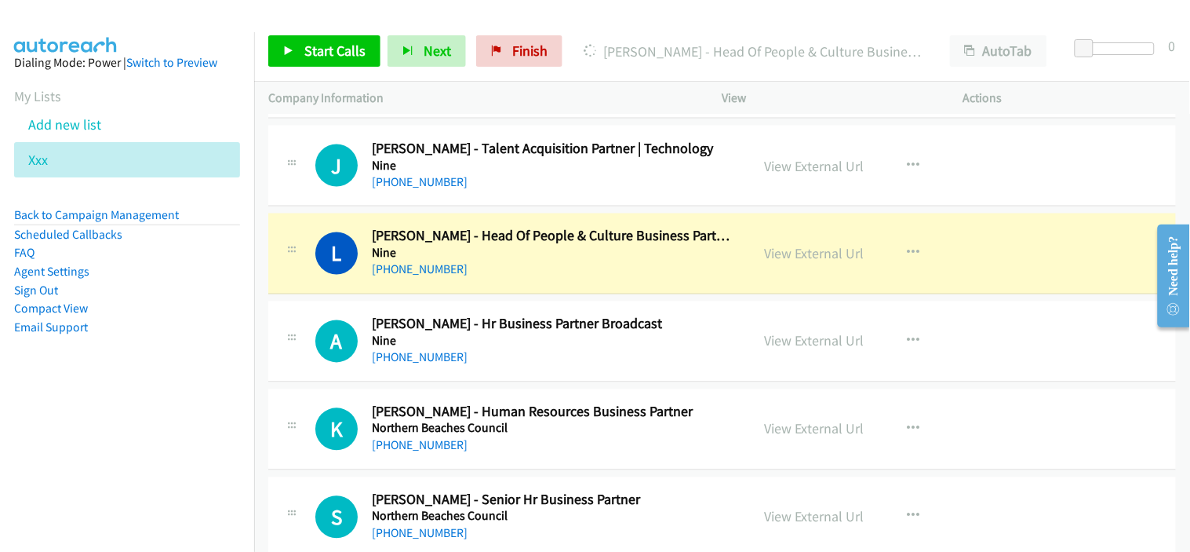
click at [557, 382] on div "A Callback Scheduled Amir Shihadeh - Hr Business Partner Broadcast Nine Austral…" at bounding box center [722, 341] width 908 height 81
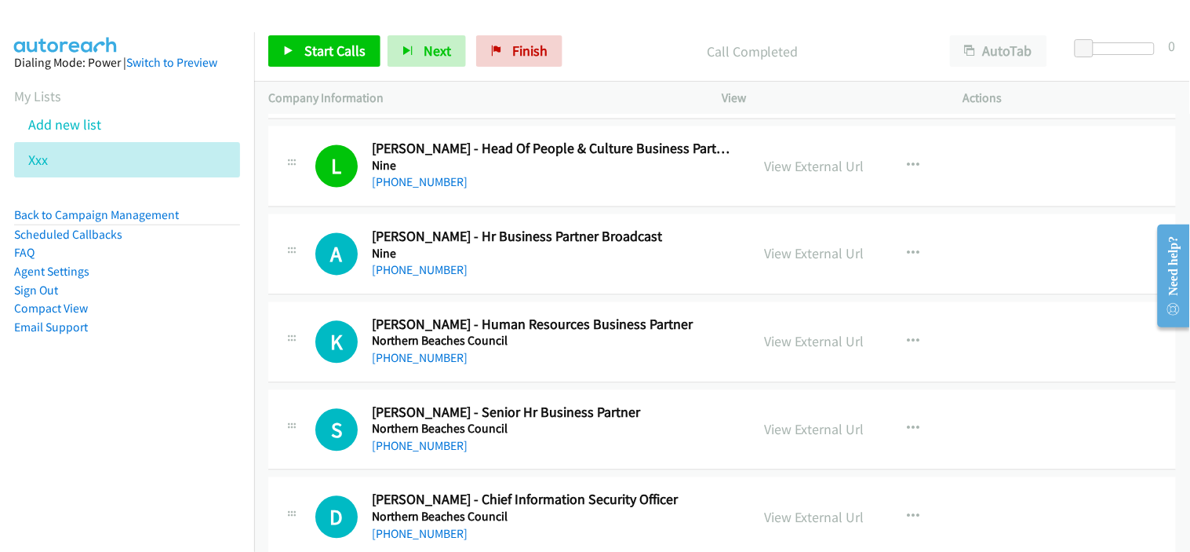
scroll to position [16183, 0]
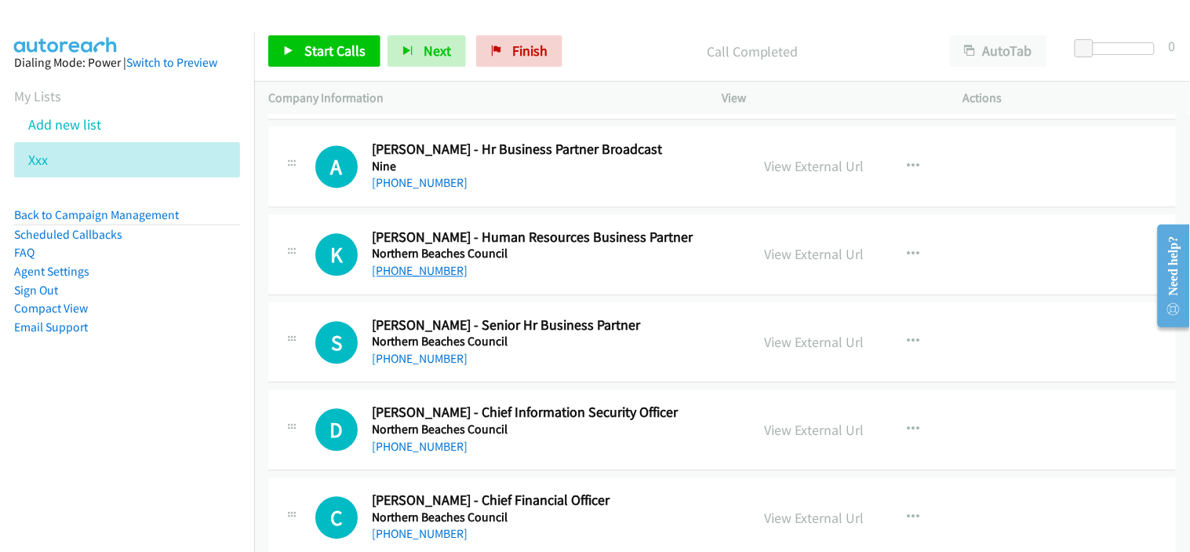
click at [435, 279] on link "+61 466 470 862" at bounding box center [420, 271] width 96 height 15
click at [429, 279] on link "+61 466 470 862" at bounding box center [420, 271] width 96 height 15
click at [577, 295] on div "K Callback Scheduled Kirstie Hall - Human Resources Business Partner Northern B…" at bounding box center [722, 255] width 908 height 81
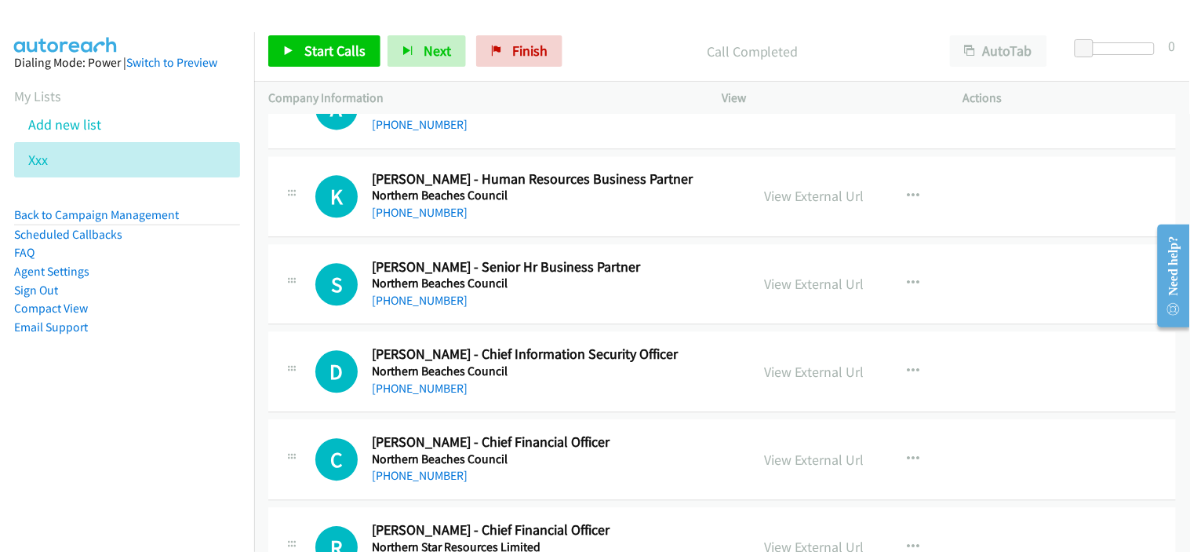
scroll to position [16270, 0]
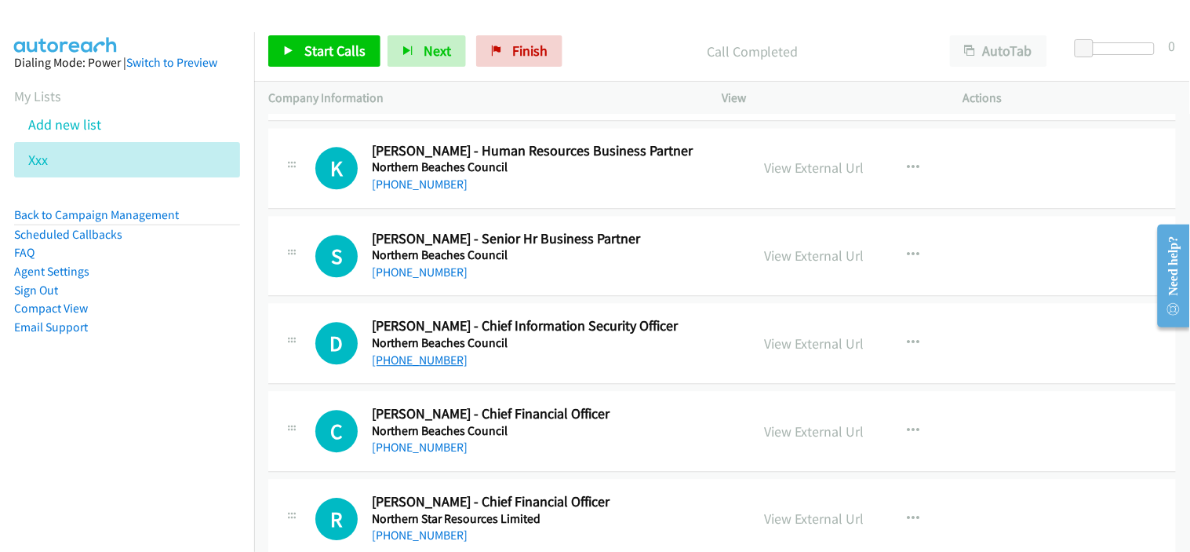
click at [429, 367] on link "+61 403 213 032" at bounding box center [420, 359] width 96 height 15
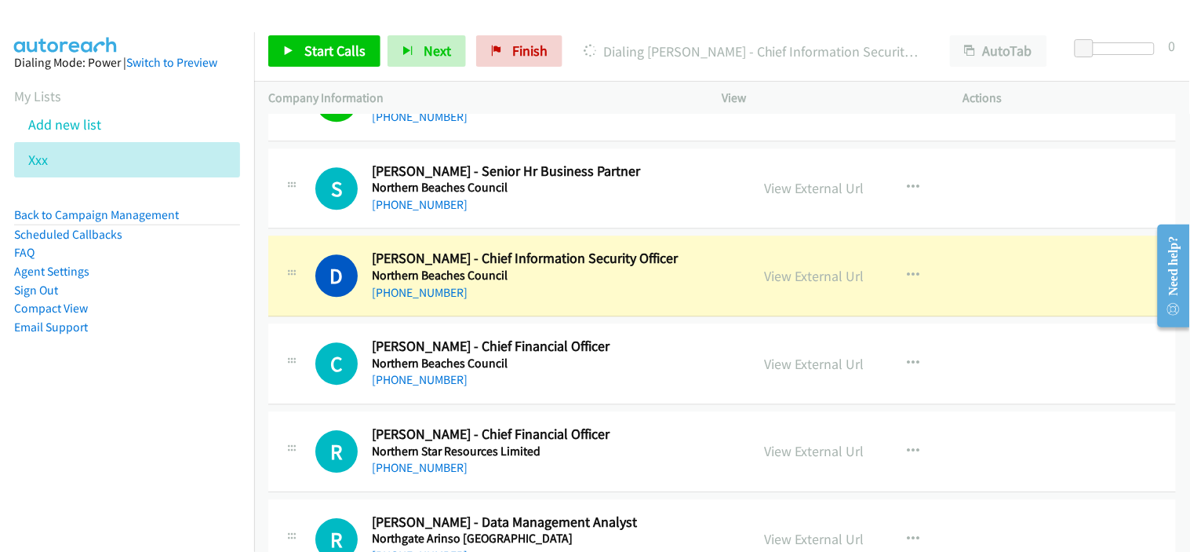
scroll to position [16357, 0]
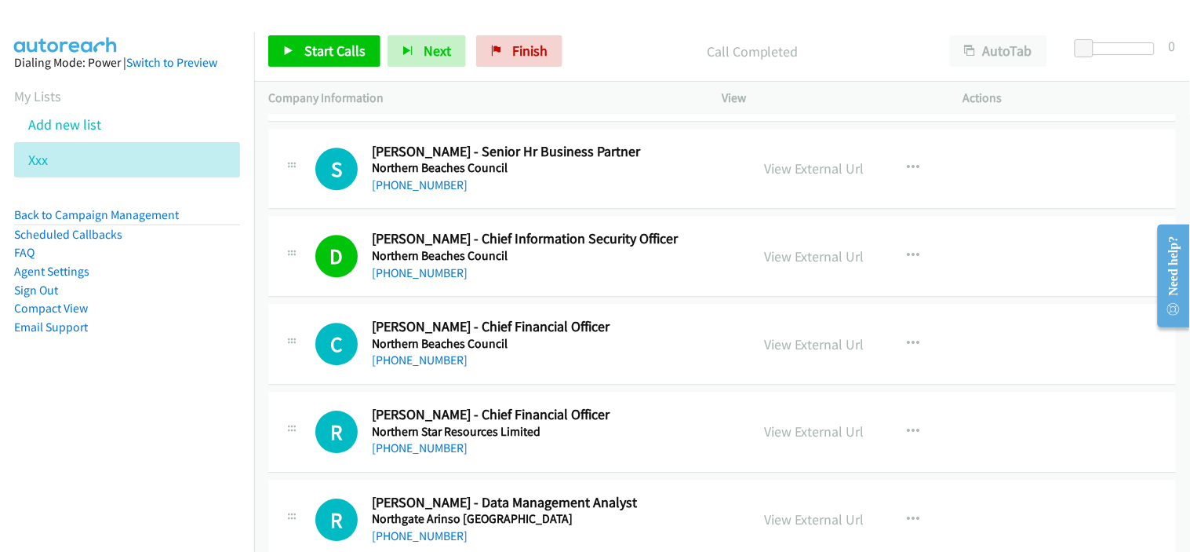
click at [570, 282] on div "+61 403 213 032" at bounding box center [551, 273] width 359 height 19
click at [438, 187] on link "+61 2 8495 6193" at bounding box center [420, 184] width 96 height 15
click at [405, 280] on link "+61 403 213 032" at bounding box center [420, 272] width 96 height 15
click at [566, 275] on div "+61 403 213 032" at bounding box center [551, 273] width 359 height 19
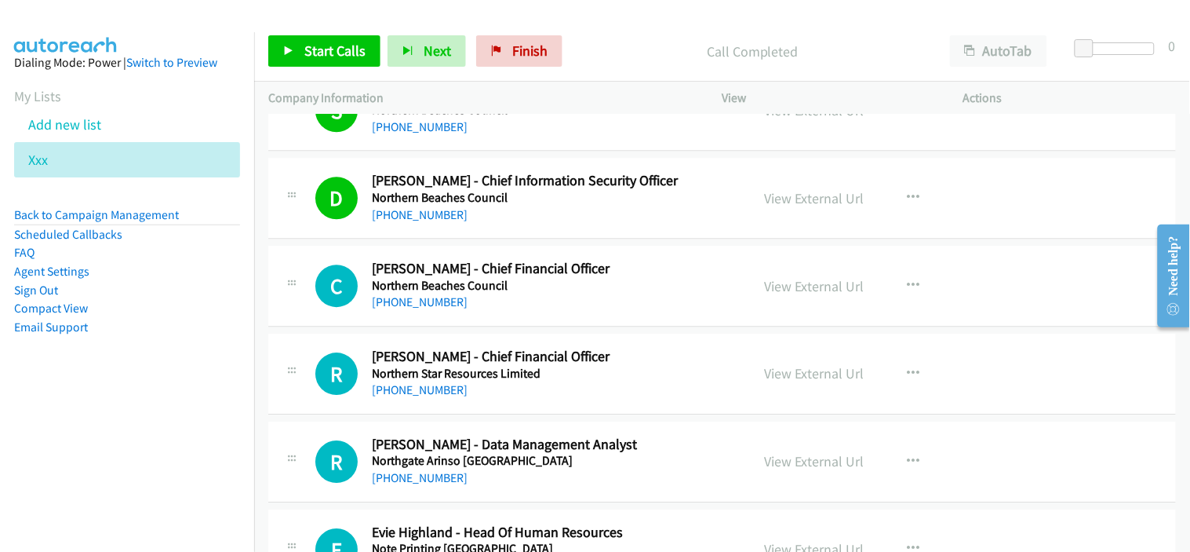
scroll to position [16445, 0]
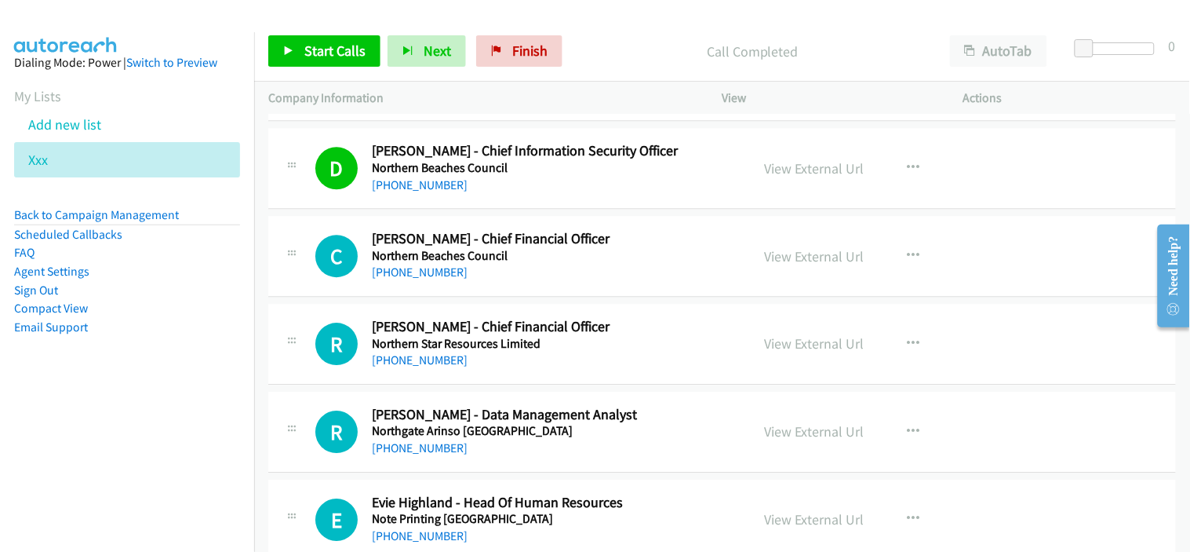
click at [519, 270] on div "+61 2 9399 0999" at bounding box center [551, 272] width 359 height 19
click at [900, 253] on button "button" at bounding box center [914, 255] width 42 height 31
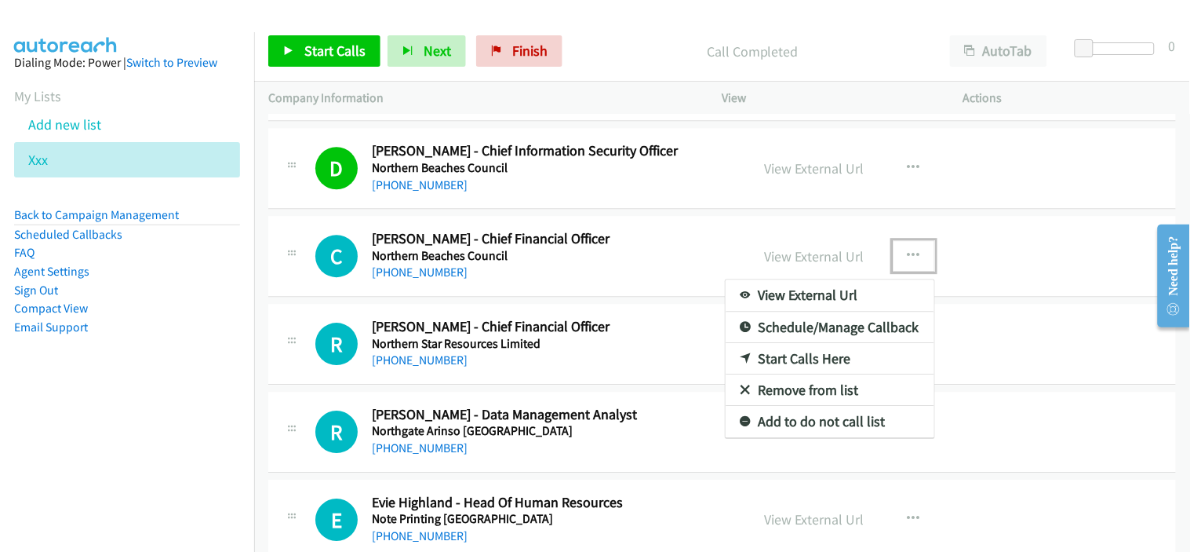
drag, startPoint x: 773, startPoint y: 373, endPoint x: 702, endPoint y: 338, distance: 78.6
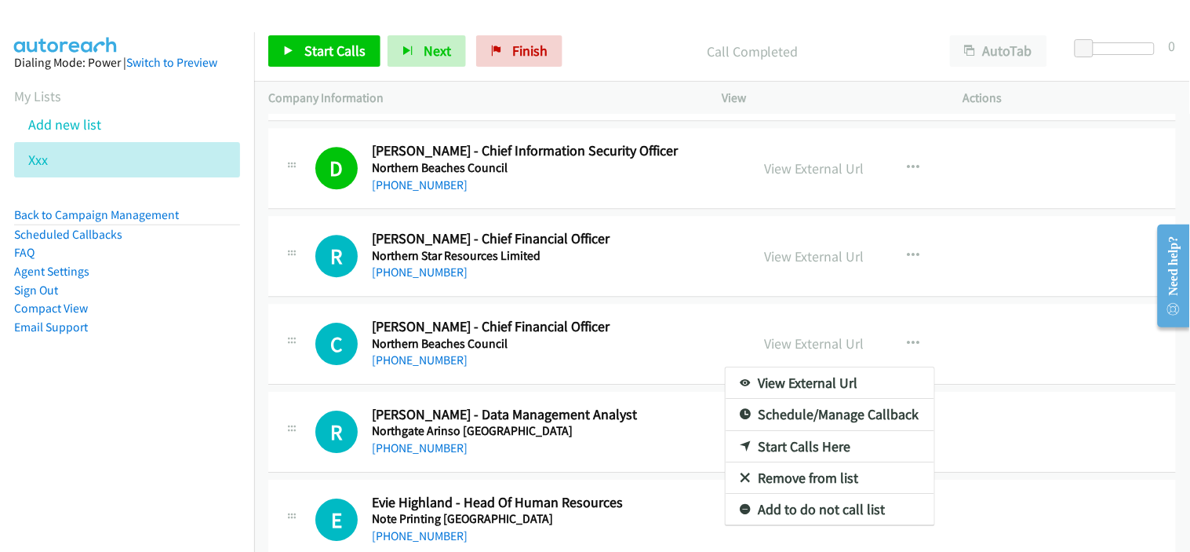
click at [909, 256] on div at bounding box center [595, 276] width 1190 height 552
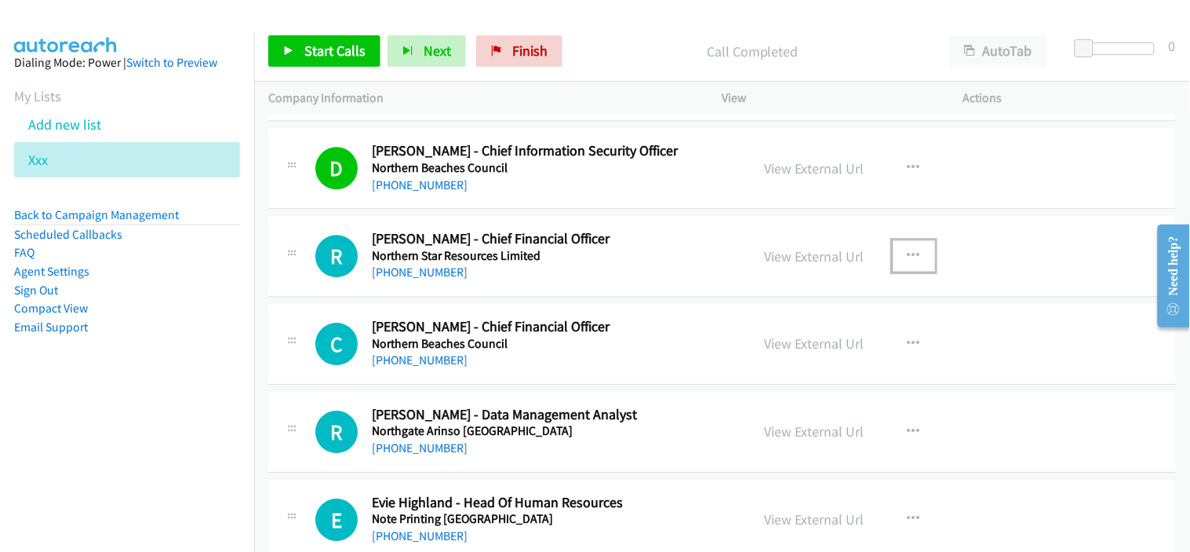
click at [908, 262] on icon "button" at bounding box center [914, 255] width 13 height 13
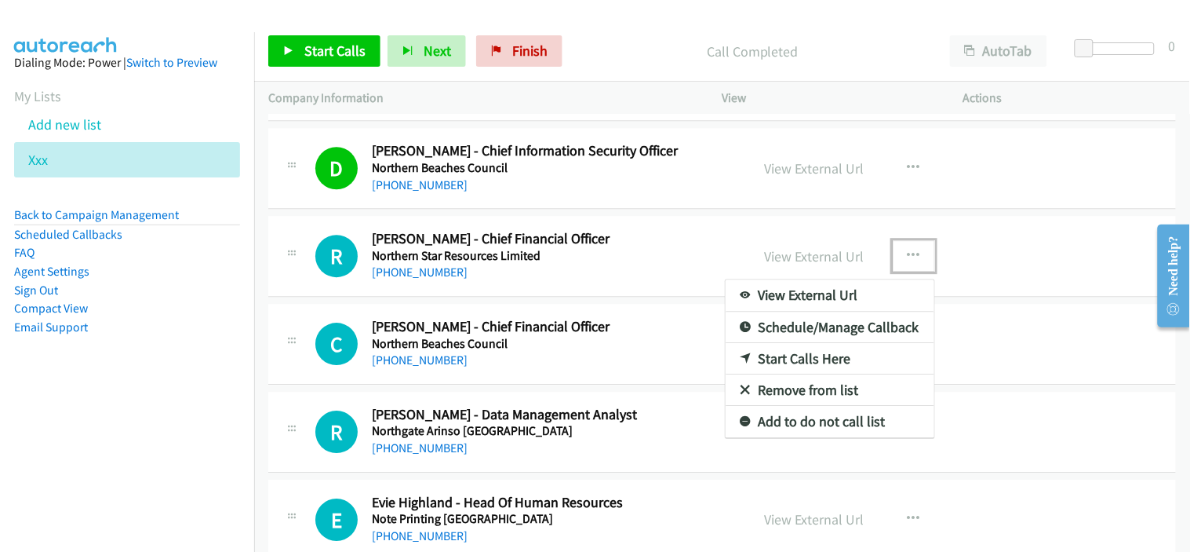
click at [811, 371] on link "Start Calls Here" at bounding box center [830, 358] width 209 height 31
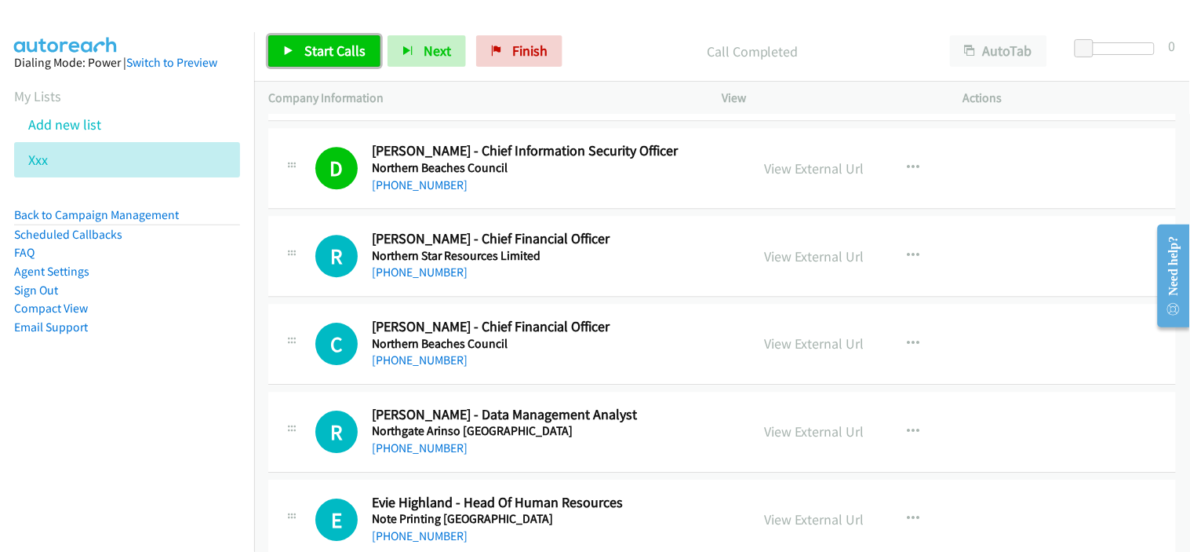
click at [348, 53] on span "Start Calls" at bounding box center [334, 51] width 61 height 18
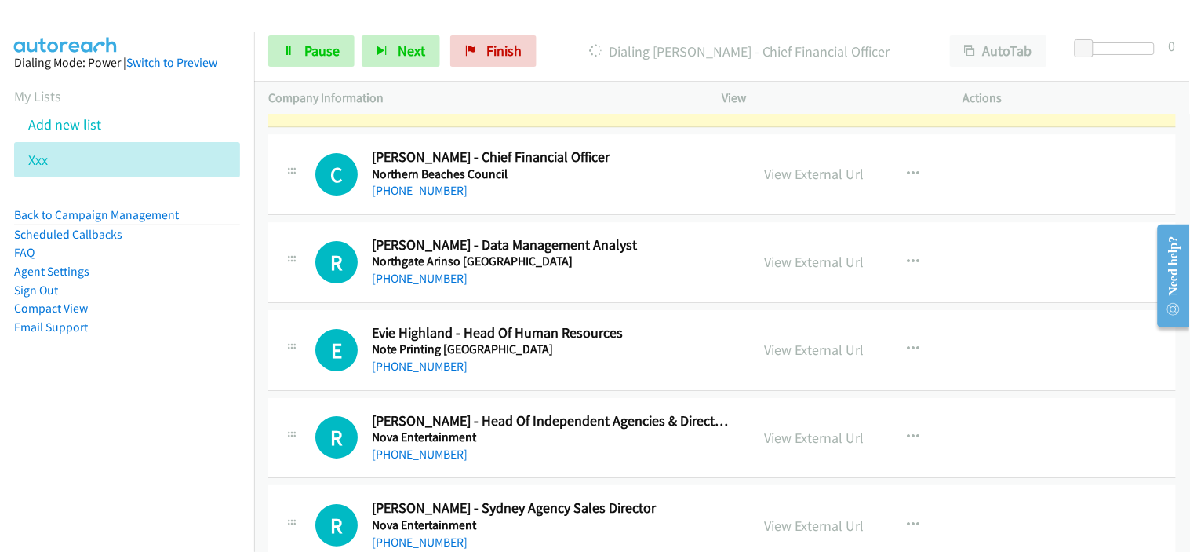
scroll to position [16619, 0]
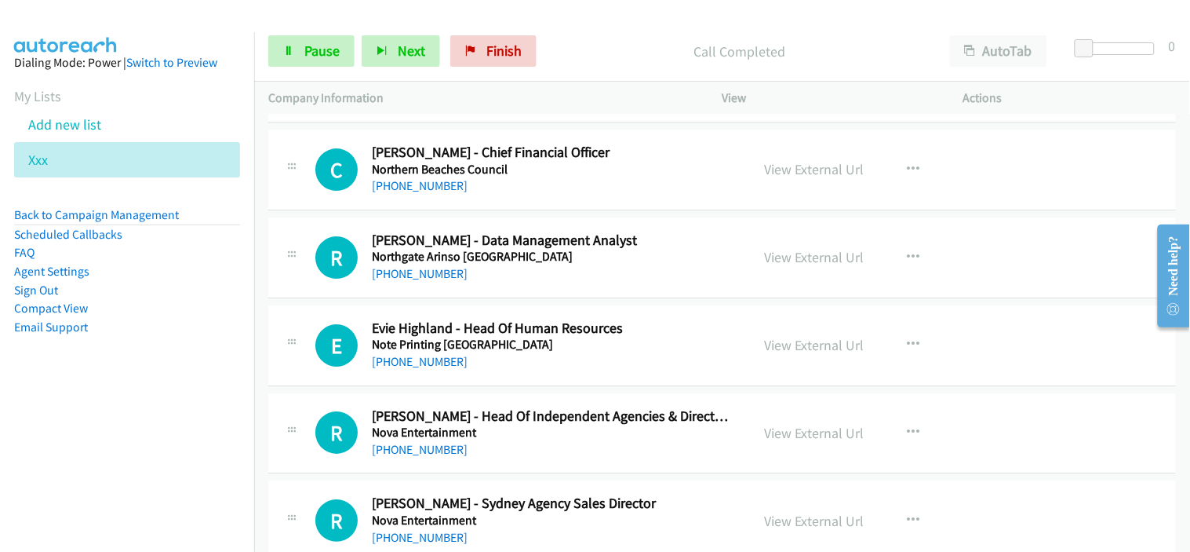
click at [421, 193] on link "+61 2 9399 0999" at bounding box center [420, 185] width 96 height 15
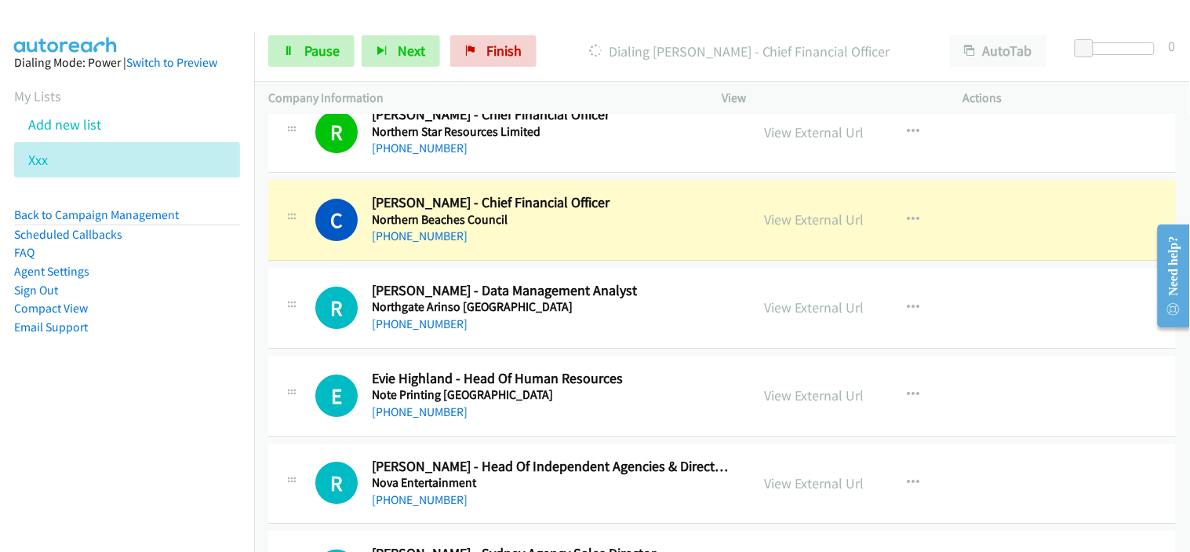
click at [526, 333] on div "+61 478 309 316" at bounding box center [551, 324] width 359 height 19
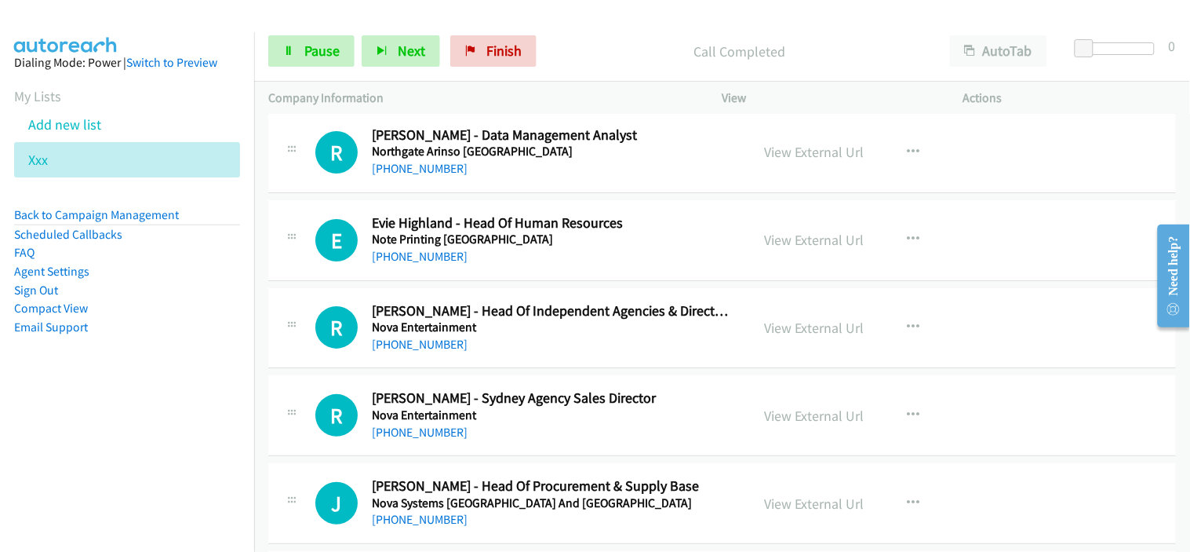
scroll to position [16793, 0]
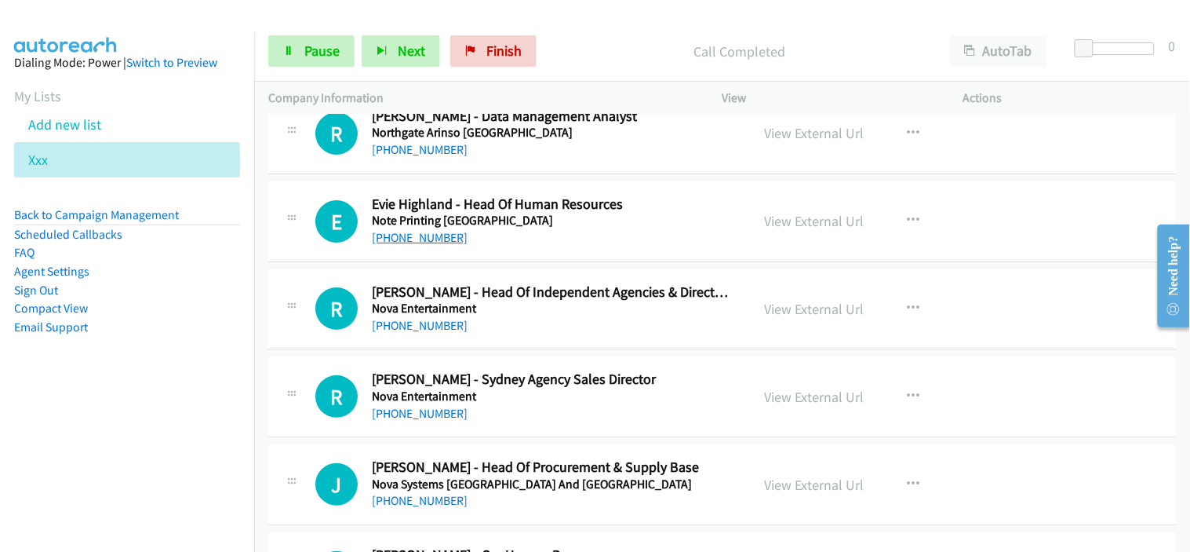
click at [434, 244] on link "+61 499 022 614" at bounding box center [420, 237] width 96 height 15
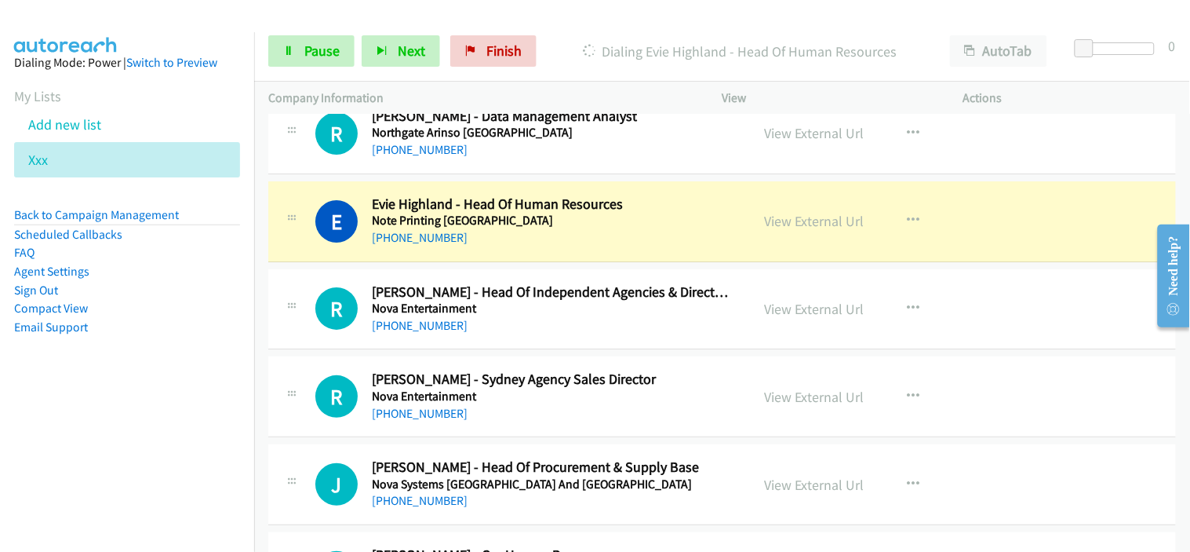
click at [545, 239] on div "+61 499 022 614" at bounding box center [551, 237] width 359 height 19
click at [803, 230] on link "View External Url" at bounding box center [815, 221] width 100 height 18
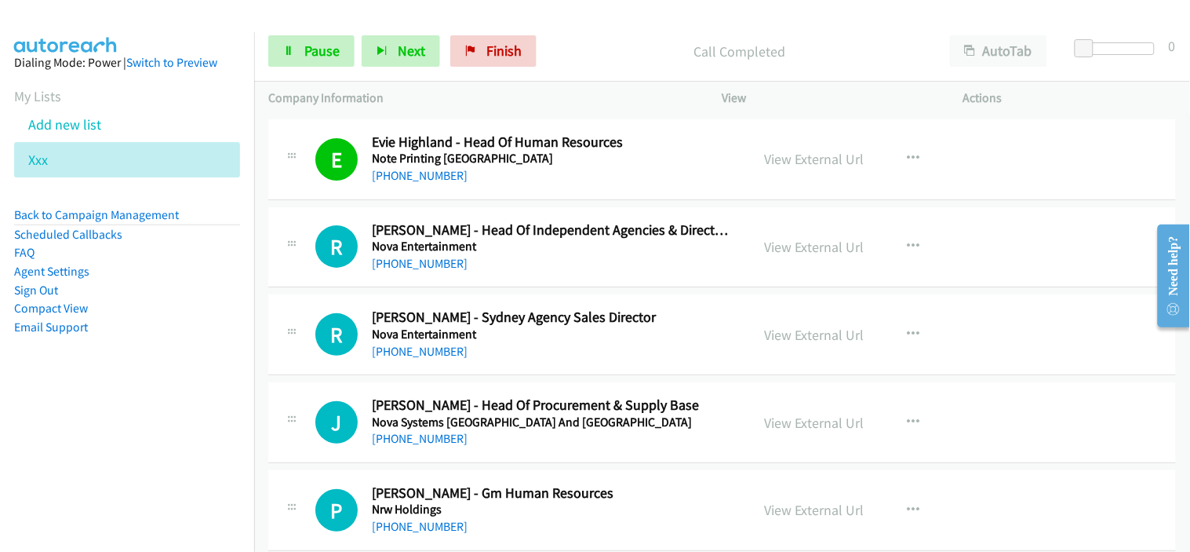
scroll to position [16880, 0]
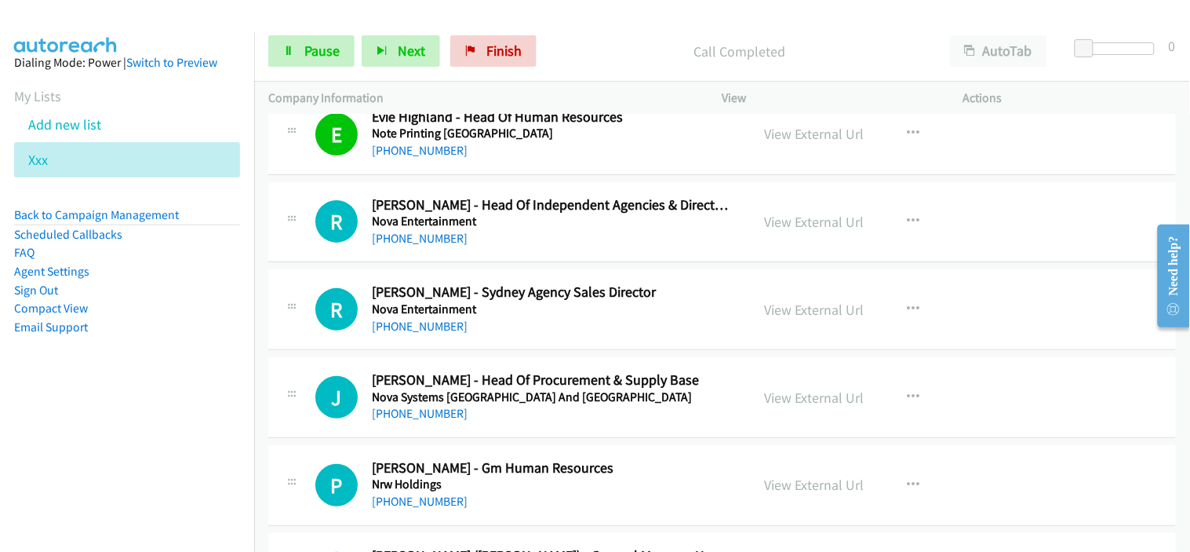
click at [574, 248] on div "+61 422 205 054" at bounding box center [551, 238] width 359 height 19
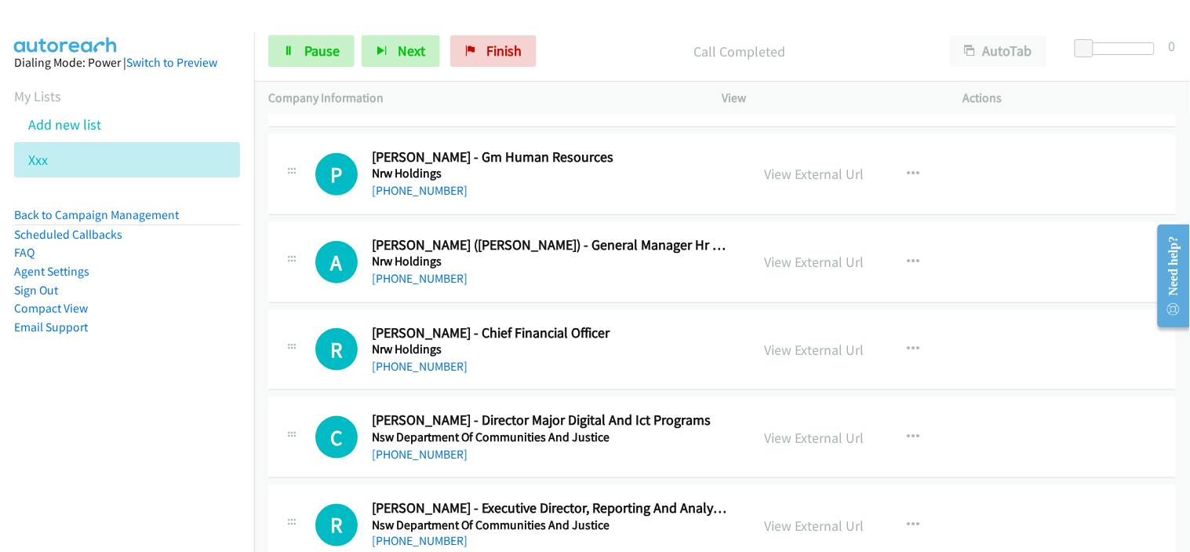
scroll to position [17230, 0]
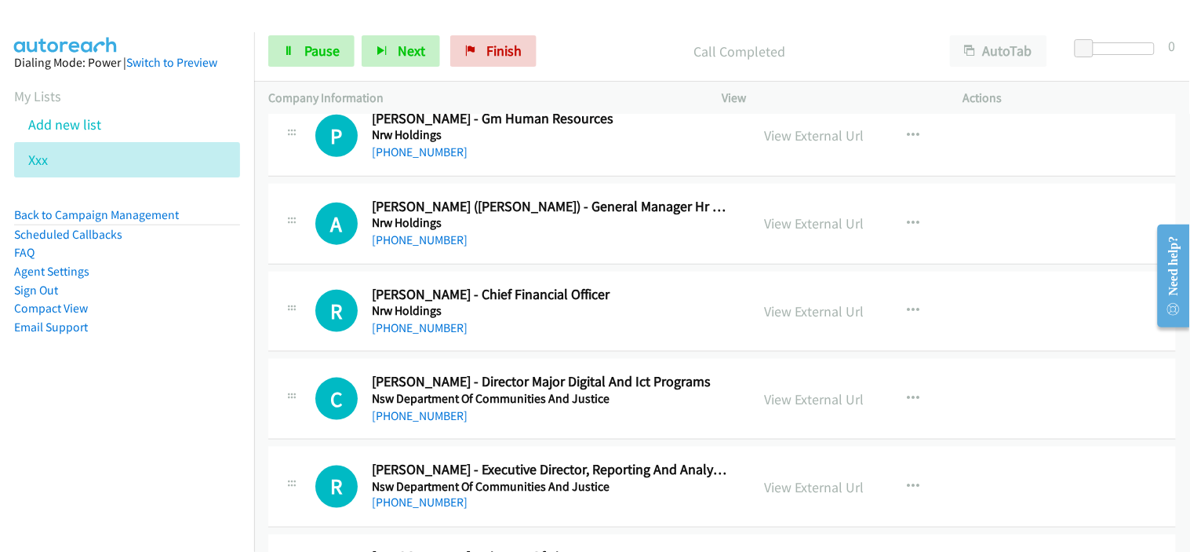
drag, startPoint x: 414, startPoint y: 153, endPoint x: 453, endPoint y: 152, distance: 38.5
click at [430, 247] on link "+61 8 9238 8300" at bounding box center [420, 239] width 96 height 15
click at [428, 159] on link "+61 8 9232 4470" at bounding box center [420, 151] width 96 height 15
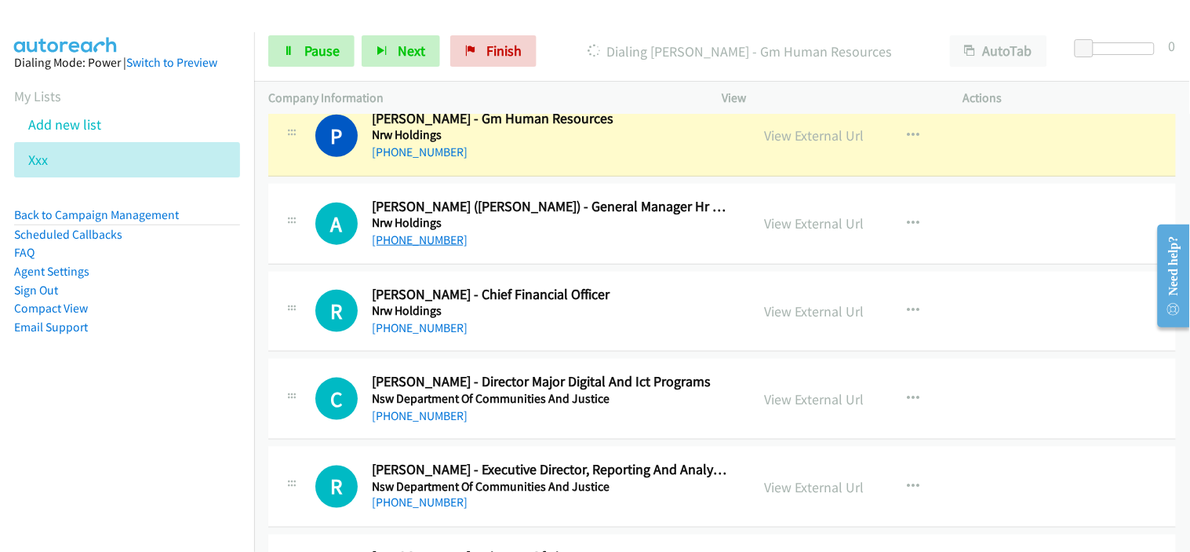
drag, startPoint x: 523, startPoint y: 263, endPoint x: 421, endPoint y: 239, distance: 104.7
click at [421, 239] on link "+61 8 9238 8300" at bounding box center [420, 239] width 96 height 15
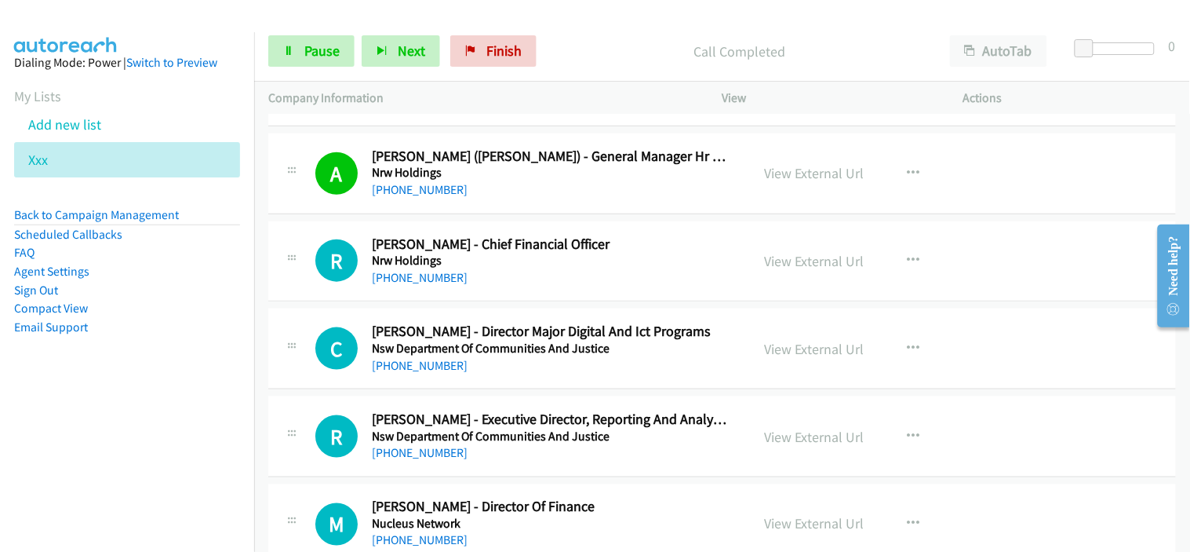
drag, startPoint x: 418, startPoint y: 281, endPoint x: 600, endPoint y: 300, distance: 183.1
click at [418, 281] on link "+61 409 087 052" at bounding box center [420, 277] width 96 height 15
click at [508, 375] on div "+61 408 791 634" at bounding box center [551, 365] width 359 height 19
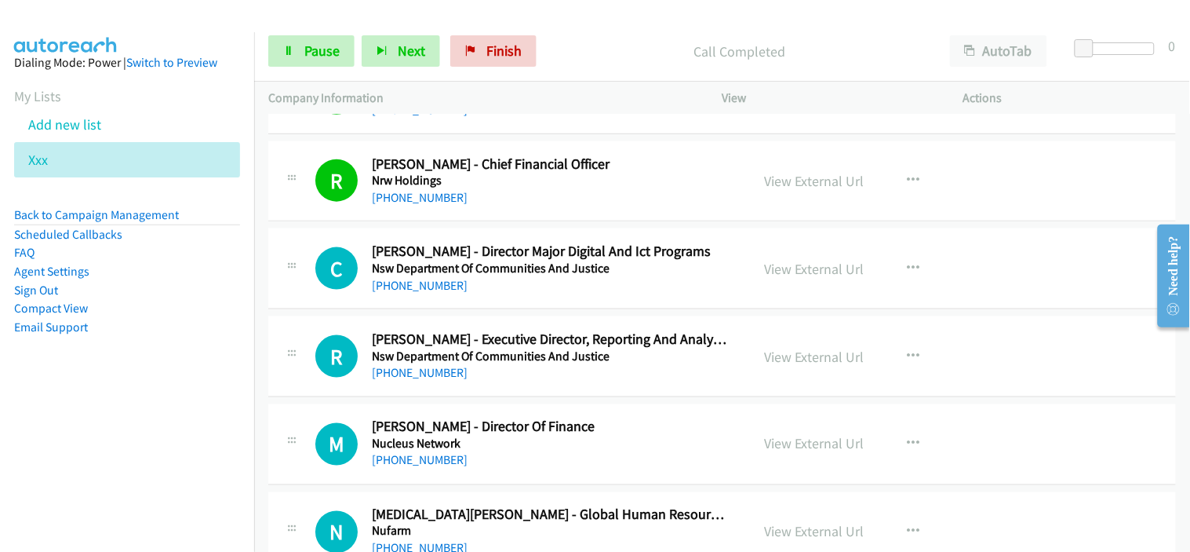
scroll to position [17317, 0]
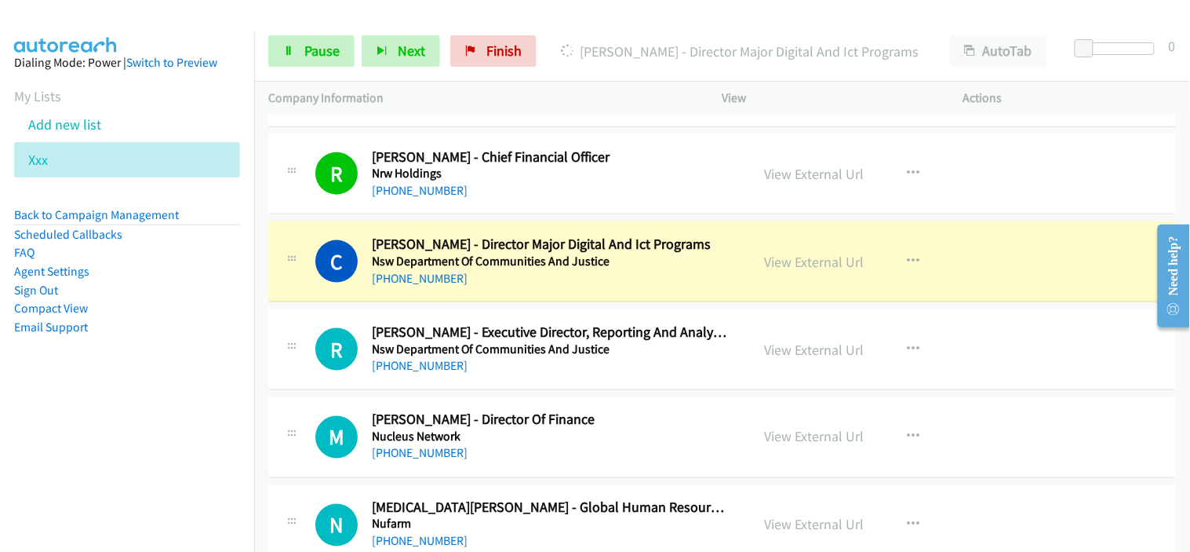
click at [546, 288] on div "+61 408 791 634" at bounding box center [551, 278] width 359 height 19
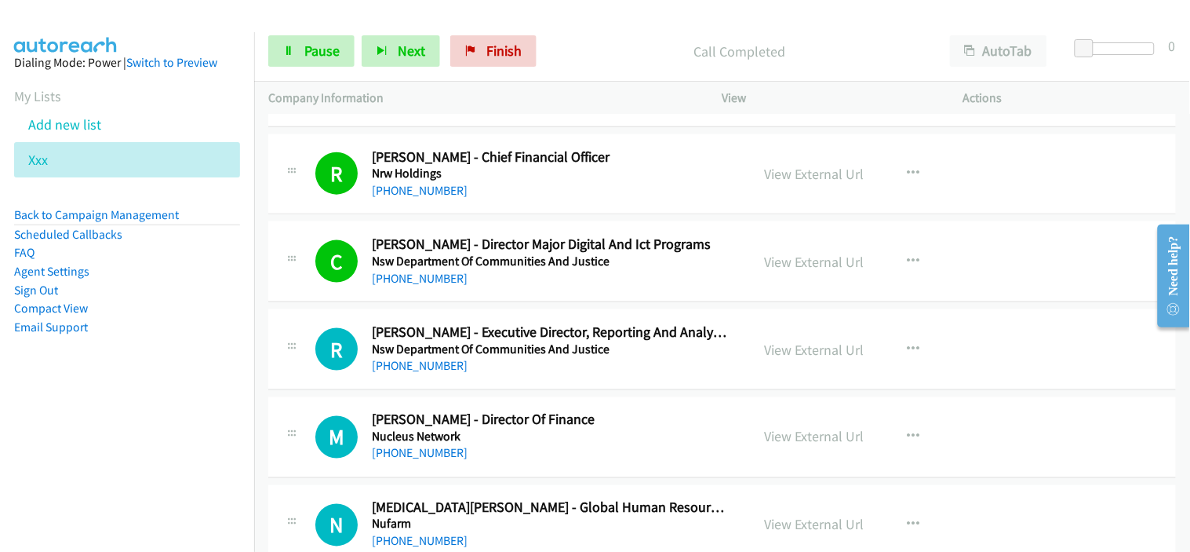
click at [490, 375] on div "+61 427 817 783" at bounding box center [551, 365] width 359 height 19
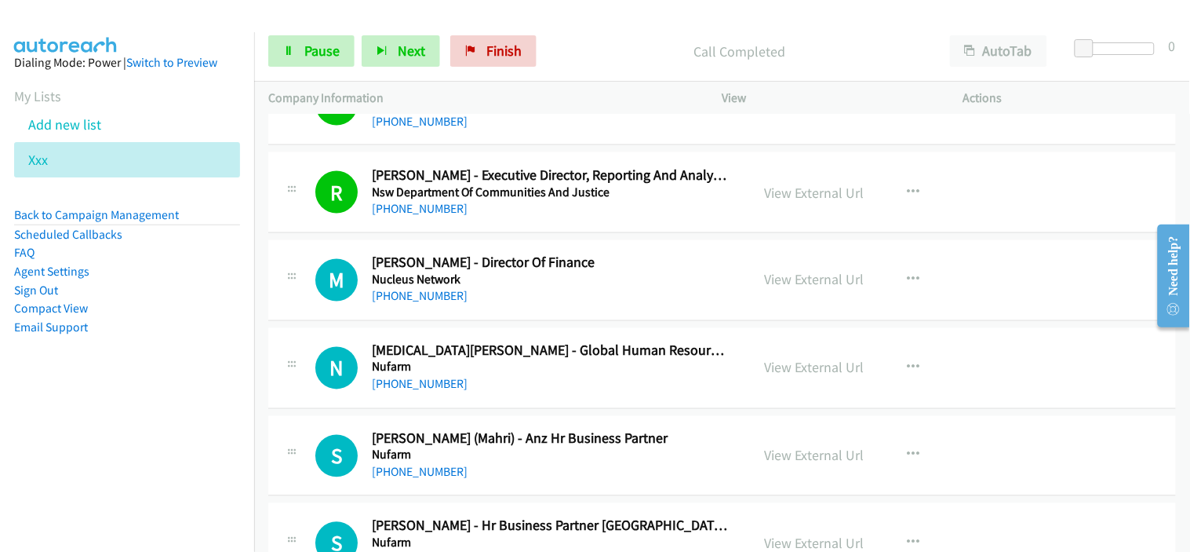
scroll to position [17491, 0]
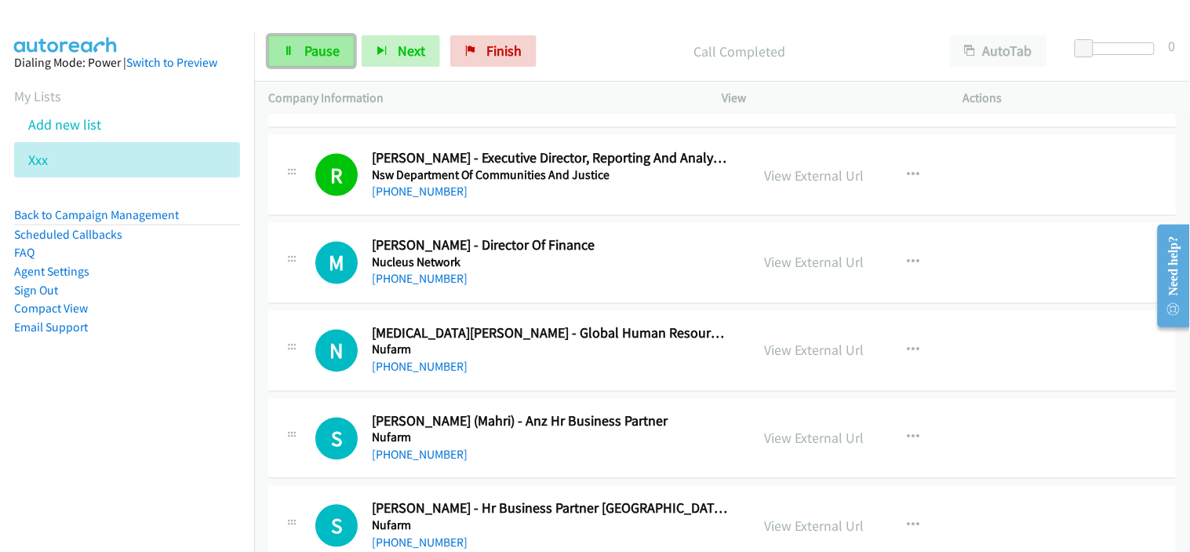
click at [326, 55] on span "Pause" at bounding box center [321, 51] width 35 height 18
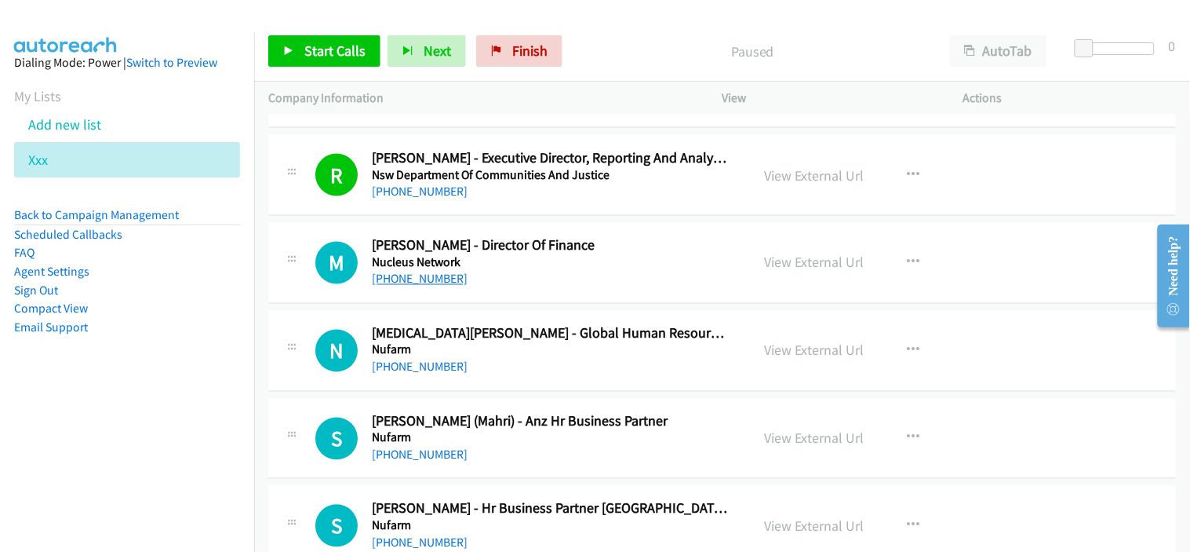
click at [413, 286] on link "+61 3 9089 8254" at bounding box center [420, 278] width 96 height 15
drag, startPoint x: 577, startPoint y: 373, endPoint x: 503, endPoint y: 370, distance: 73.8
click at [577, 373] on div "+61 439 416 605" at bounding box center [551, 367] width 359 height 19
click at [428, 371] on link "+61 439 416 605" at bounding box center [420, 366] width 96 height 15
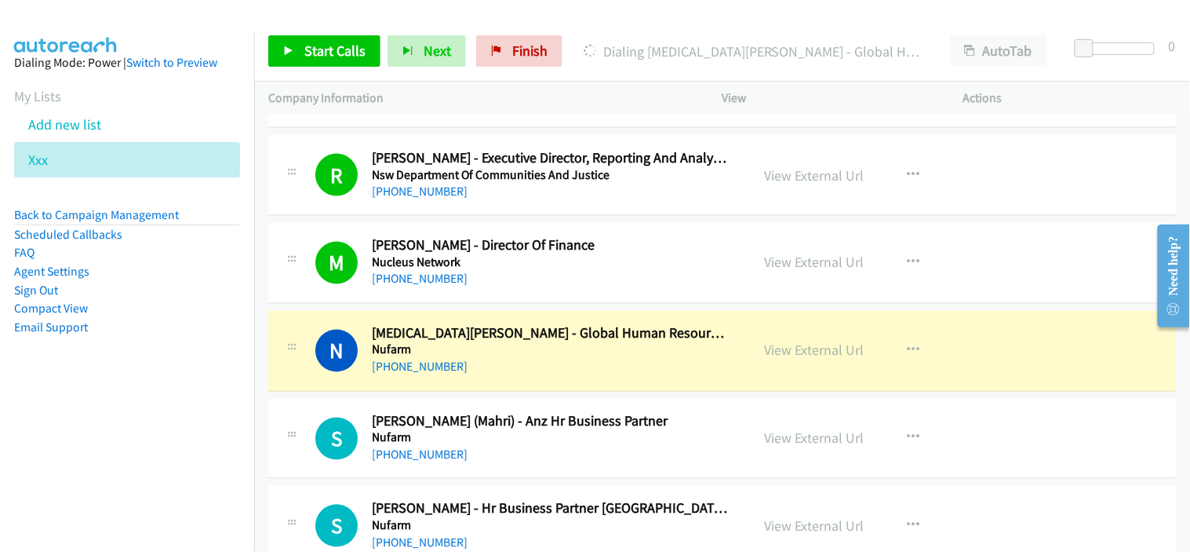
scroll to position [17578, 0]
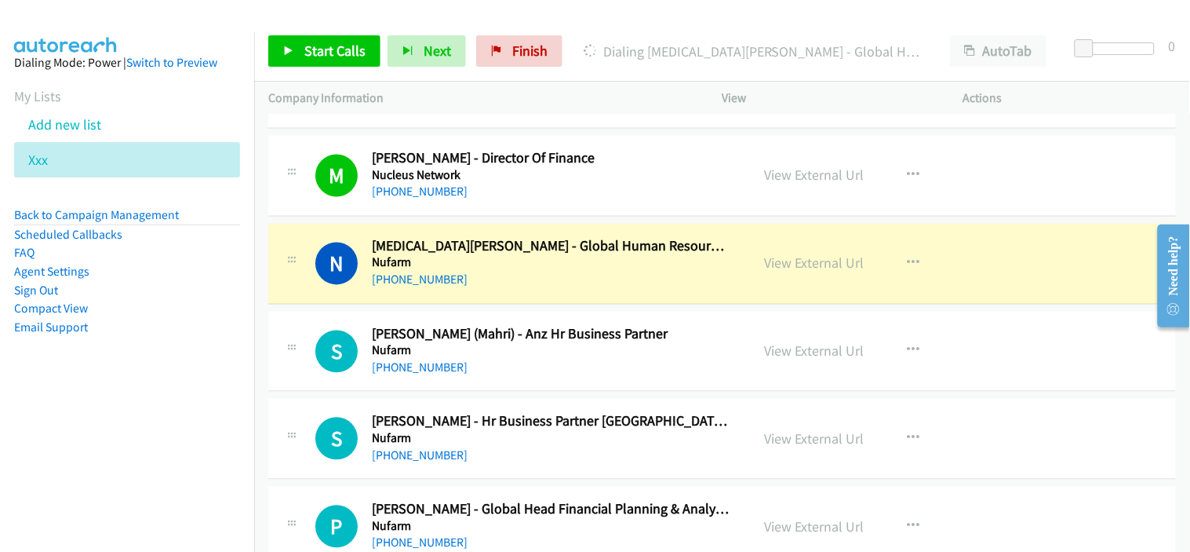
click at [583, 371] on div "+61 3 9282 1000" at bounding box center [551, 368] width 359 height 19
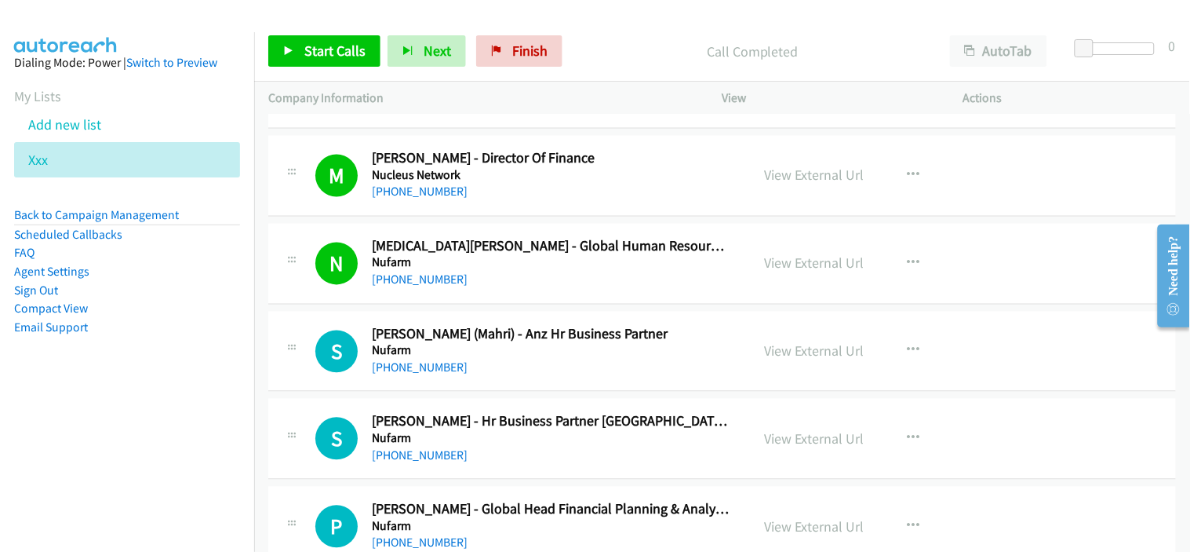
scroll to position [17665, 0]
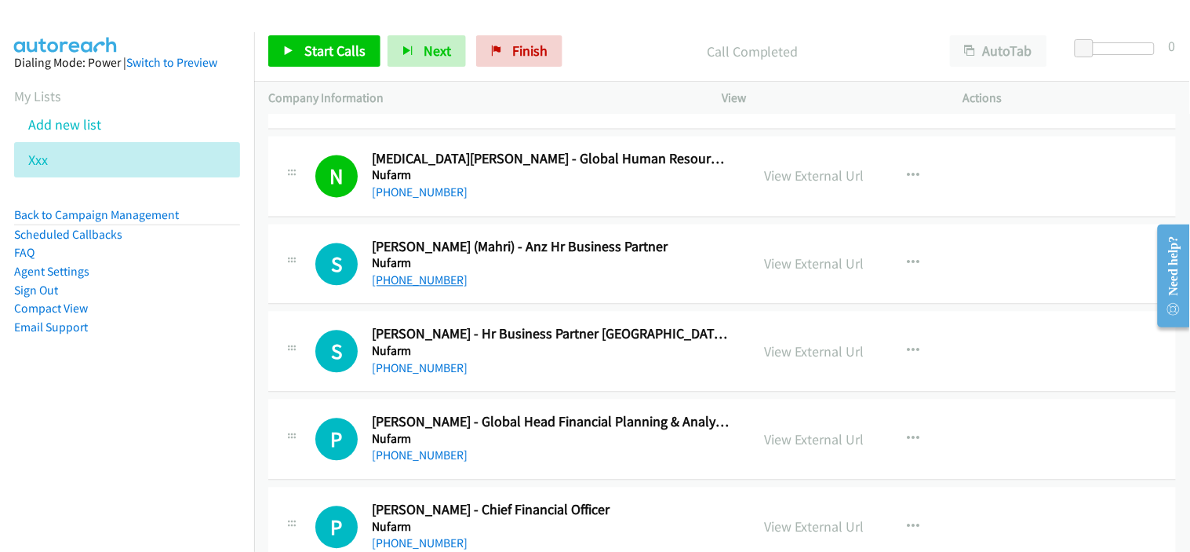
click at [403, 283] on link "+61 3 9282 1000" at bounding box center [420, 280] width 96 height 15
click at [591, 378] on div "+61 482 958 650" at bounding box center [551, 368] width 359 height 19
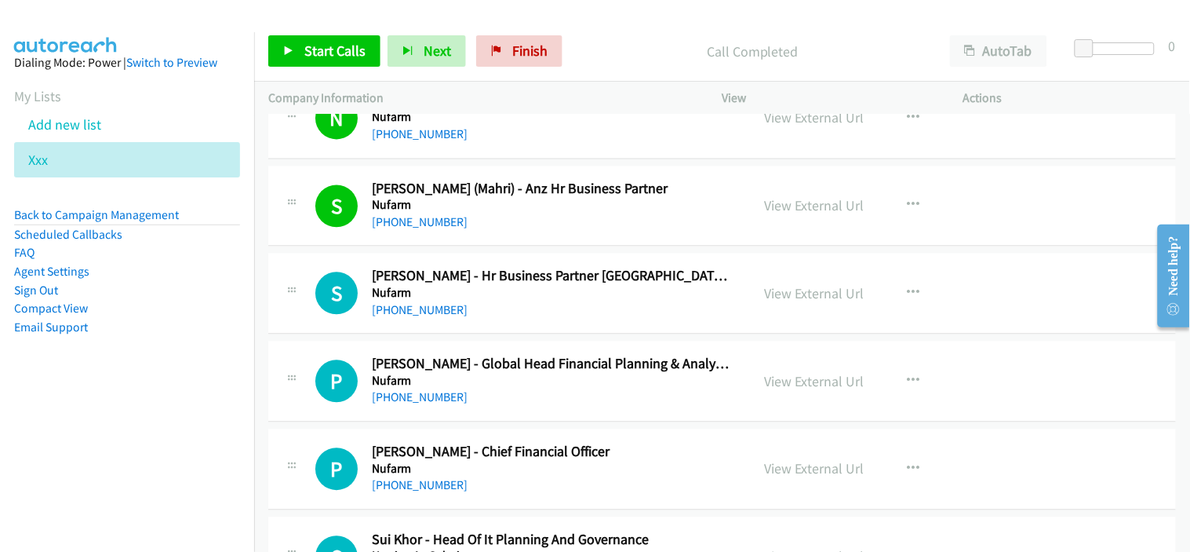
scroll to position [17752, 0]
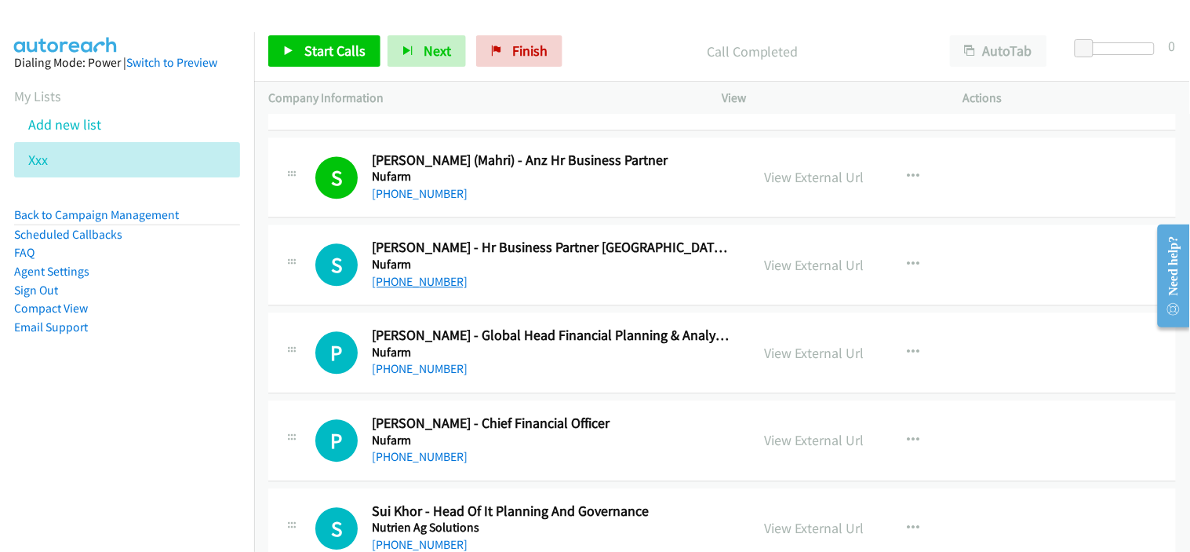
click at [442, 286] on link "+61 482 958 650" at bounding box center [420, 281] width 96 height 15
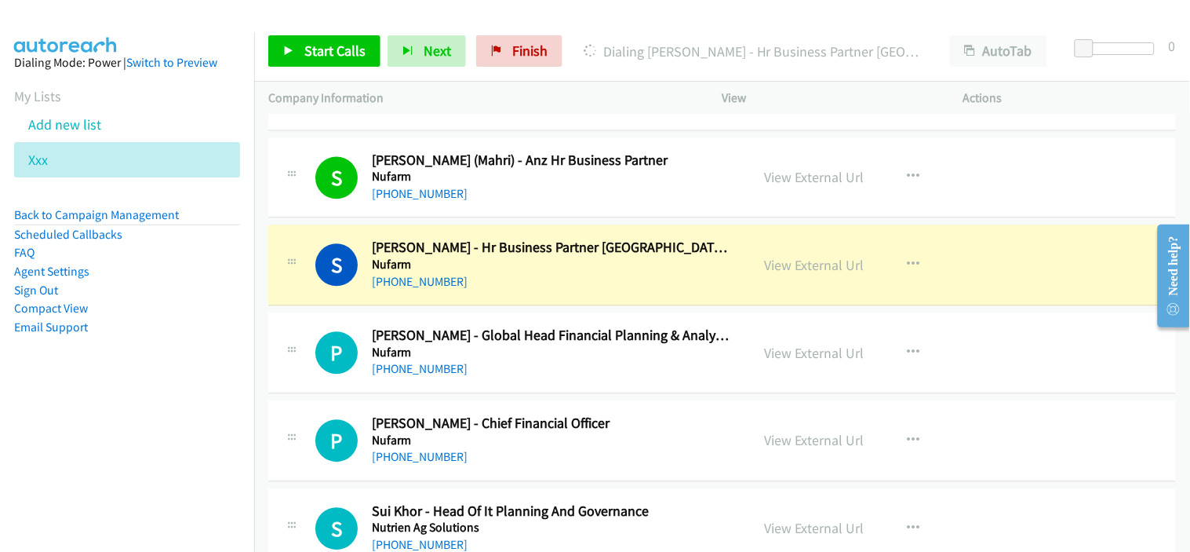
click at [504, 378] on div "+61 409 282 920" at bounding box center [551, 368] width 359 height 19
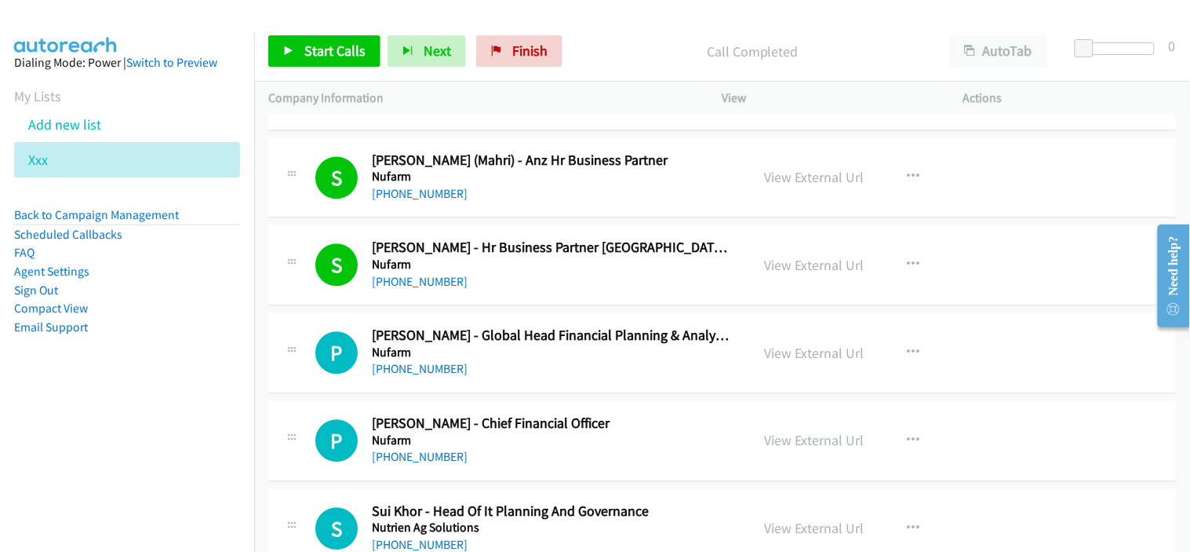
scroll to position [17839, 0]
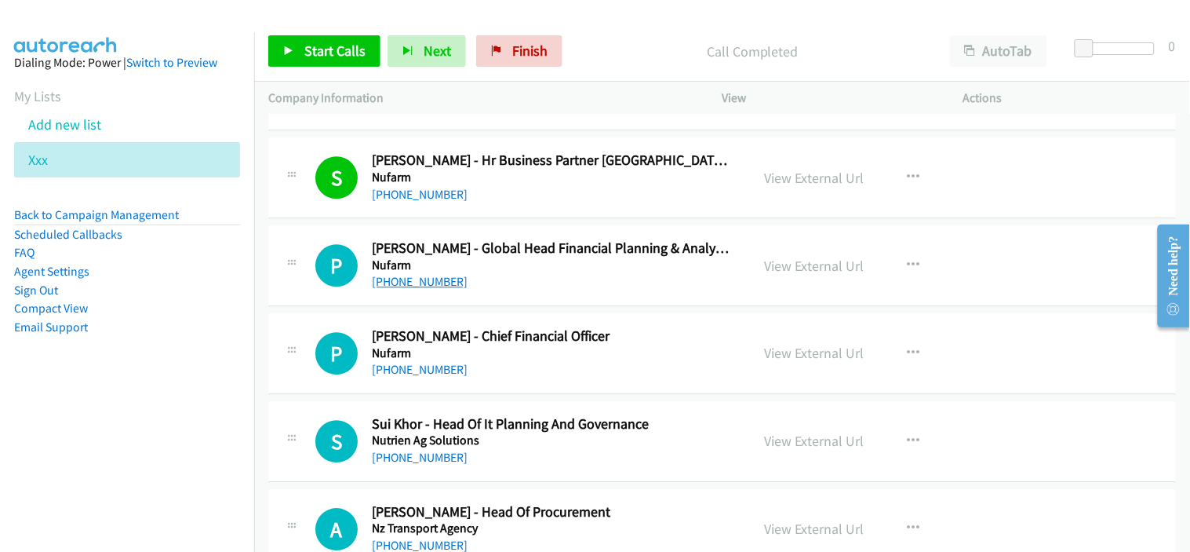
click at [410, 289] on link "+61 409 282 920" at bounding box center [420, 281] width 96 height 15
click at [523, 280] on div "+61 409 282 920" at bounding box center [551, 281] width 359 height 19
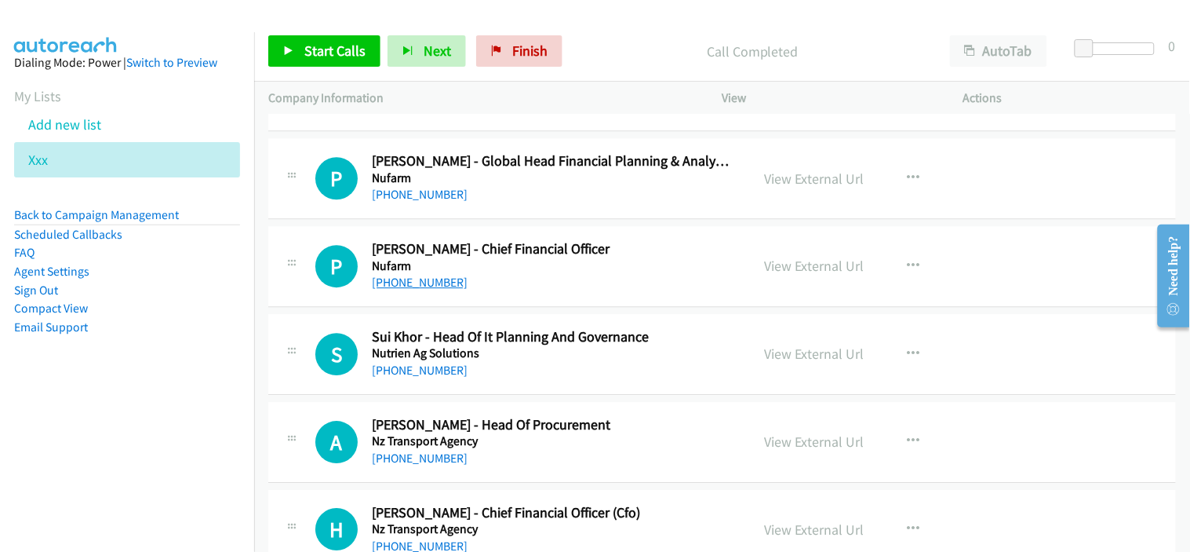
click at [421, 290] on link "+61 488 202 767" at bounding box center [420, 282] width 96 height 15
drag, startPoint x: 567, startPoint y: 371, endPoint x: 506, endPoint y: 314, distance: 83.8
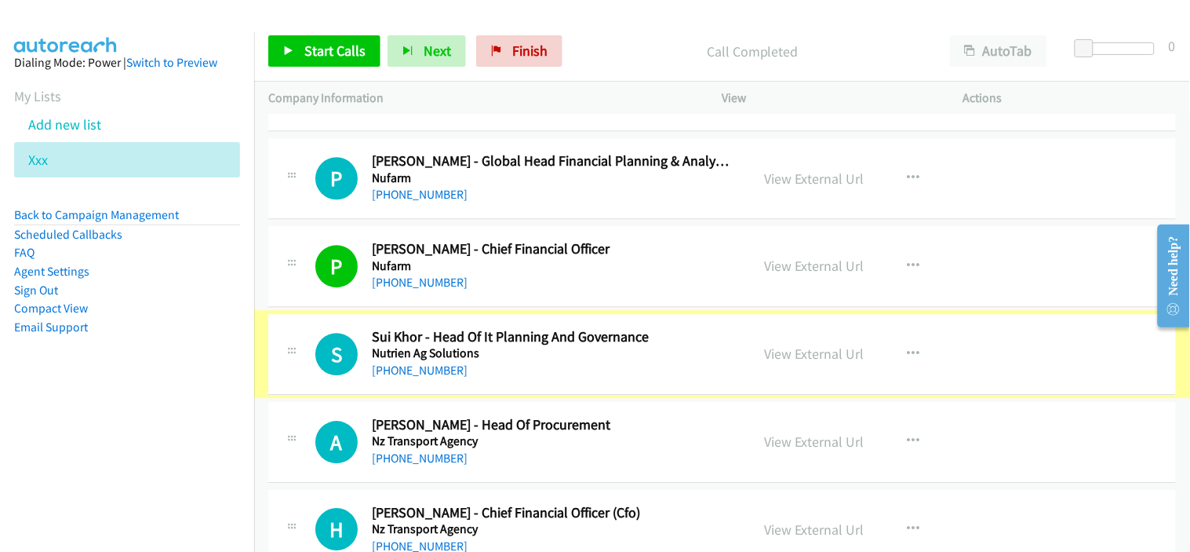
scroll to position [18014, 0]
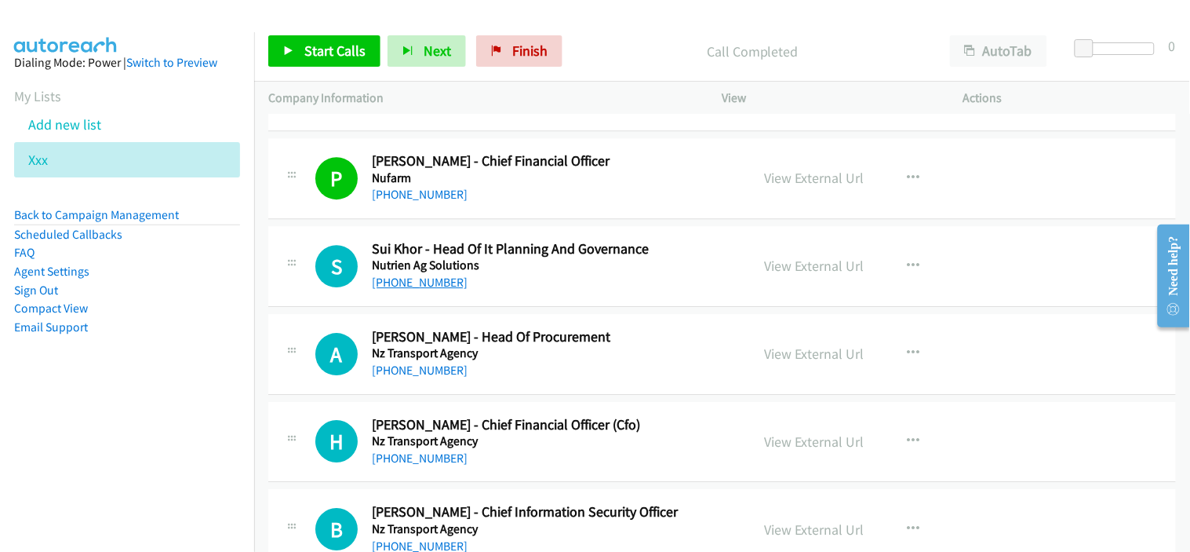
click at [417, 290] on link "+61 3 9209 2172" at bounding box center [420, 282] width 96 height 15
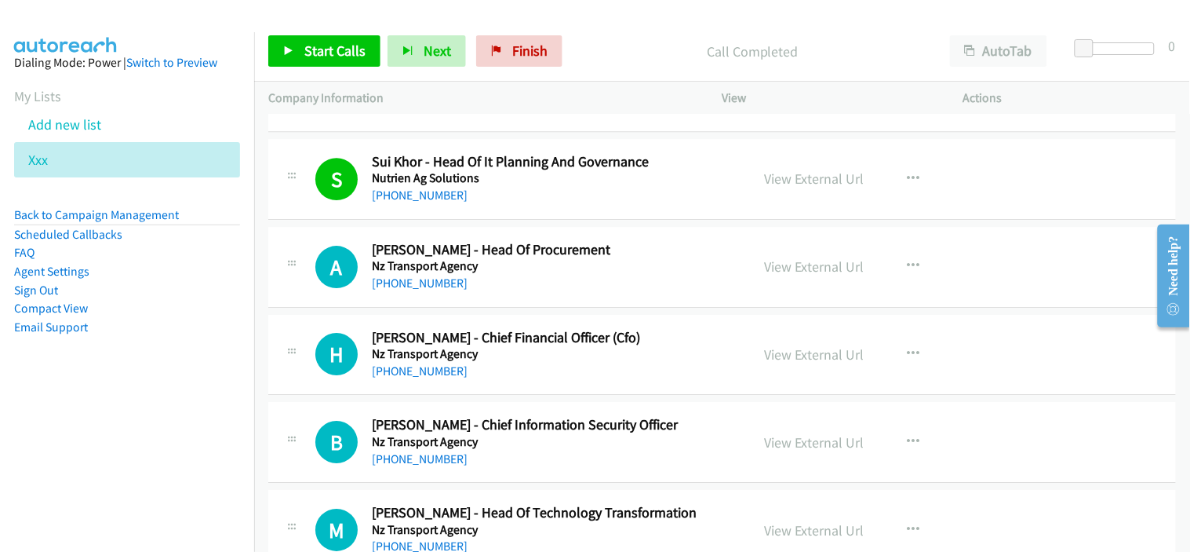
scroll to position [18188, 0]
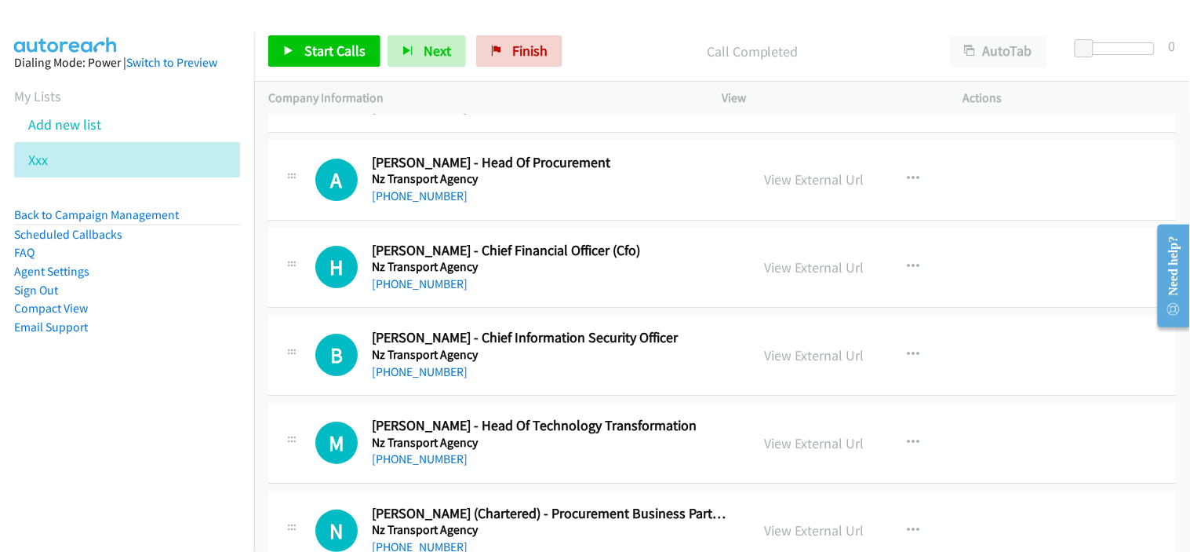
click at [562, 304] on div "H Callback Scheduled Howard Cattermole - Chief Financial Officer (Cfo) Nz Trans…" at bounding box center [722, 268] width 908 height 81
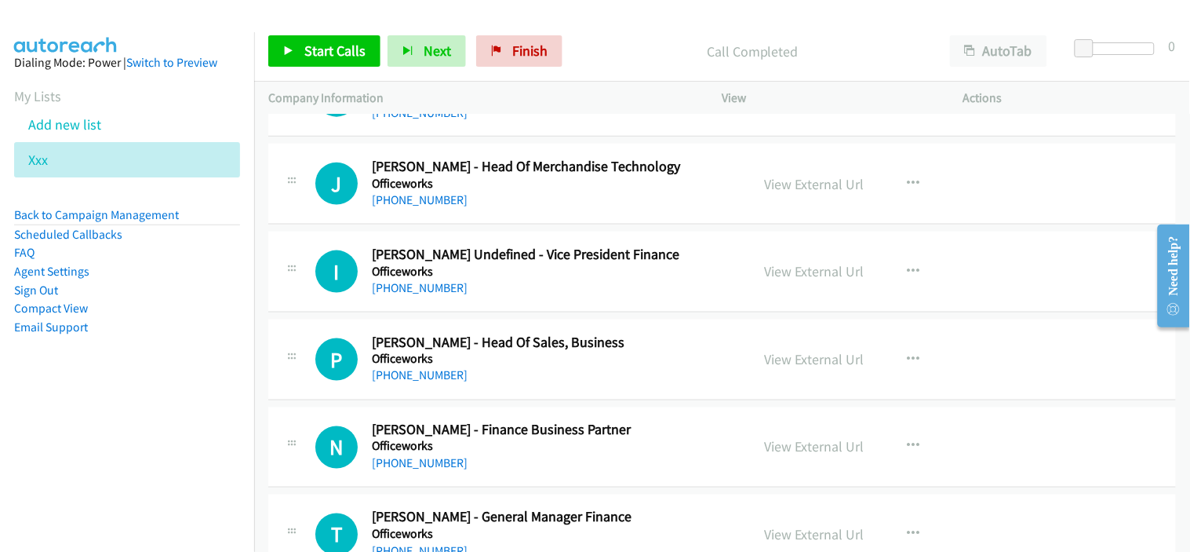
scroll to position [18799, 0]
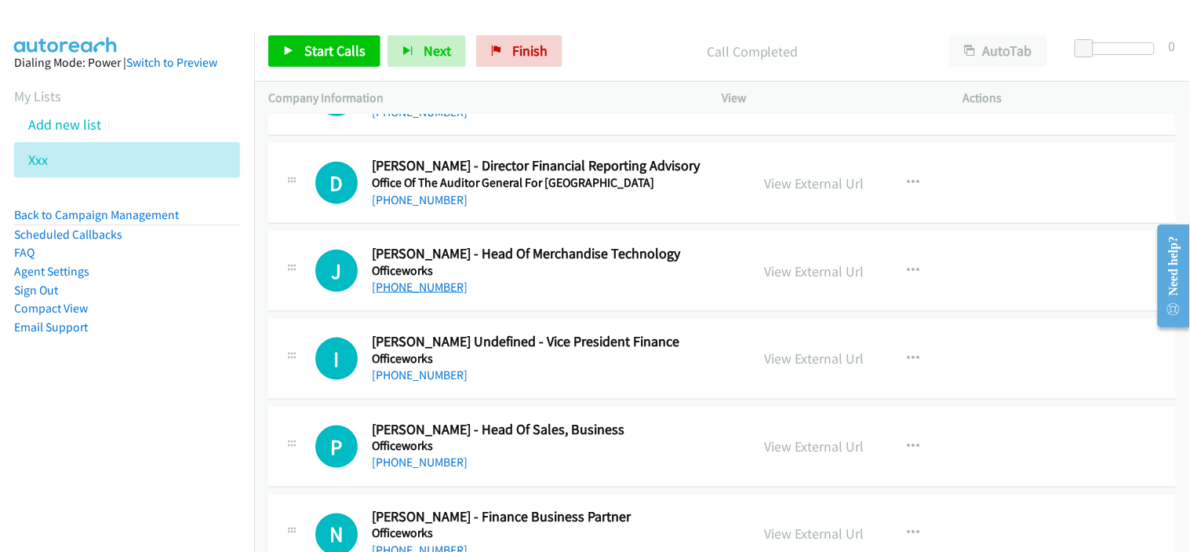
click at [441, 293] on link "+61 409 827 881" at bounding box center [420, 286] width 96 height 15
click at [591, 392] on div "I Callback Scheduled Imogen Steward Undefined - Vice President Finance Officewo…" at bounding box center [722, 359] width 908 height 81
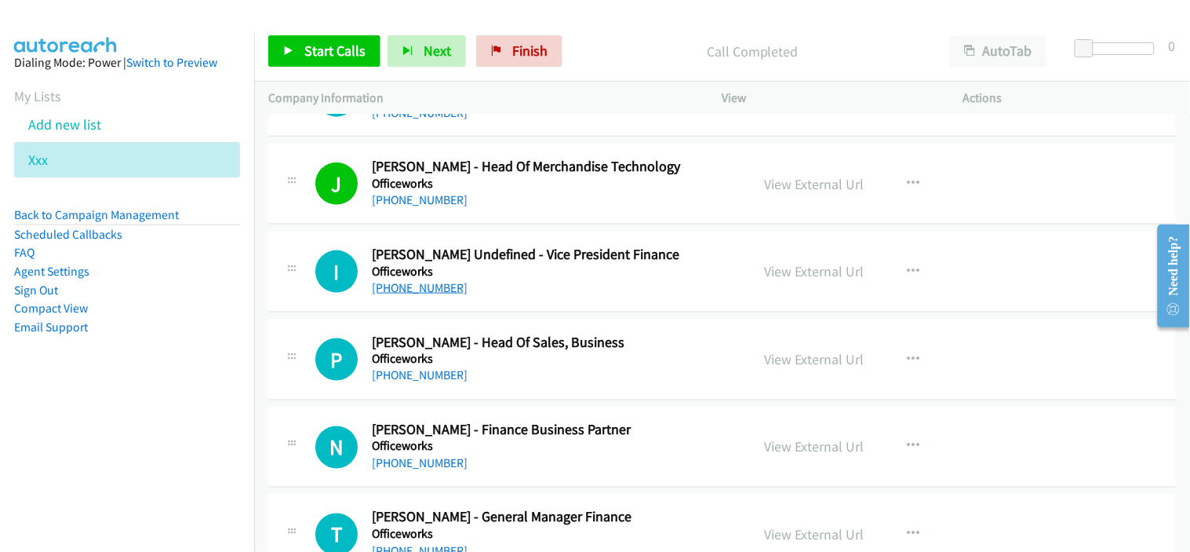
click at [408, 292] on link "+61 1300 633 423" at bounding box center [420, 287] width 96 height 15
click at [550, 294] on div "+61 1300 633 423" at bounding box center [551, 288] width 359 height 19
click at [437, 294] on link "+61 1300 633 423" at bounding box center [420, 287] width 96 height 15
click at [421, 383] on link "+61 407 266 262" at bounding box center [420, 375] width 96 height 15
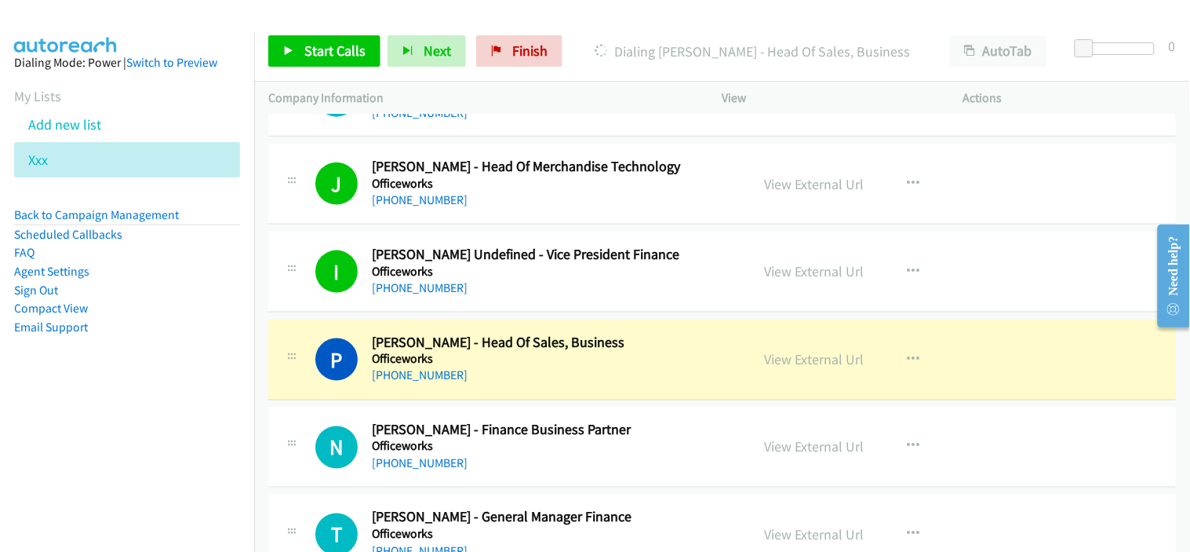
click at [559, 463] on div "+61 433 195 570" at bounding box center [551, 463] width 359 height 19
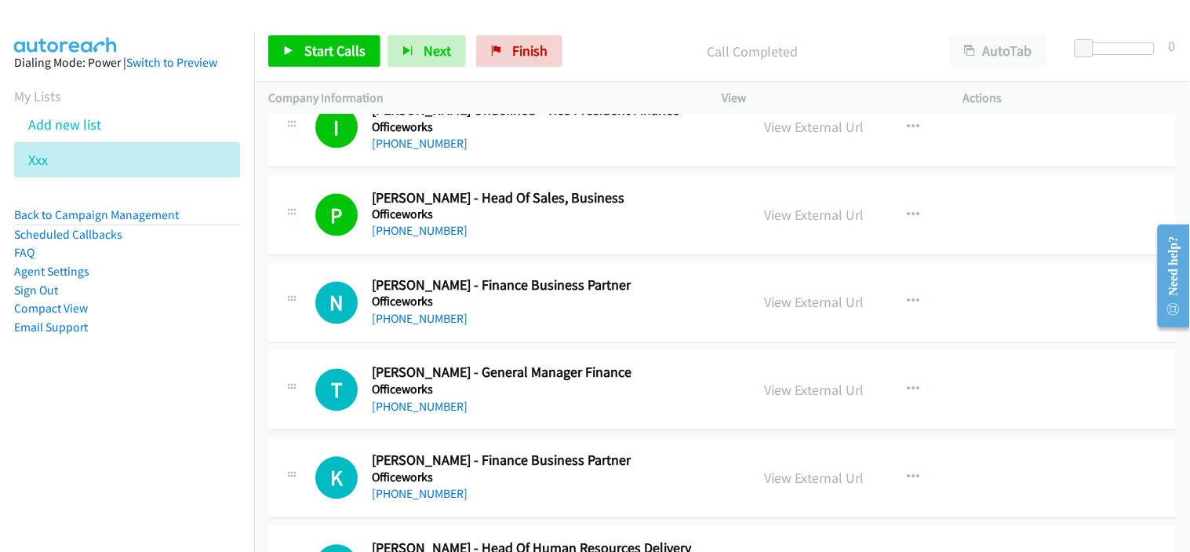
scroll to position [19060, 0]
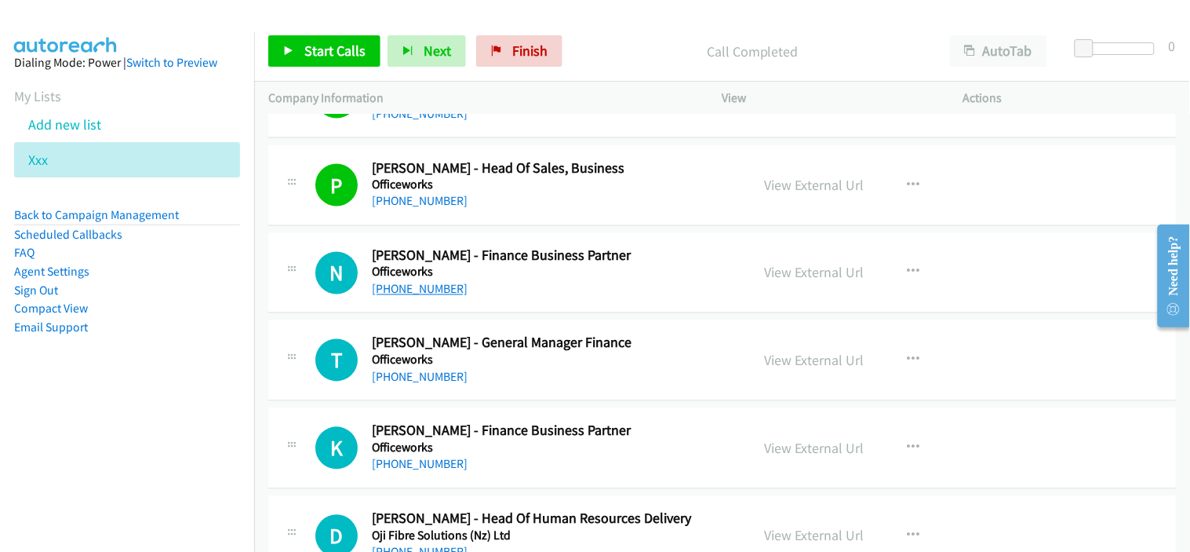
click at [434, 297] on link "+61 433 195 570" at bounding box center [420, 289] width 96 height 15
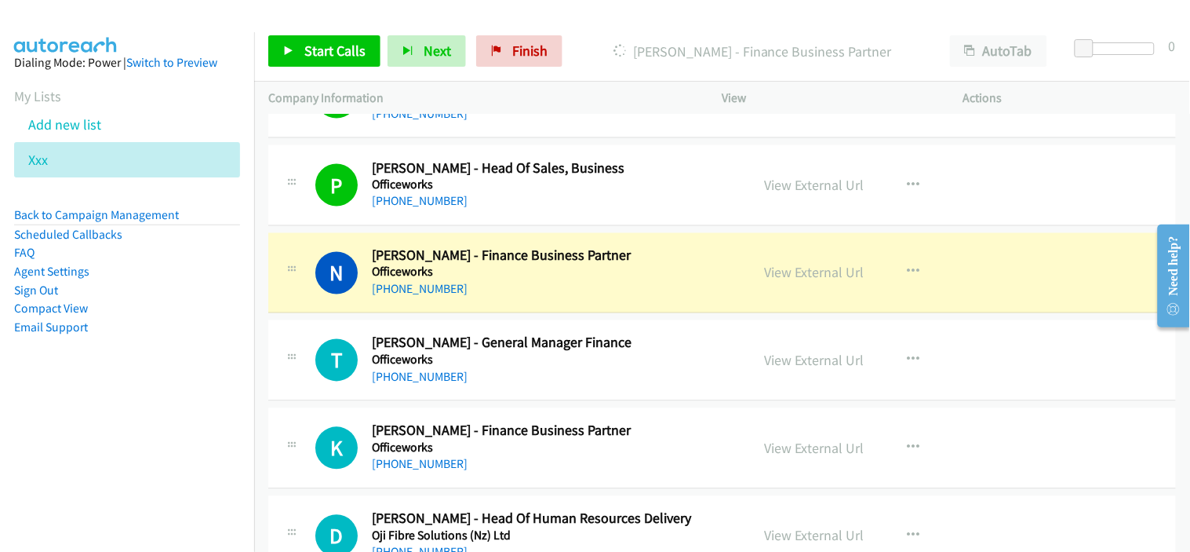
drag, startPoint x: 521, startPoint y: 292, endPoint x: 615, endPoint y: 290, distance: 94.2
click at [782, 282] on link "View External Url" at bounding box center [815, 273] width 100 height 18
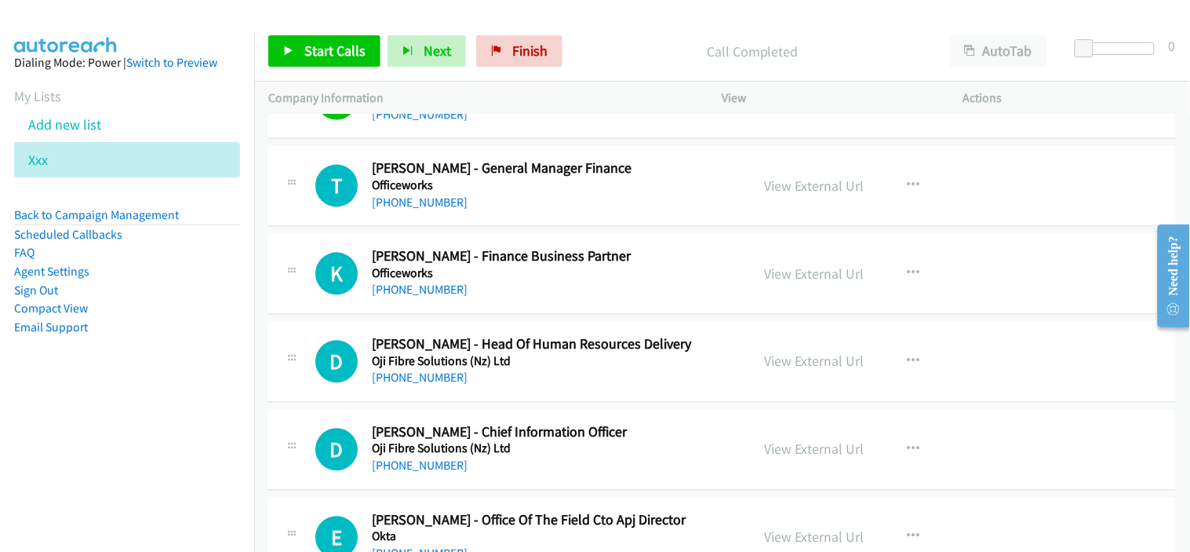
scroll to position [19321, 0]
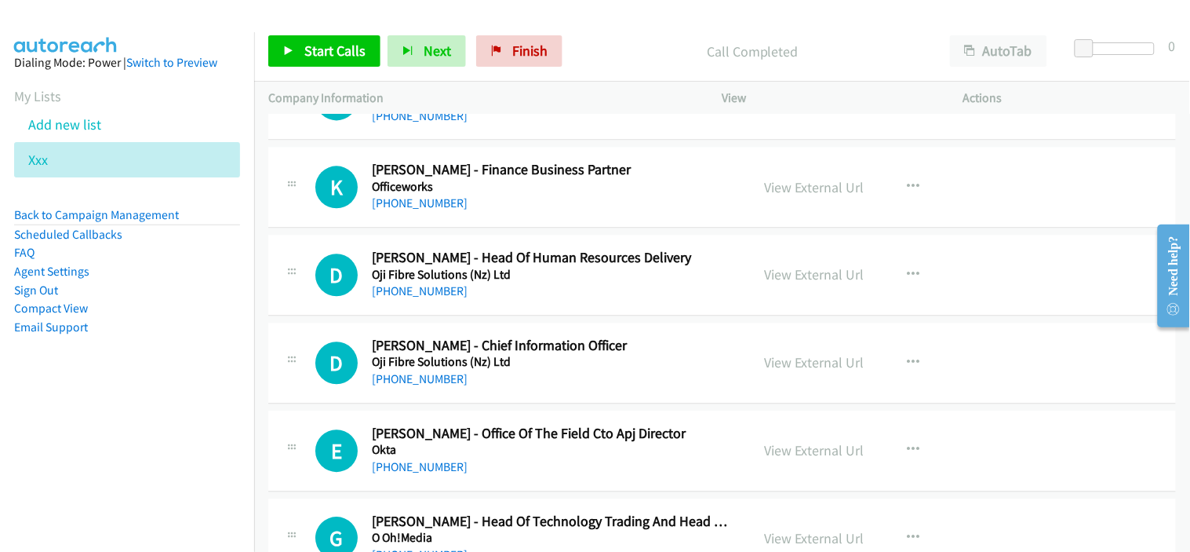
click at [435, 293] on link "+64 27 503 8012" at bounding box center [420, 290] width 96 height 15
click at [492, 300] on div "+64 27 503 8012" at bounding box center [551, 291] width 359 height 19
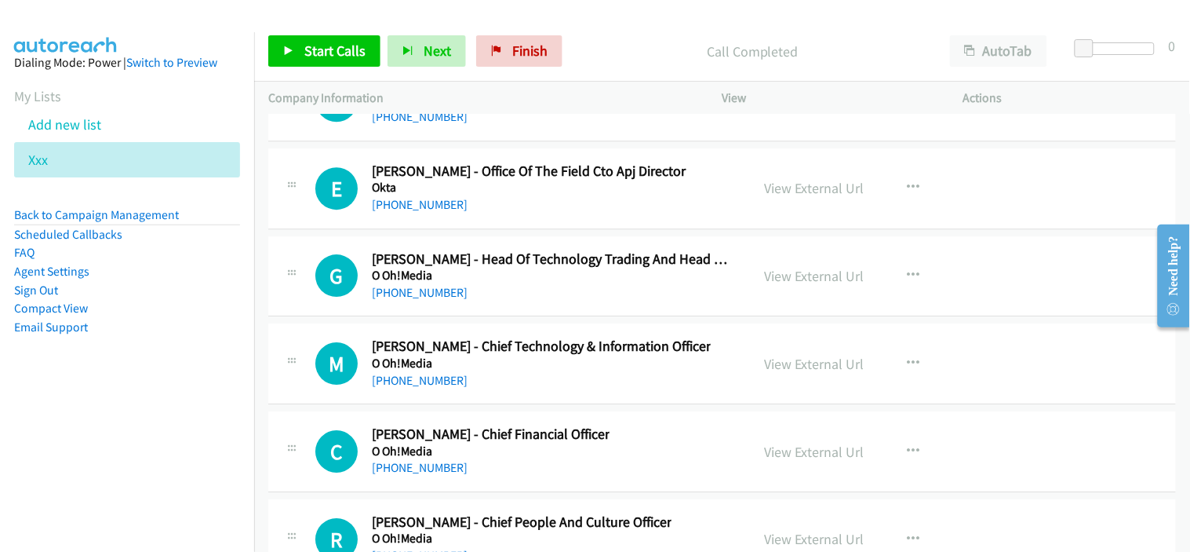
scroll to position [19670, 0]
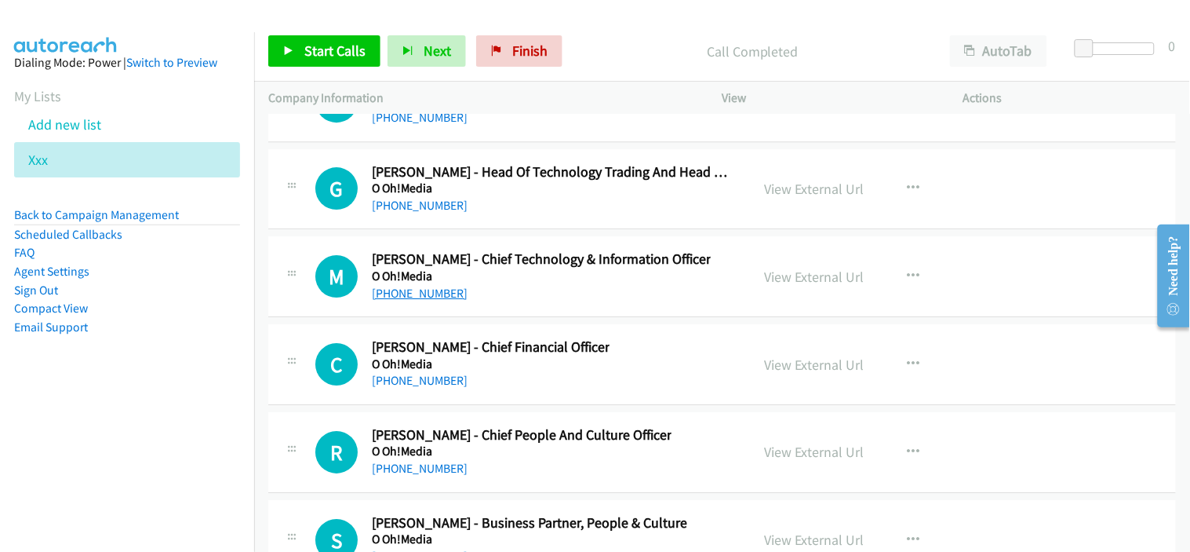
click at [446, 298] on link "+61 424 297 859" at bounding box center [420, 293] width 96 height 15
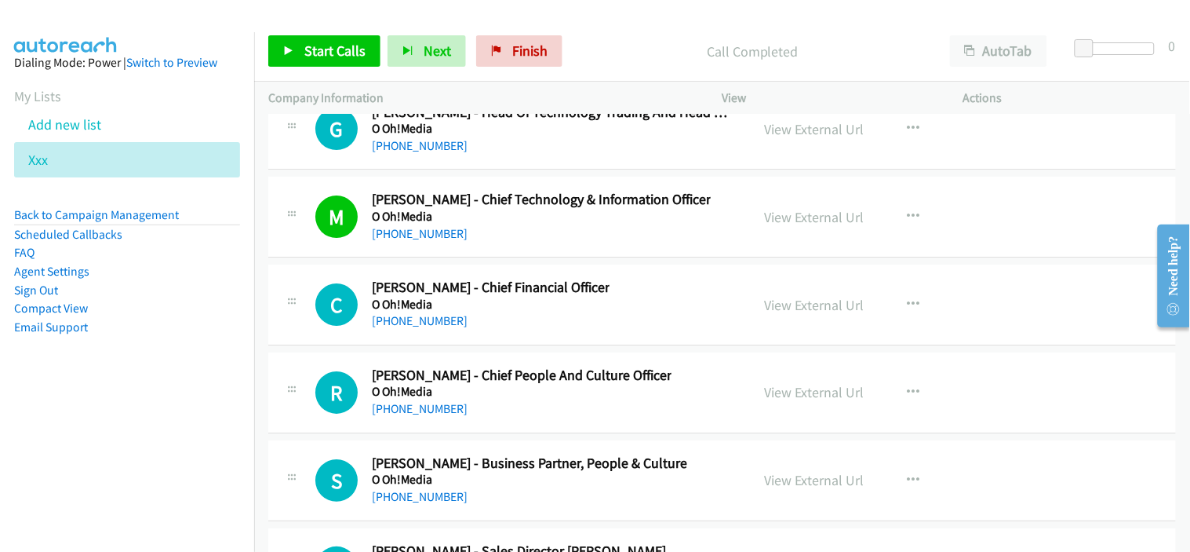
scroll to position [19757, 0]
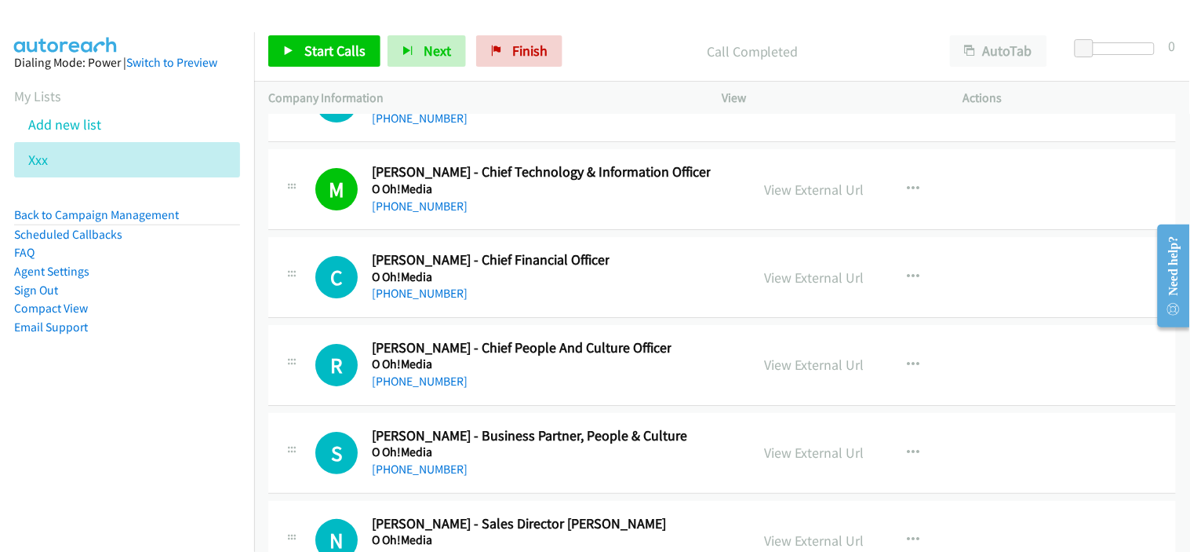
drag, startPoint x: 406, startPoint y: 300, endPoint x: 535, endPoint y: 285, distance: 130.4
click at [406, 300] on link "+61 429 533 369" at bounding box center [420, 293] width 96 height 15
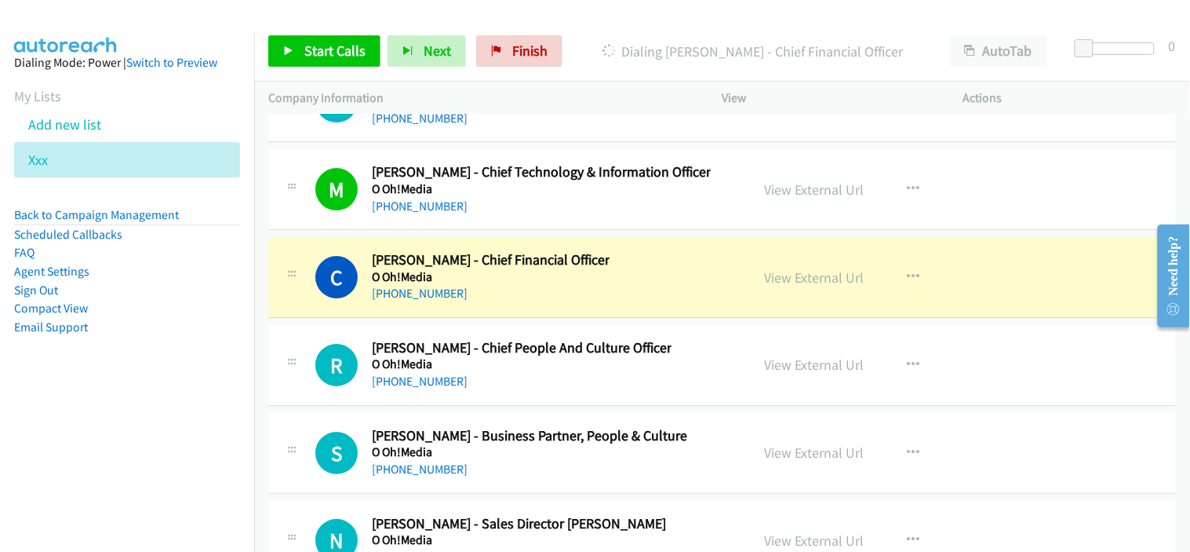
click at [557, 402] on div "R Callback Scheduled Raechel Gavin - Chief People And Culture Officer O Oh!Medi…" at bounding box center [722, 365] width 908 height 81
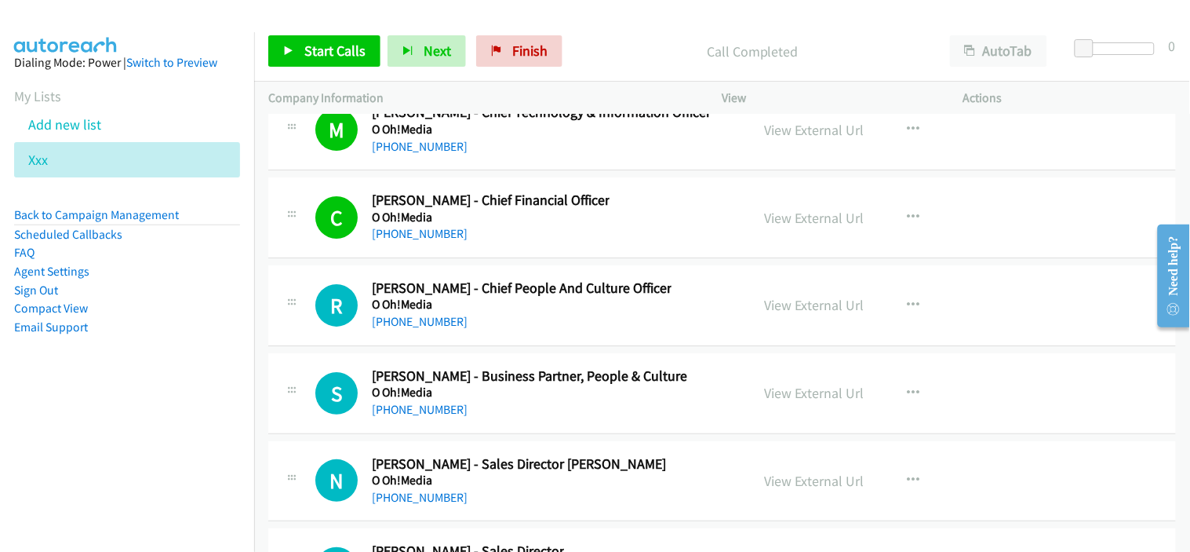
scroll to position [19845, 0]
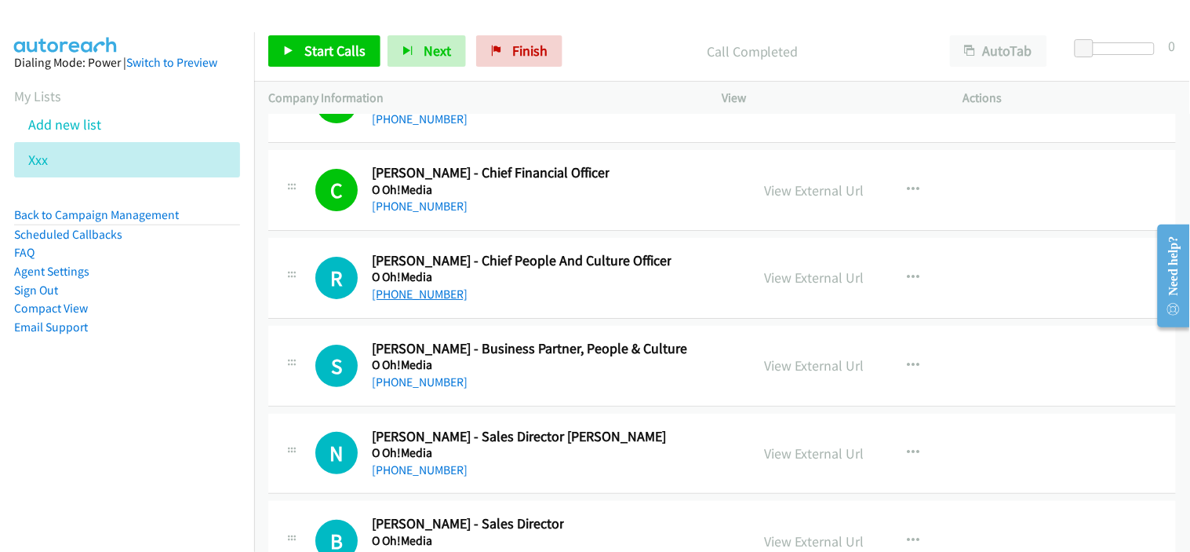
click at [436, 301] on link "+61 416 198 424" at bounding box center [420, 293] width 96 height 15
click at [597, 392] on div "+61 451 075 285" at bounding box center [529, 382] width 315 height 19
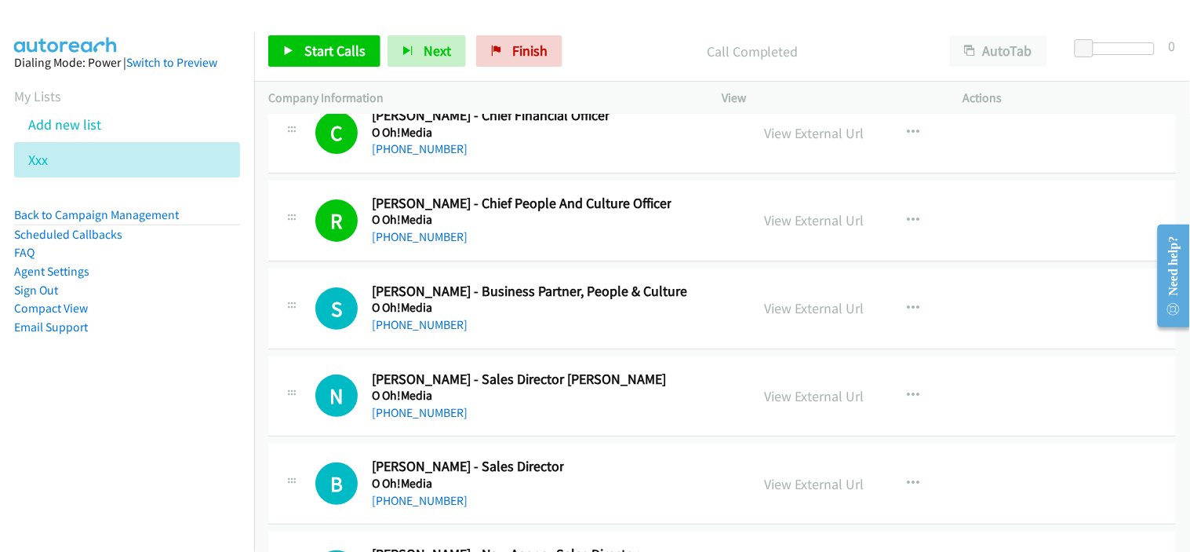
scroll to position [19932, 0]
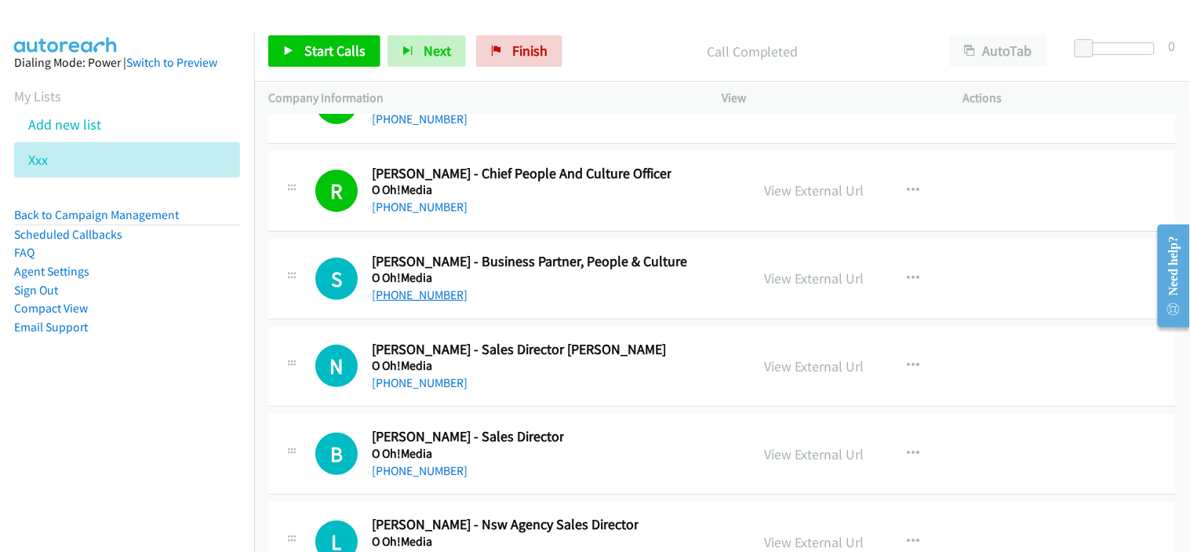
click at [432, 295] on link "+61 451 075 285" at bounding box center [420, 294] width 96 height 15
click at [527, 373] on h5 "O Oh!Media" at bounding box center [519, 366] width 294 height 16
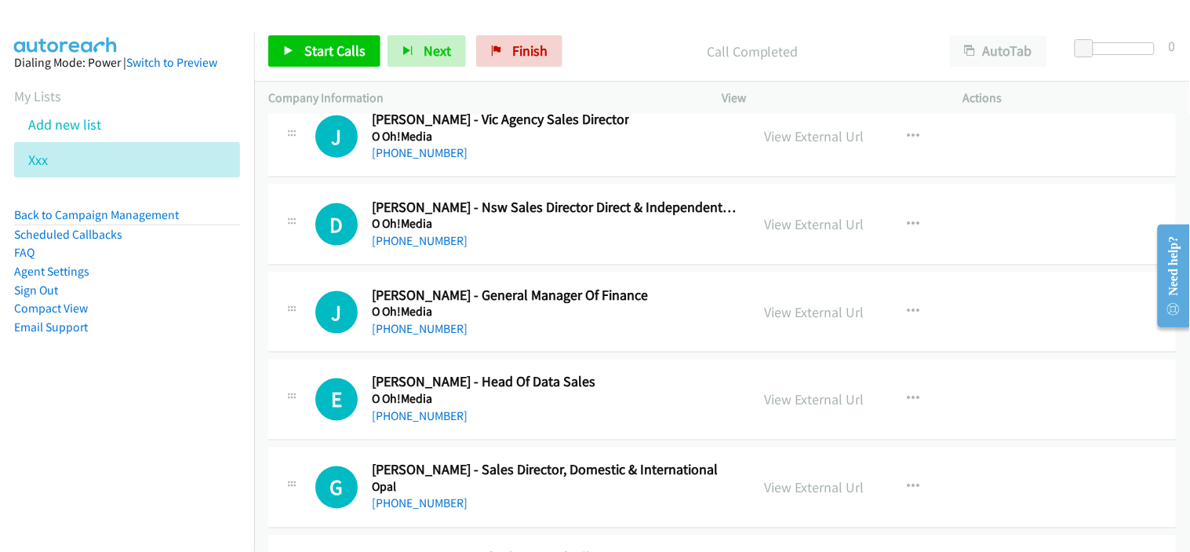
scroll to position [20455, 0]
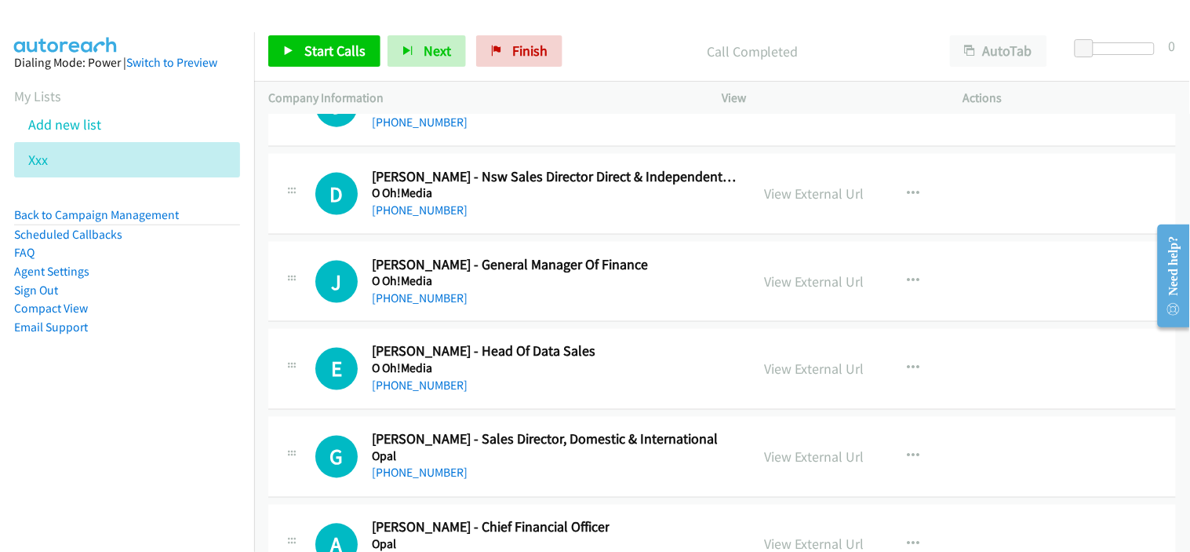
click at [428, 305] on link "+61 404 017 525" at bounding box center [420, 297] width 96 height 15
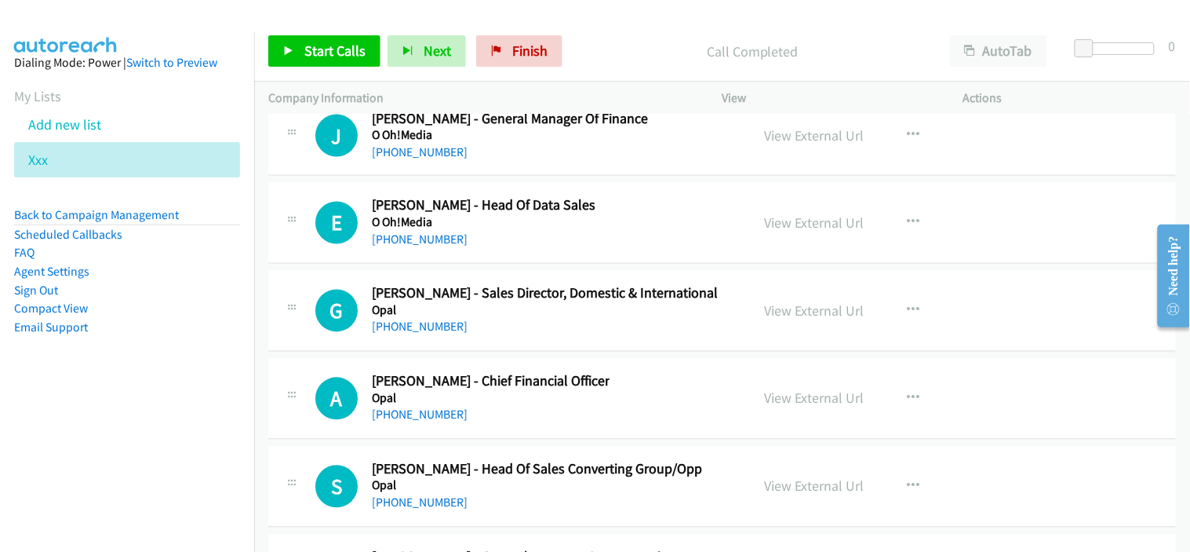
scroll to position [20629, 0]
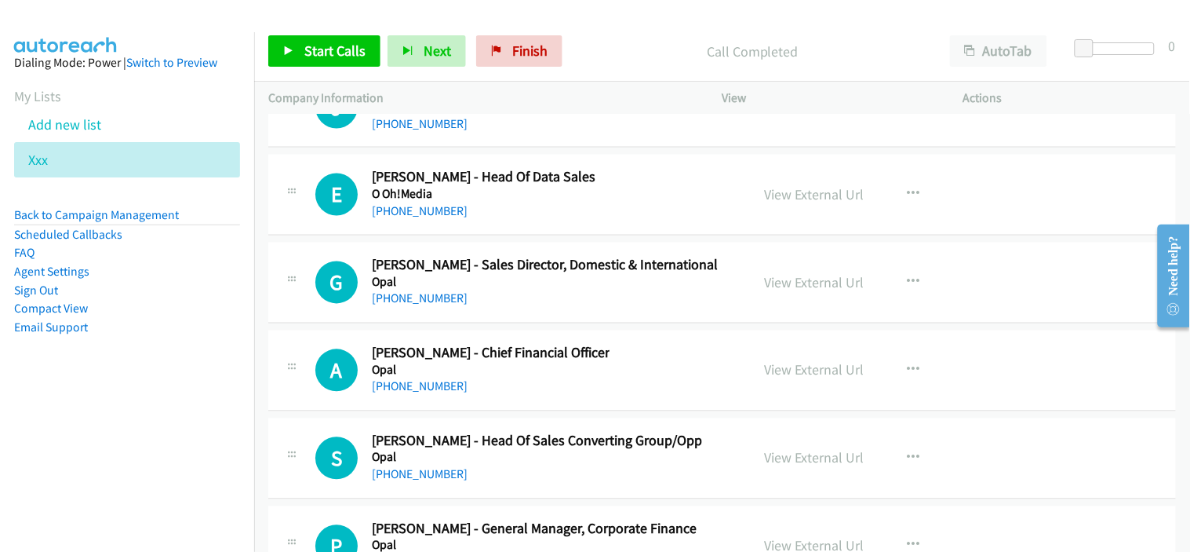
click at [495, 378] on h5 "Opal" at bounding box center [491, 370] width 238 height 16
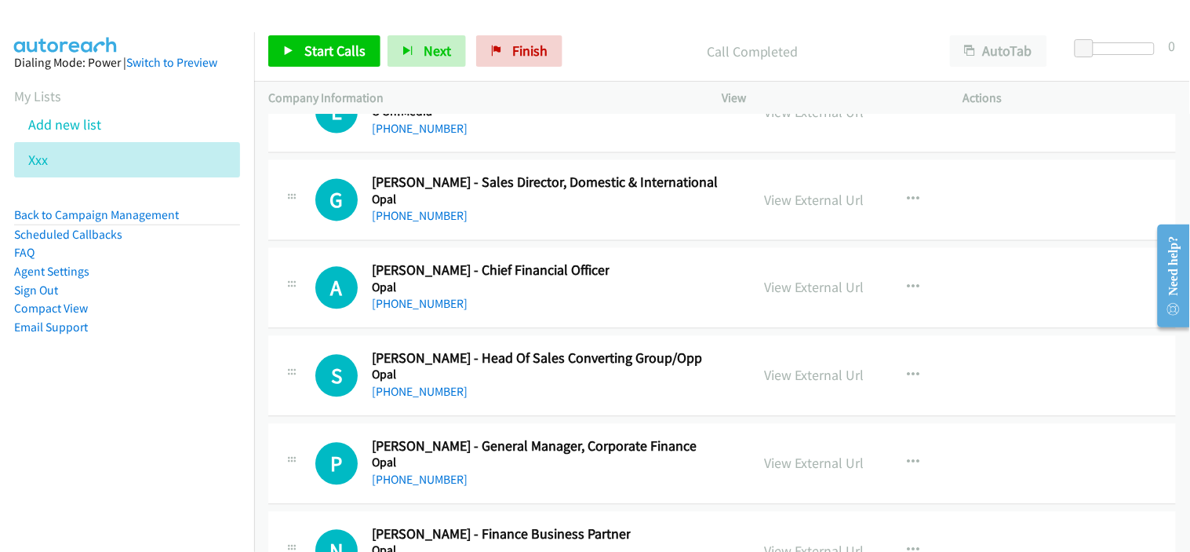
scroll to position [20716, 0]
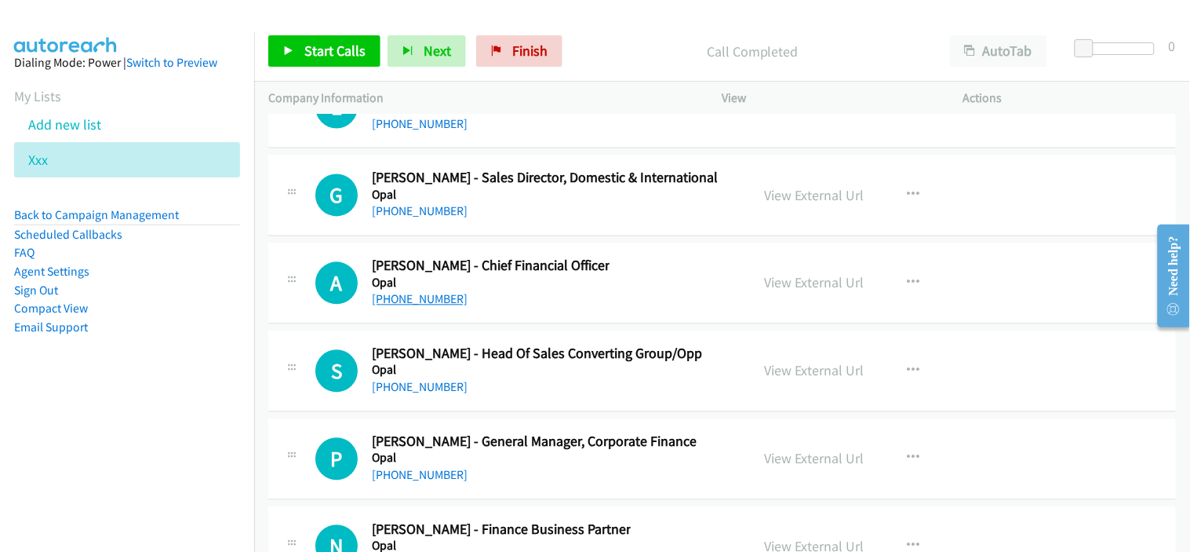
click at [445, 307] on link "+61 408 292 378" at bounding box center [420, 299] width 96 height 15
drag, startPoint x: 549, startPoint y: 311, endPoint x: 535, endPoint y: 311, distance: 14.1
click at [549, 309] on div "+61 408 292 378" at bounding box center [491, 299] width 238 height 19
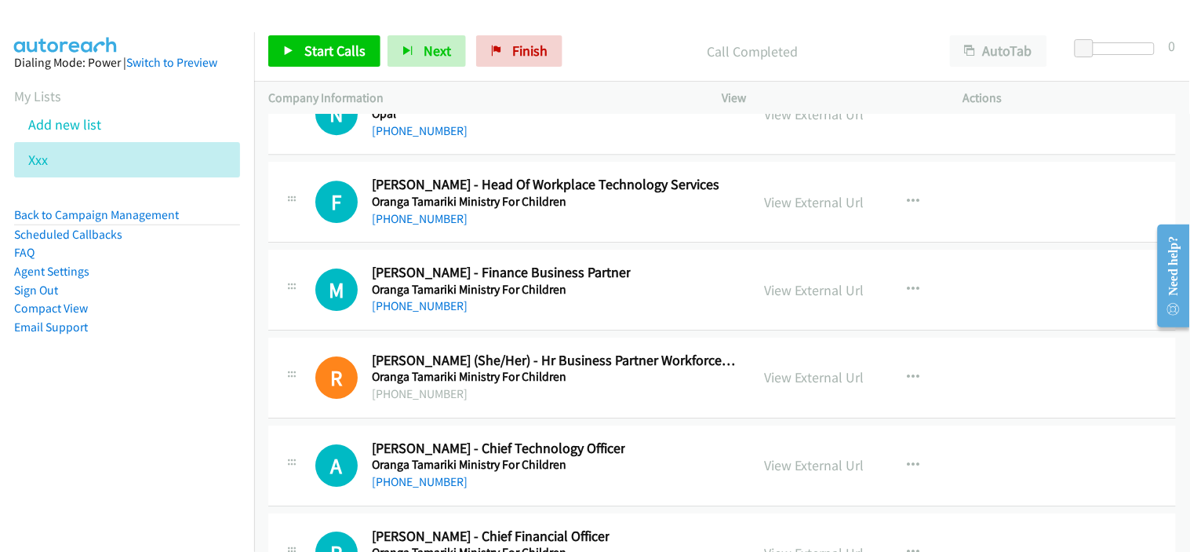
scroll to position [21152, 0]
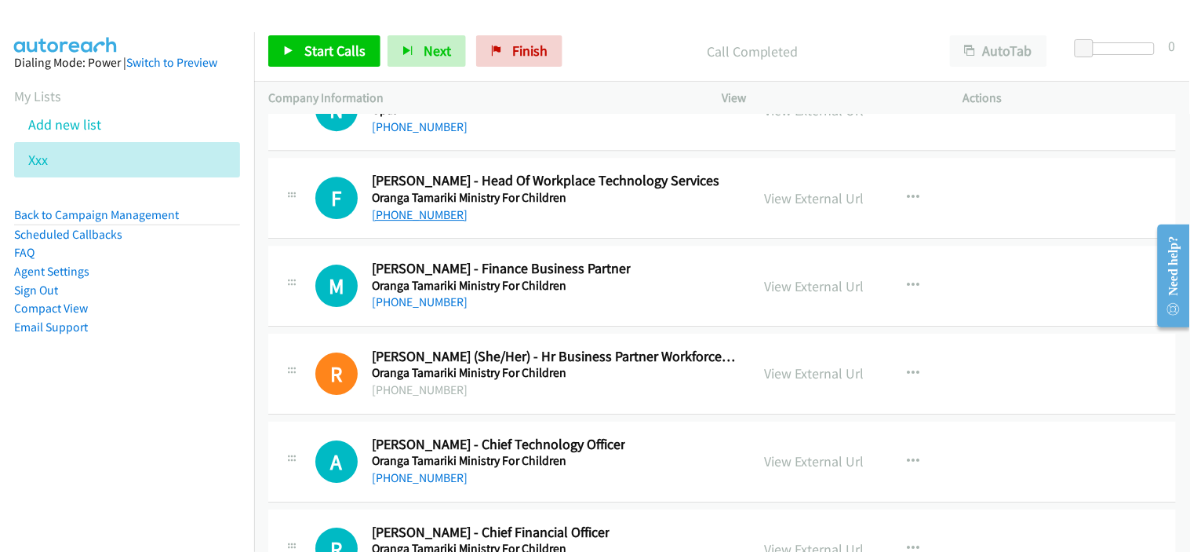
click at [428, 222] on link "+64 508 326 459" at bounding box center [420, 214] width 96 height 15
click at [480, 223] on div "+64 508 326 459" at bounding box center [546, 215] width 348 height 19
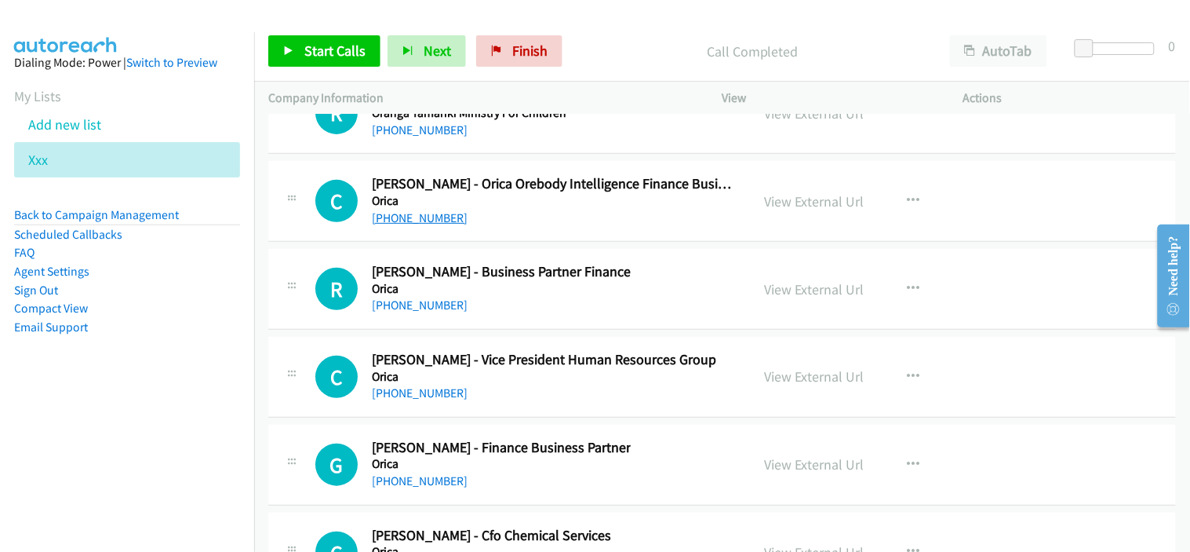
scroll to position [21675, 0]
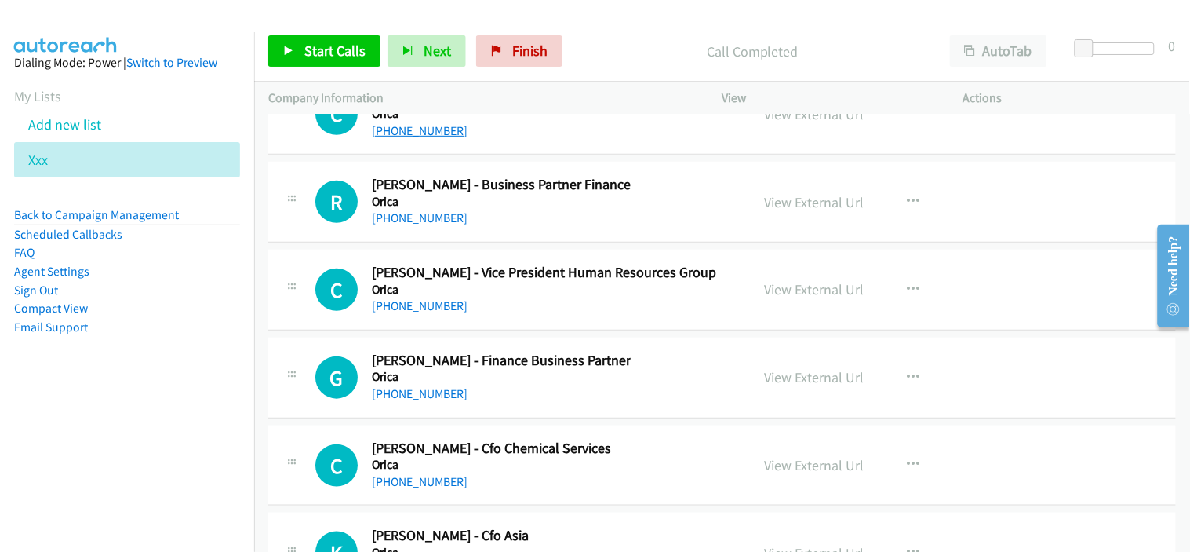
click at [421, 307] on link "+61 434 600 268" at bounding box center [420, 305] width 96 height 15
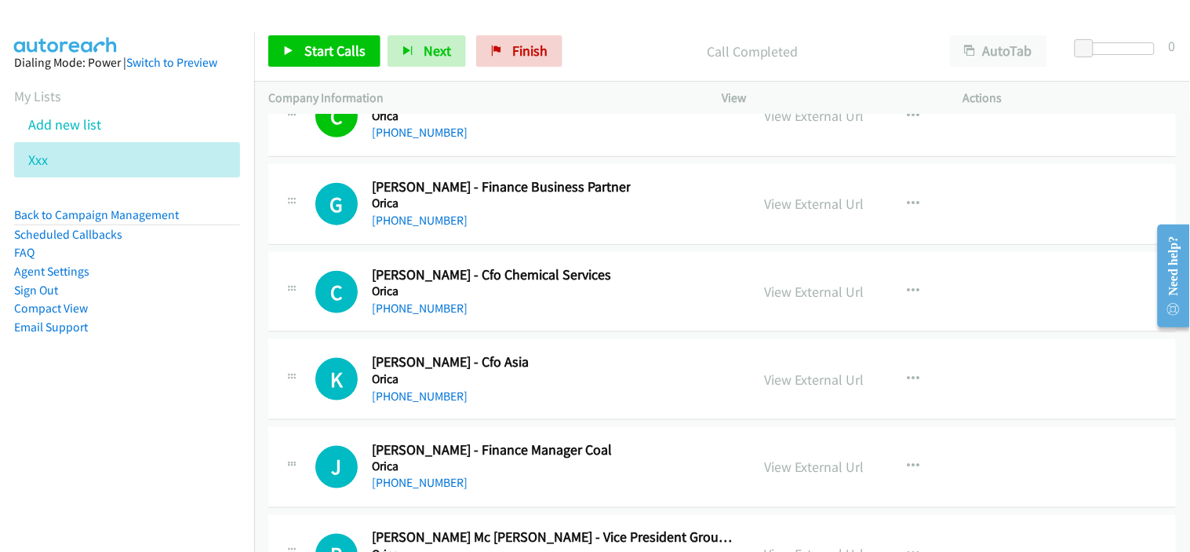
scroll to position [21849, 0]
click at [479, 308] on div "+61 2 4428 5200" at bounding box center [491, 307] width 239 height 19
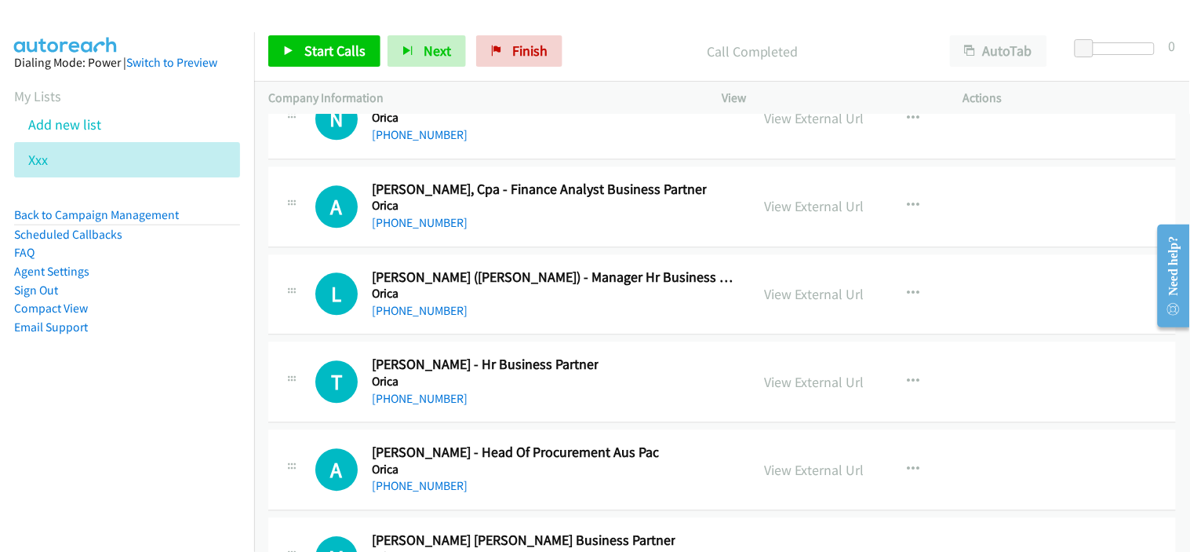
scroll to position [22460, 0]
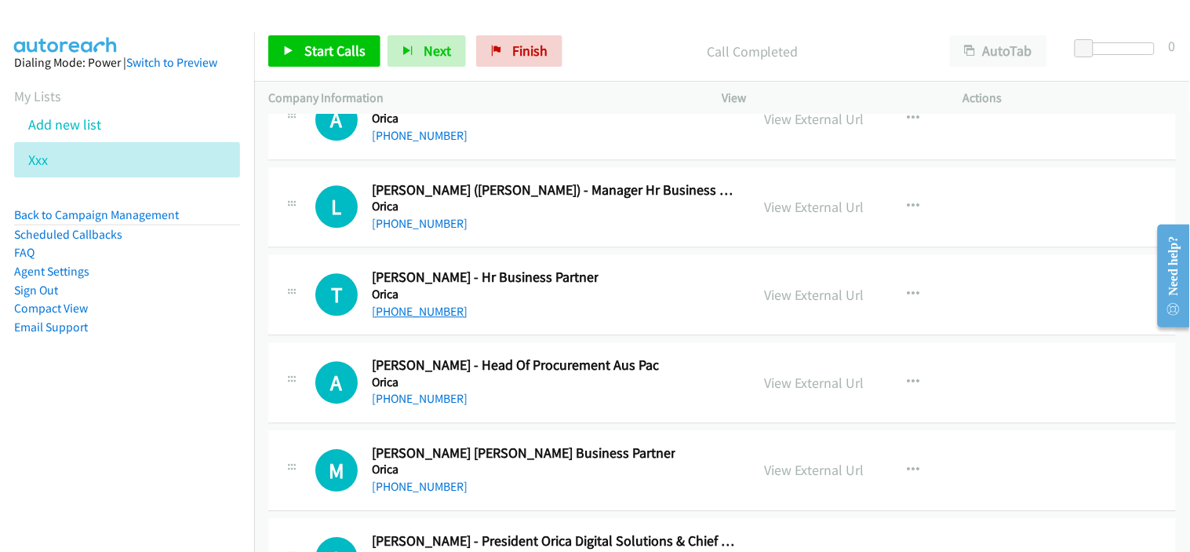
click at [447, 317] on link "+61 408 948 397" at bounding box center [420, 311] width 96 height 15
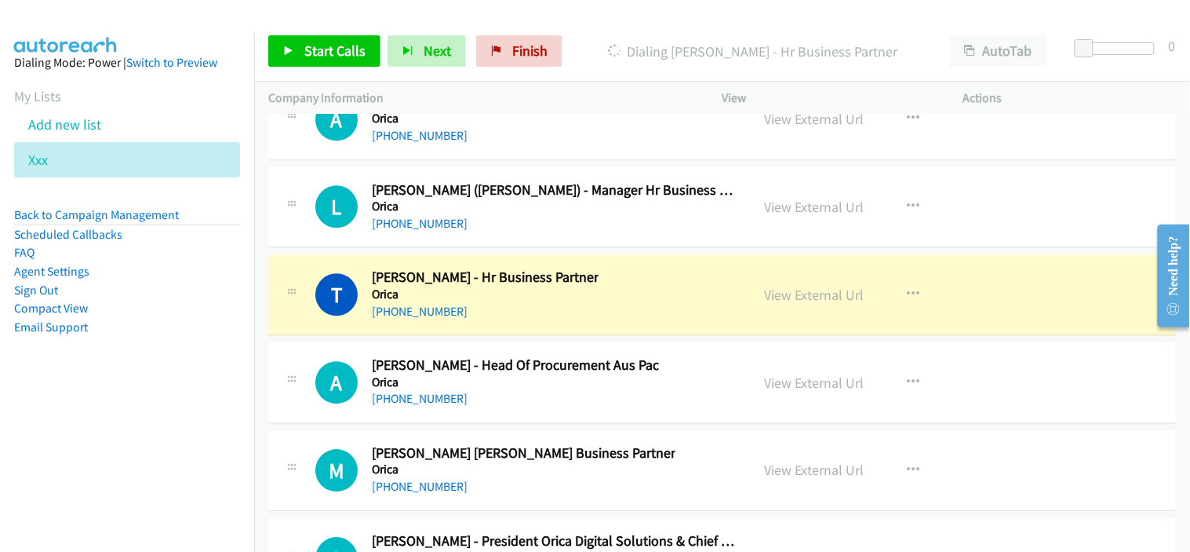
click at [597, 408] on div "+61 408 069 567" at bounding box center [515, 398] width 287 height 19
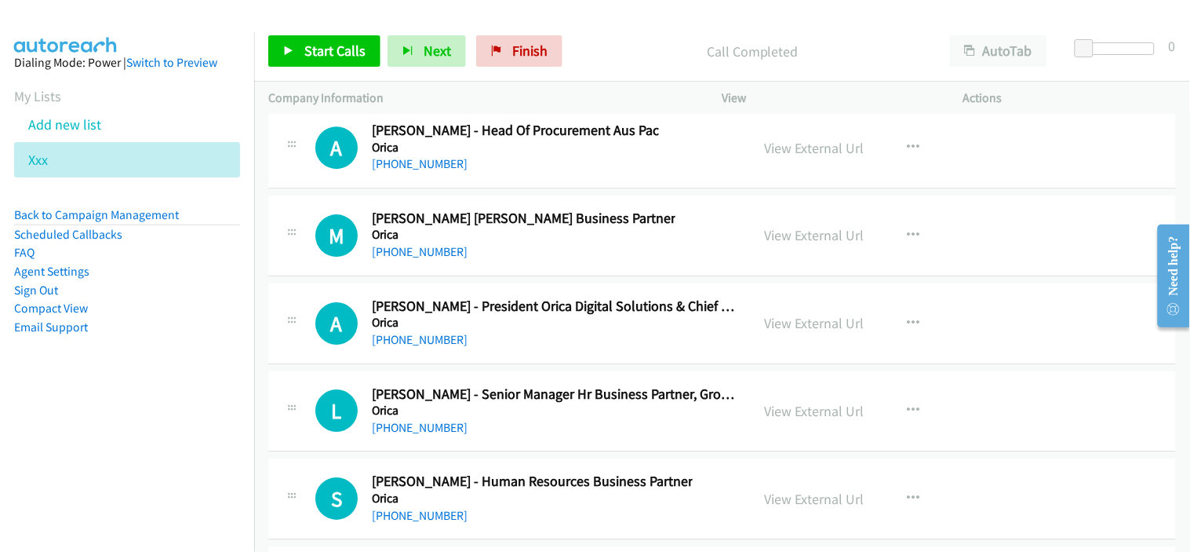
scroll to position [22722, 0]
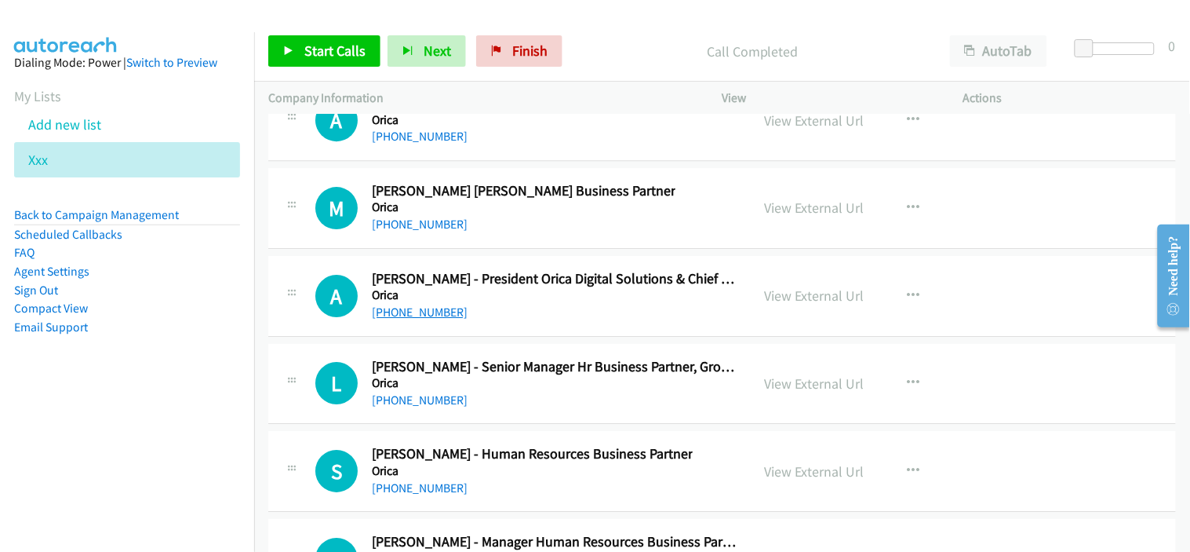
click at [416, 315] on link "+61 3 9665 7845" at bounding box center [420, 311] width 96 height 15
click at [537, 322] on div "+61 3 9665 7845" at bounding box center [554, 312] width 365 height 19
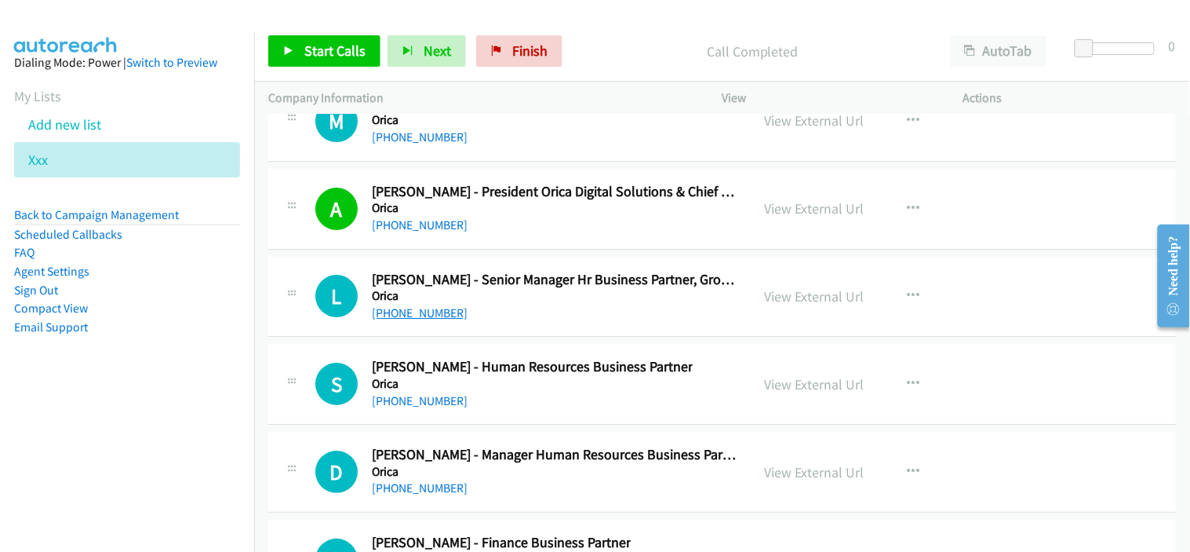
click at [441, 320] on link "+61 417 396 557" at bounding box center [420, 312] width 96 height 15
click at [545, 400] on div "+61 7 4976 3588" at bounding box center [532, 401] width 321 height 19
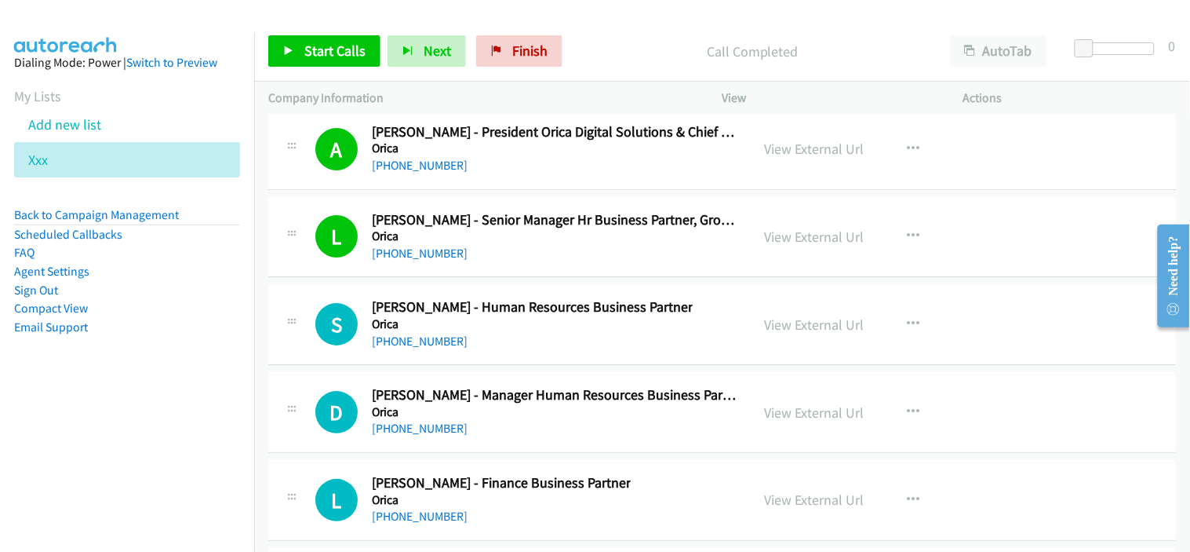
scroll to position [22896, 0]
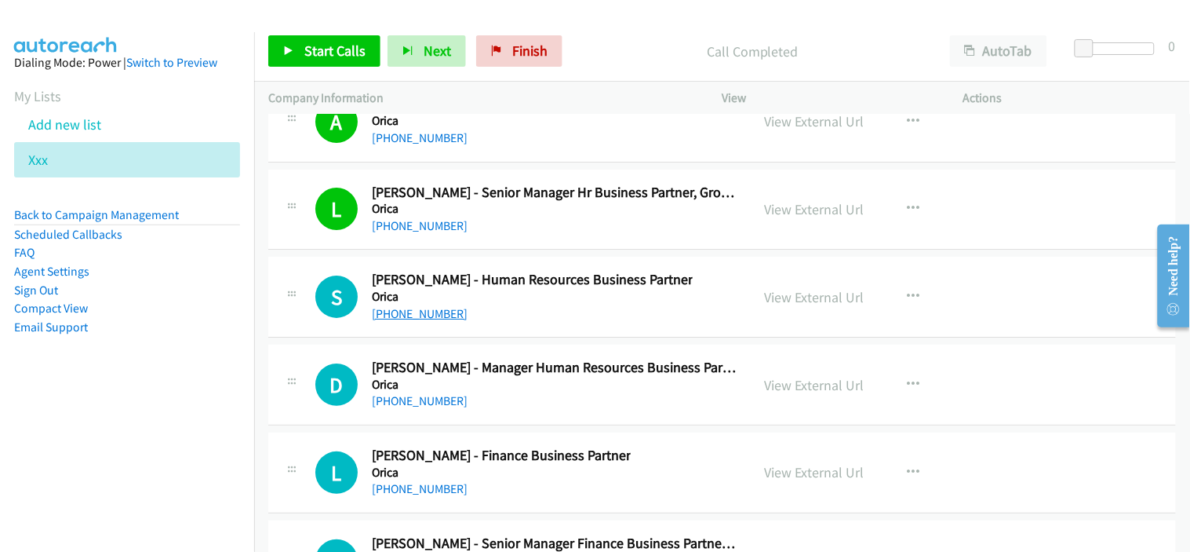
click at [421, 315] on link "+61 7 4976 3588" at bounding box center [420, 313] width 96 height 15
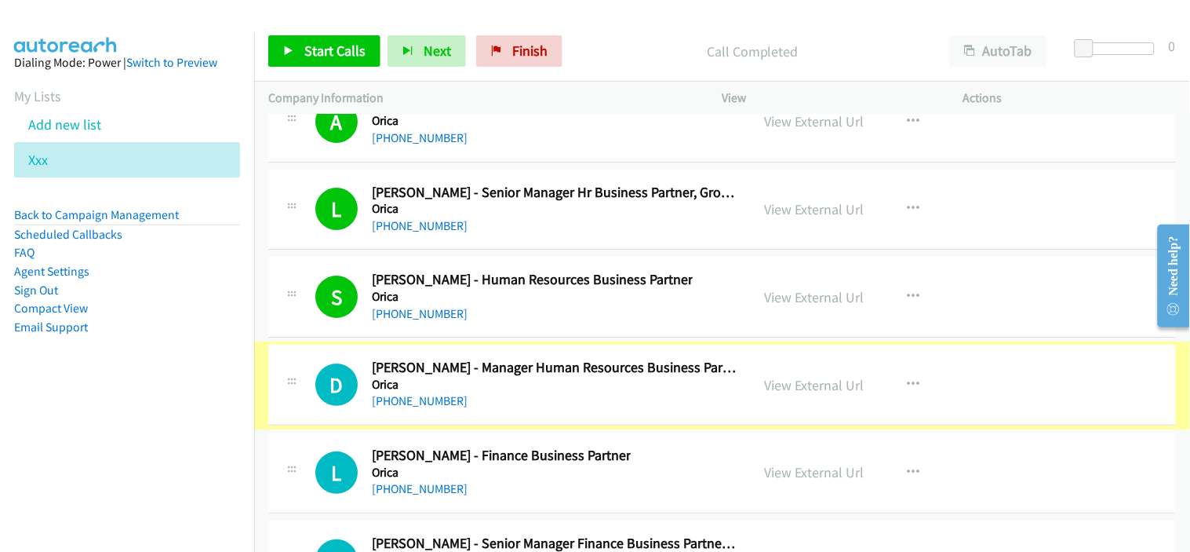
scroll to position [22983, 0]
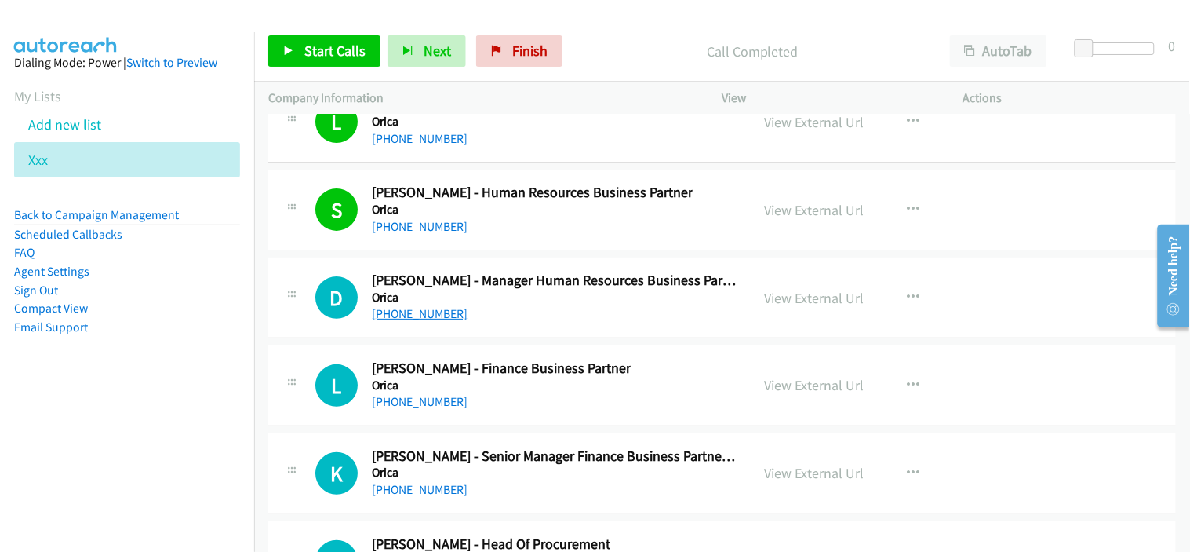
click at [428, 321] on link "+61 8 9425 8238" at bounding box center [420, 313] width 96 height 15
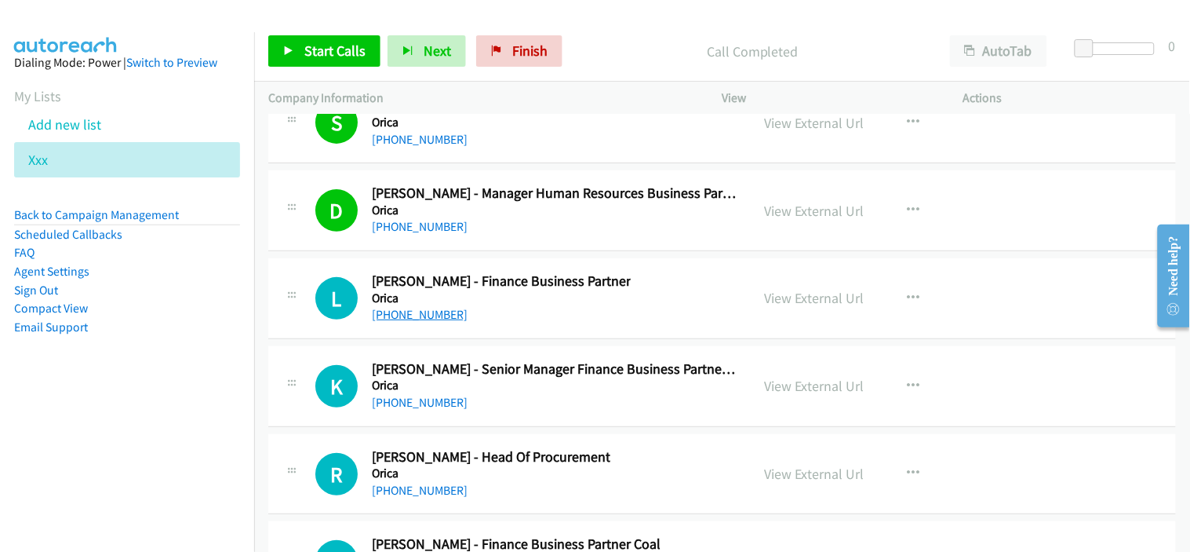
click at [432, 319] on link "+61 3 9091 2545" at bounding box center [420, 314] width 96 height 15
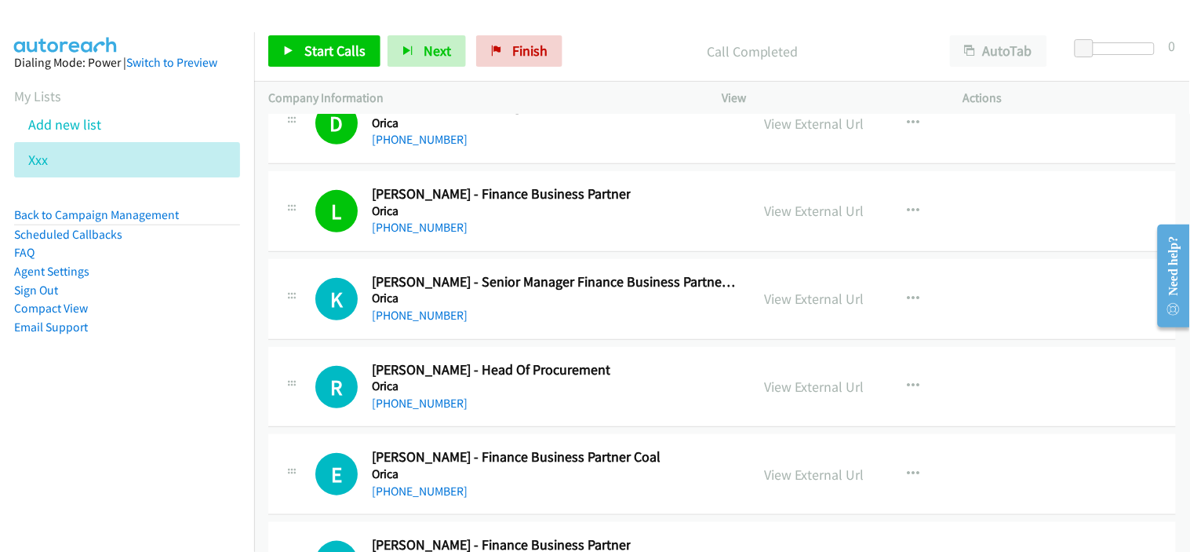
click at [531, 318] on div "+61 433 135 418" at bounding box center [554, 315] width 365 height 19
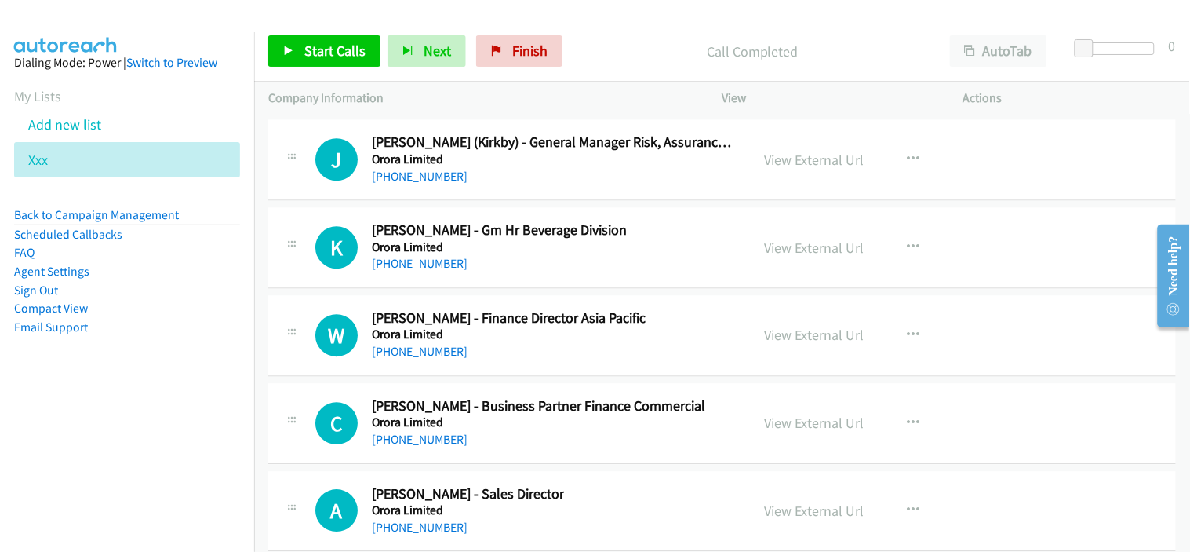
scroll to position [24029, 0]
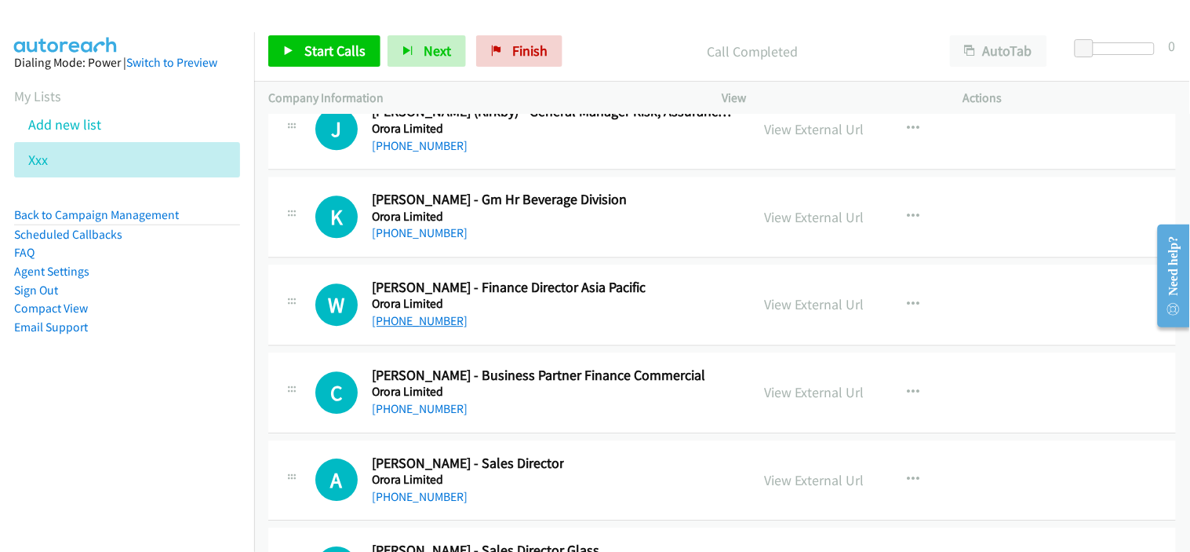
click at [414, 326] on link "+61 419 864 036" at bounding box center [420, 320] width 96 height 15
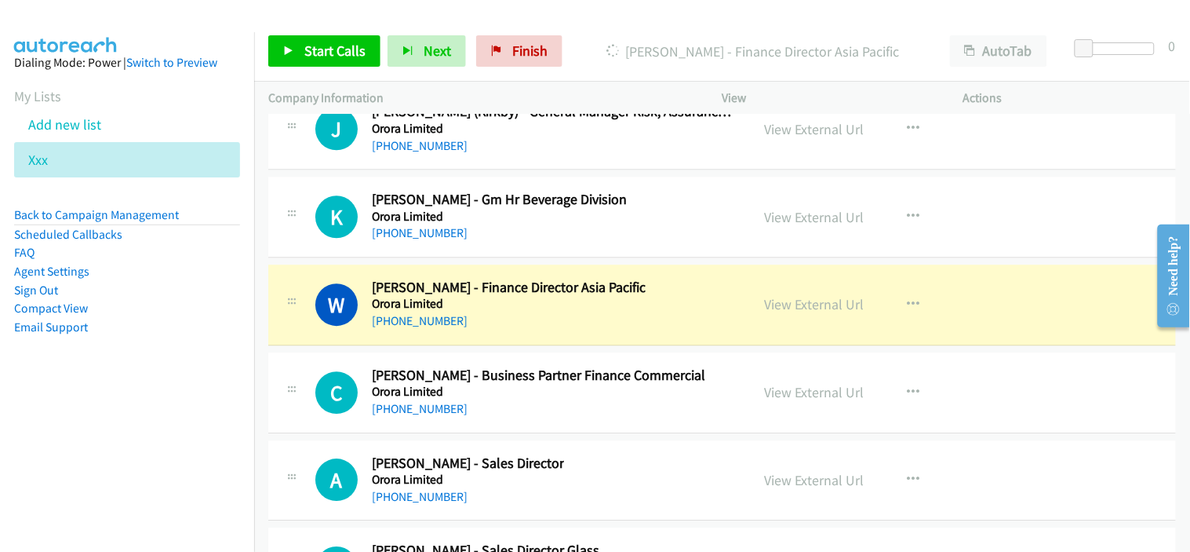
click at [514, 413] on div "+61 3 9116 1841" at bounding box center [538, 408] width 333 height 19
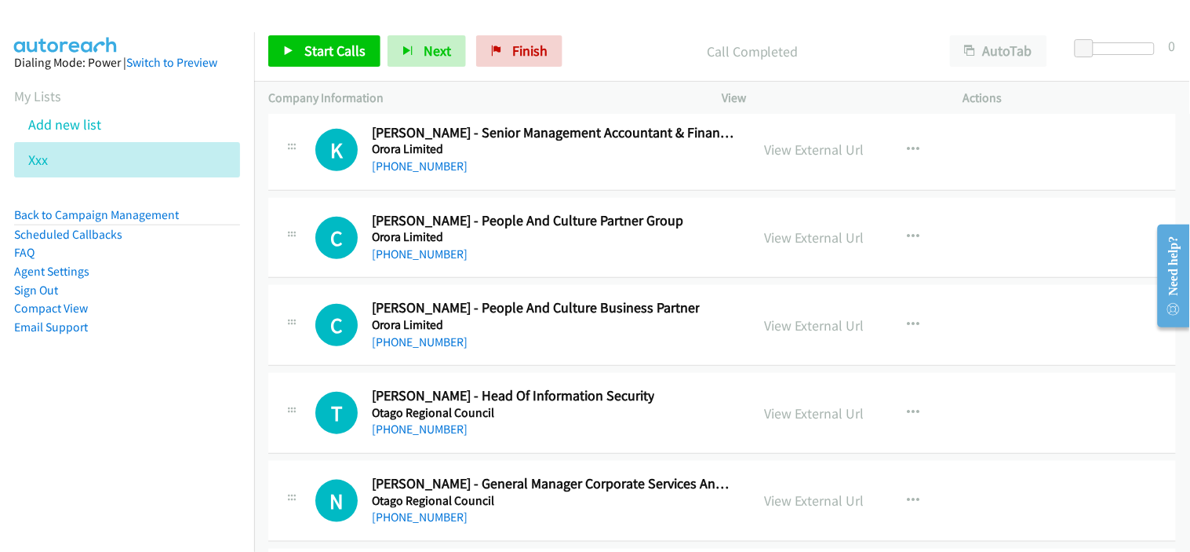
scroll to position [24726, 0]
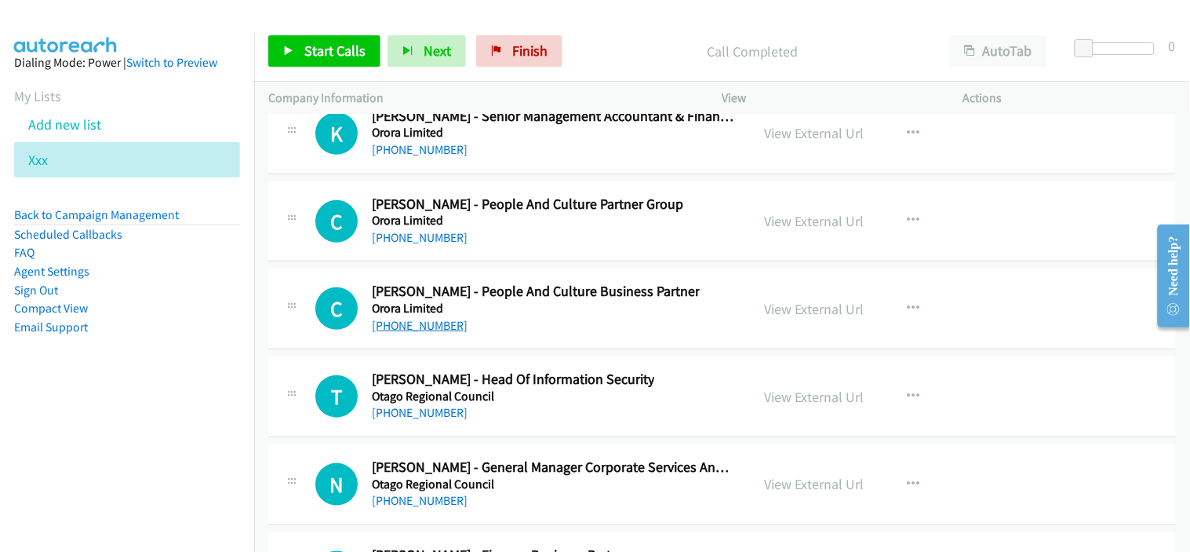
click at [449, 333] on link "+61 447 304 014" at bounding box center [420, 325] width 96 height 15
click at [527, 404] on h5 "Otago Regional Council" at bounding box center [513, 396] width 282 height 16
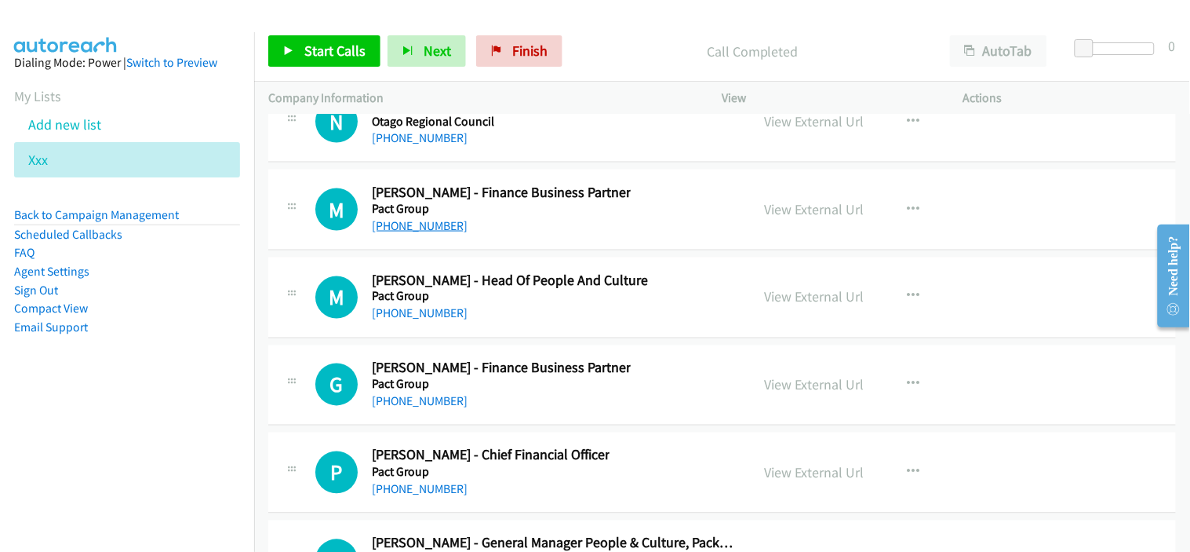
scroll to position [25162, 0]
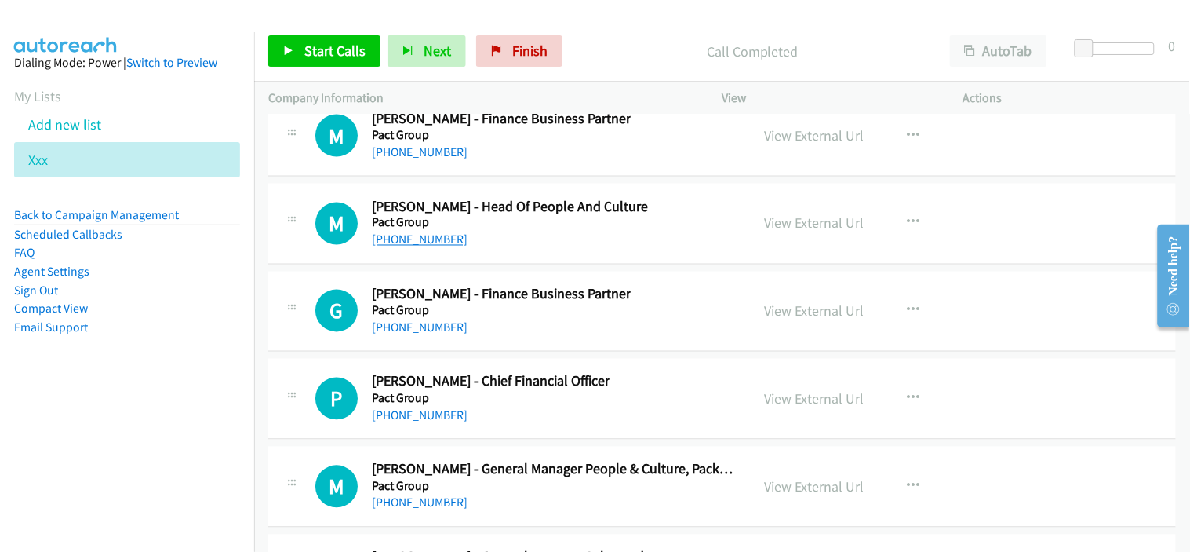
click at [416, 247] on link "+61 429 400 243" at bounding box center [420, 239] width 96 height 15
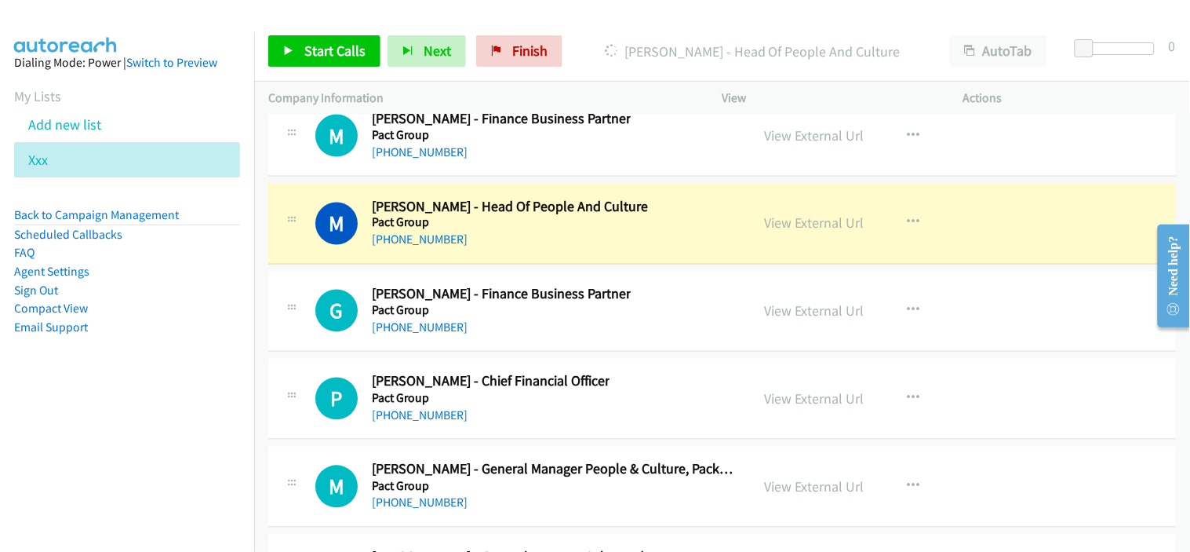
drag, startPoint x: 520, startPoint y: 244, endPoint x: 669, endPoint y: 288, distance: 155.4
click at [520, 244] on div "+61 429 400 243" at bounding box center [510, 240] width 276 height 19
click at [825, 232] on link "View External Url" at bounding box center [815, 223] width 100 height 18
